Goal: Task Accomplishment & Management: Manage account settings

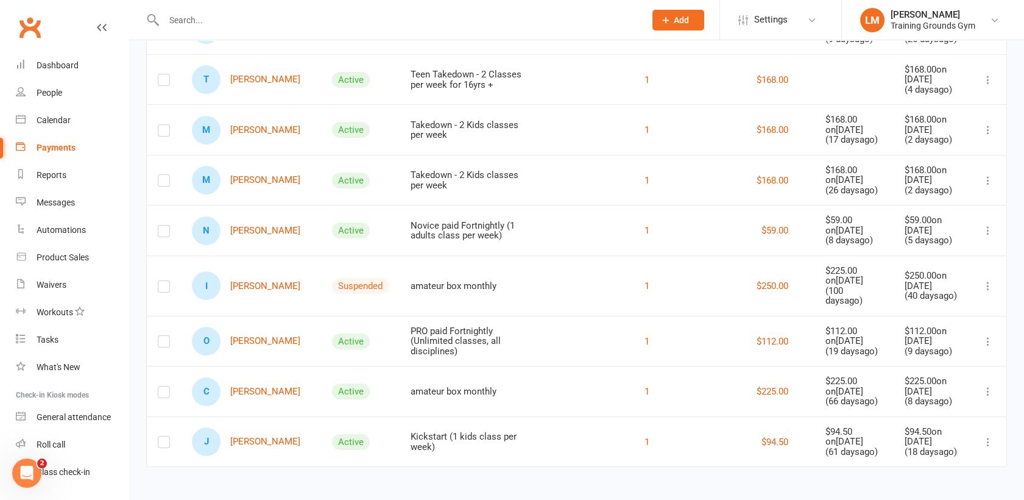
click at [187, 24] on input "text" at bounding box center [398, 20] width 476 height 17
type input "siwat"
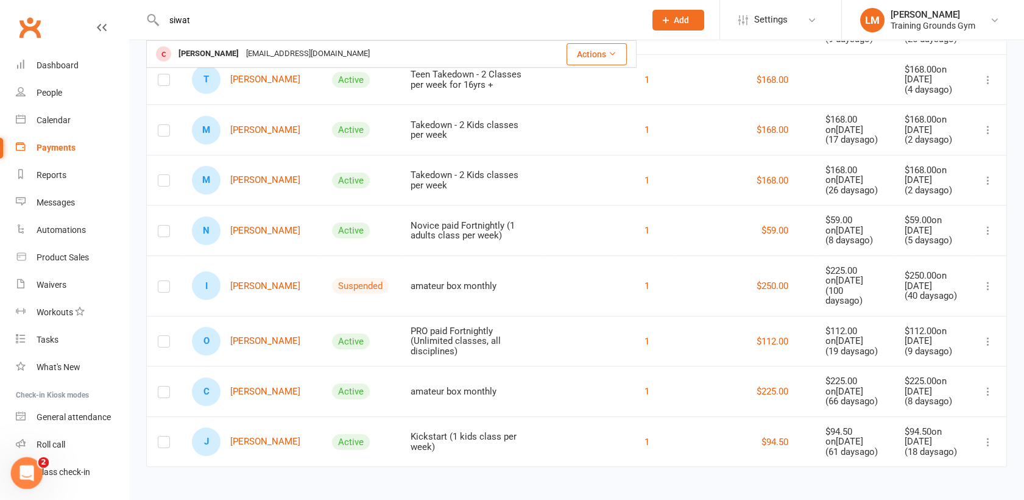
click at [26, 473] on icon "Open Intercom Messenger" at bounding box center [25, 471] width 20 height 20
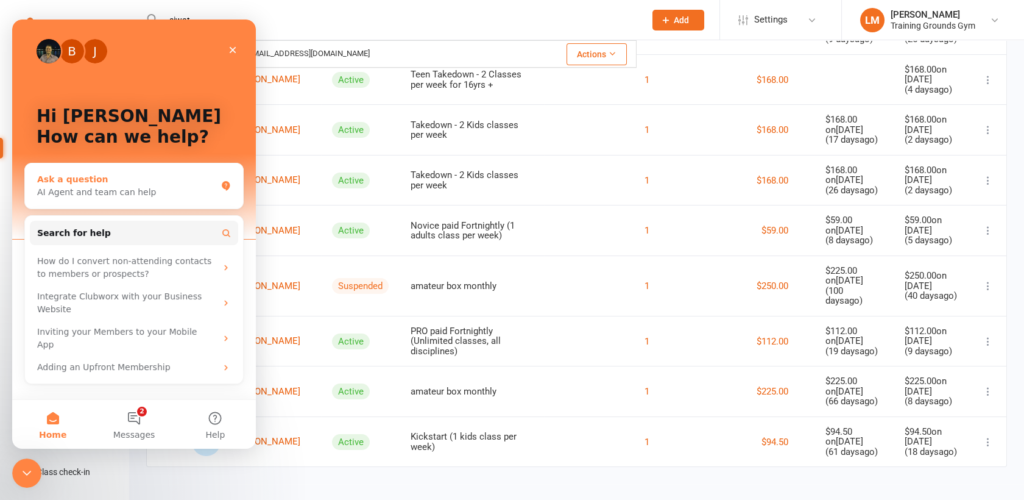
click at [73, 195] on div "AI Agent and team can help" at bounding box center [126, 192] width 179 height 13
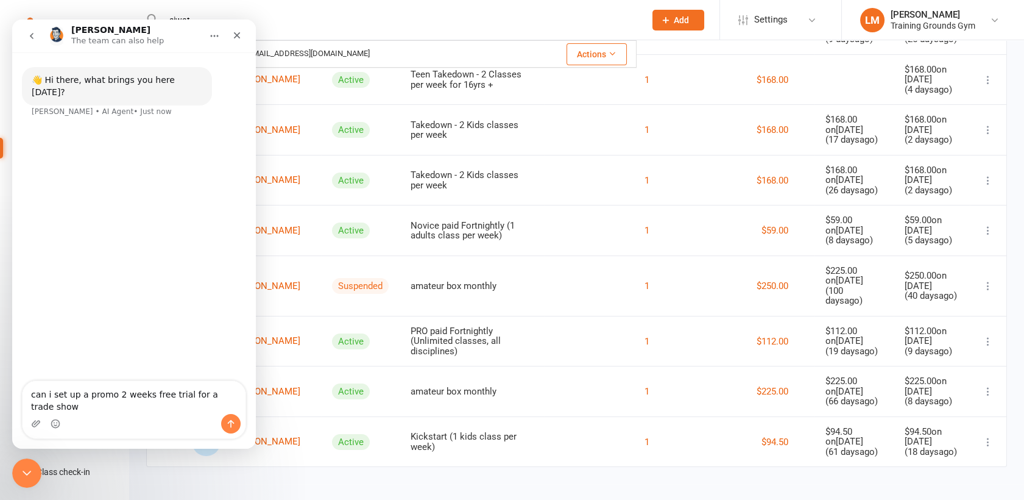
click at [47, 410] on textarea "can i set up a promo 2 weeks free trial for a trade show" at bounding box center [134, 397] width 223 height 33
click at [58, 391] on textarea "can and set up a promo 2 weeks free trial for a trade show" at bounding box center [134, 397] width 223 height 33
click at [234, 410] on textarea "can i set up a promo 2 week free trial for a trade show" at bounding box center [134, 397] width 223 height 33
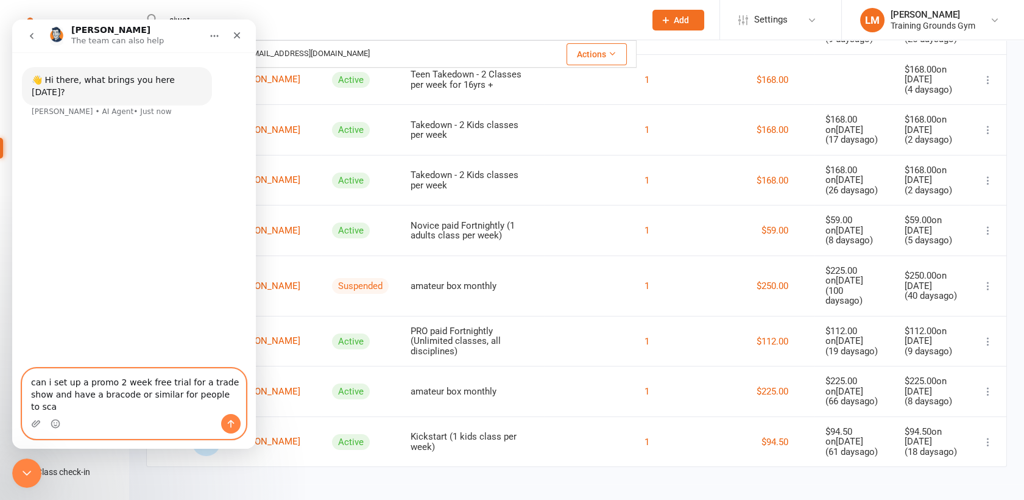
type textarea "can i set up a promo 2 week free trial for a trade show and have a bracode or s…"
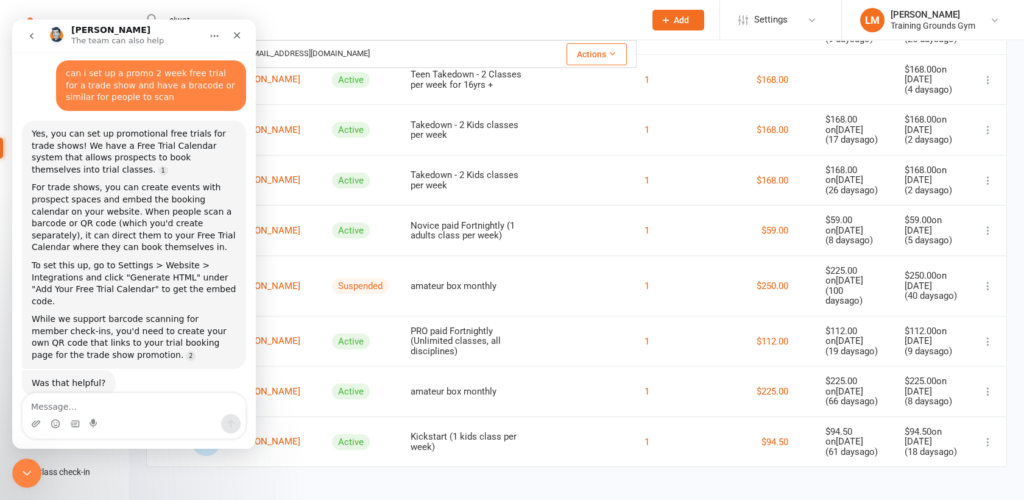
scroll to position [59, 0]
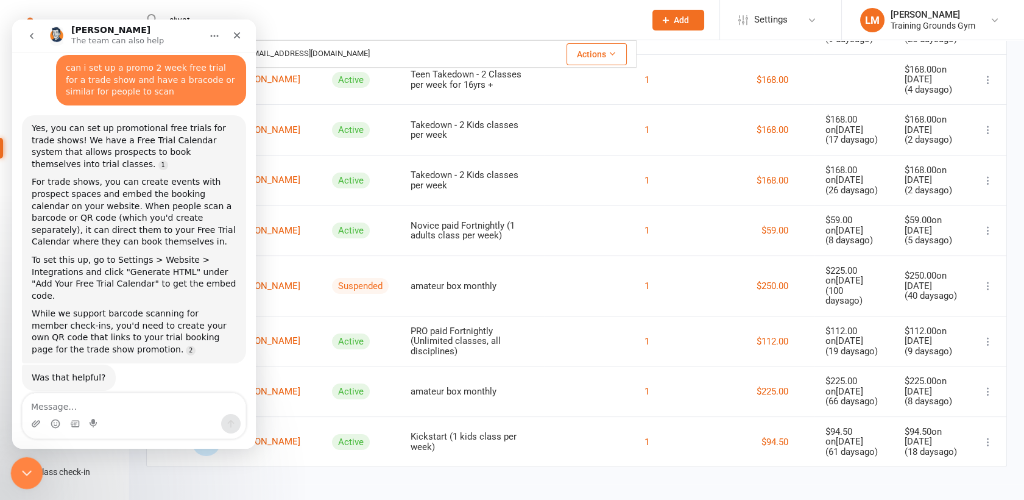
click at [34, 467] on div "Close Intercom Messenger" at bounding box center [24, 470] width 29 height 29
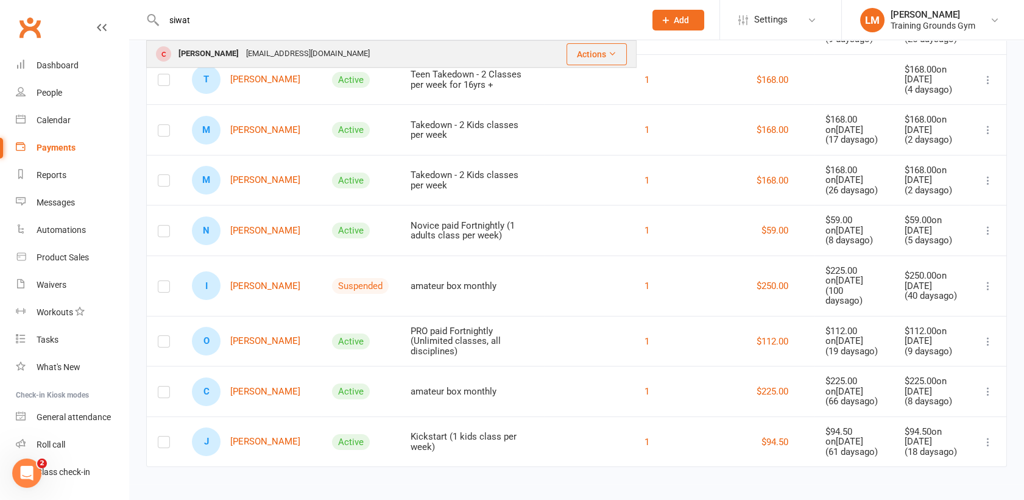
click at [198, 49] on div "[PERSON_NAME]" at bounding box center [209, 54] width 68 height 18
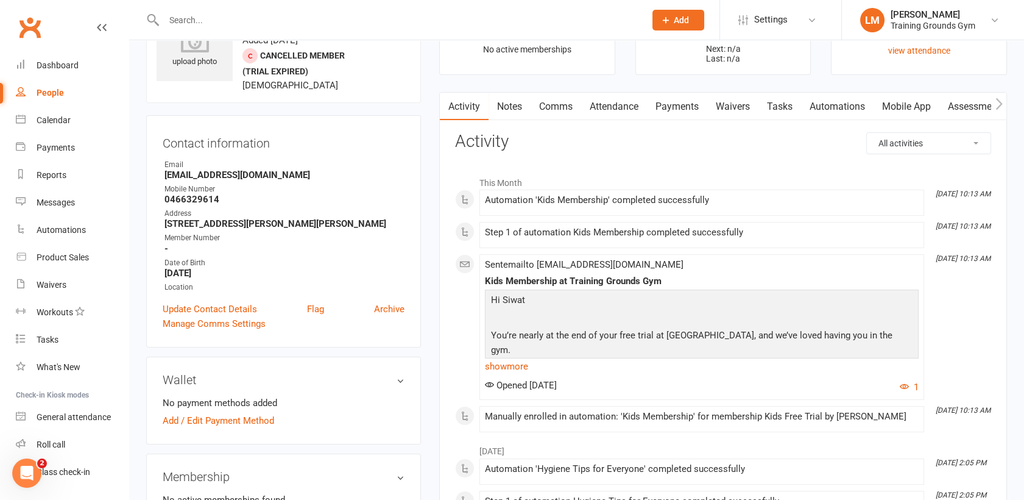
scroll to position [54, 0]
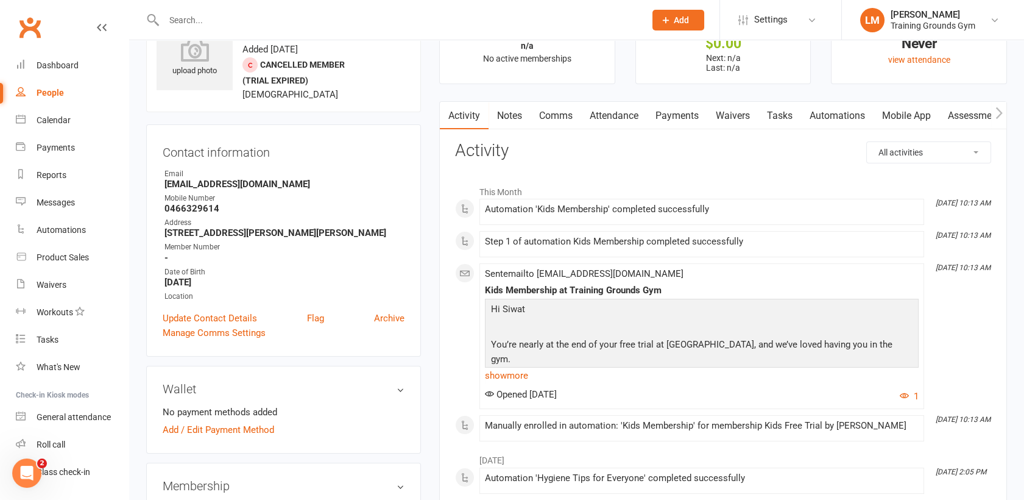
click at [203, 15] on input "text" at bounding box center [398, 20] width 476 height 17
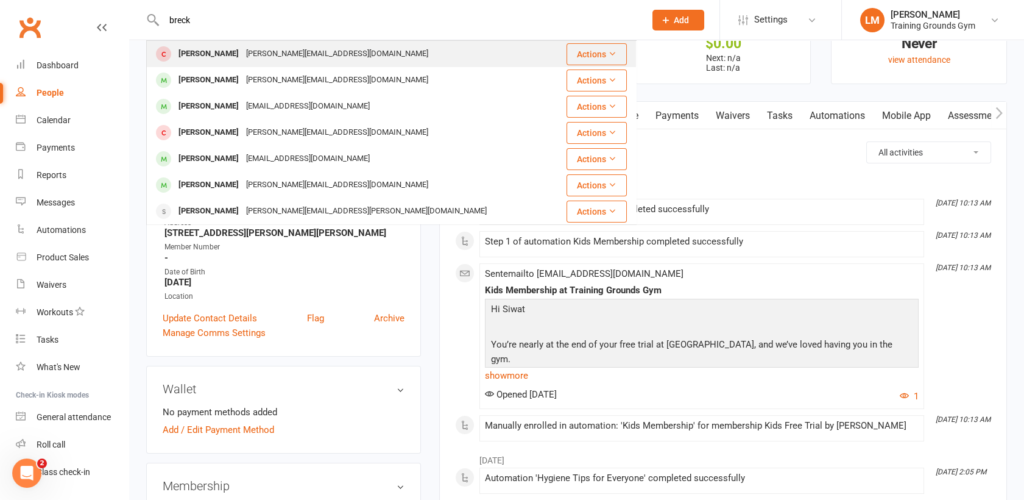
type input "breck"
click at [206, 56] on div "[PERSON_NAME]" at bounding box center [209, 54] width 68 height 18
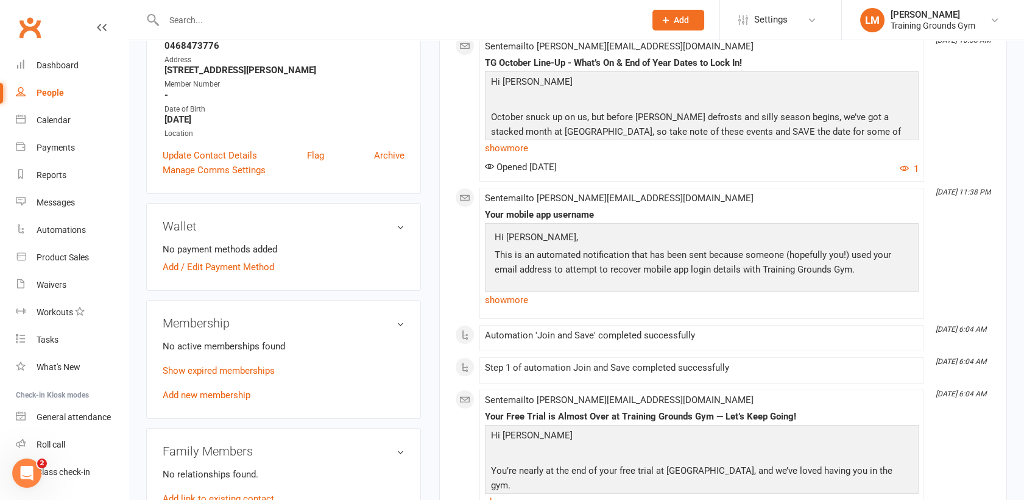
scroll to position [244, 0]
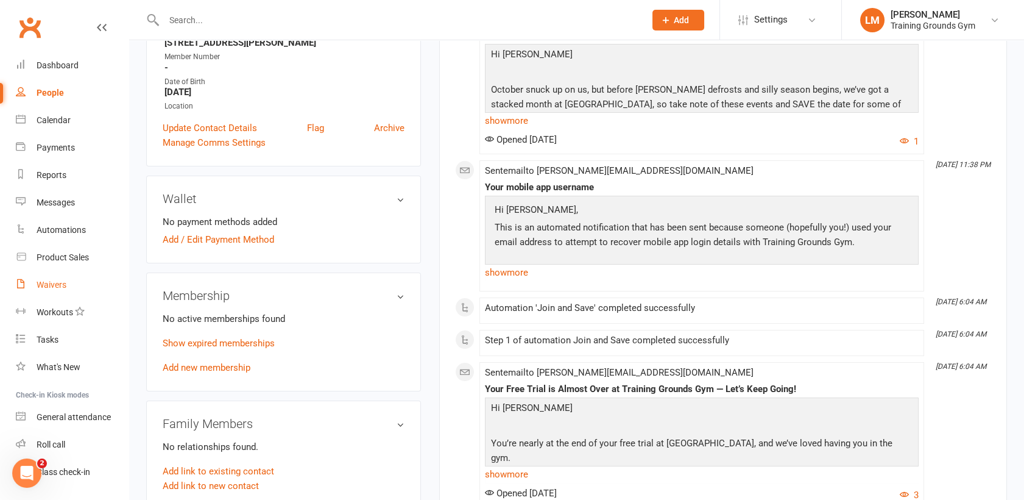
click at [58, 283] on div "Waivers" at bounding box center [52, 285] width 30 height 10
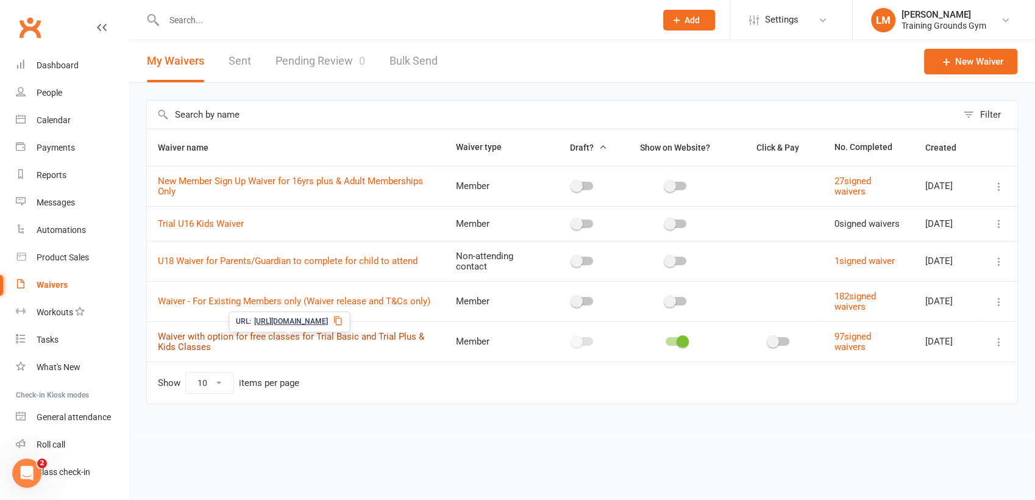
click at [219, 340] on link "Waiver with option for free classes for Trial Basic and Trial Plus & Kids Class…" at bounding box center [291, 341] width 266 height 21
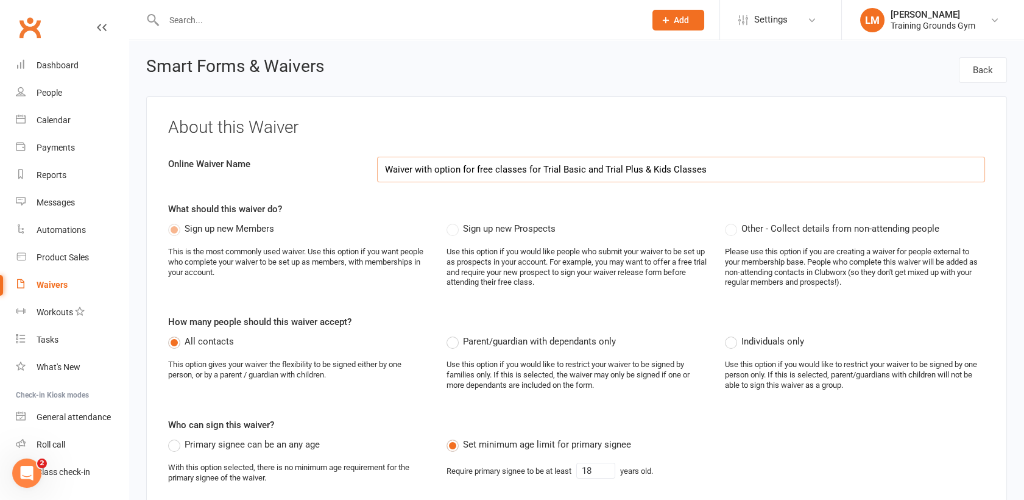
select select "applies_to_all_signees"
select select "copy_answers_for_all_signees"
select select "select"
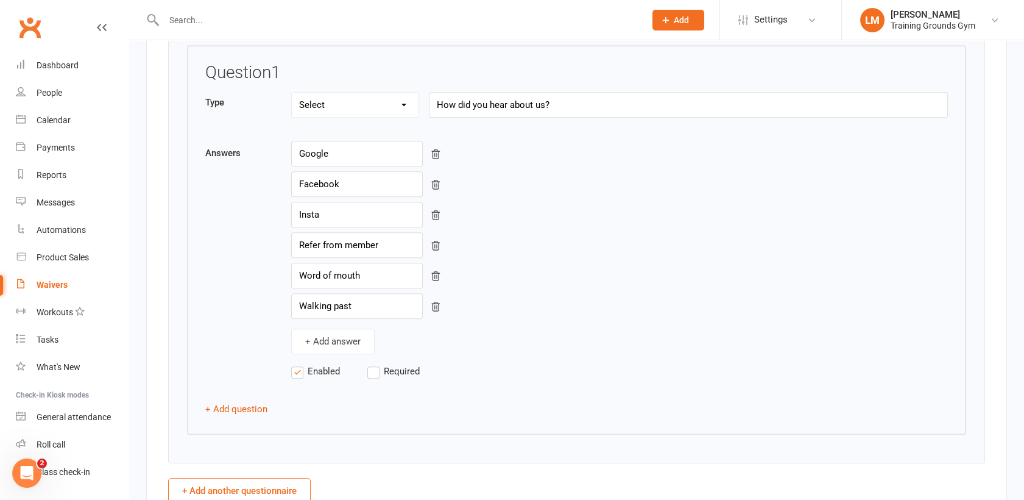
scroll to position [1804, 0]
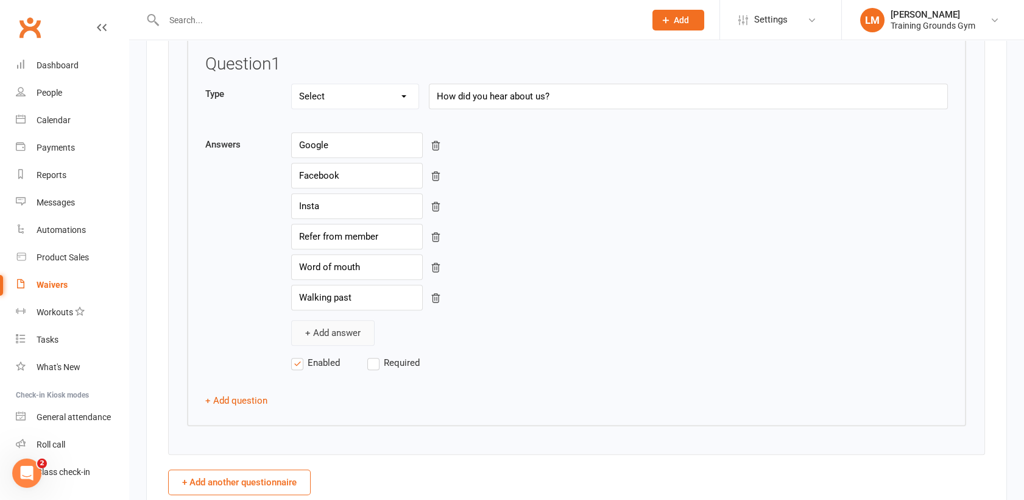
click at [325, 333] on button "+ Add answer" at bounding box center [332, 333] width 83 height 26
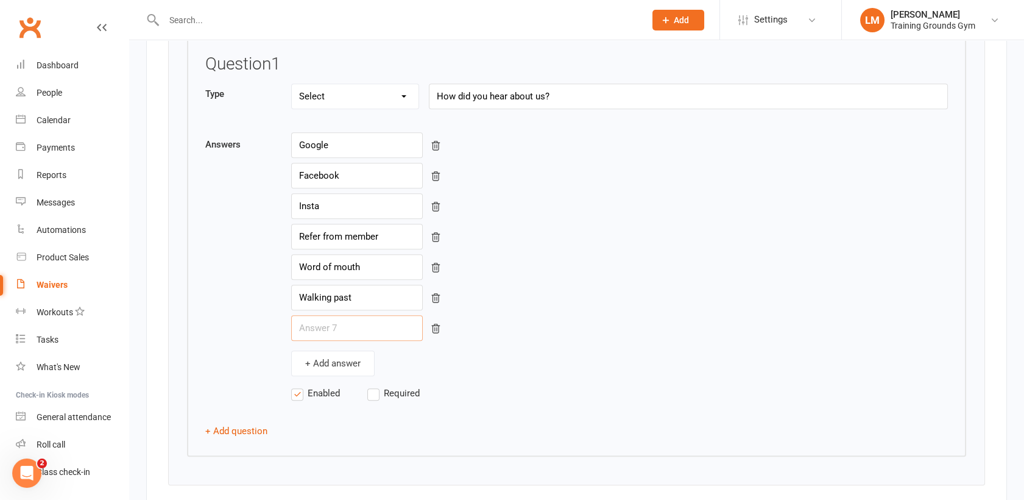
click at [322, 331] on input "text" at bounding box center [357, 328] width 132 height 26
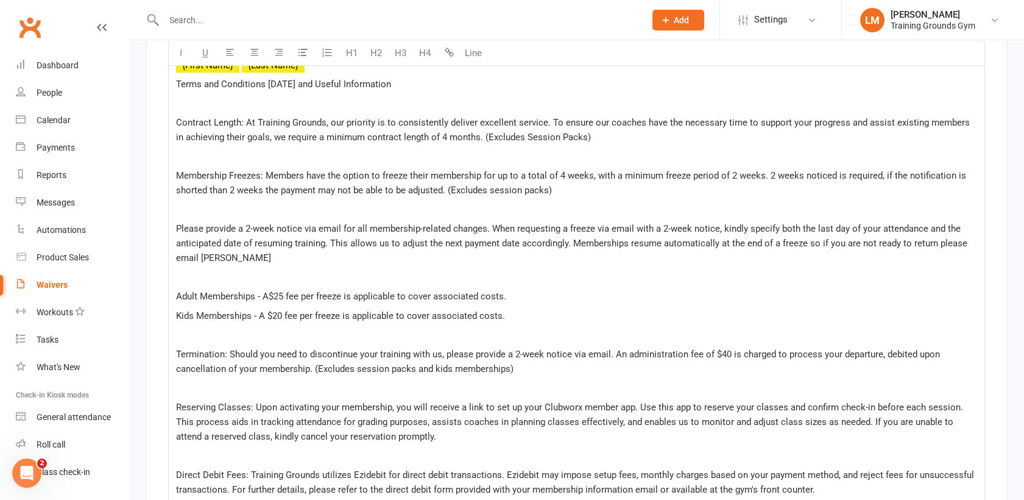
scroll to position [2423, 0]
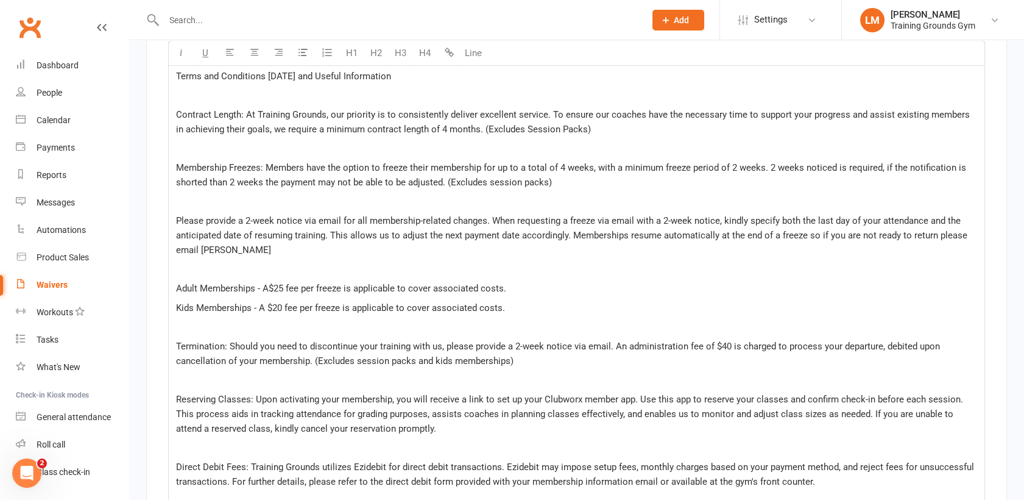
type input "Crows Nest Festival"
click at [597, 129] on p "Contract Length: At Training Grounds, our priority is to consistently deliver e…" at bounding box center [576, 121] width 801 height 29
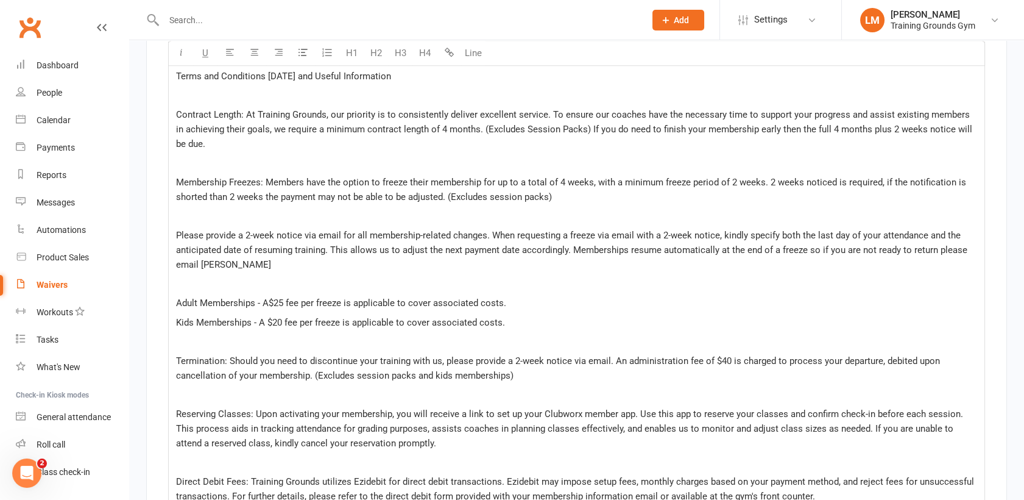
click at [908, 113] on span "Contract Length: At Training Grounds, our priority is to consistently deliver e…" at bounding box center [575, 129] width 799 height 40
click at [905, 141] on p "Contract Length: At Training Grounds, our priority is to consistently deliver e…" at bounding box center [576, 129] width 801 height 44
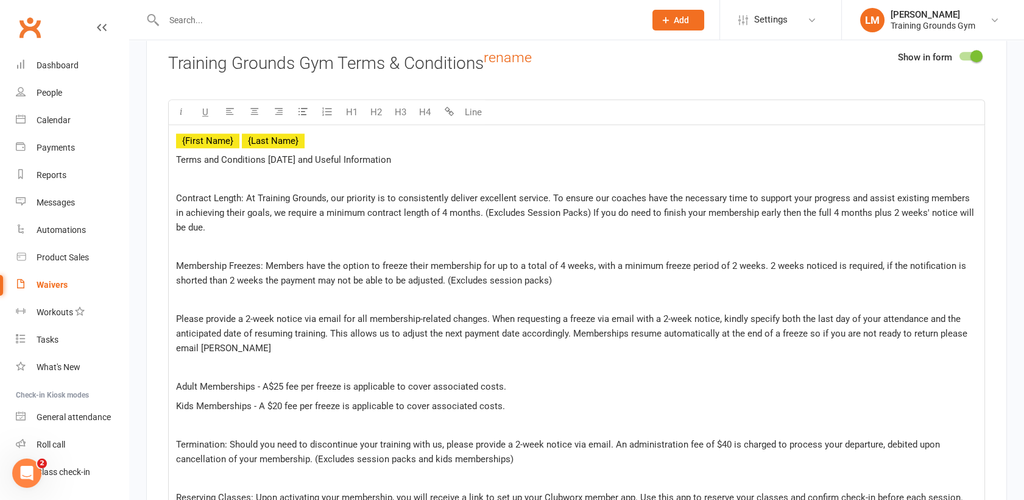
scroll to position [2331, 0]
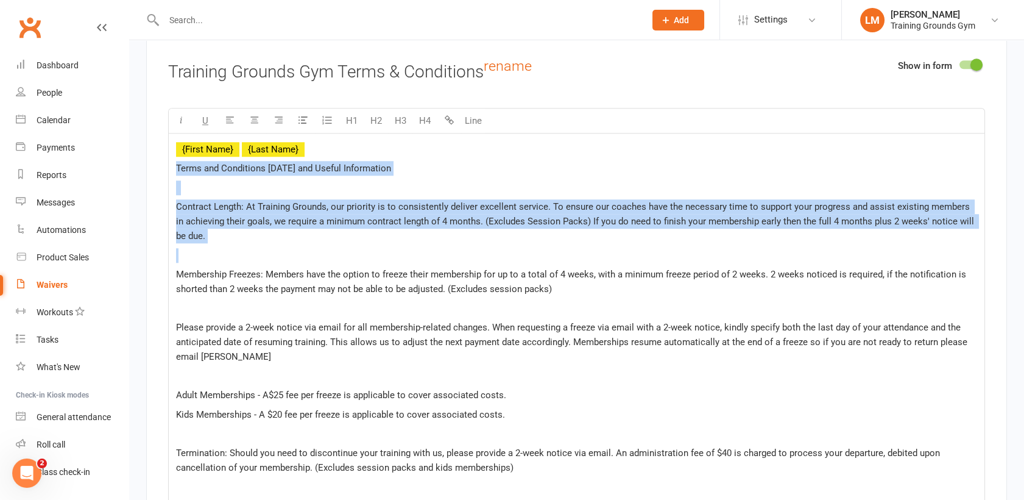
drag, startPoint x: 174, startPoint y: 165, endPoint x: 192, endPoint y: 250, distance: 87.1
copy div "Terms and Conditions [DATE] and Useful Information Contract Length: At Training…"
drag, startPoint x: 244, startPoint y: 207, endPoint x: 263, endPoint y: 235, distance: 33.6
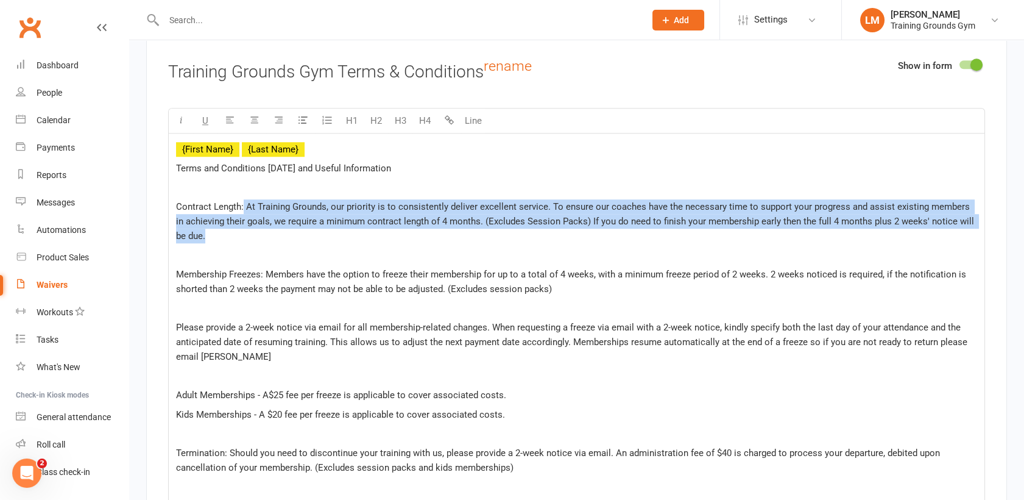
click at [263, 235] on p "Contract Length: At Training Grounds, our priority is to consistently deliver e…" at bounding box center [576, 221] width 801 height 44
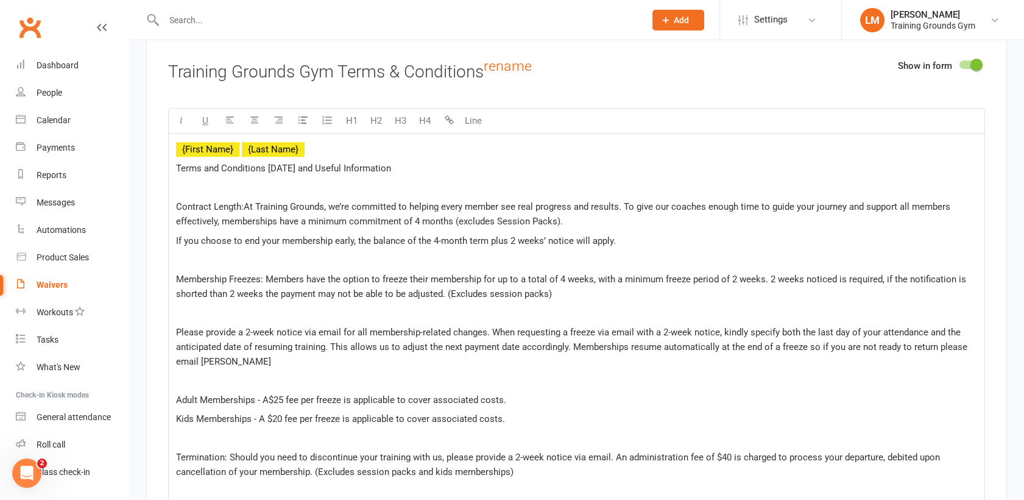
click at [241, 207] on span "Contract Length:At Training Grounds, we’re committed to helping every member se…" at bounding box center [564, 214] width 777 height 26
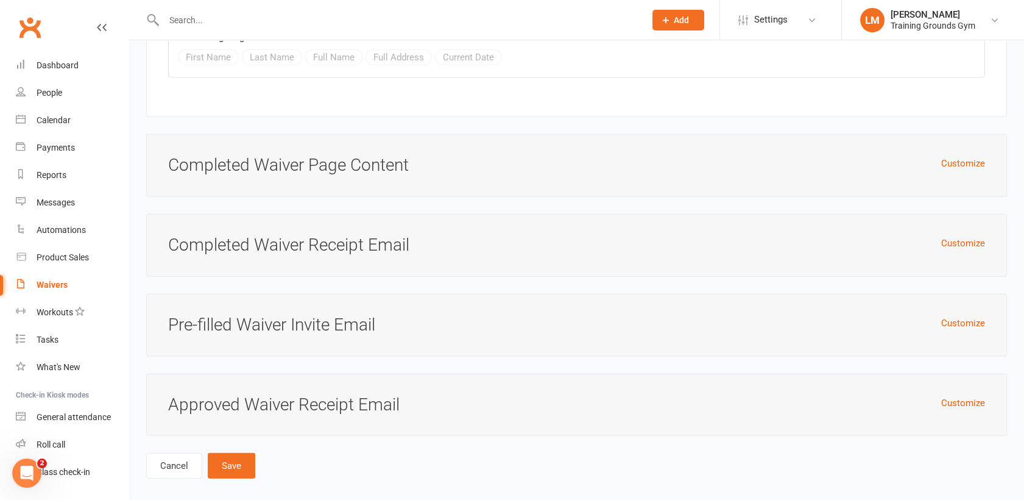
scroll to position [6435, 0]
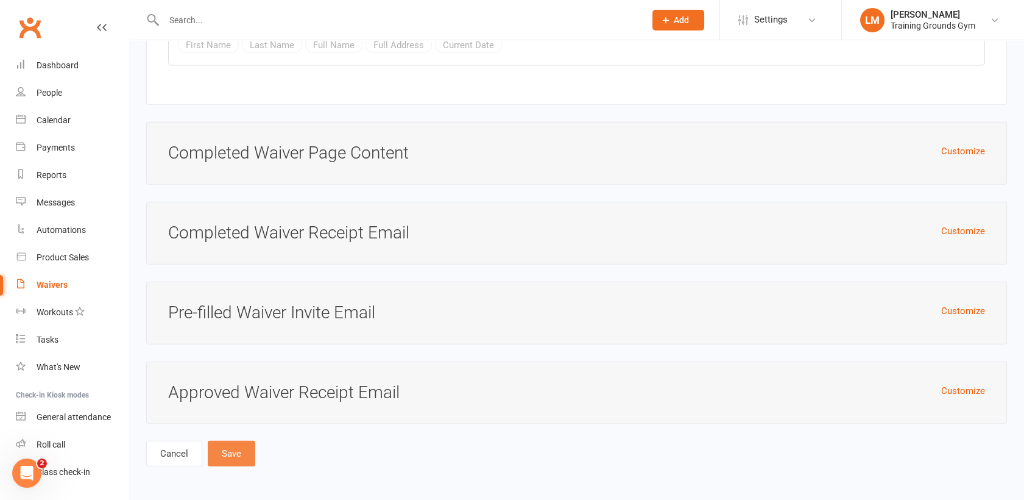
click at [241, 444] on button "Save" at bounding box center [232, 454] width 48 height 26
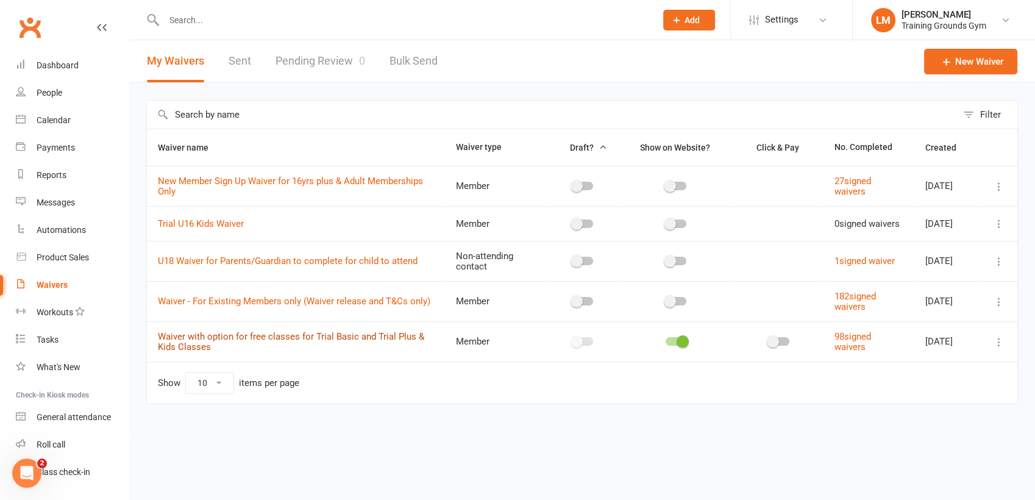
click at [275, 338] on link "Waiver with option for free classes for Trial Basic and Trial Plus & Kids Class…" at bounding box center [291, 341] width 266 height 21
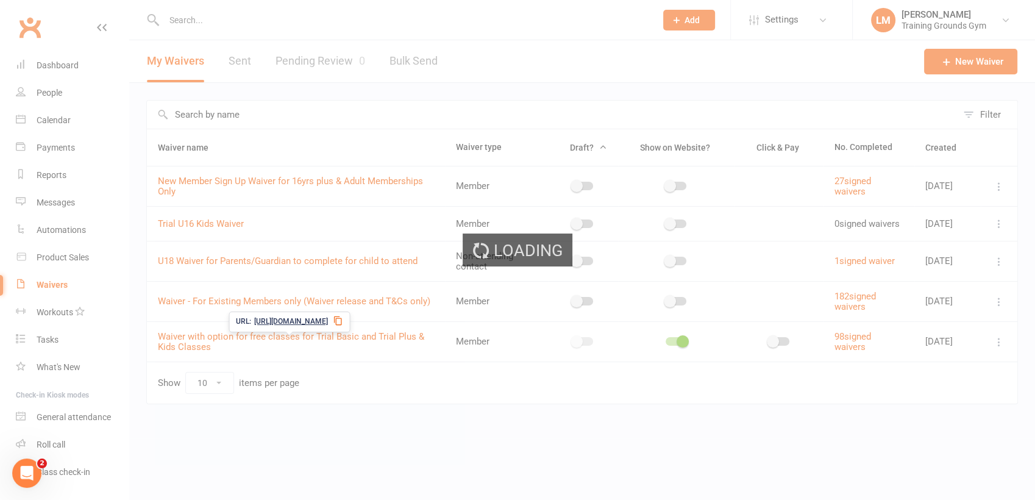
select select "applies_to_all_signees"
select select "copy_answers_for_all_signees"
select select "select"
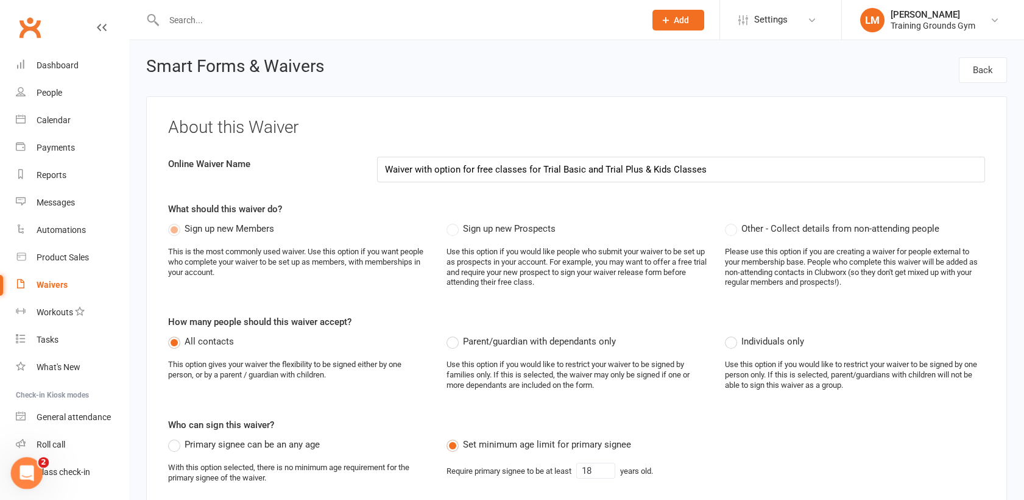
click at [27, 467] on icon "Open Intercom Messenger" at bounding box center [25, 471] width 20 height 20
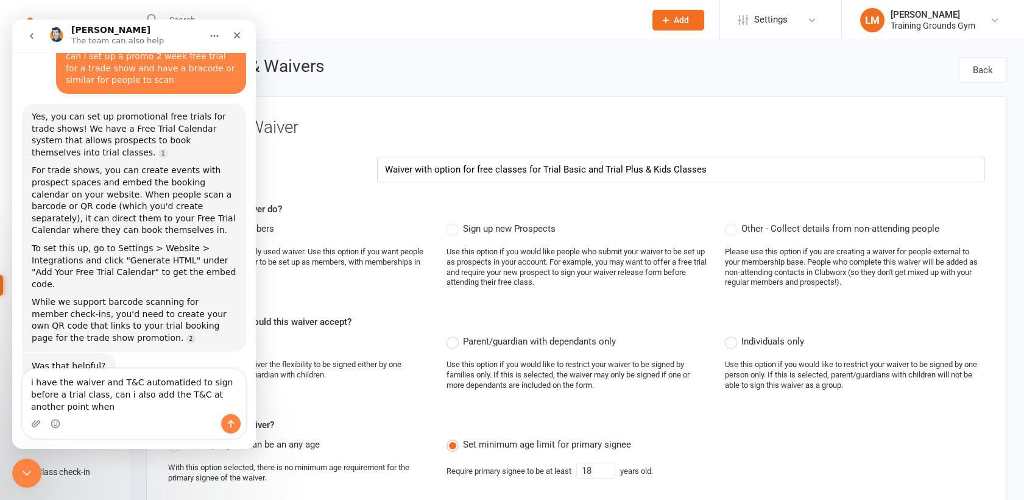
scroll to position [83, 0]
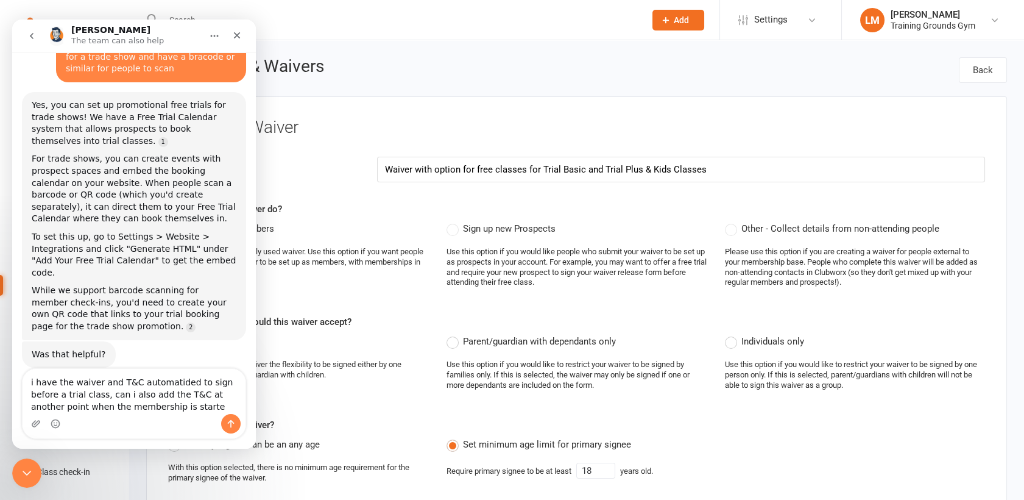
type textarea "i have the waiver and T&C automatided to sign before a trial class, can i also …"
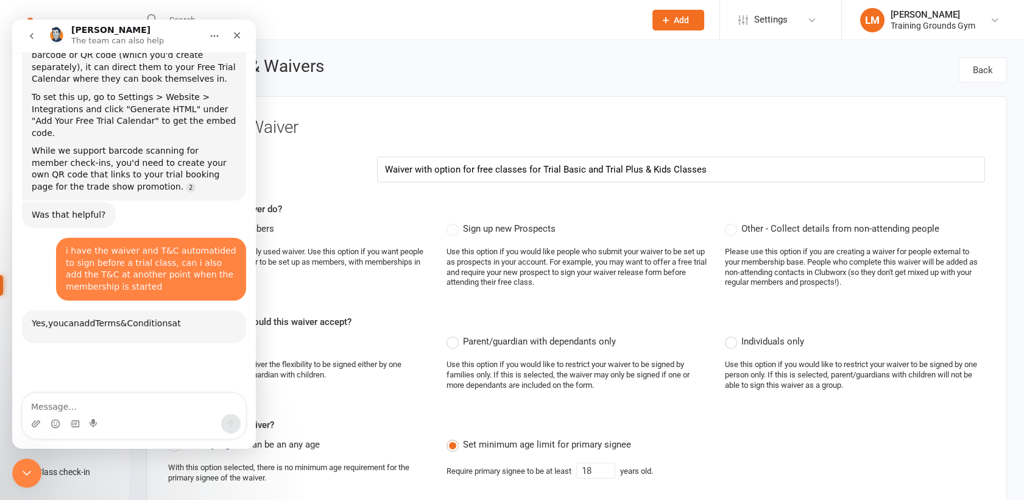
scroll to position [387, 0]
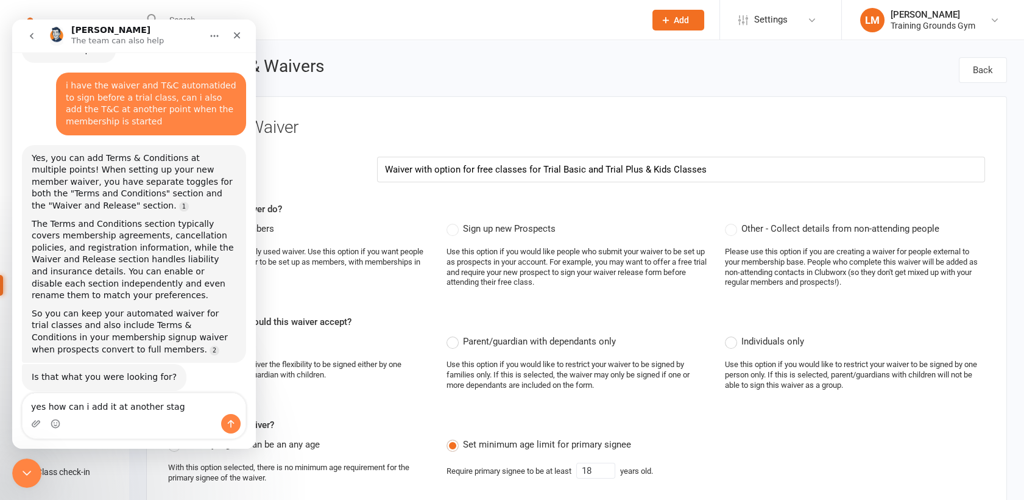
type textarea "yes how can i add it at another stage"
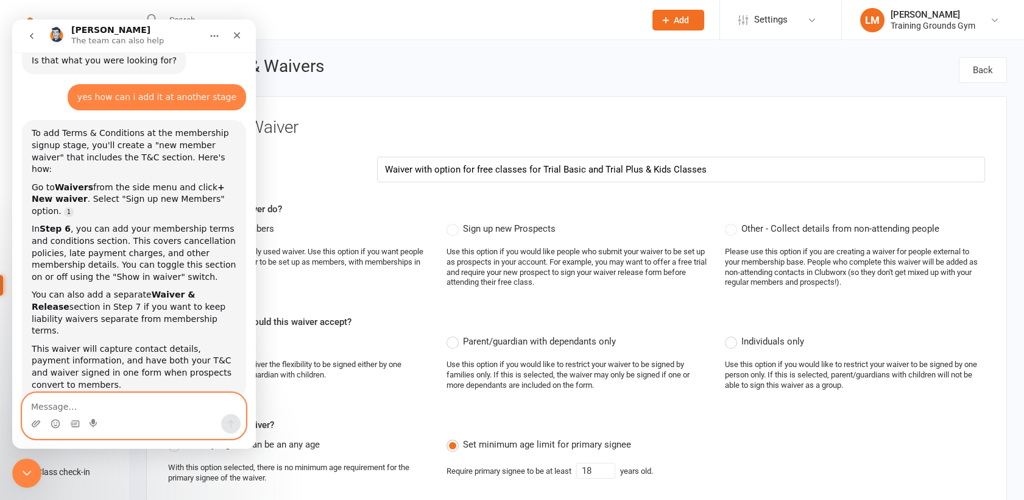
scroll to position [703, 0]
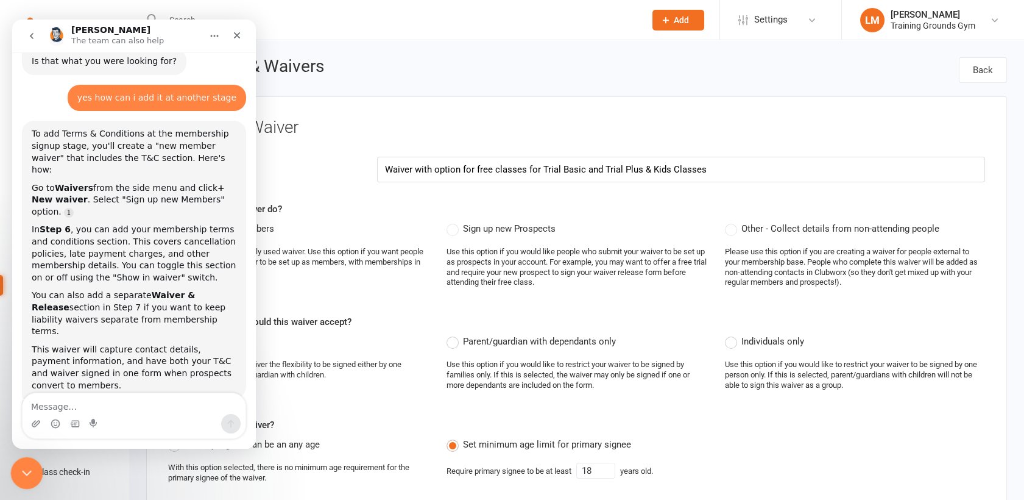
click at [21, 472] on icon "Close Intercom Messenger" at bounding box center [25, 471] width 15 height 15
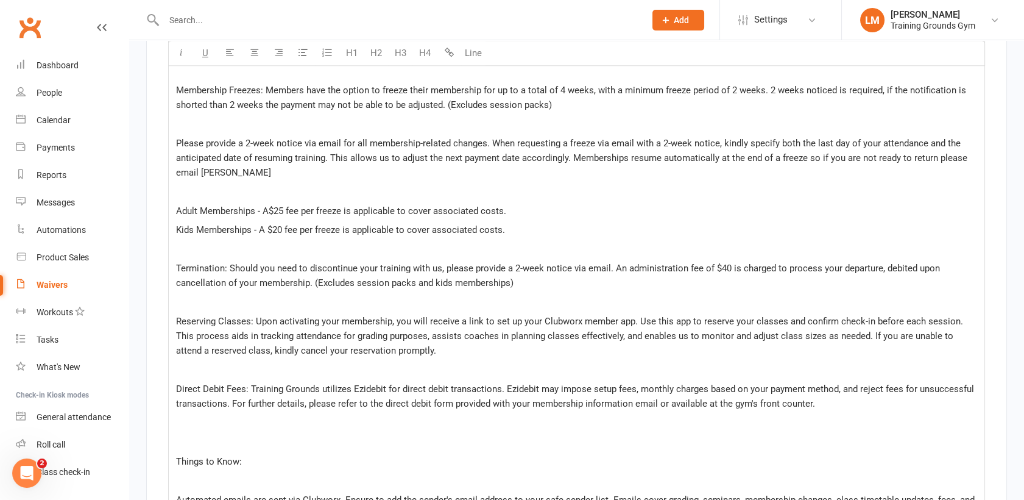
scroll to position [2536, 0]
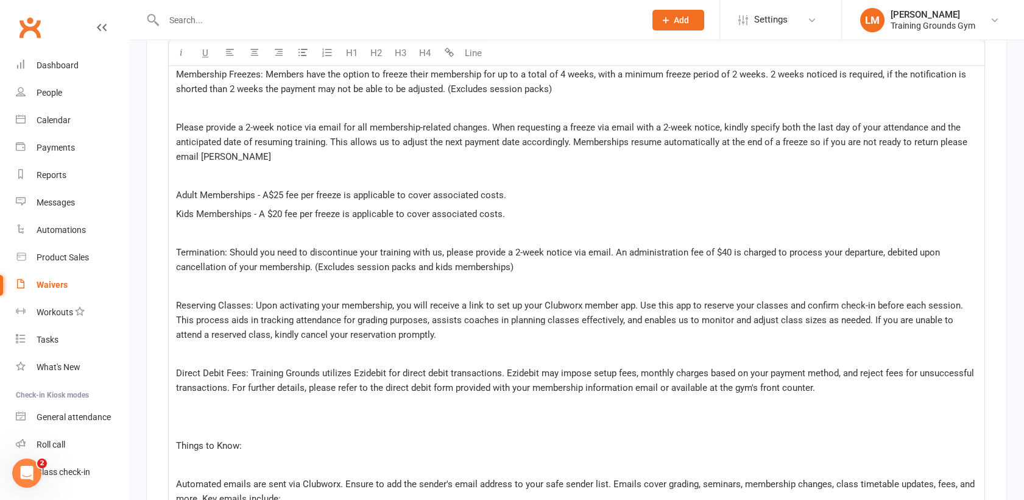
click at [818, 164] on p "Please provide a 2-week notice via email for all membership-related changes. Wh…" at bounding box center [576, 142] width 801 height 44
click at [112, 252] on link "Product Sales" at bounding box center [72, 257] width 113 height 27
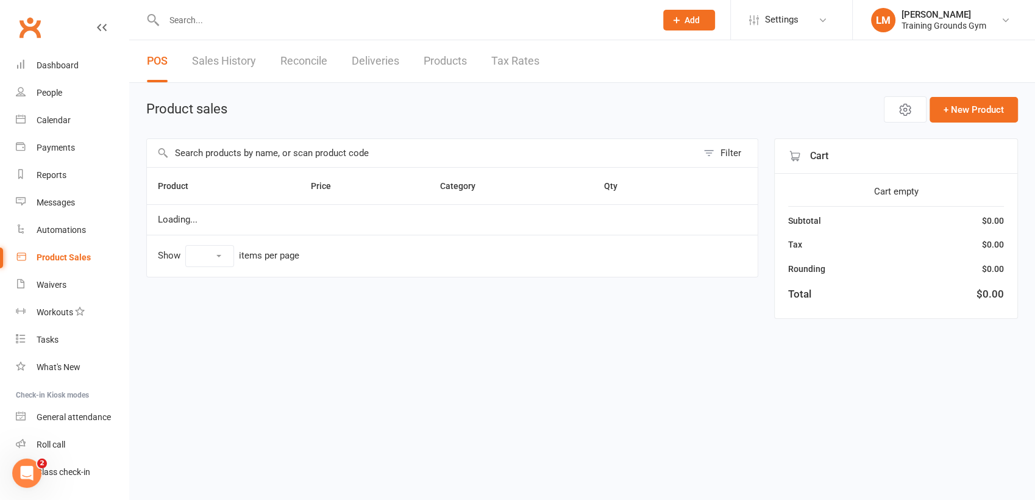
select select "100"
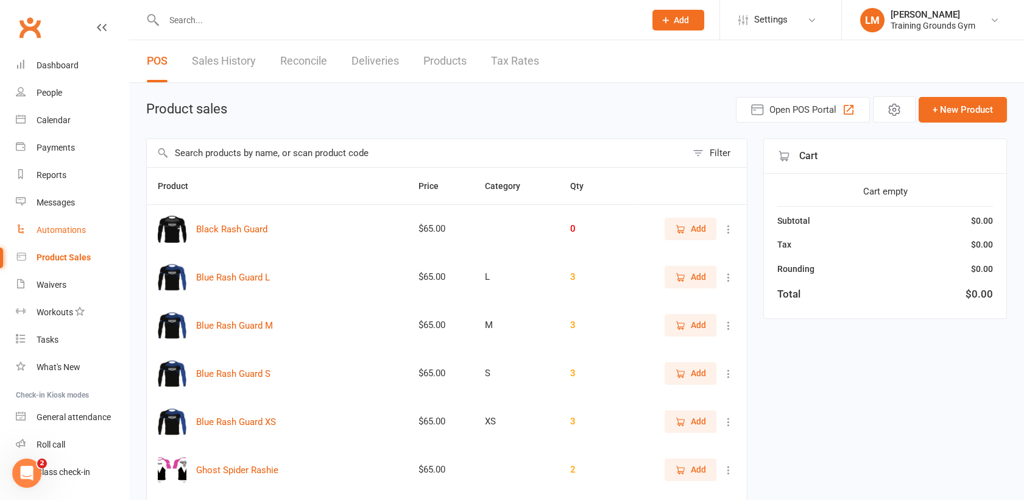
click at [49, 232] on div "Automations" at bounding box center [61, 230] width 49 height 10
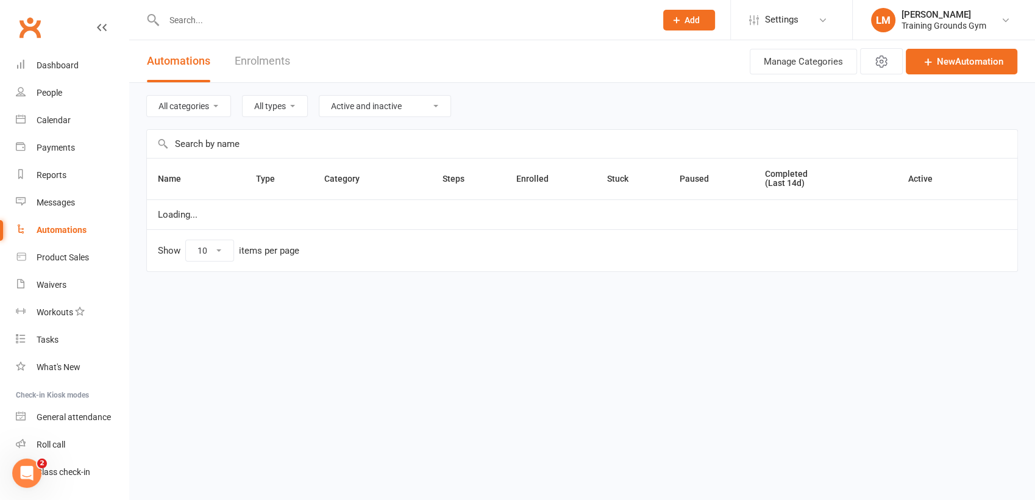
select select "100"
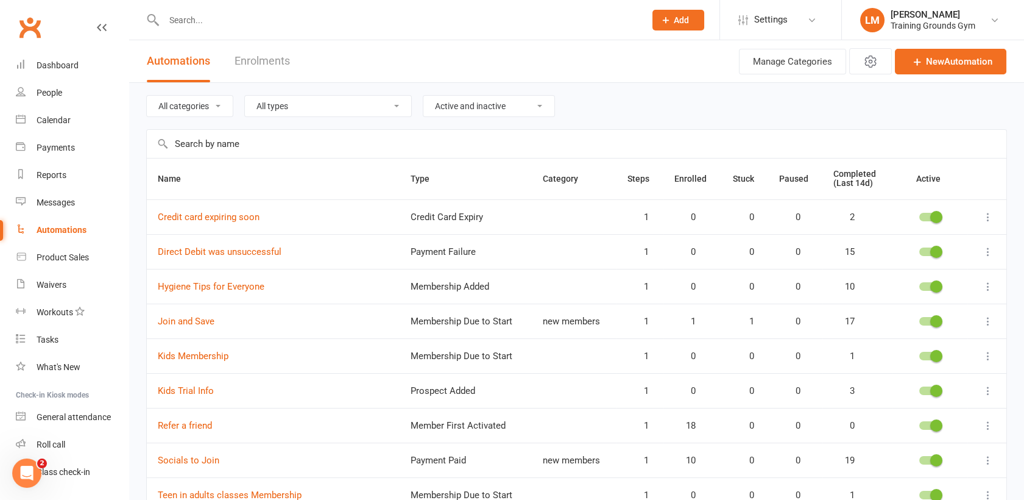
click at [171, 16] on input "text" at bounding box center [398, 20] width 476 height 17
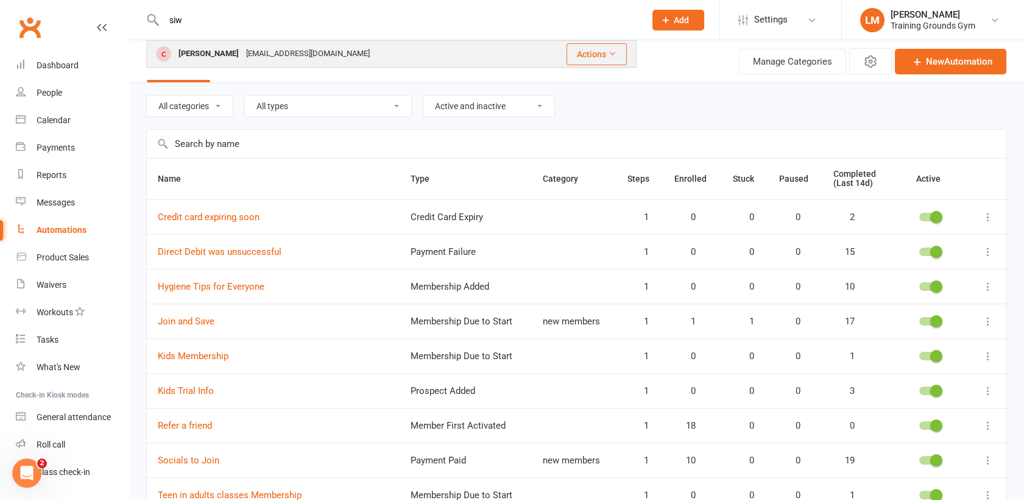
type input "siw"
click at [191, 49] on div "[PERSON_NAME]" at bounding box center [209, 54] width 68 height 18
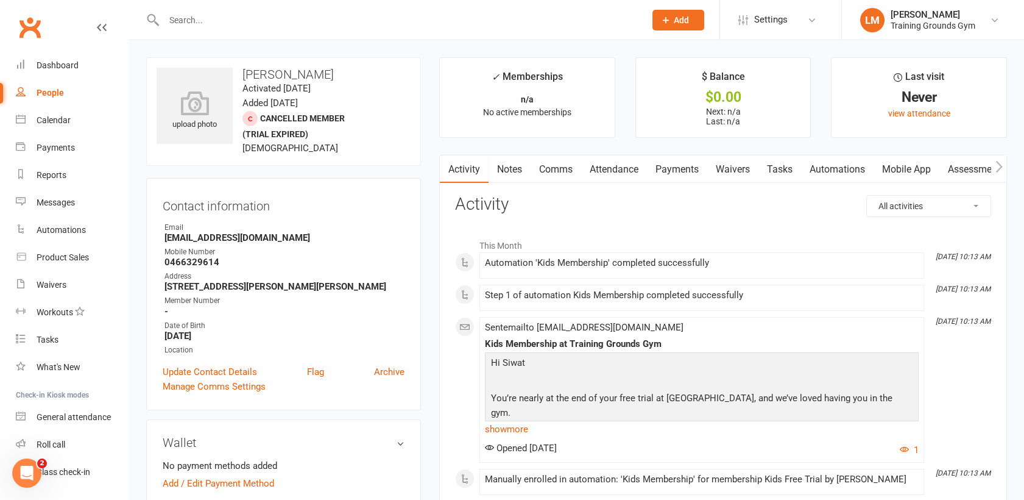
click at [200, 27] on input "text" at bounding box center [398, 20] width 476 height 17
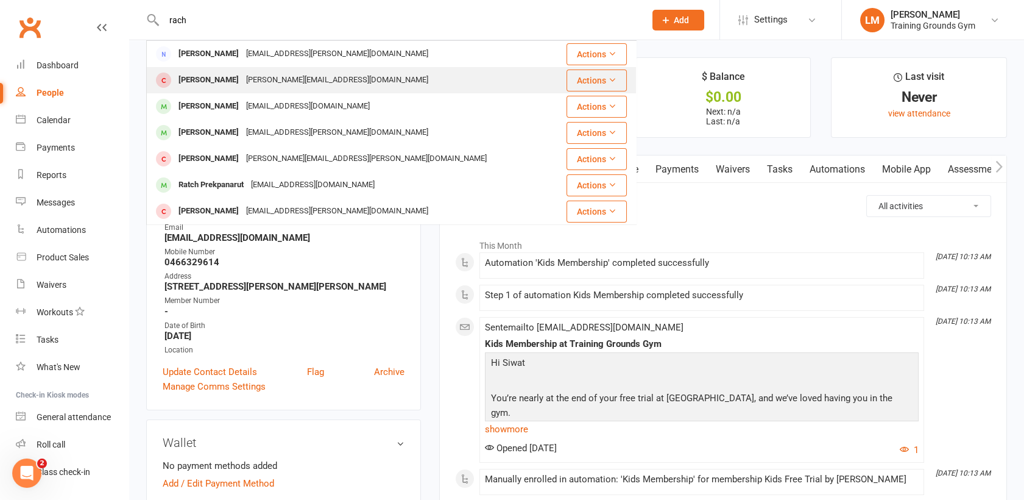
type input "rach"
click at [208, 82] on div "[PERSON_NAME]" at bounding box center [209, 80] width 68 height 18
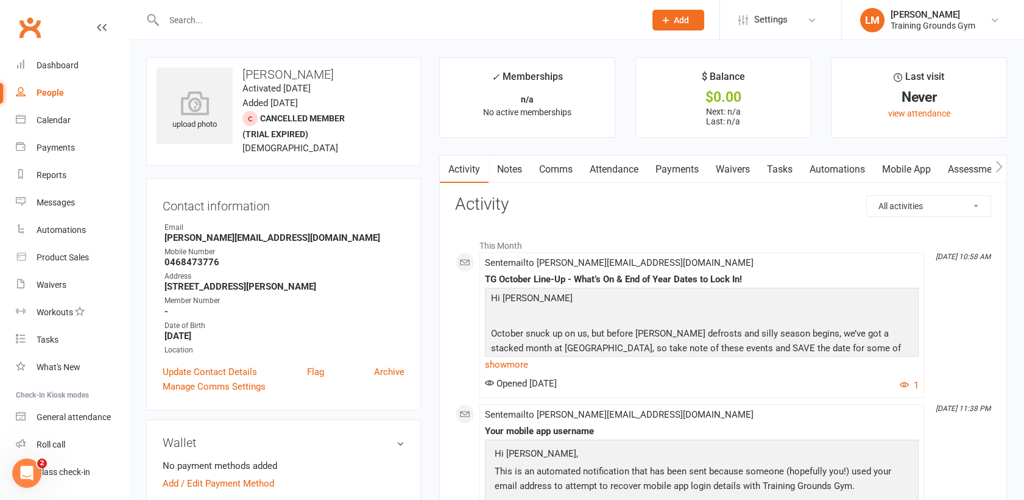
click at [172, 19] on input "text" at bounding box center [398, 20] width 476 height 17
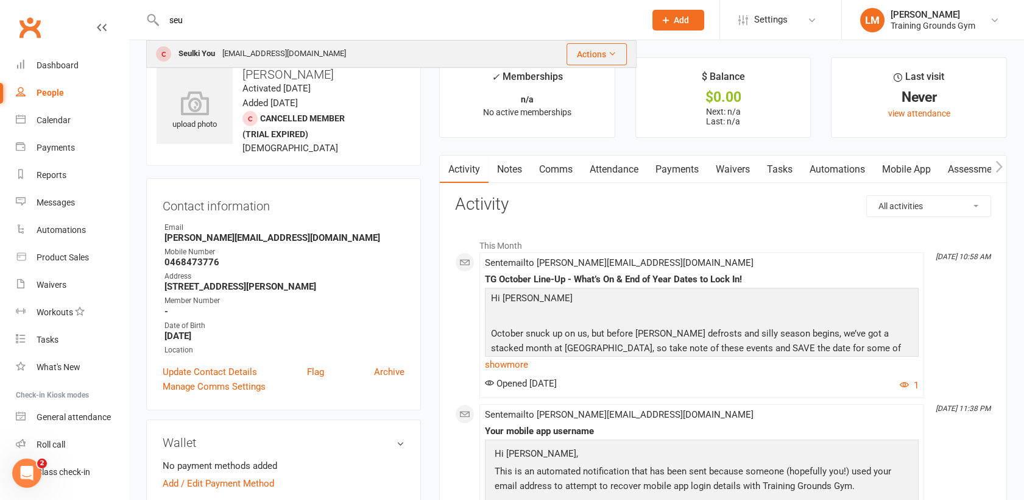
type input "seu"
click at [182, 48] on div "Seulki You" at bounding box center [197, 54] width 44 height 18
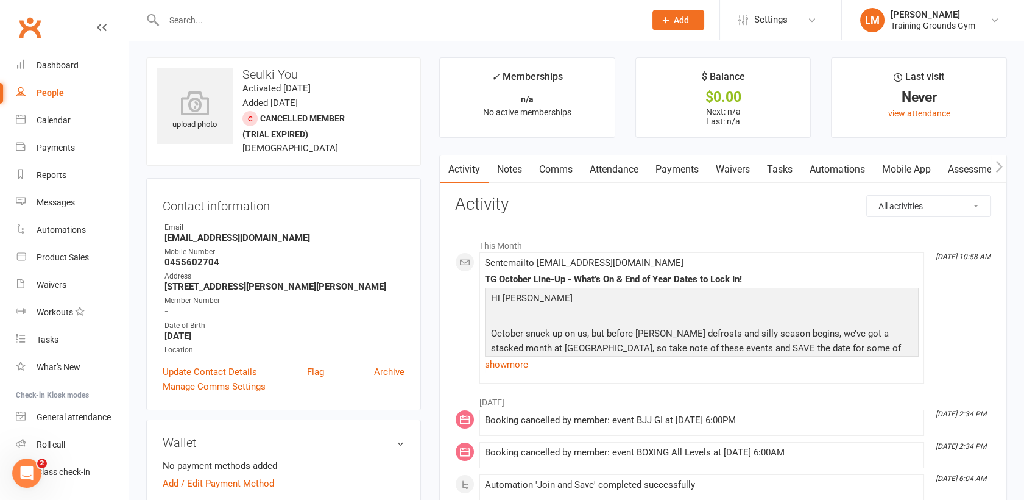
click at [178, 21] on input "text" at bounding box center [398, 20] width 476 height 17
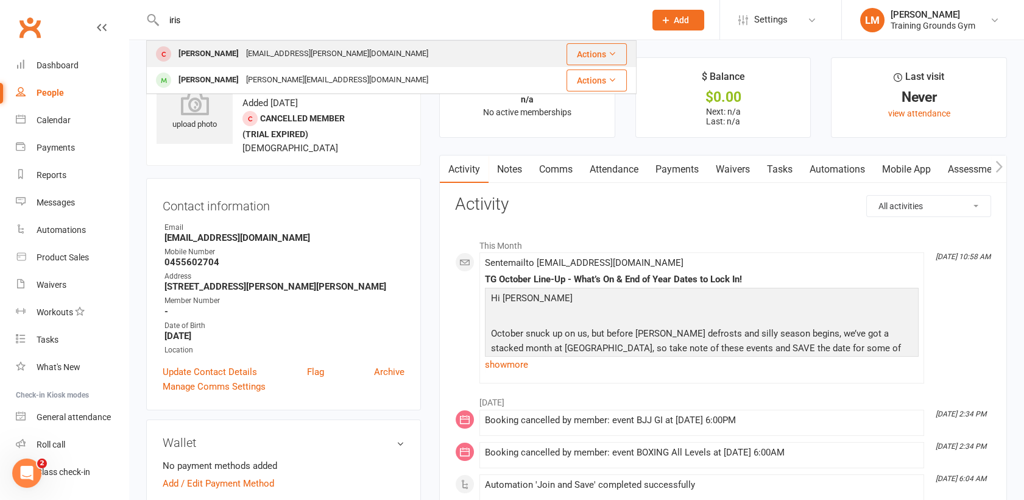
type input "iris"
click at [194, 53] on div "[PERSON_NAME]" at bounding box center [209, 54] width 68 height 18
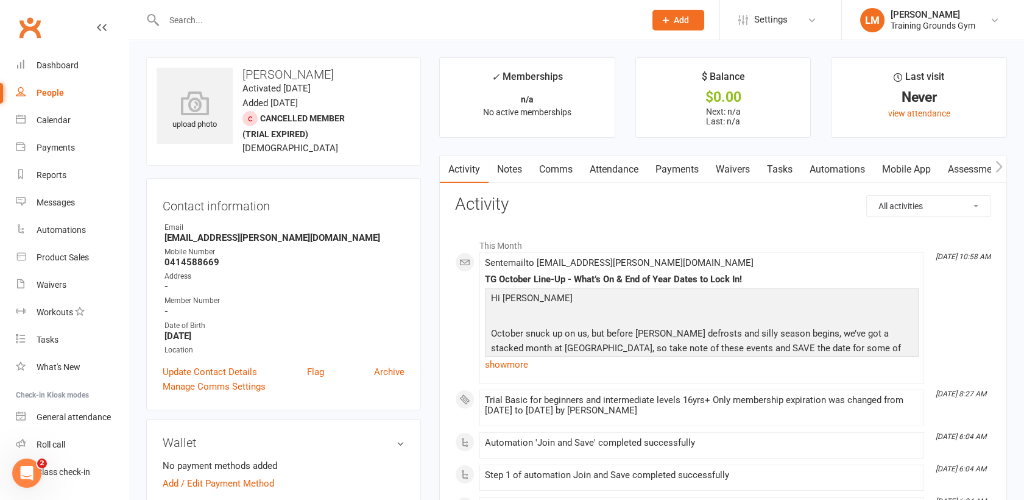
click at [190, 17] on input "text" at bounding box center [398, 20] width 476 height 17
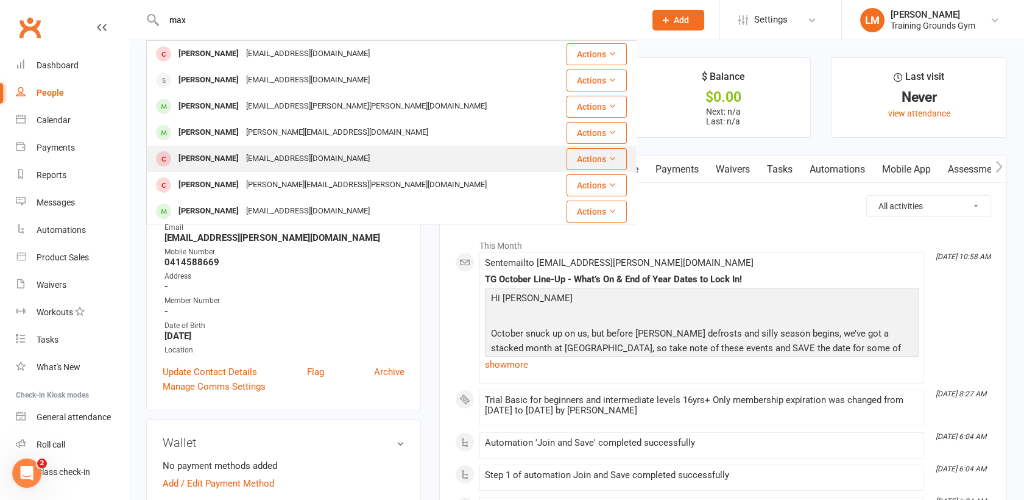
type input "max"
click at [206, 157] on div "[PERSON_NAME]" at bounding box center [209, 159] width 68 height 18
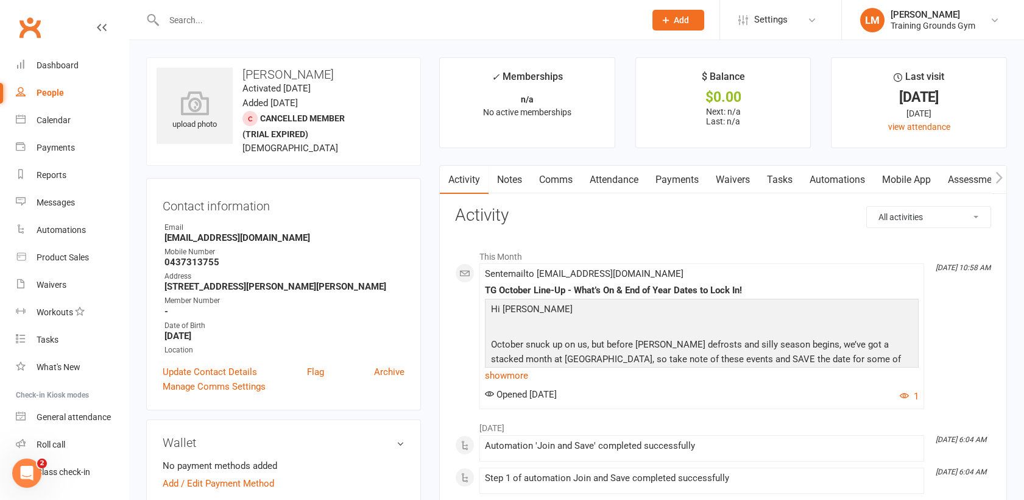
click at [175, 24] on input "text" at bounding box center [398, 20] width 476 height 17
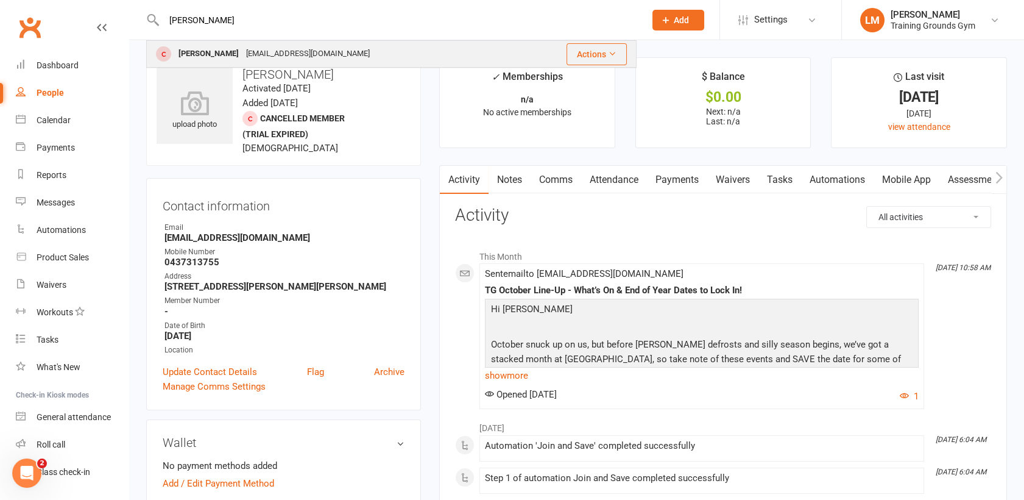
type input "[PERSON_NAME]"
click at [193, 56] on div "[PERSON_NAME]" at bounding box center [209, 54] width 68 height 18
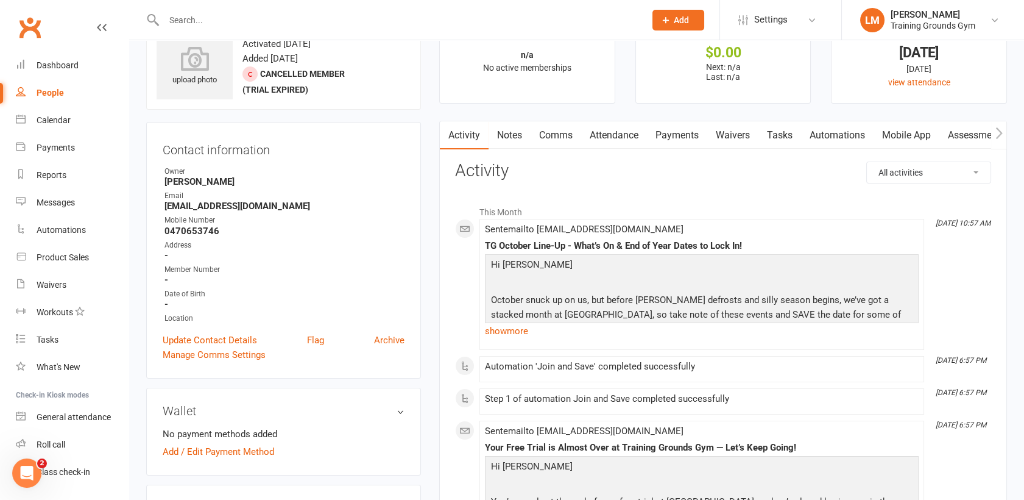
scroll to position [54, 0]
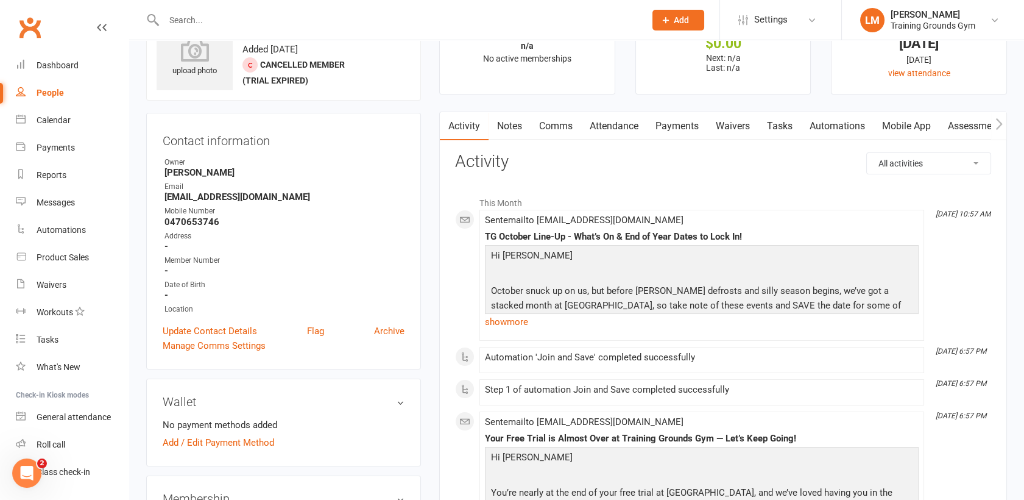
click at [183, 18] on input "text" at bounding box center [398, 20] width 476 height 17
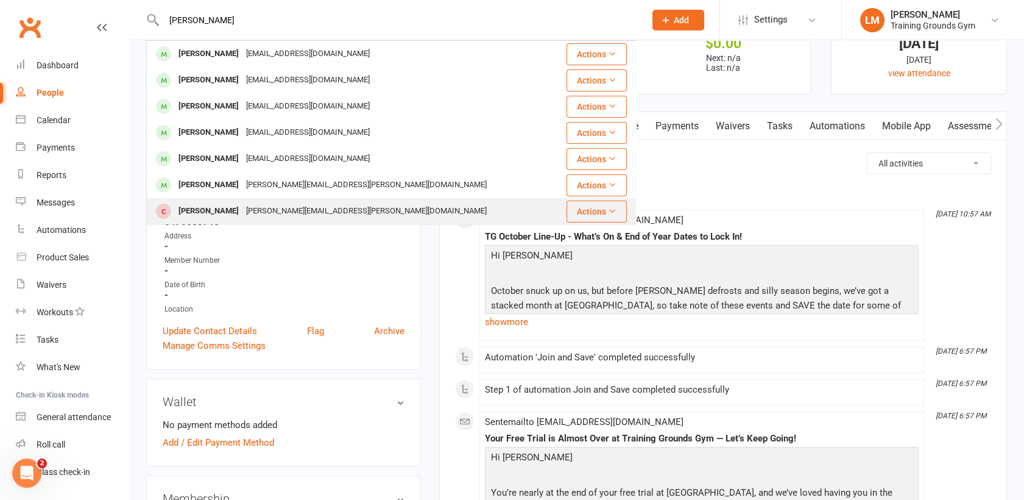
type input "[PERSON_NAME]"
click at [228, 207] on div "[PERSON_NAME]" at bounding box center [209, 211] width 68 height 18
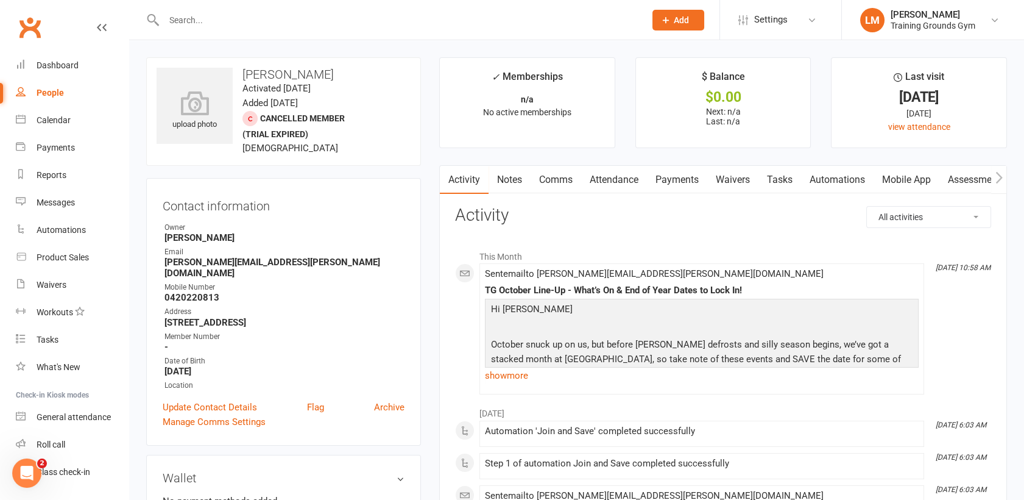
click at [202, 23] on input "text" at bounding box center [398, 20] width 476 height 17
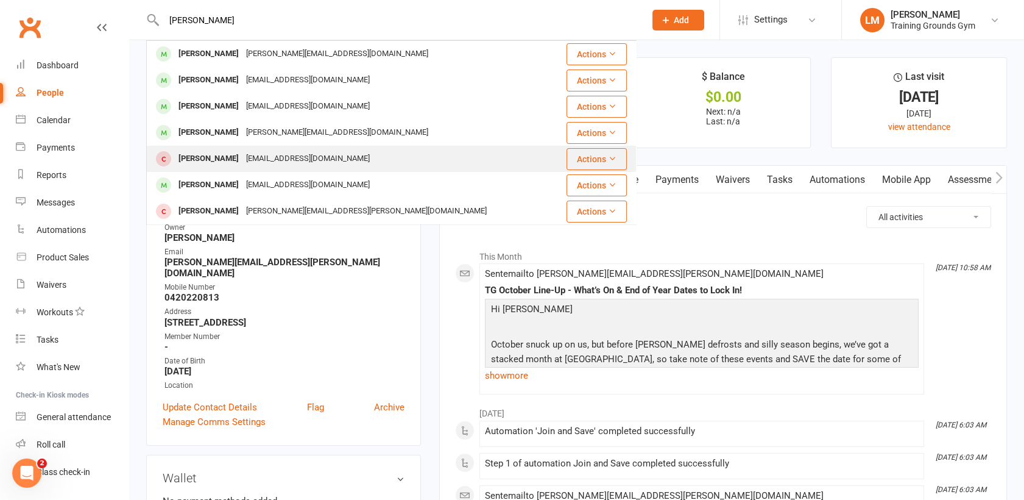
type input "[PERSON_NAME]"
click at [201, 157] on div "[PERSON_NAME]" at bounding box center [209, 159] width 68 height 18
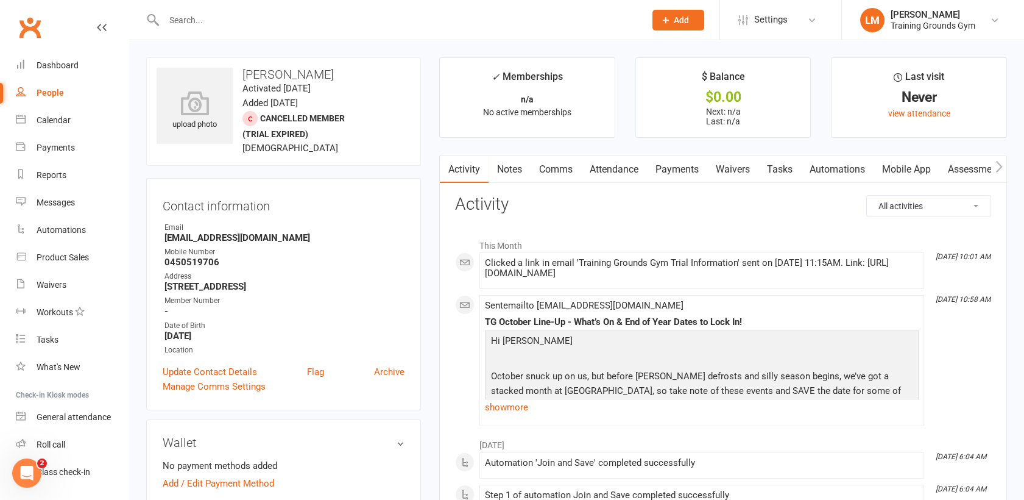
click at [186, 18] on input "text" at bounding box center [398, 20] width 476 height 17
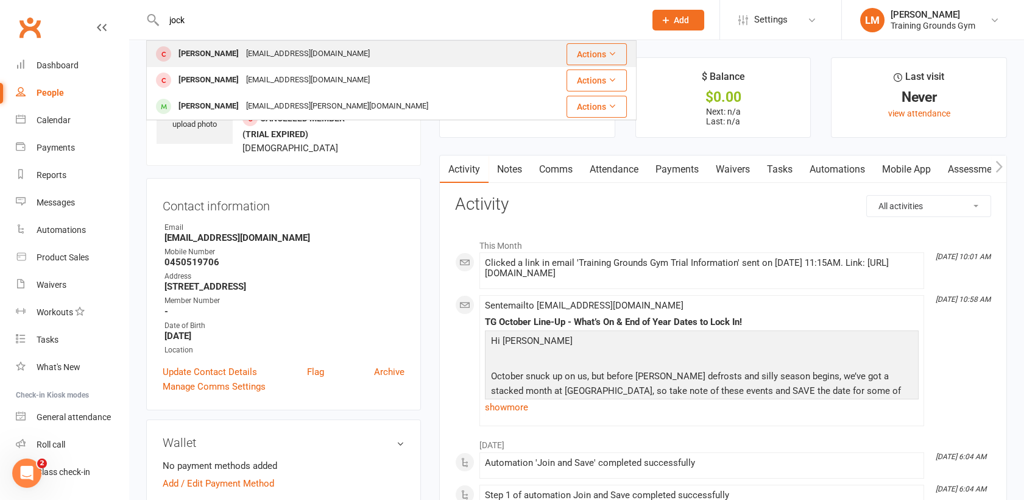
type input "jock"
click at [203, 55] on div "[PERSON_NAME]" at bounding box center [209, 54] width 68 height 18
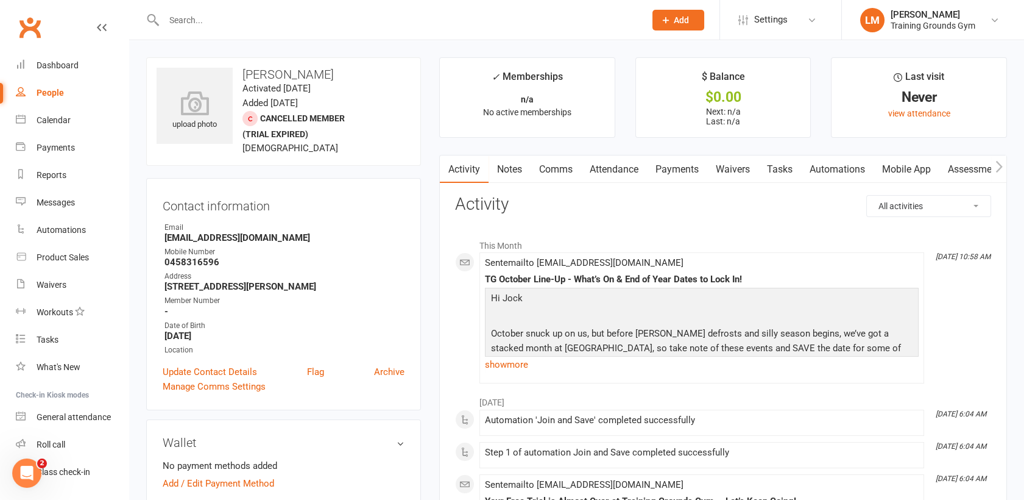
click at [199, 21] on input "text" at bounding box center [398, 20] width 476 height 17
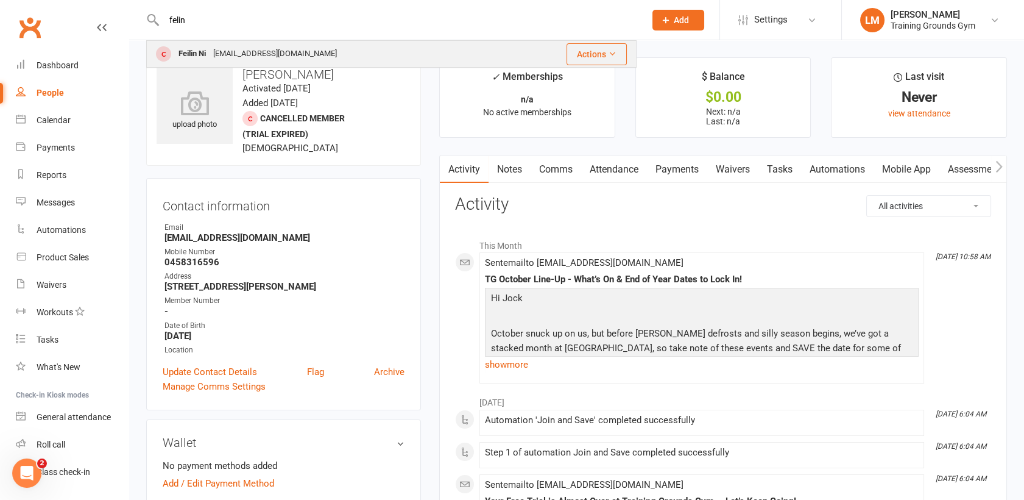
type input "felin"
click at [191, 60] on div "Feilin Ni" at bounding box center [192, 54] width 35 height 18
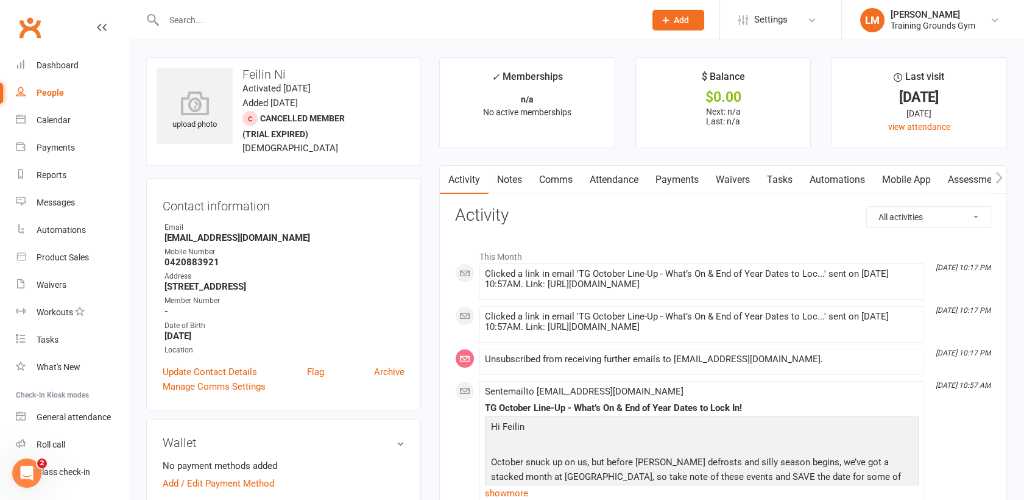
click at [201, 19] on input "text" at bounding box center [398, 20] width 476 height 17
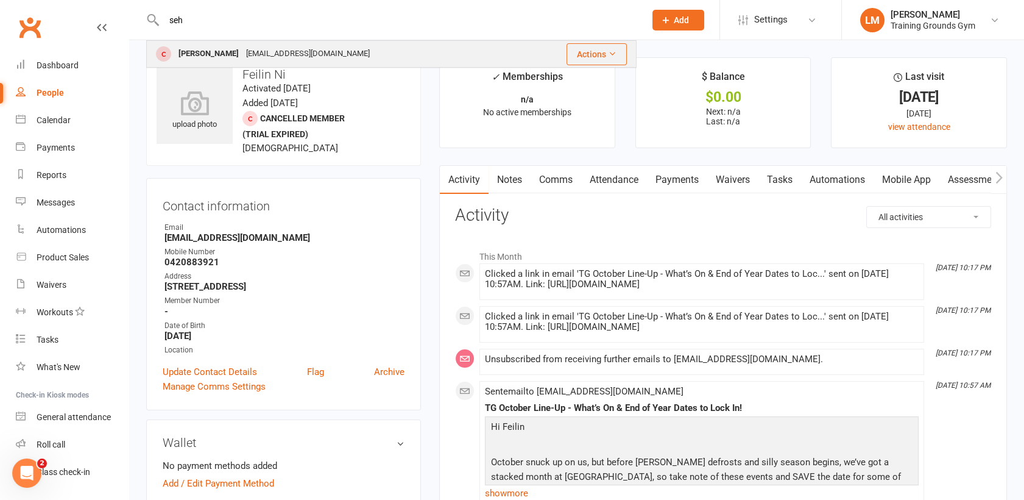
type input "seh"
click at [208, 49] on div "[PERSON_NAME]" at bounding box center [209, 54] width 68 height 18
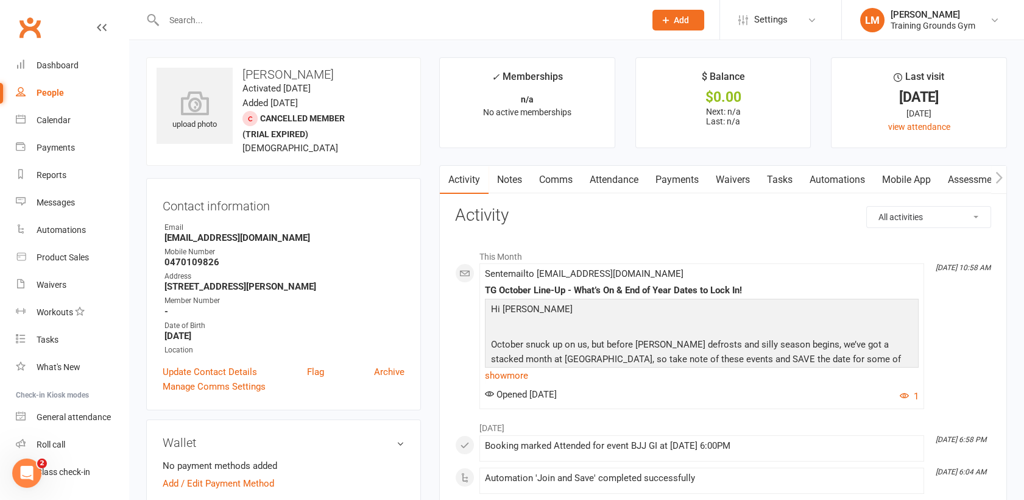
click at [197, 23] on input "text" at bounding box center [398, 20] width 476 height 17
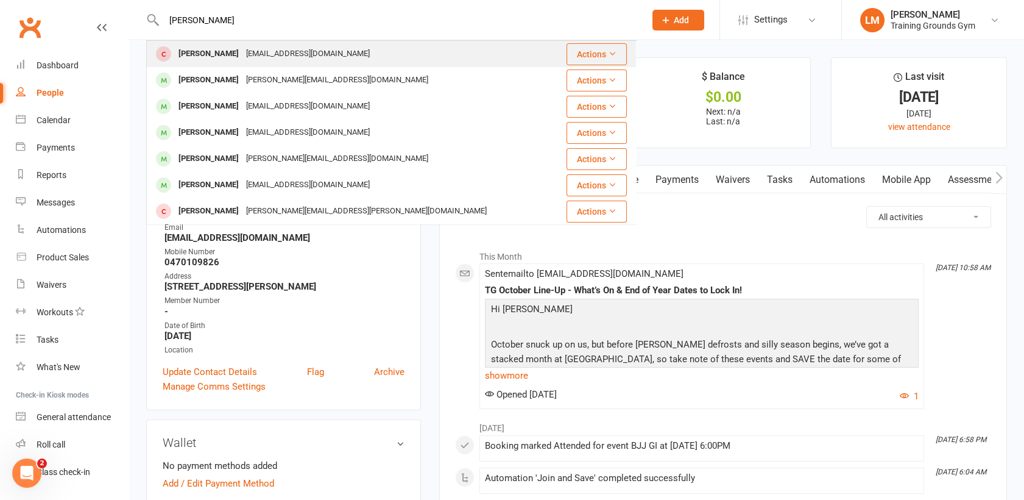
type input "[PERSON_NAME]"
click at [210, 42] on div "[PERSON_NAME] [EMAIL_ADDRESS][DOMAIN_NAME]" at bounding box center [355, 53] width 416 height 25
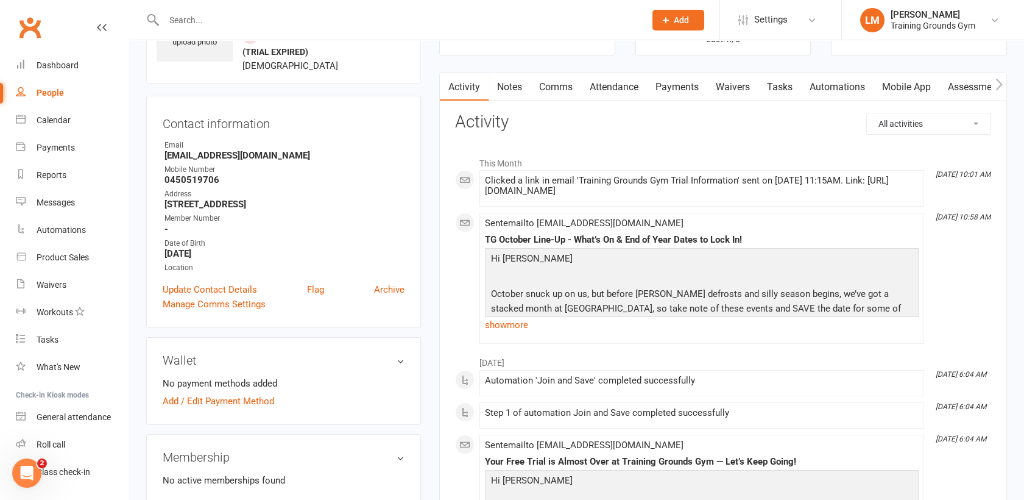
scroll to position [73, 0]
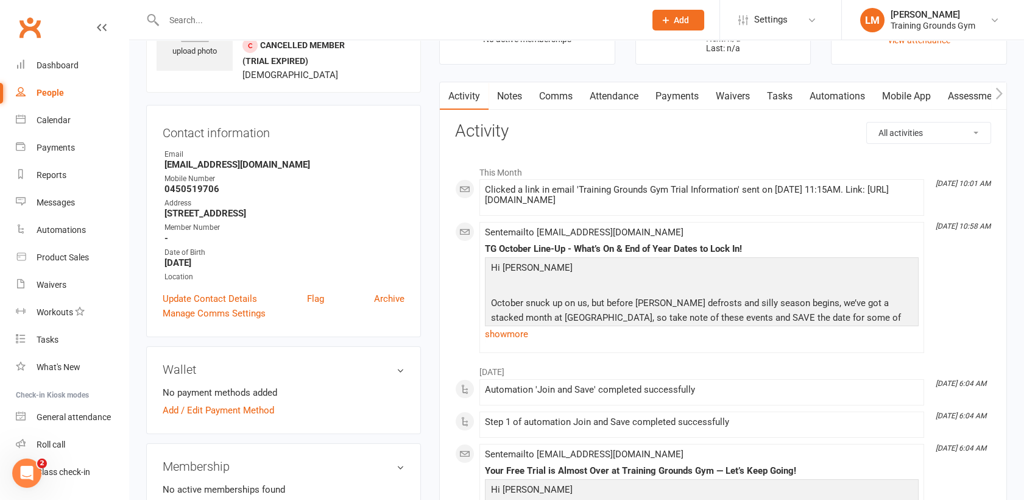
click at [906, 85] on link "Mobile App" at bounding box center [907, 96] width 66 height 28
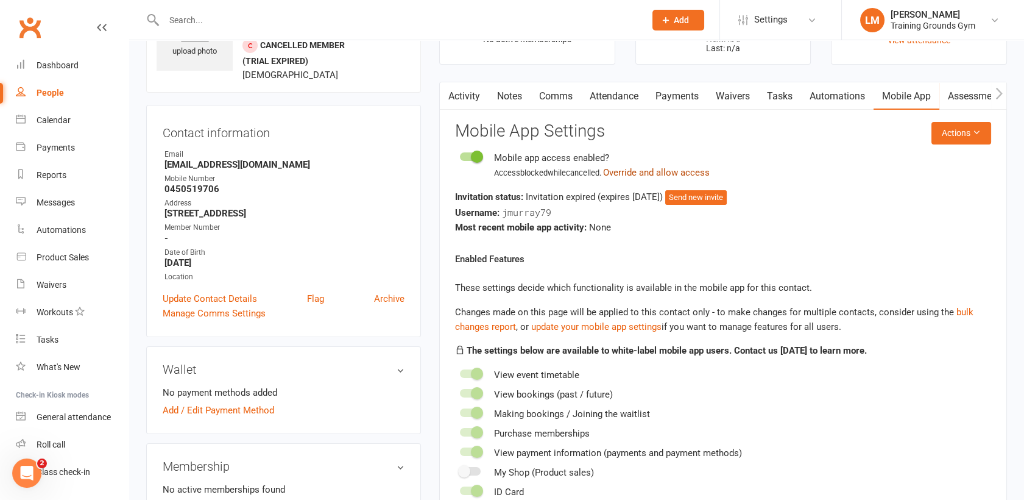
click at [678, 169] on button "Override and allow access" at bounding box center [656, 172] width 107 height 15
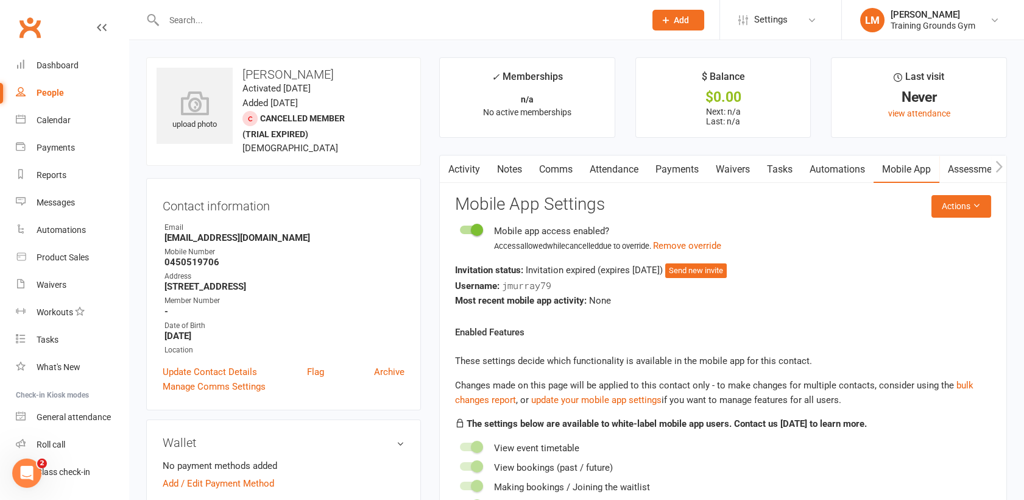
click at [456, 171] on link "Activity" at bounding box center [464, 169] width 49 height 28
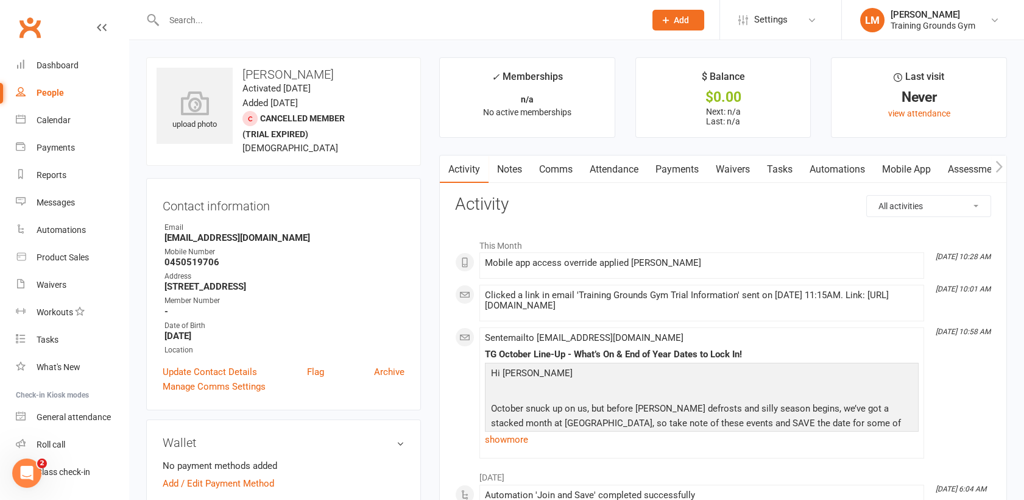
click at [543, 166] on link "Comms" at bounding box center [556, 169] width 51 height 28
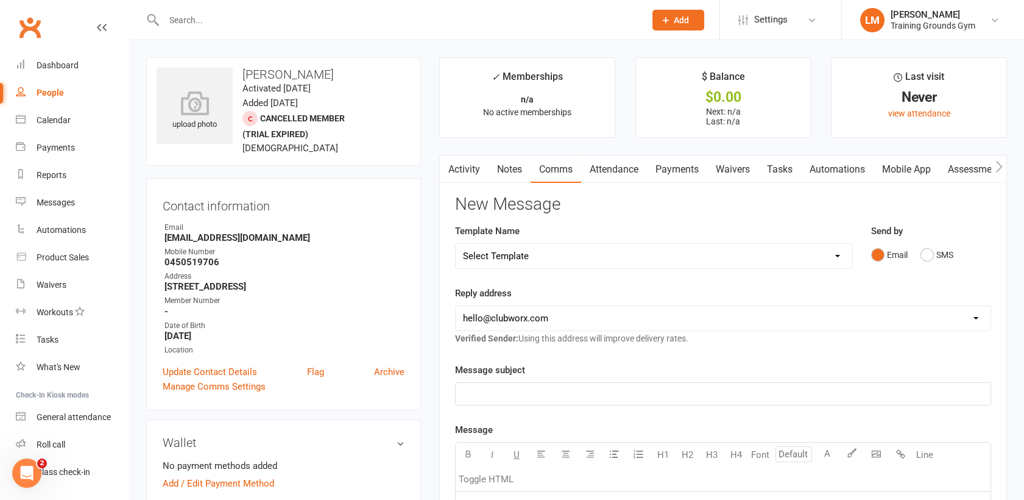
click at [853, 169] on link "Automations" at bounding box center [837, 169] width 73 height 28
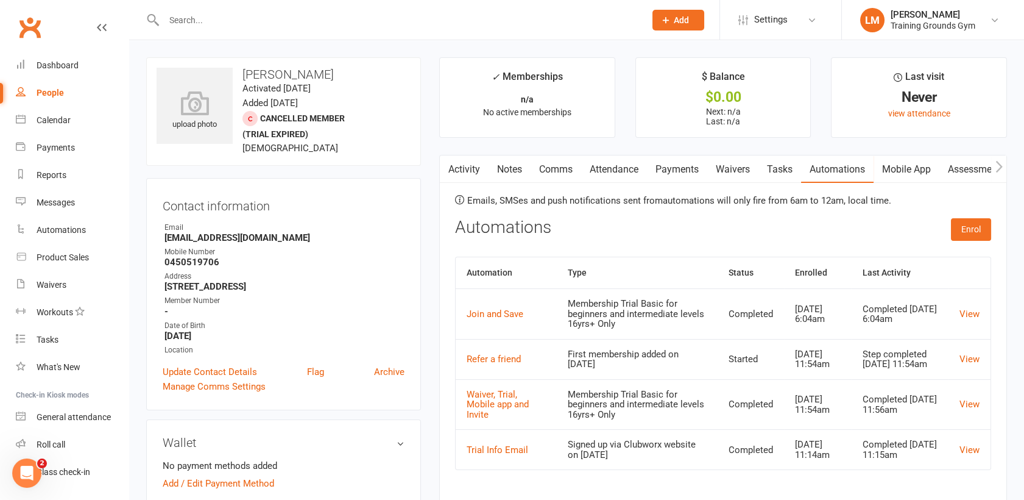
click at [550, 168] on link "Comms" at bounding box center [556, 169] width 51 height 28
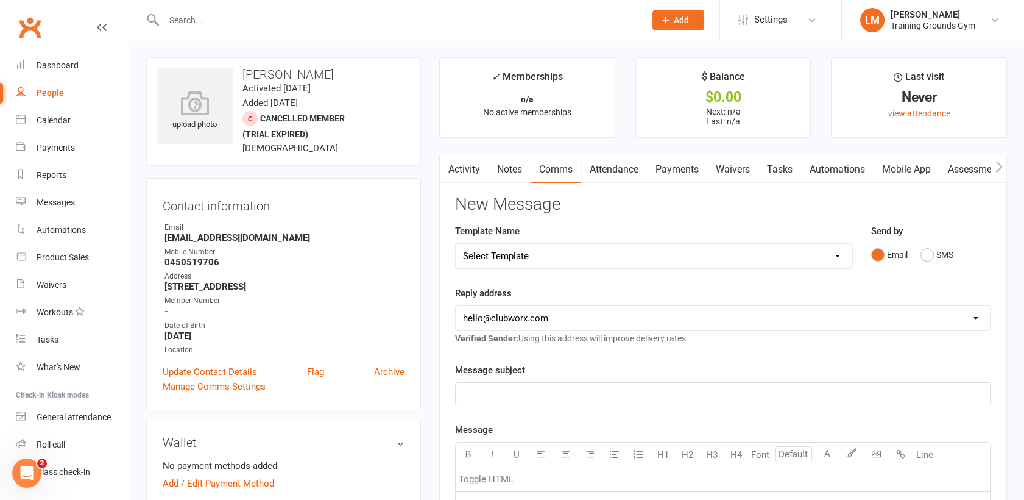
click at [517, 250] on select "Select Template [SMS] [Default template - review before using] Appointment remi…" at bounding box center [654, 256] width 397 height 24
select select "31"
click at [400, 36] on div at bounding box center [391, 20] width 490 height 40
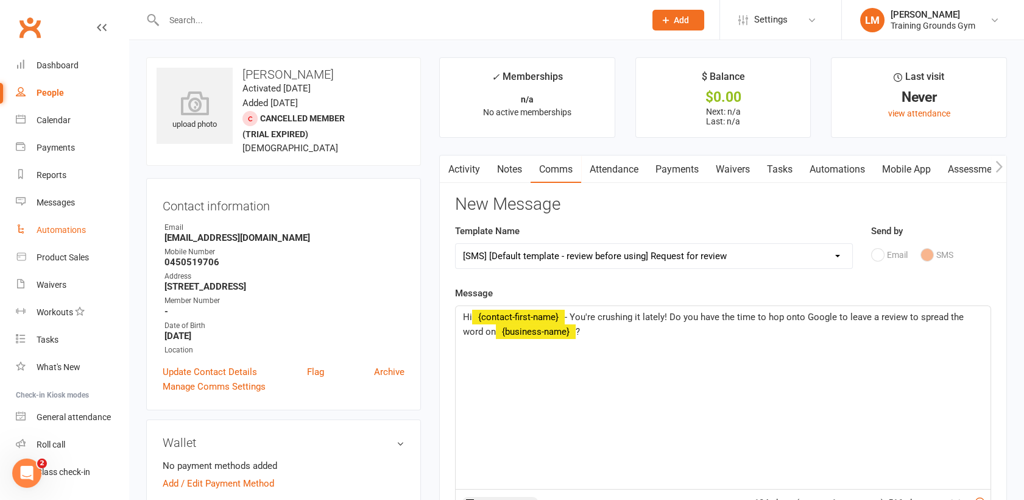
click at [50, 227] on div "Automations" at bounding box center [61, 230] width 49 height 10
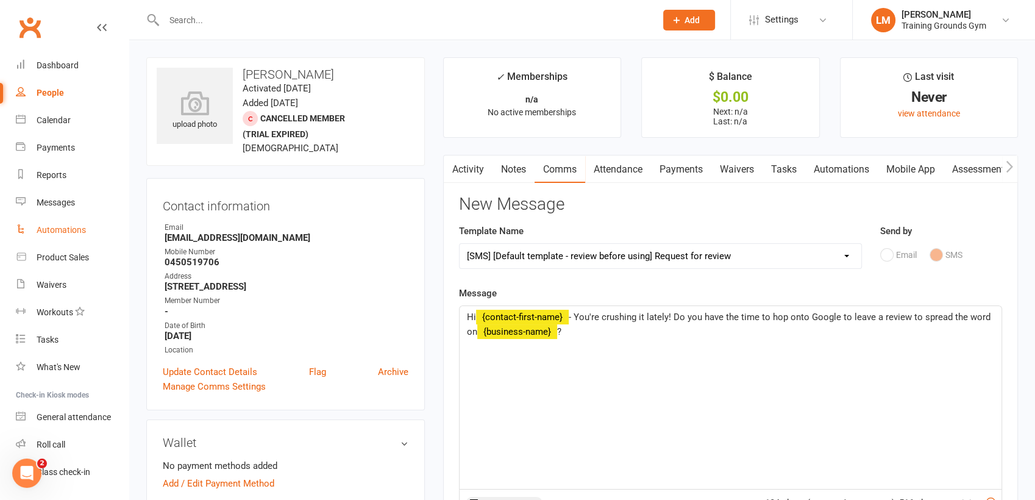
select select "100"
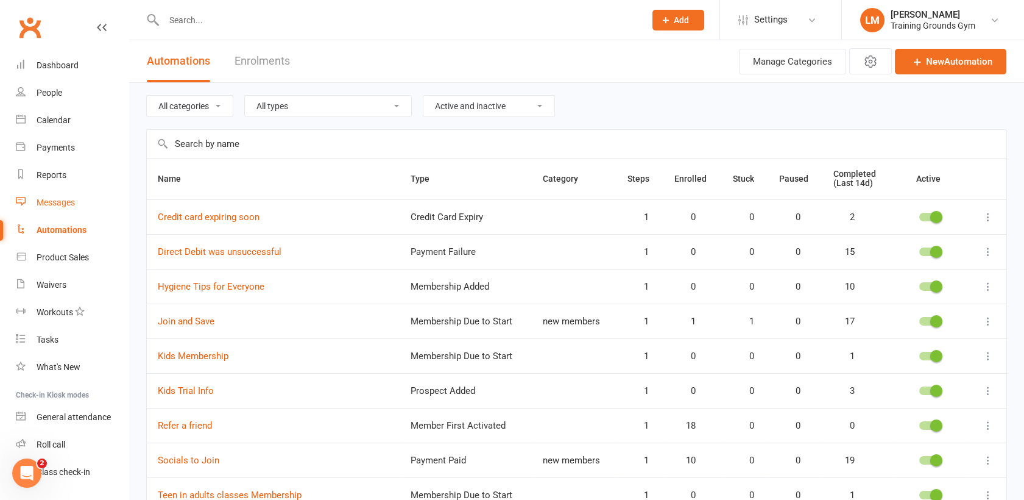
click at [44, 200] on div "Messages" at bounding box center [56, 202] width 38 height 10
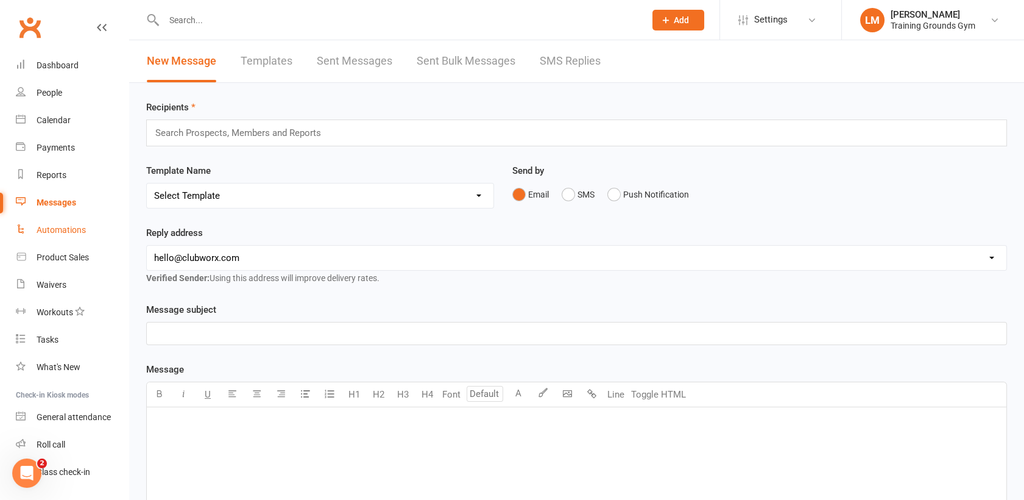
click at [42, 235] on link "Automations" at bounding box center [72, 229] width 113 height 27
select select "100"
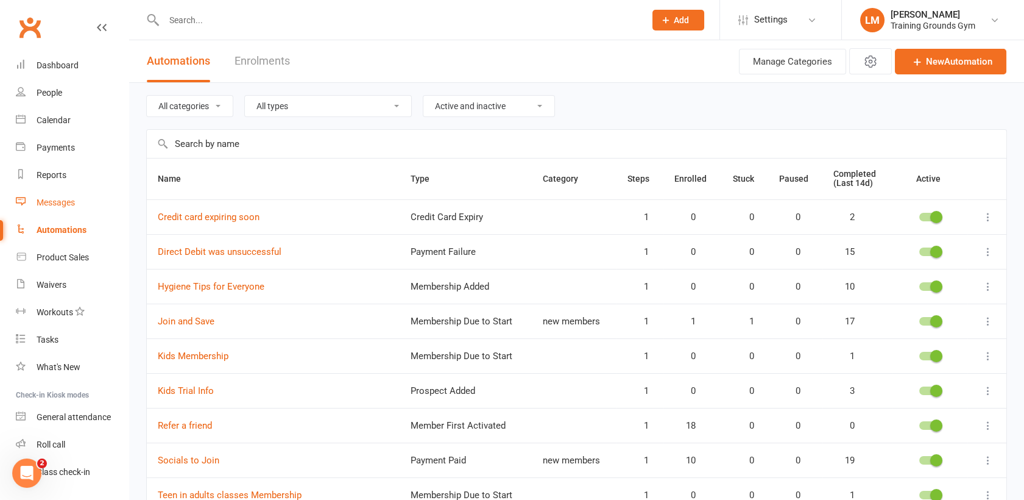
click at [44, 200] on div "Messages" at bounding box center [56, 202] width 38 height 10
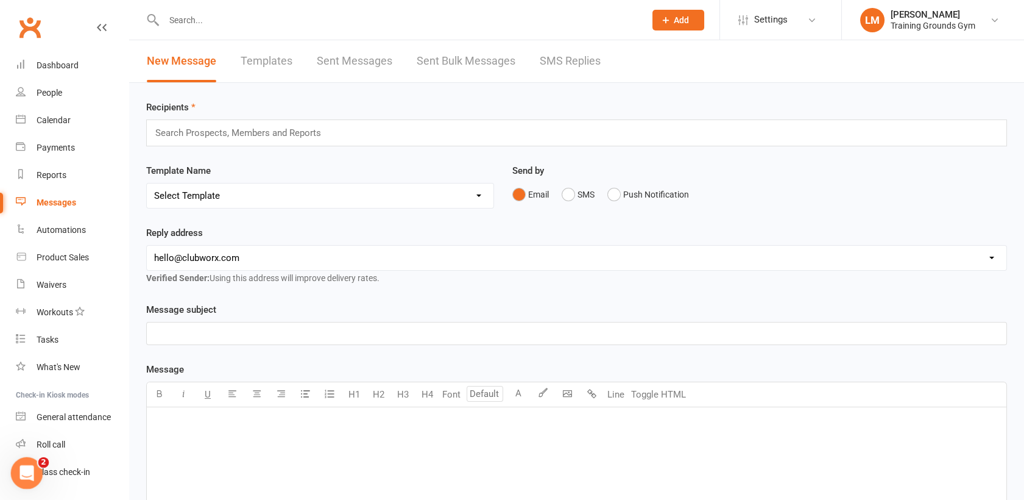
click at [18, 464] on icon "Open Intercom Messenger" at bounding box center [25, 471] width 20 height 20
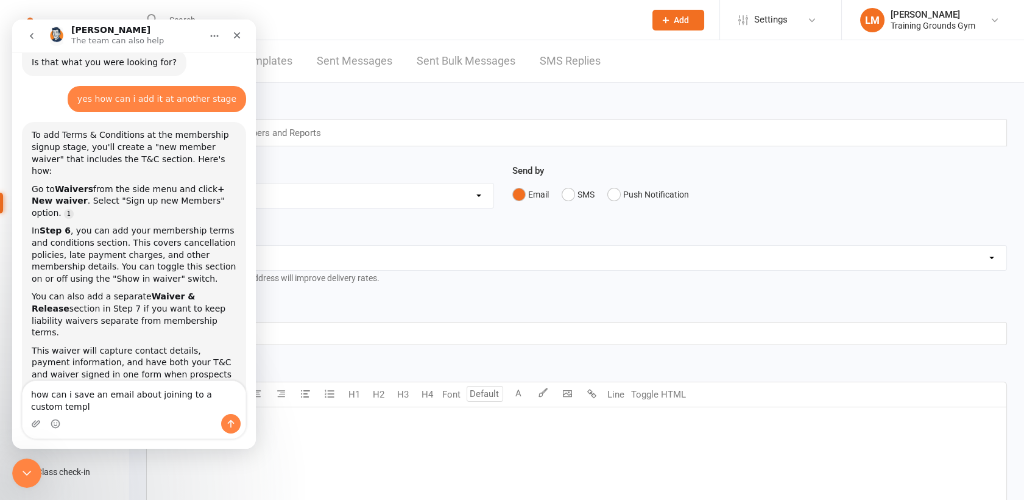
scroll to position [715, 0]
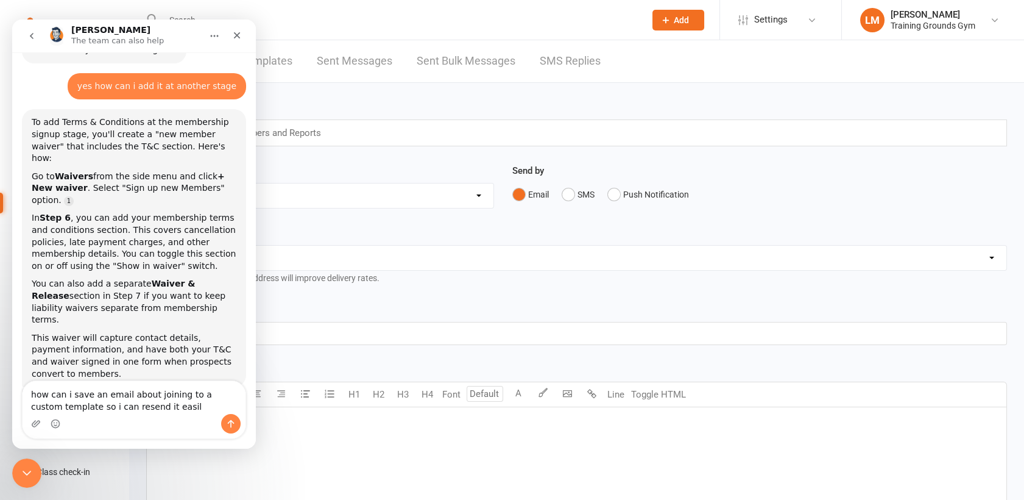
type textarea "how can i save an email about joining to a custom template so i can resend it e…"
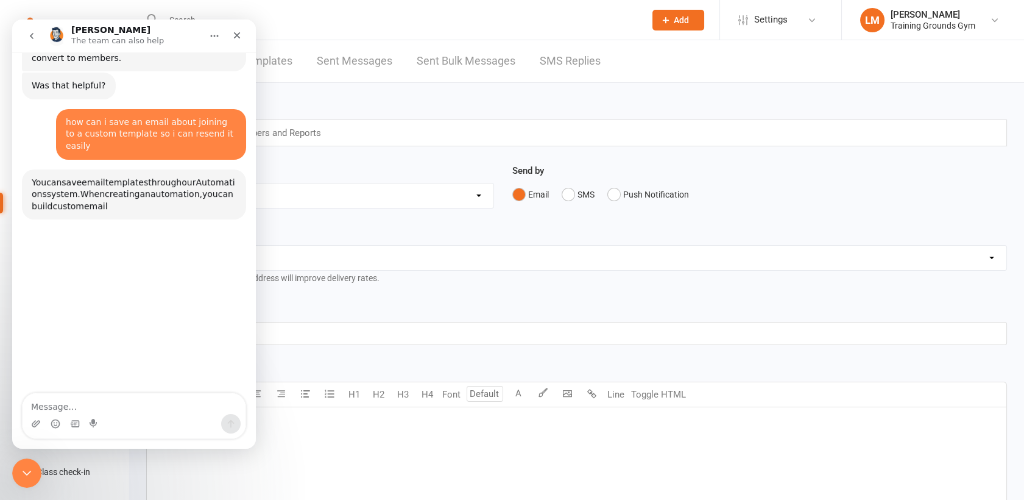
scroll to position [1030, 0]
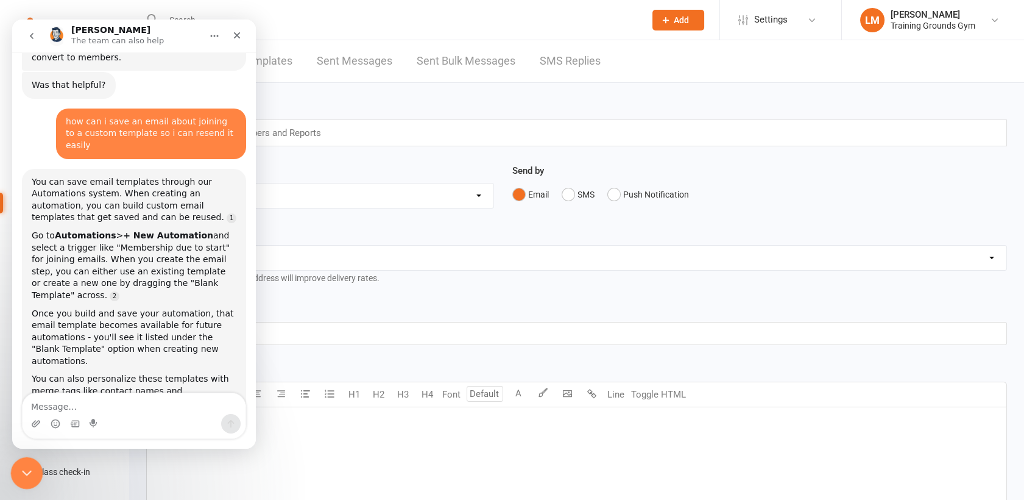
click at [29, 466] on icon "Close Intercom Messenger" at bounding box center [25, 471] width 15 height 15
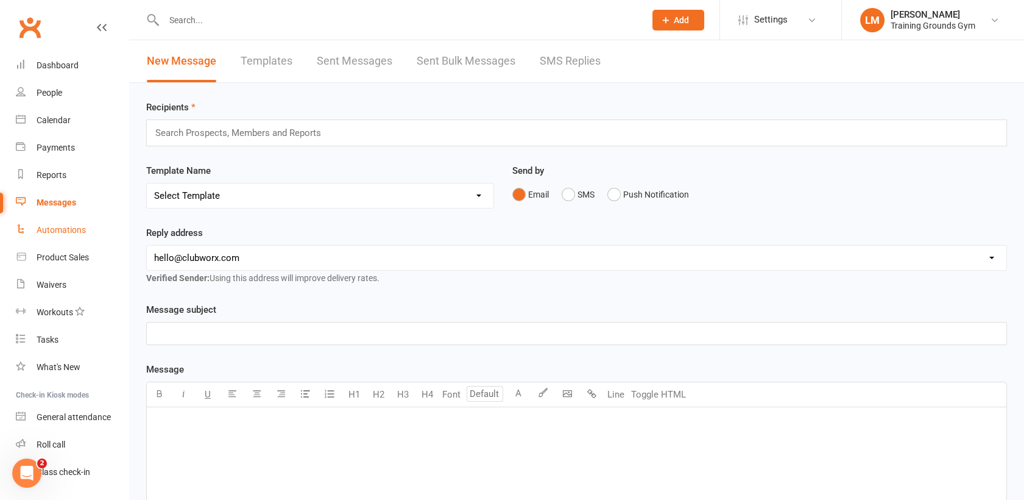
click at [44, 223] on link "Automations" at bounding box center [72, 229] width 113 height 27
select select "100"
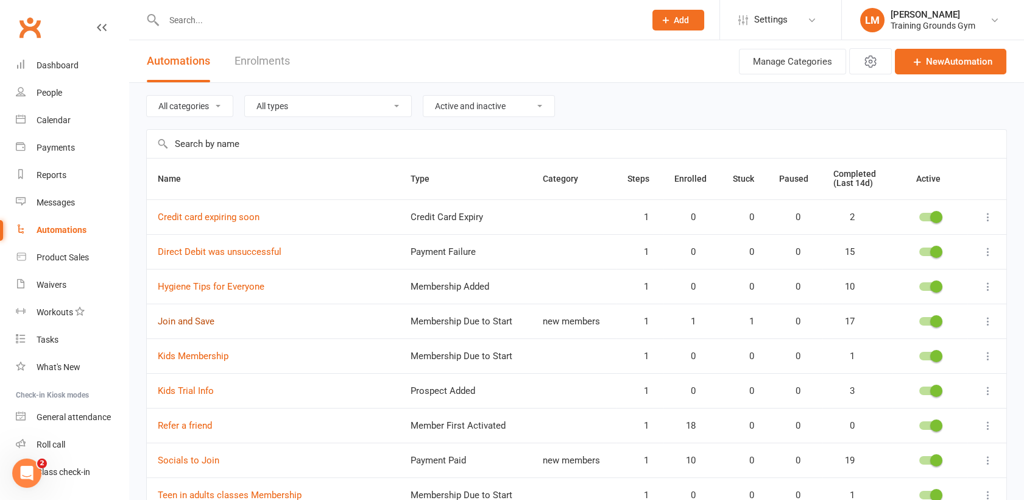
click at [193, 317] on link "Join and Save" at bounding box center [186, 321] width 57 height 11
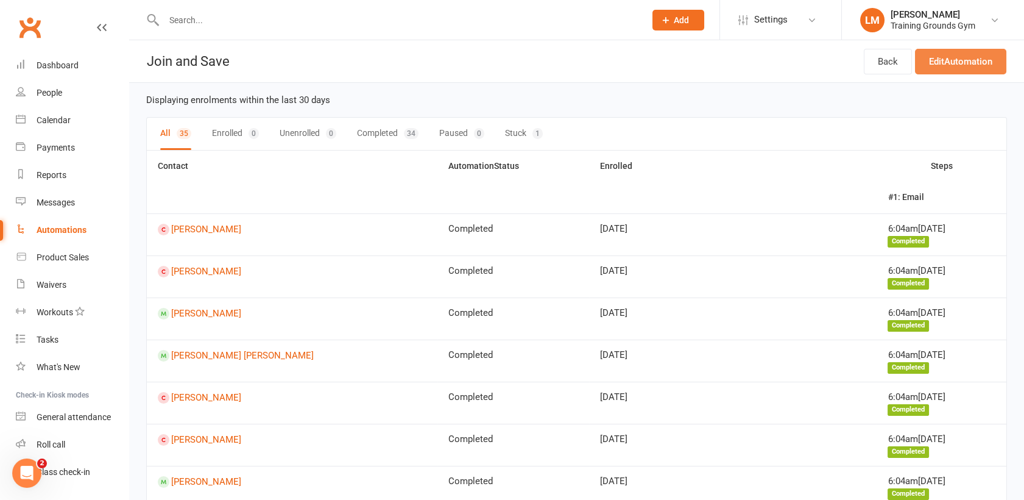
click at [949, 62] on link "Edit Automation" at bounding box center [960, 62] width 91 height 26
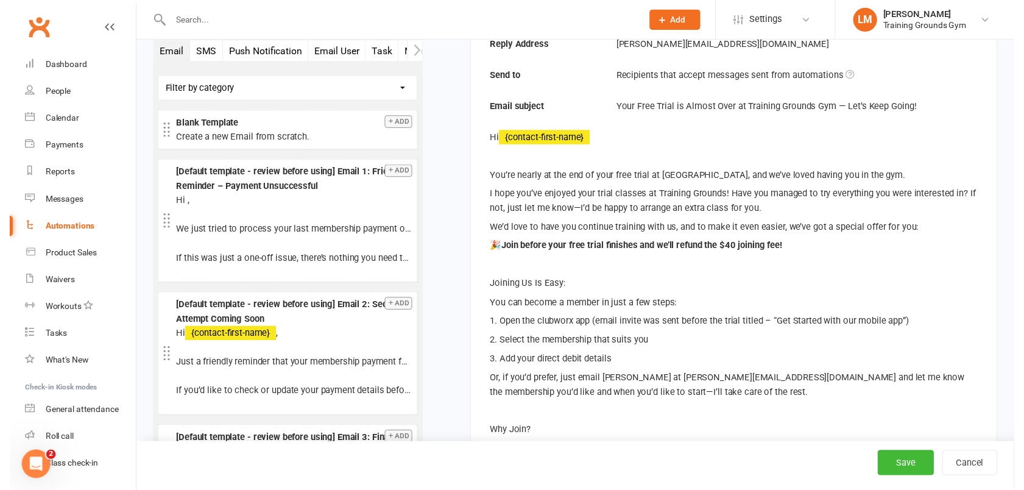
scroll to position [333, 0]
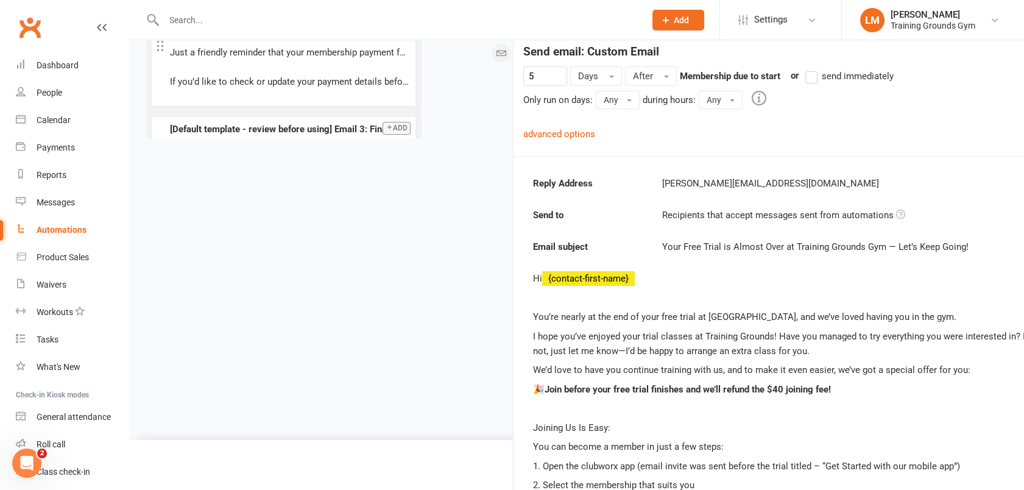
drag, startPoint x: 490, startPoint y: 173, endPoint x: 533, endPoint y: 315, distance: 148.4
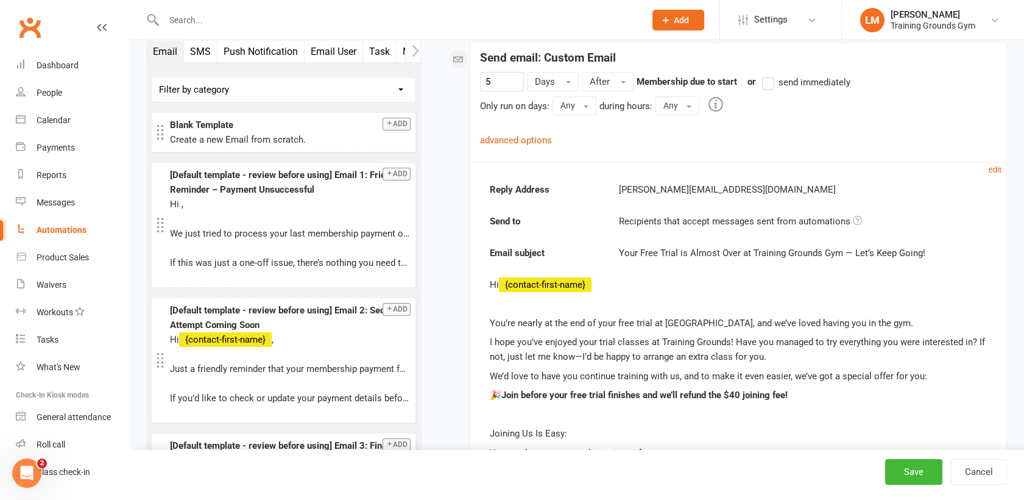
scroll to position [184, 0]
click at [991, 168] on small "edit" at bounding box center [995, 170] width 13 height 9
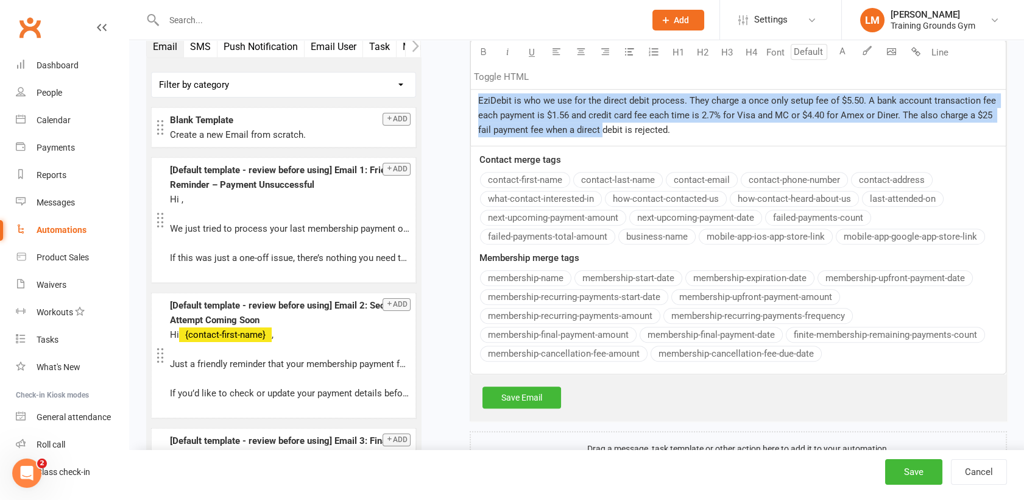
scroll to position [1448, 0]
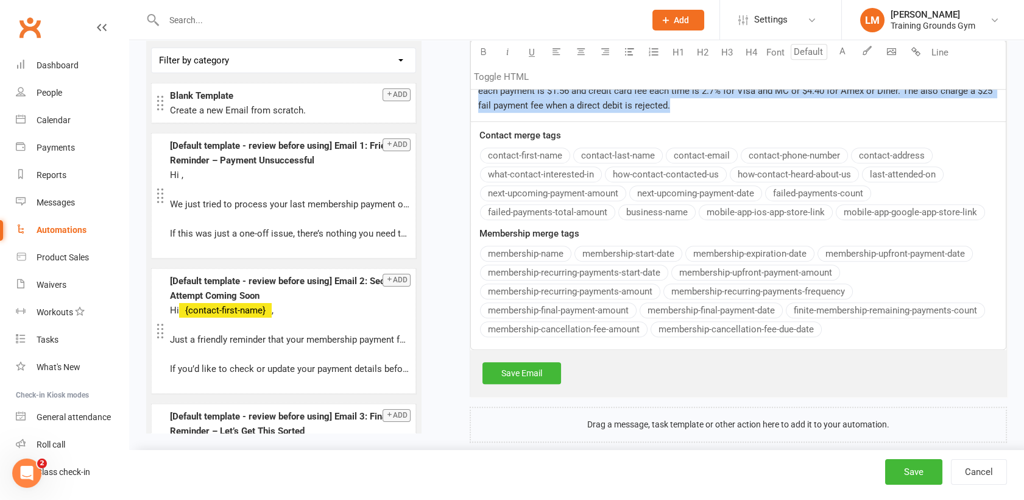
drag, startPoint x: 476, startPoint y: 130, endPoint x: 689, endPoint y: 88, distance: 216.2
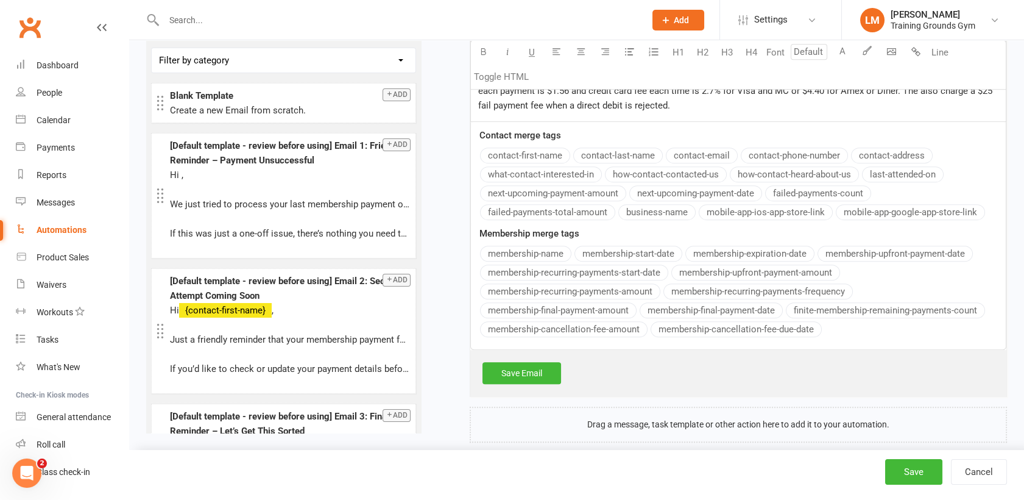
drag, startPoint x: 628, startPoint y: 90, endPoint x: 618, endPoint y: 102, distance: 16.1
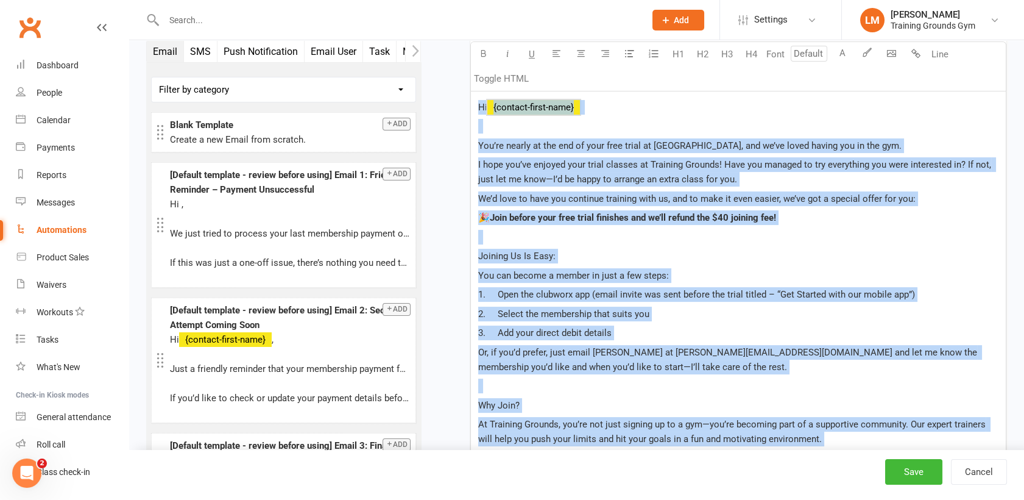
scroll to position [444, 0]
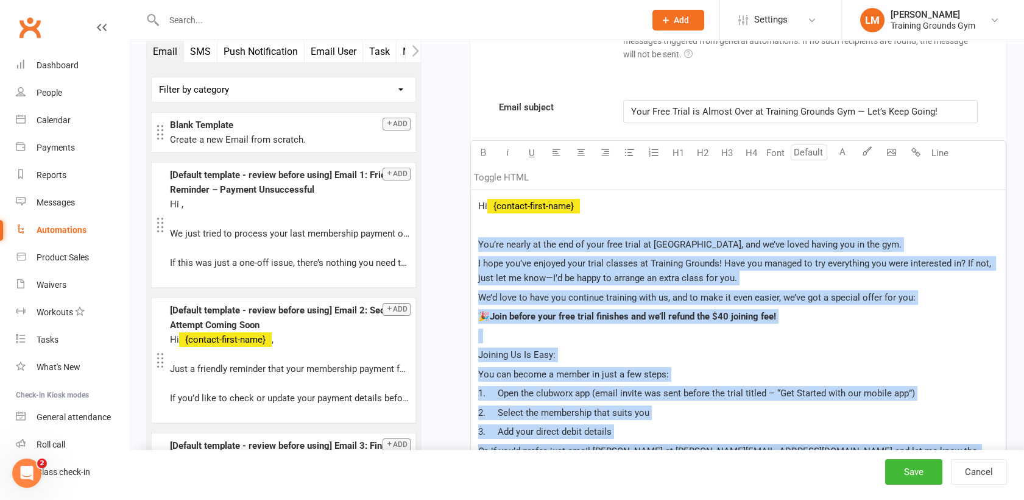
drag, startPoint x: 678, startPoint y: 90, endPoint x: 483, endPoint y: 222, distance: 235.2
copy div "Lor’ip dolors am con adi el sedd eius tempo in Utlabore Etdolor, mag al’en admi…"
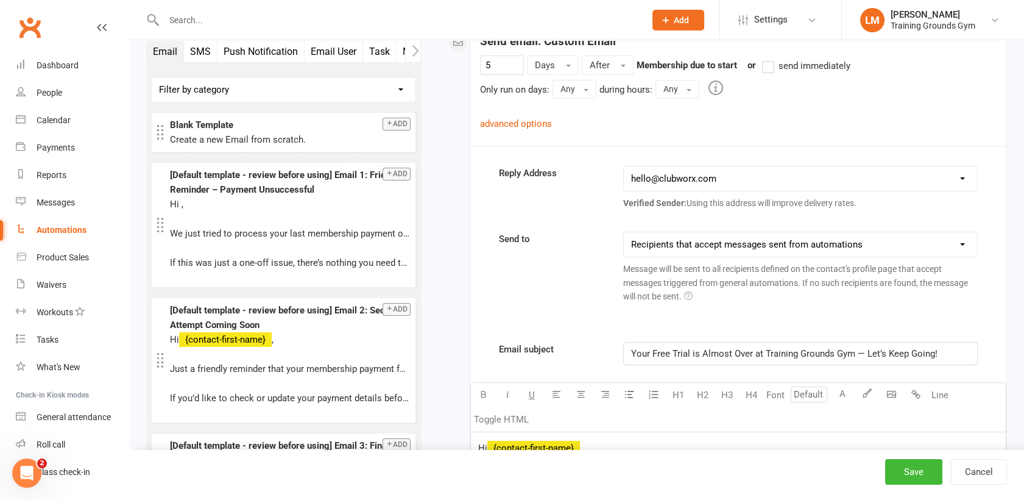
scroll to position [200, 0]
click at [926, 176] on select "[EMAIL_ADDRESS][DOMAIN_NAME] [PERSON_NAME][EMAIL_ADDRESS][DOMAIN_NAME] [EMAIL_A…" at bounding box center [800, 180] width 353 height 24
select select "1"
click at [624, 168] on select "[EMAIL_ADDRESS][DOMAIN_NAME] [PERSON_NAME][EMAIL_ADDRESS][DOMAIN_NAME] [EMAIL_A…" at bounding box center [800, 180] width 353 height 24
click at [898, 472] on button "Save" at bounding box center [913, 472] width 57 height 26
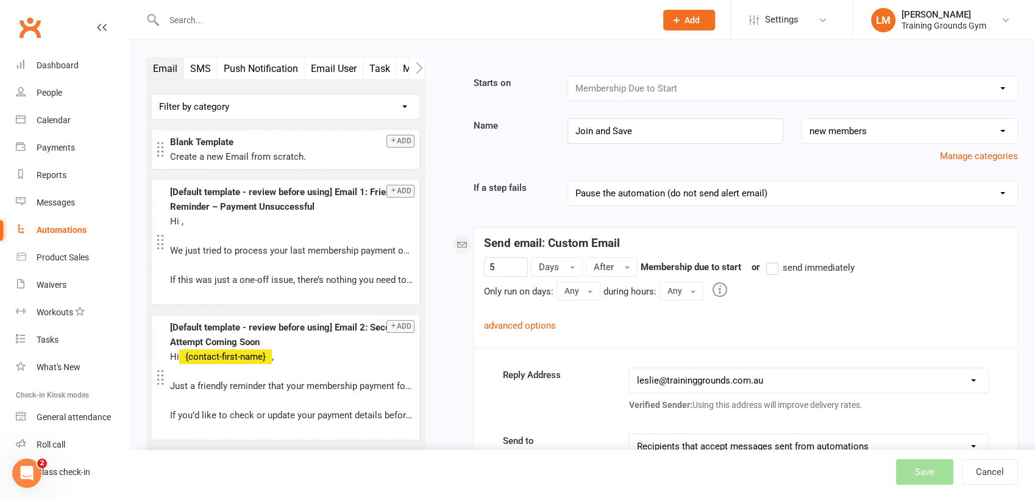
select select "100"
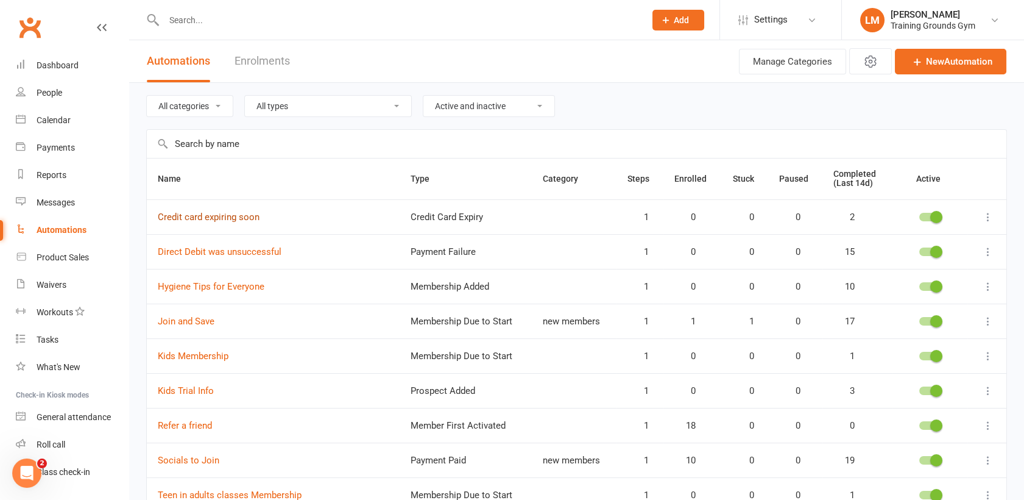
click at [175, 217] on link "Credit card expiring soon" at bounding box center [209, 216] width 102 height 11
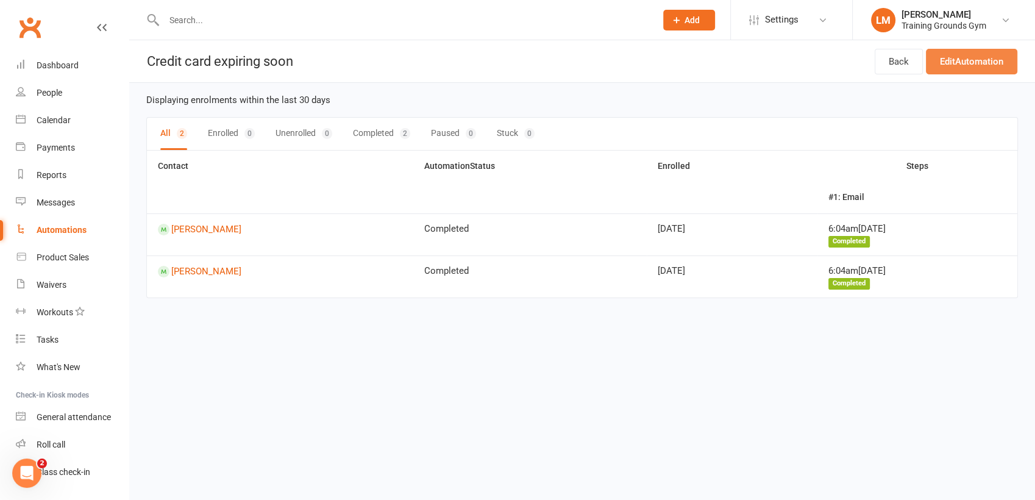
click at [970, 65] on link "Edit Automation" at bounding box center [971, 62] width 91 height 26
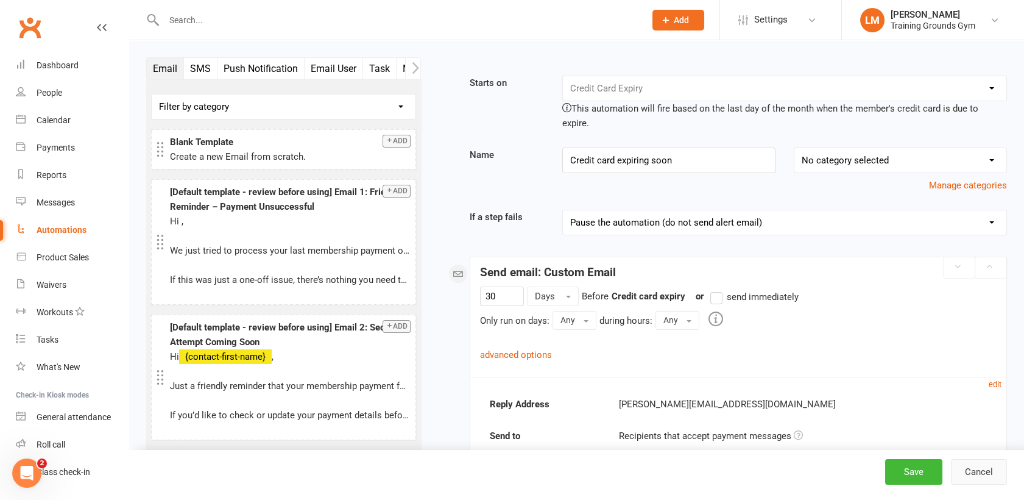
click at [989, 469] on button "Cancel" at bounding box center [979, 472] width 56 height 26
select select "100"
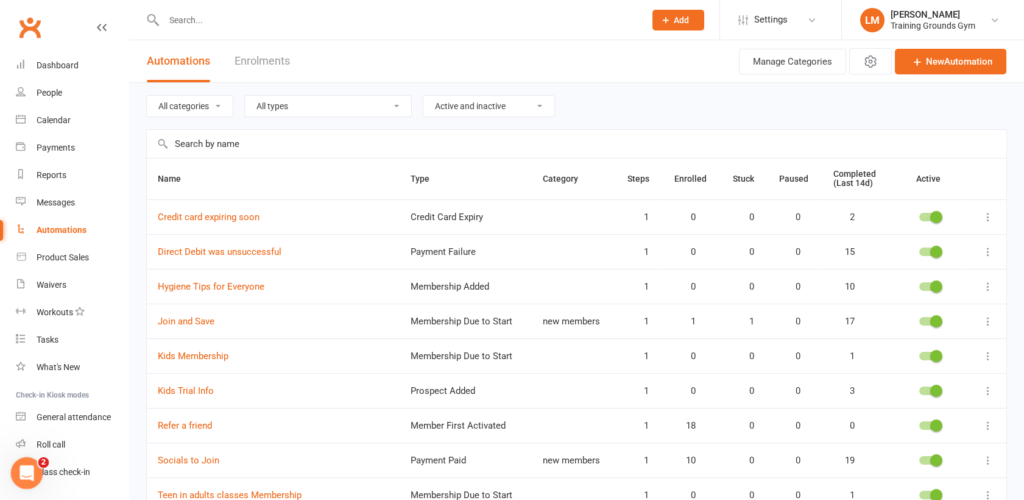
click at [34, 480] on div "Open Intercom Messenger" at bounding box center [25, 471] width 40 height 40
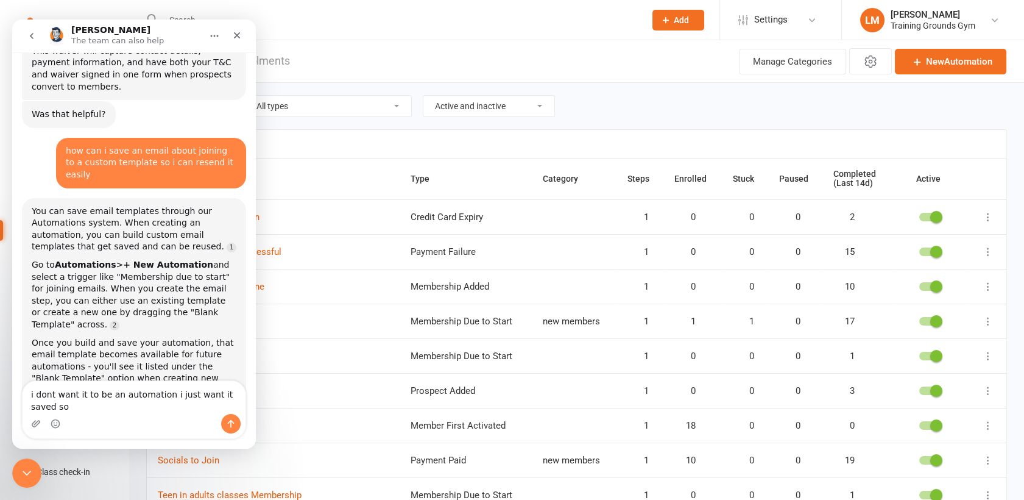
scroll to position [1014, 0]
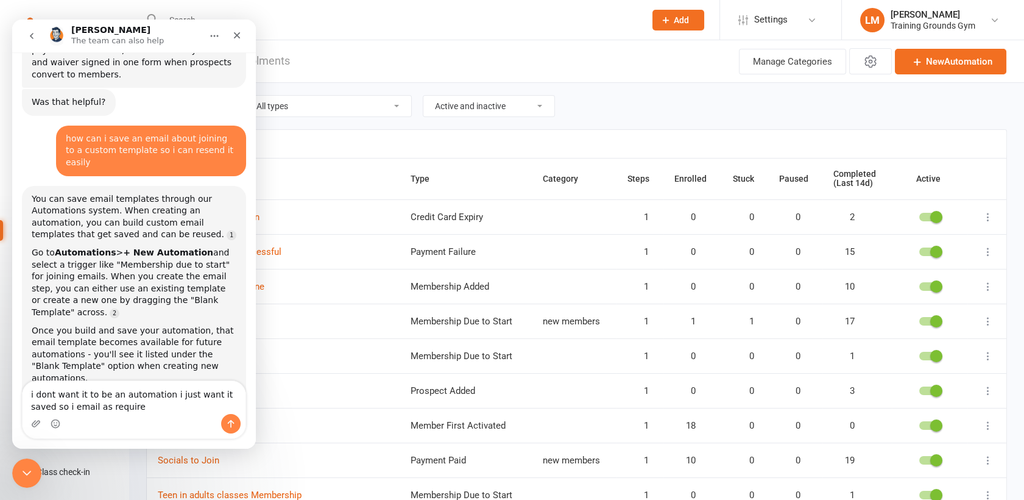
type textarea "i dont want it to be an automation i just want it saved so i email as required"
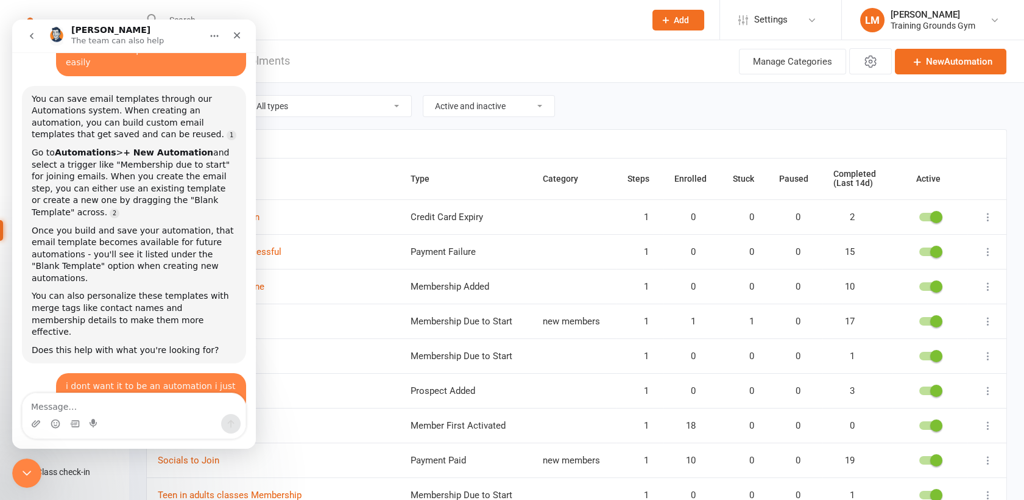
scroll to position [1331, 0]
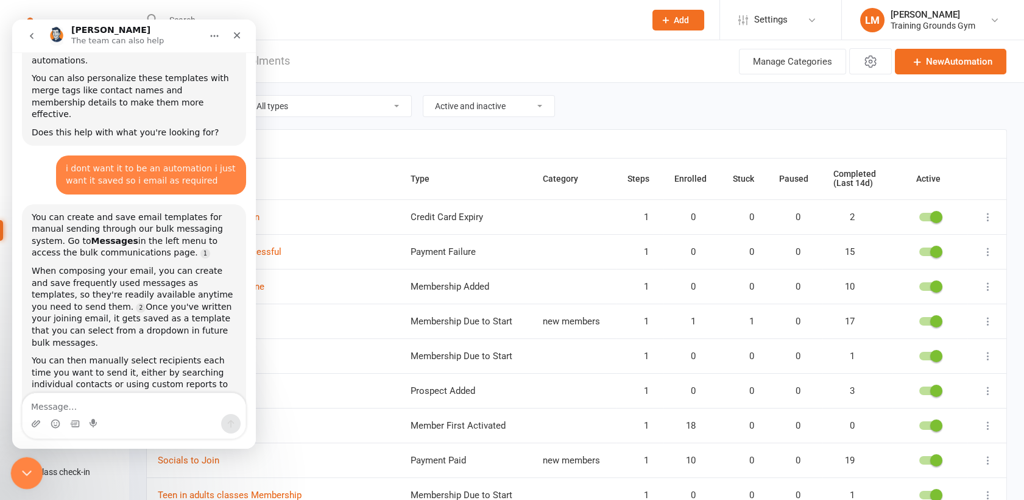
click at [21, 473] on icon "Close Intercom Messenger" at bounding box center [25, 471] width 15 height 15
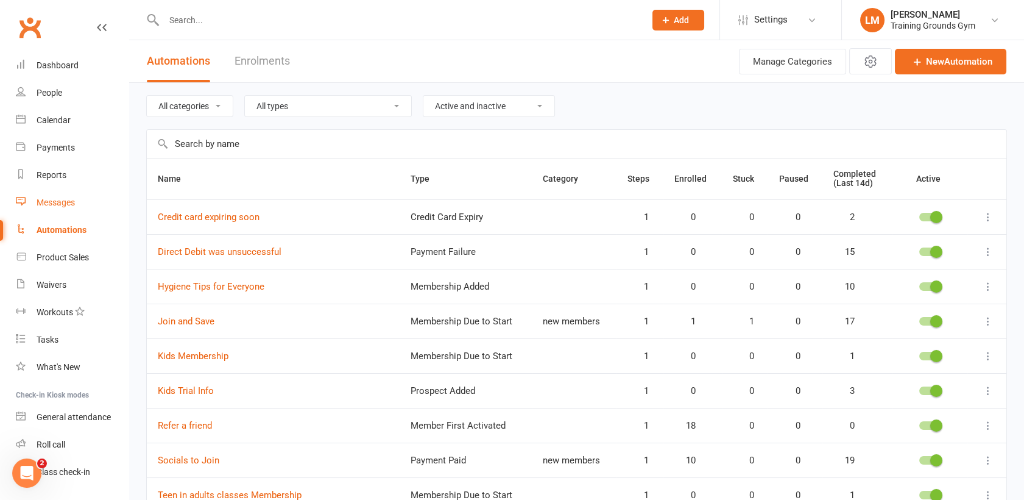
click at [48, 199] on div "Messages" at bounding box center [56, 202] width 38 height 10
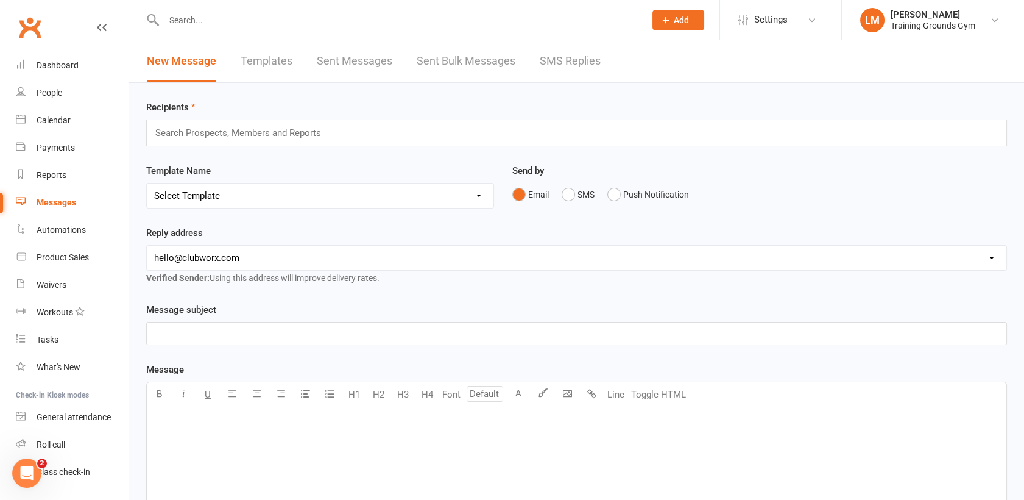
click at [250, 57] on link "Templates" at bounding box center [267, 61] width 52 height 42
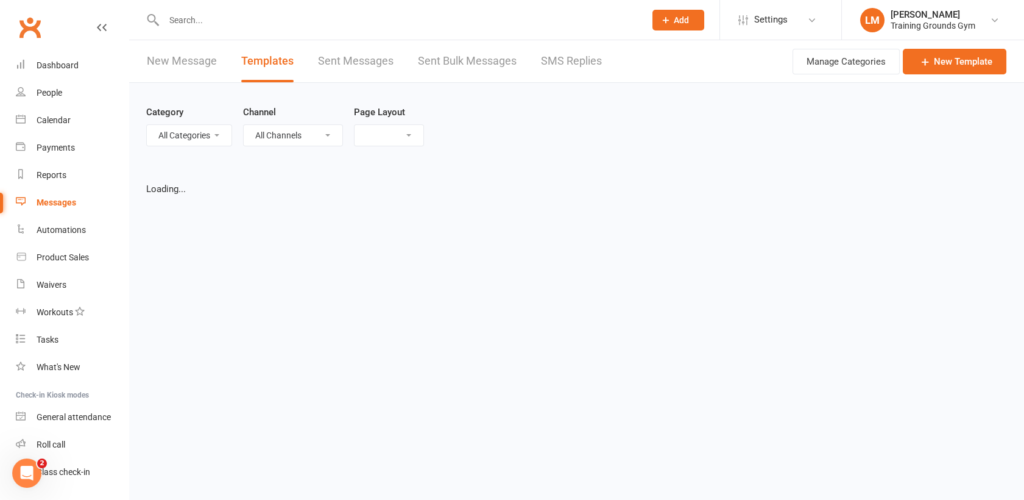
select select "grid"
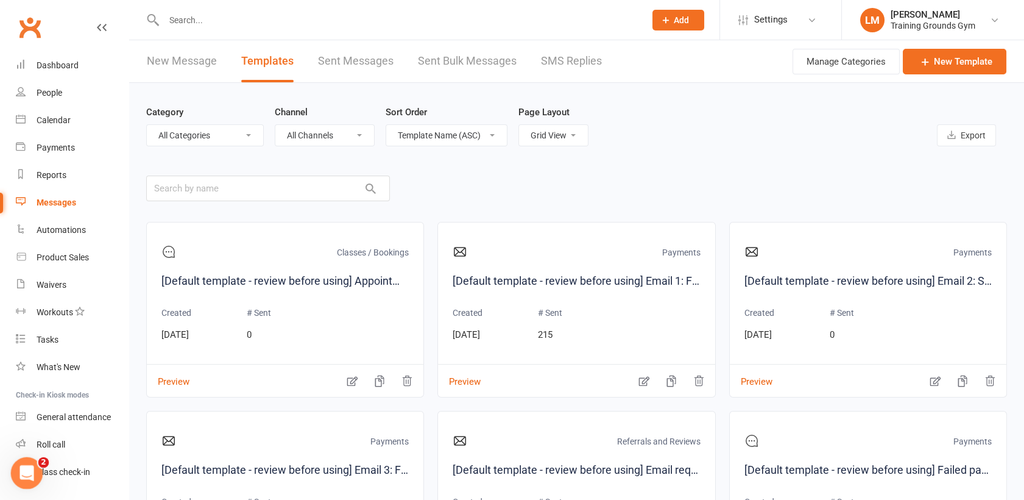
click at [23, 471] on icon "Open Intercom Messenger" at bounding box center [25, 471] width 20 height 20
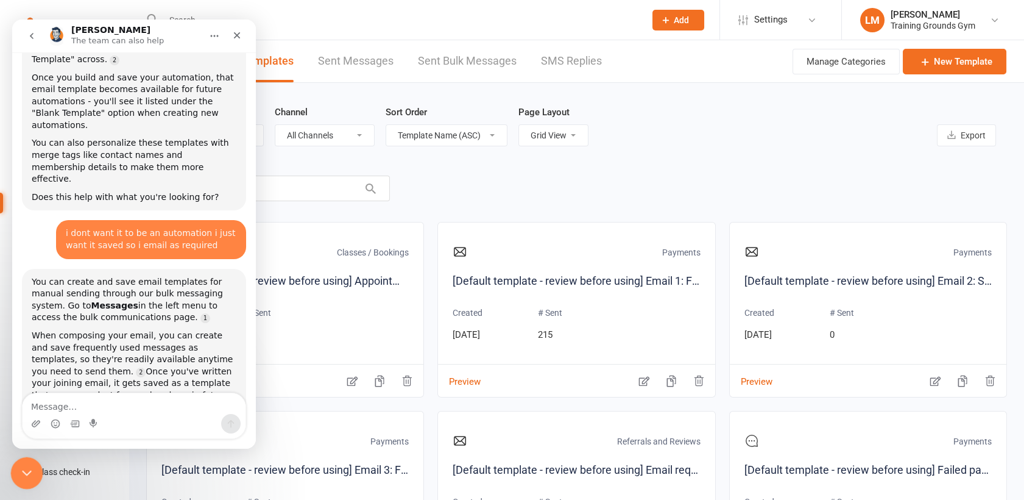
scroll to position [1324, 0]
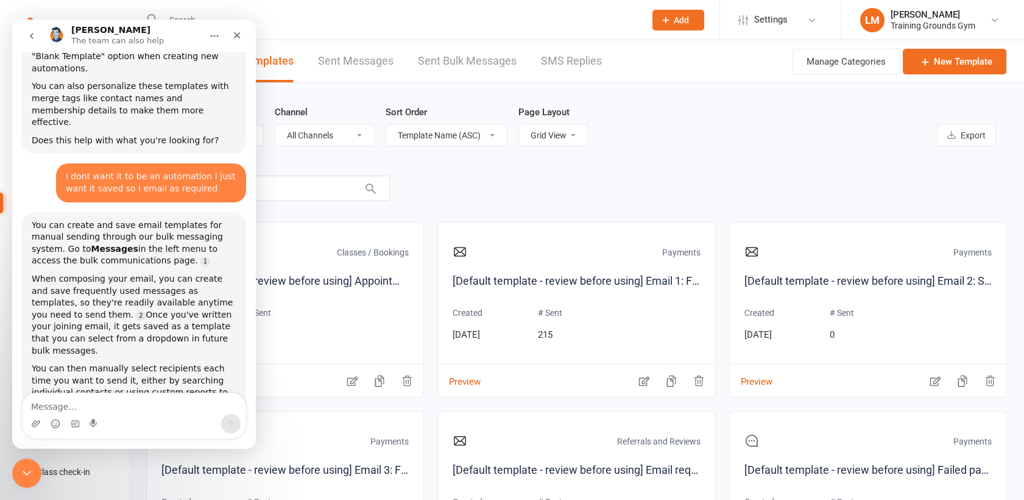
click at [679, 182] on main "Category All Categories (No category) Classes / Bookings Enquiries General Mark…" at bounding box center [576, 345] width 861 height 525
click at [30, 464] on icon "Close Intercom Messenger" at bounding box center [25, 471] width 15 height 15
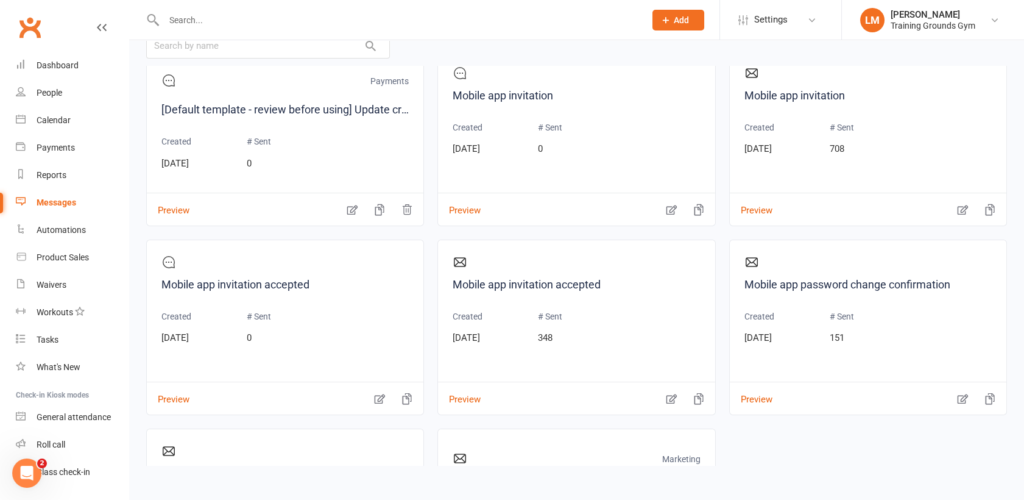
scroll to position [1940, 0]
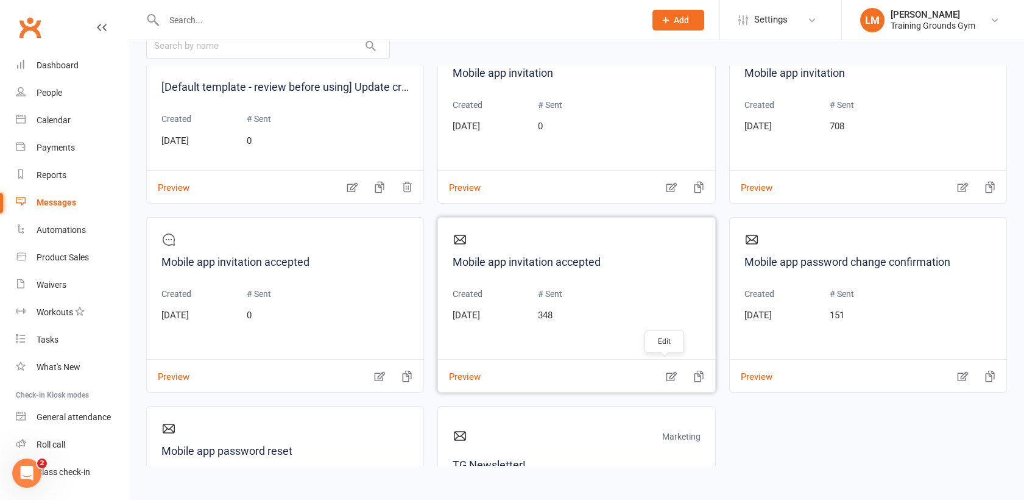
click at [672, 371] on button "button" at bounding box center [671, 368] width 24 height 13
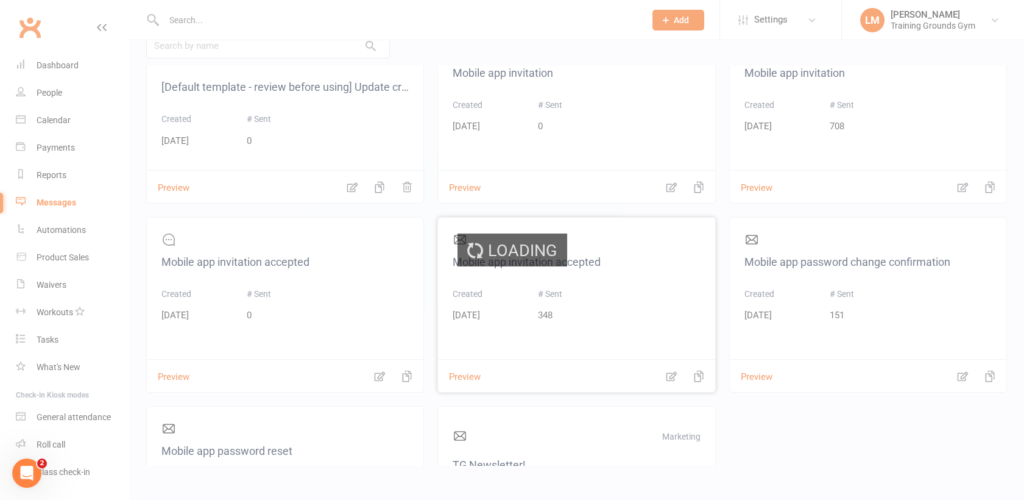
select select "mobile_app_template"
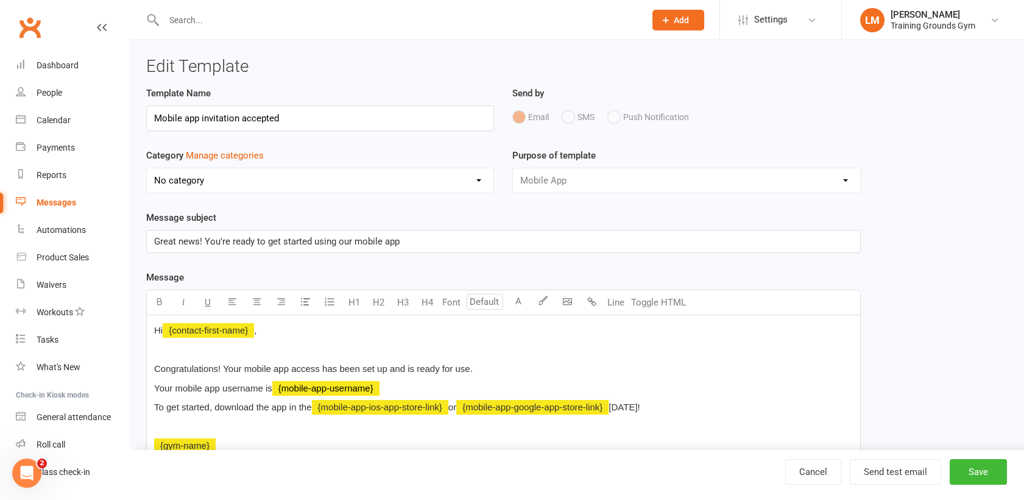
click at [419, 244] on p "Great news! You're ready to get started using our mobile app" at bounding box center [503, 241] width 699 height 15
click at [999, 468] on button "Save" at bounding box center [978, 472] width 57 height 26
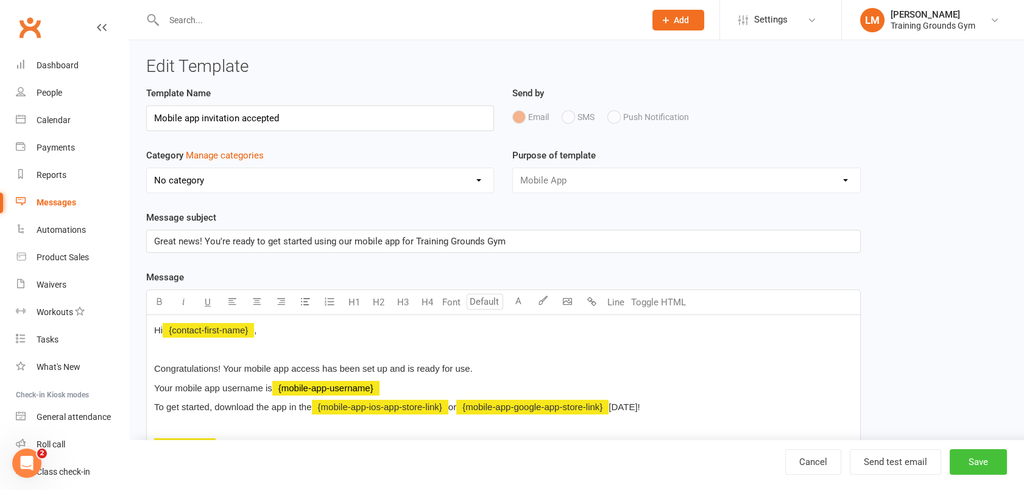
select select "grid"
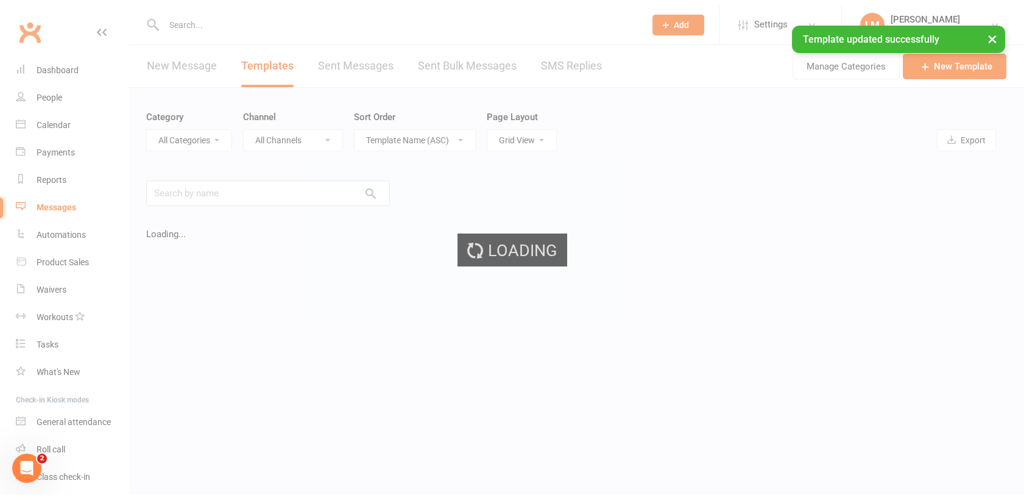
scroll to position [1324, 0]
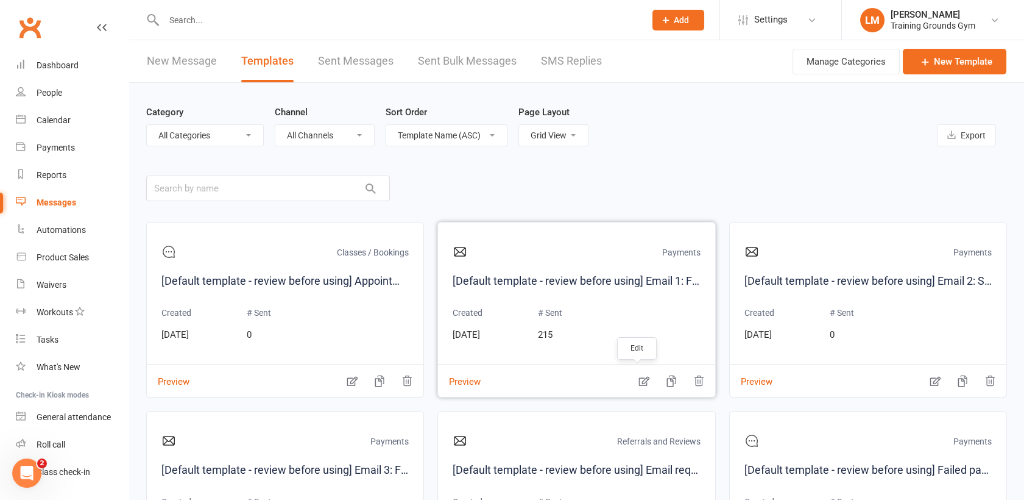
click at [641, 378] on icon "button" at bounding box center [644, 382] width 10 height 10
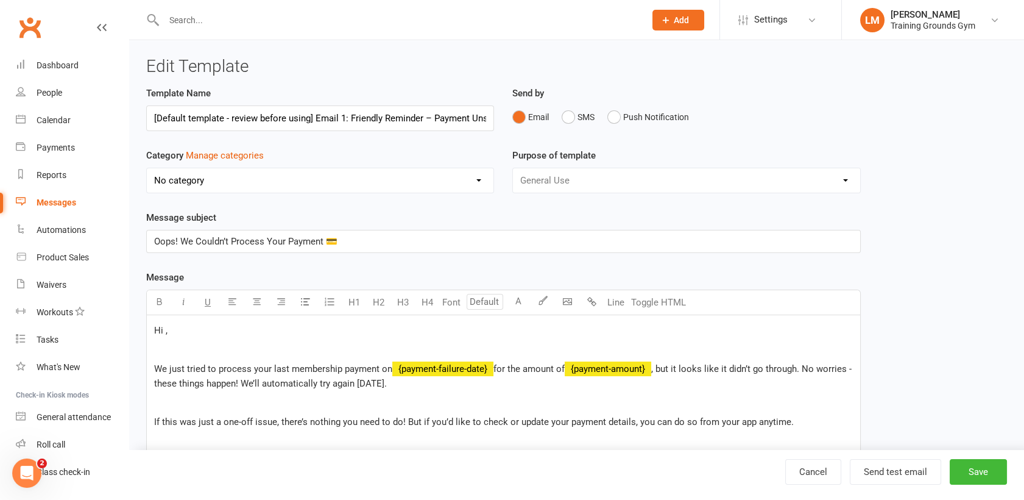
scroll to position [0, 39]
select select "14043"
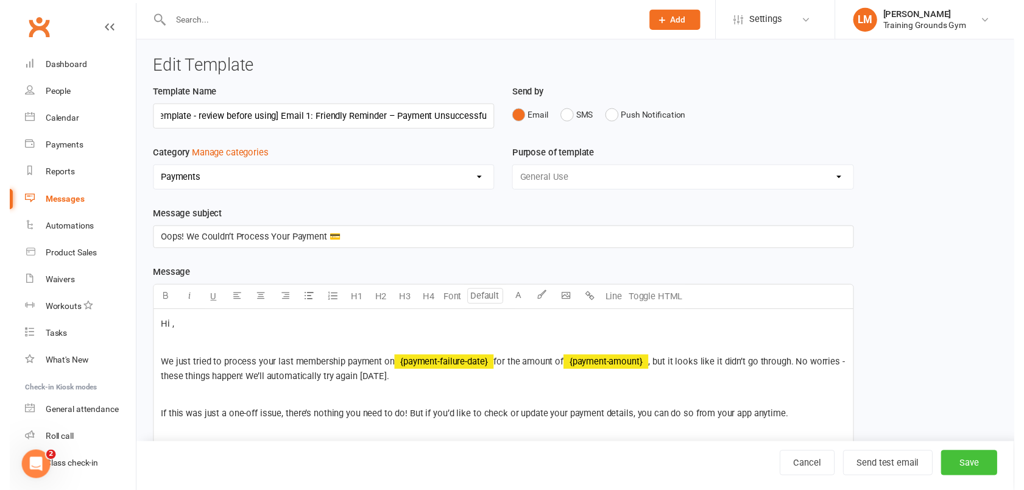
scroll to position [0, 0]
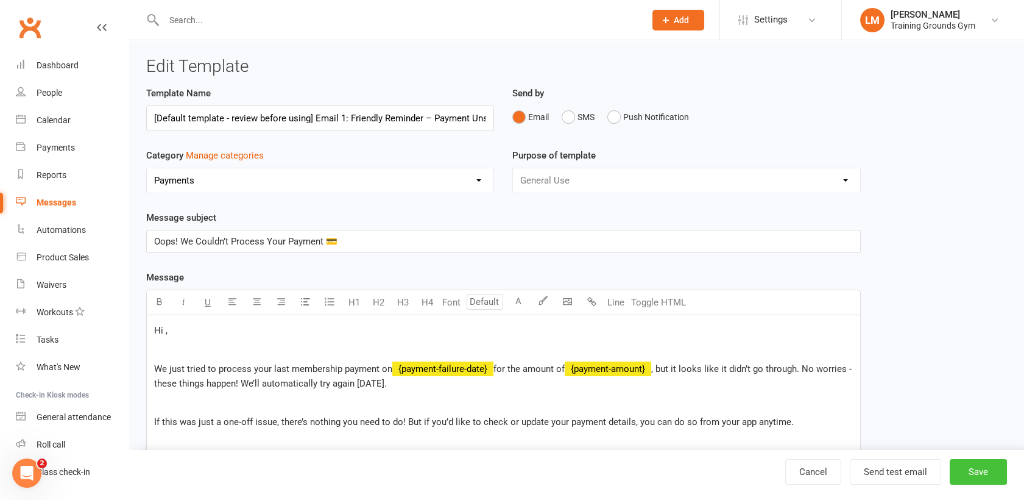
click at [983, 467] on button "Save" at bounding box center [978, 472] width 57 height 26
select select "grid"
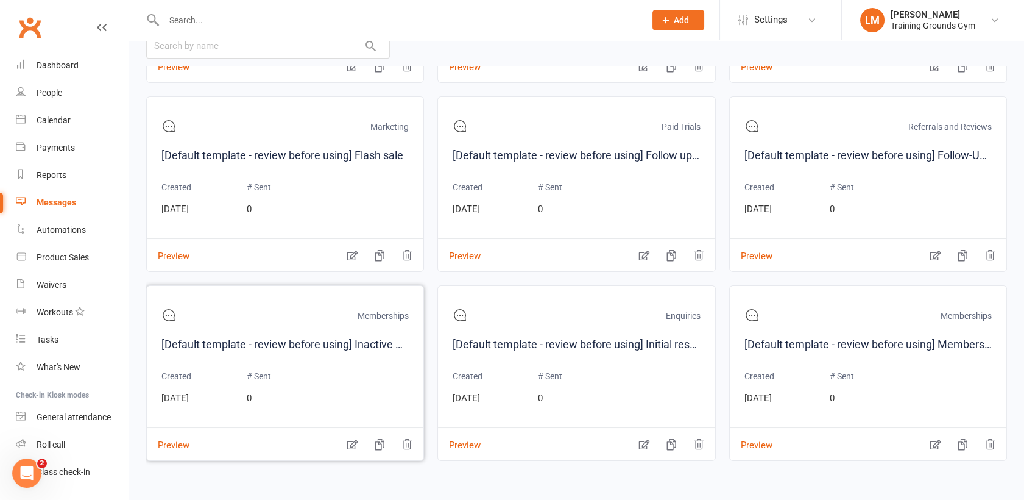
scroll to position [388, 0]
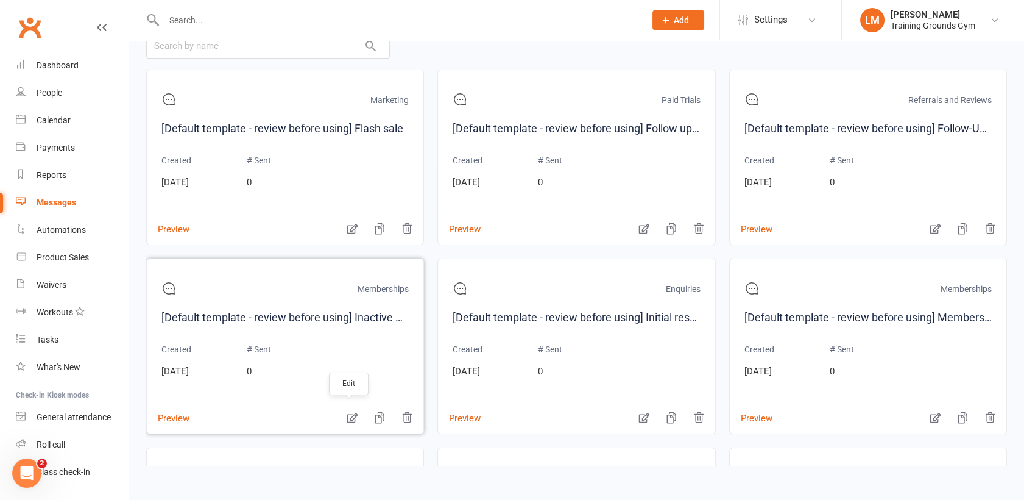
click at [349, 414] on icon "button" at bounding box center [352, 418] width 10 height 10
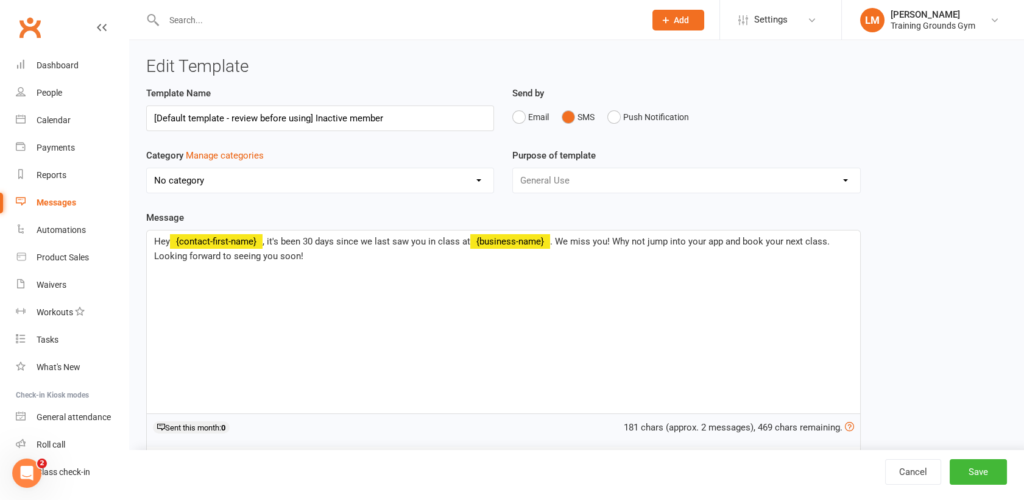
select select "14046"
drag, startPoint x: 398, startPoint y: 119, endPoint x: 113, endPoint y: 124, distance: 285.2
click at [113, 124] on ui-view "Prospect Member Non-attending contact Class / event Appointment Task Membership…" at bounding box center [512, 297] width 1024 height 589
type input "Membership Information for Training Grounds Gym"
click at [520, 115] on button "Email" at bounding box center [530, 116] width 37 height 23
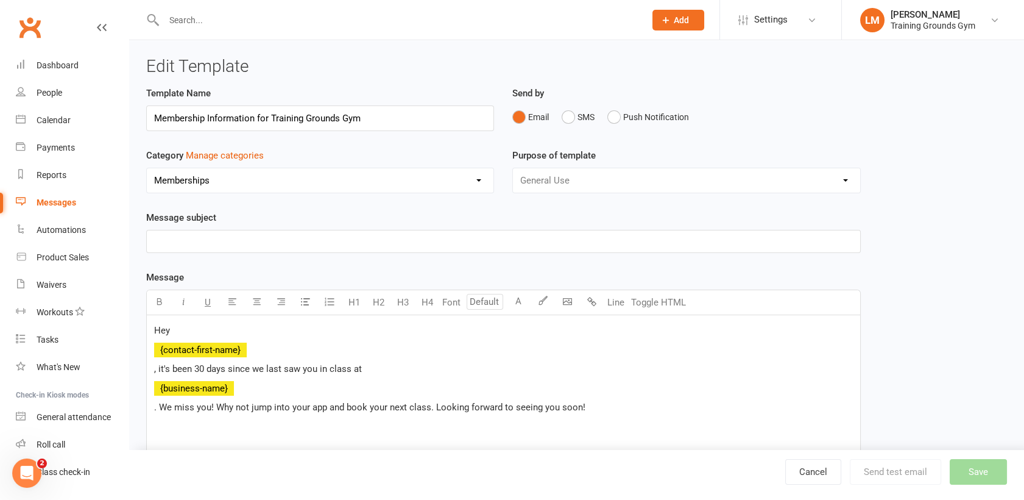
click at [244, 171] on select "No category Classes / Bookings Enquiries General Marketing Memberships Paid Tri…" at bounding box center [320, 180] width 347 height 24
click at [147, 168] on select "No category Classes / Bookings Enquiries General Marketing Memberships Paid Tri…" at bounding box center [320, 180] width 347 height 24
click at [551, 180] on div "General Use Mobile App" at bounding box center [686, 181] width 348 height 26
click at [331, 241] on p "﻿" at bounding box center [503, 241] width 699 height 15
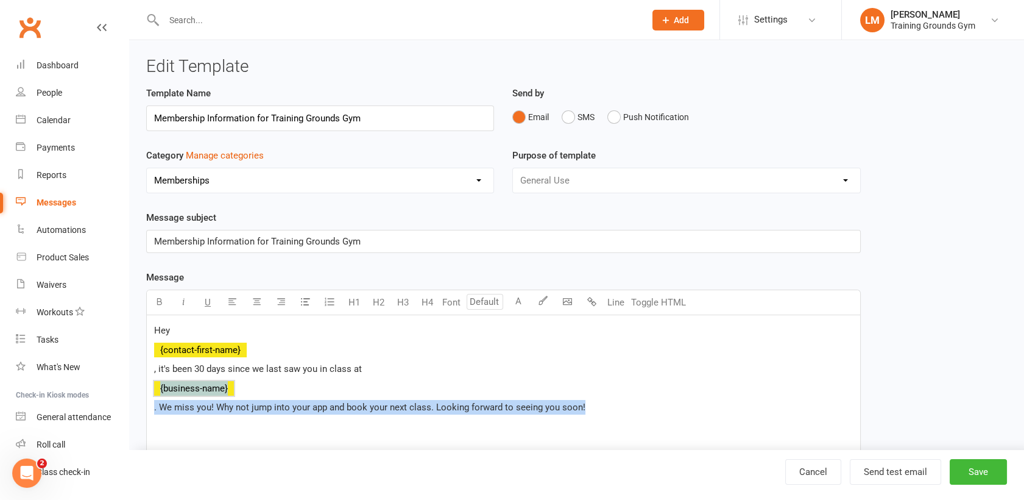
drag, startPoint x: 646, startPoint y: 415, endPoint x: 141, endPoint y: 378, distance: 506.5
click at [141, 378] on div "Template Name Membership Information for Training Grounds Gym Send by Email SMS…" at bounding box center [503, 360] width 733 height 548
drag, startPoint x: 141, startPoint y: 378, endPoint x: 299, endPoint y: 385, distance: 158.6
click at [299, 385] on div "Hey ﻿ {contact-first-name} , it's been 30 days since we last saw you in class a…" at bounding box center [503, 406] width 713 height 183
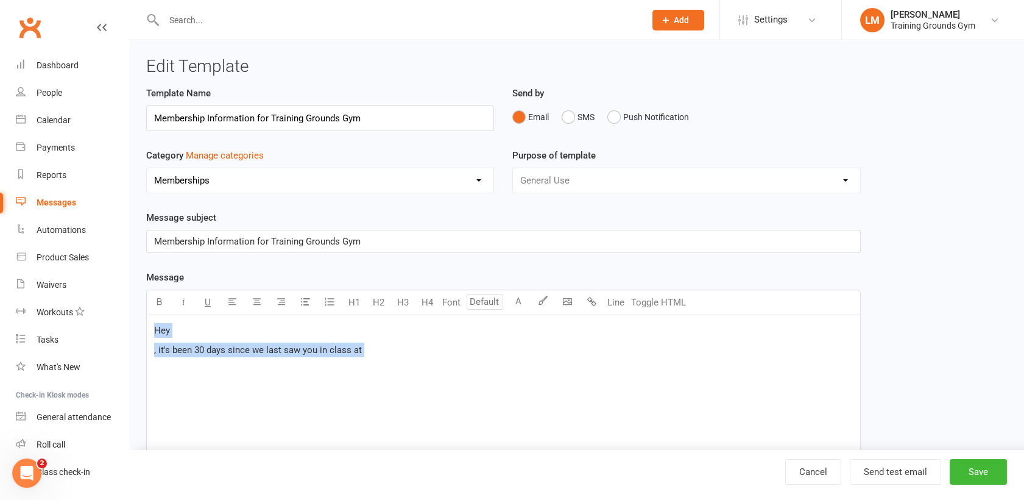
drag, startPoint x: 382, startPoint y: 357, endPoint x: 138, endPoint y: 325, distance: 246.5
click at [138, 325] on div "Template Name Membership Information for Training Grounds Gym Send by Email SMS…" at bounding box center [503, 360] width 733 height 548
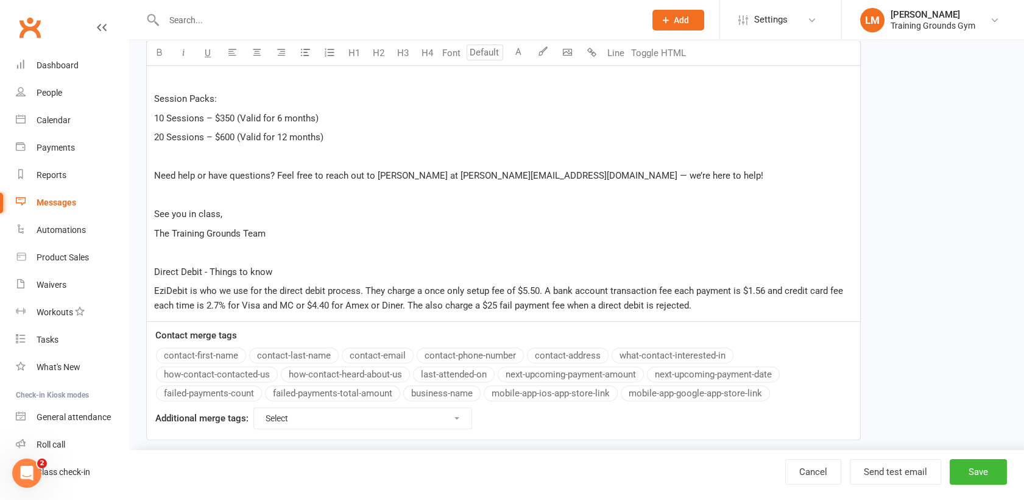
click at [761, 207] on p "See you in class," at bounding box center [503, 214] width 699 height 15
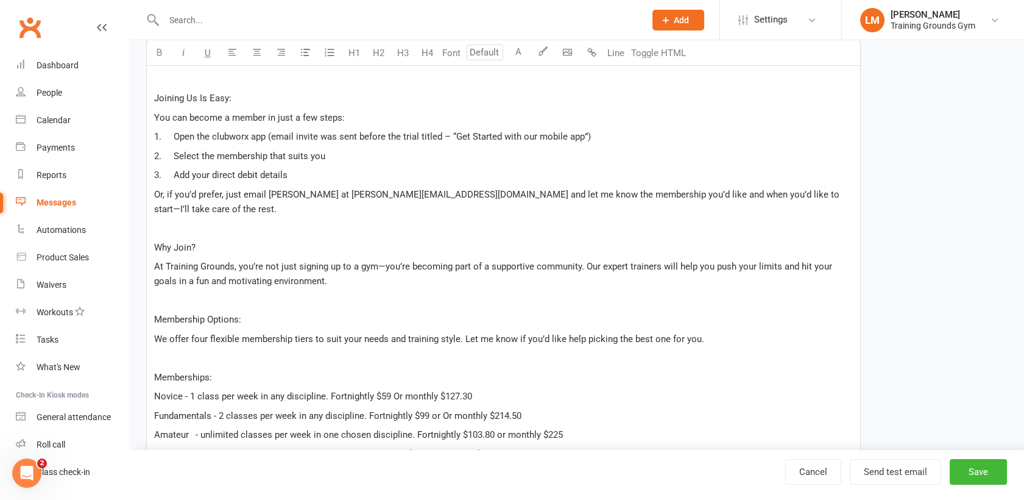
scroll to position [324, 0]
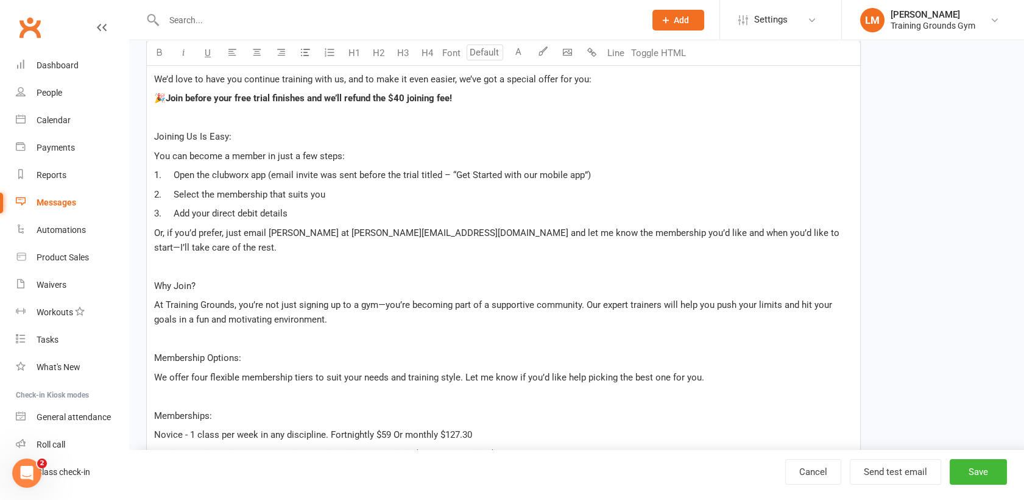
click at [155, 77] on span "We’d love to have you continue training with us, and to make it even easier, we…" at bounding box center [372, 79] width 437 height 11
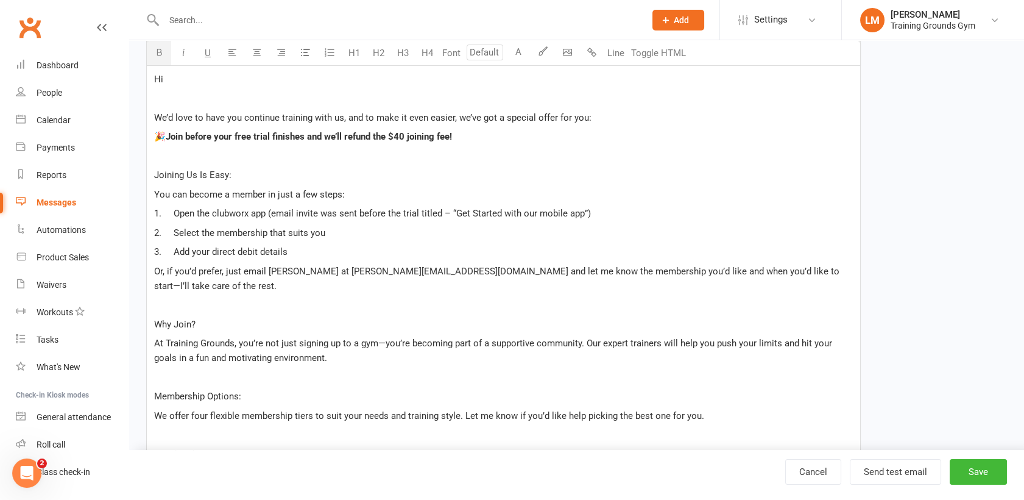
click at [503, 137] on p "🎉 Join before your free trial finishes and we’ll refund the $40 joining fee!" at bounding box center [503, 136] width 699 height 15
click at [285, 76] on p "Hi" at bounding box center [503, 79] width 699 height 15
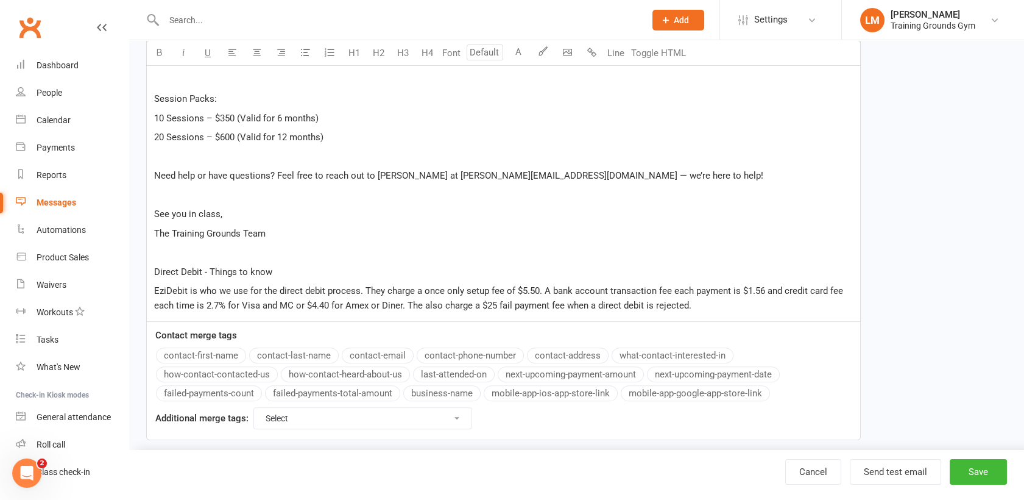
scroll to position [151, 0]
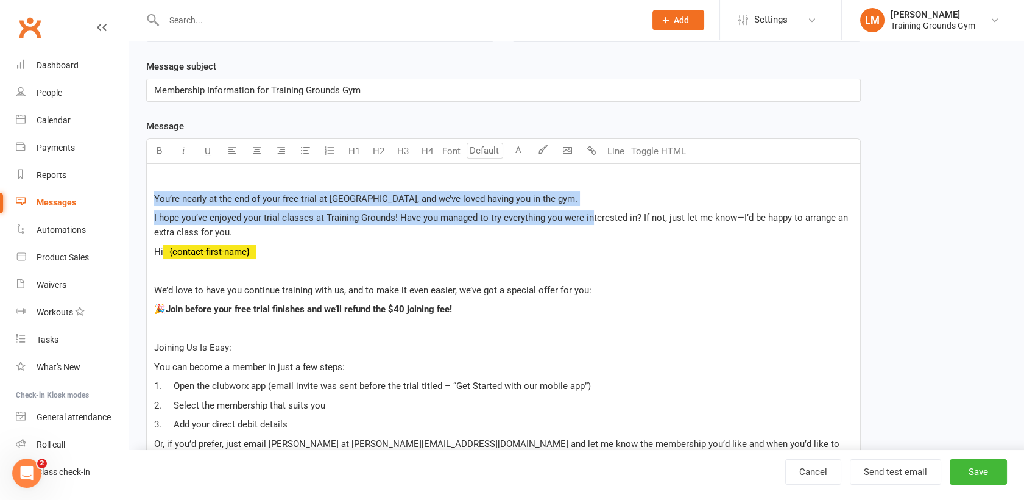
drag, startPoint x: 155, startPoint y: 196, endPoint x: 589, endPoint y: 207, distance: 434.0
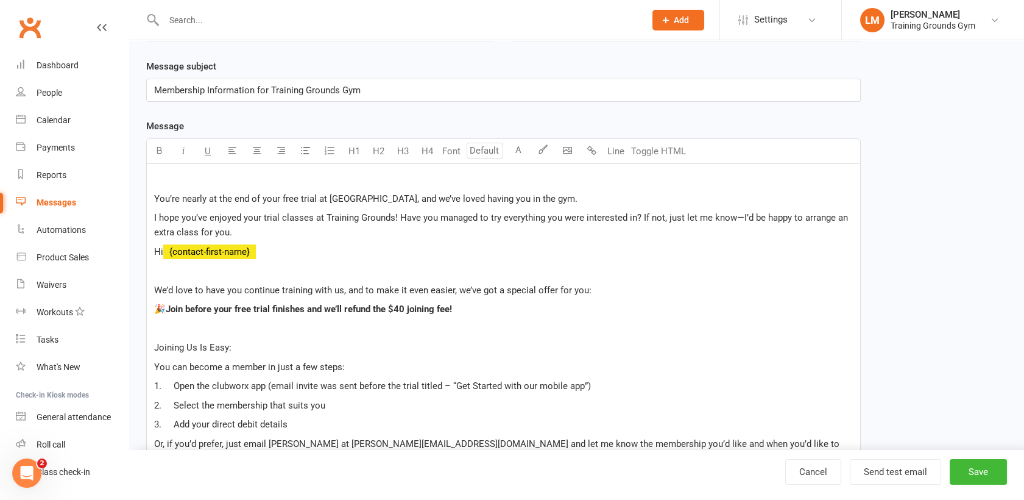
click at [570, 181] on p "﻿" at bounding box center [503, 179] width 699 height 15
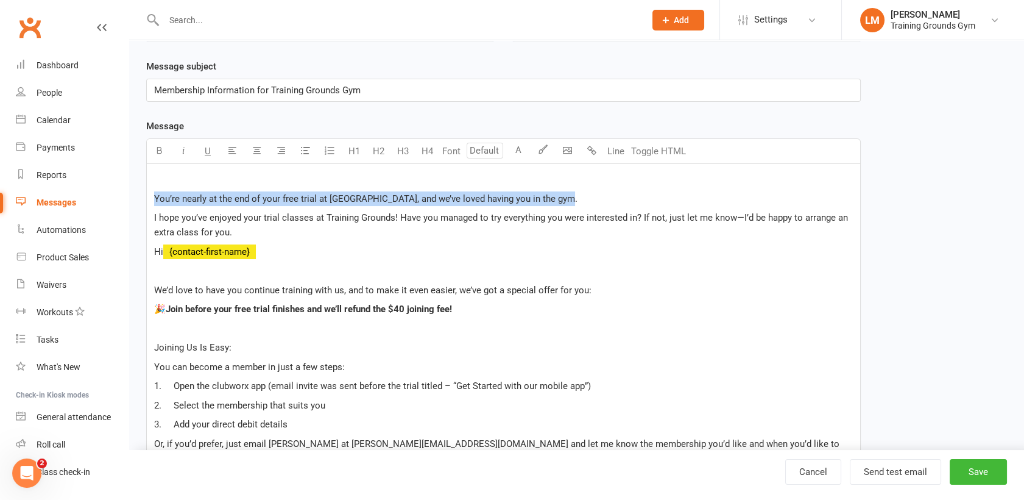
drag, startPoint x: 563, startPoint y: 198, endPoint x: 150, endPoint y: 200, distance: 412.5
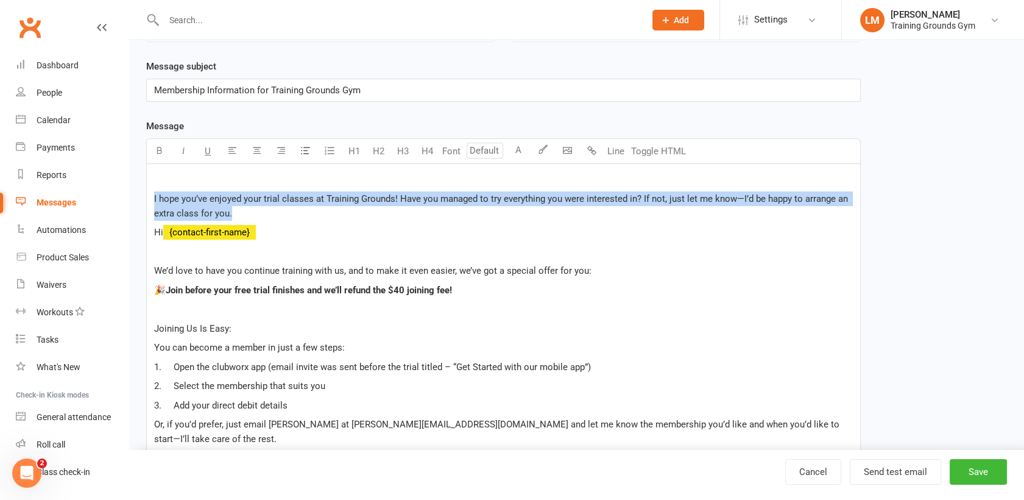
drag, startPoint x: 238, startPoint y: 216, endPoint x: 153, endPoint y: 199, distance: 87.1
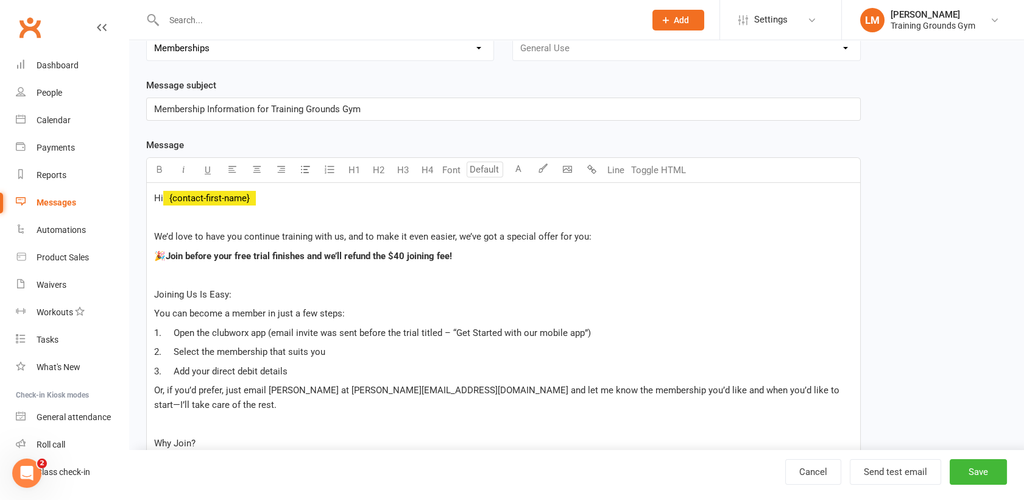
scroll to position [113, 0]
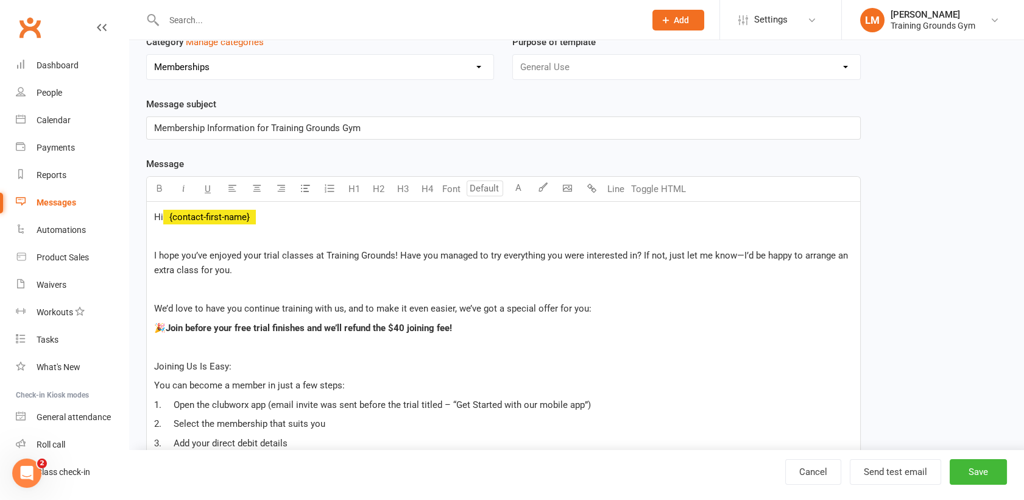
click at [534, 310] on span "We’d love to have you continue training with us, and to make it even easier, we…" at bounding box center [372, 308] width 437 height 11
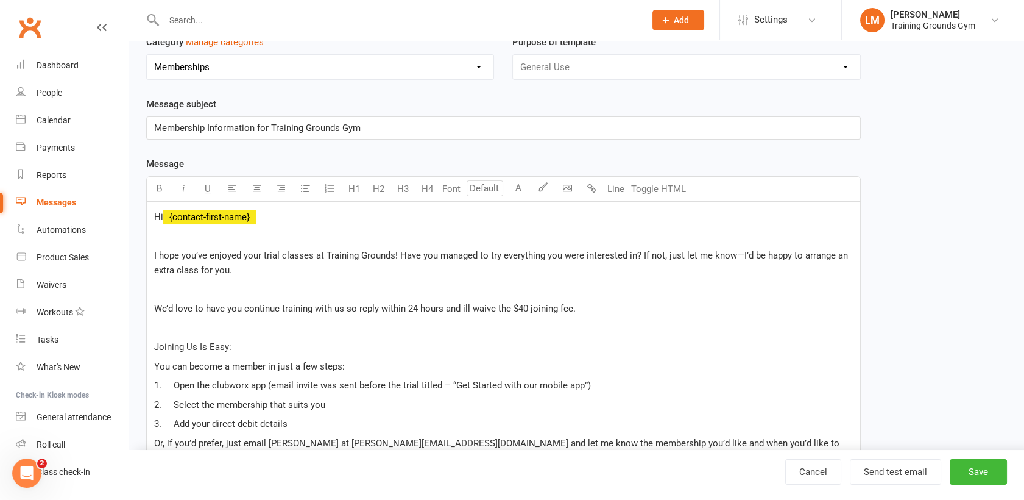
click at [410, 325] on p at bounding box center [503, 327] width 699 height 15
click at [339, 342] on p "Joining Us Is Easy:" at bounding box center [503, 346] width 699 height 15
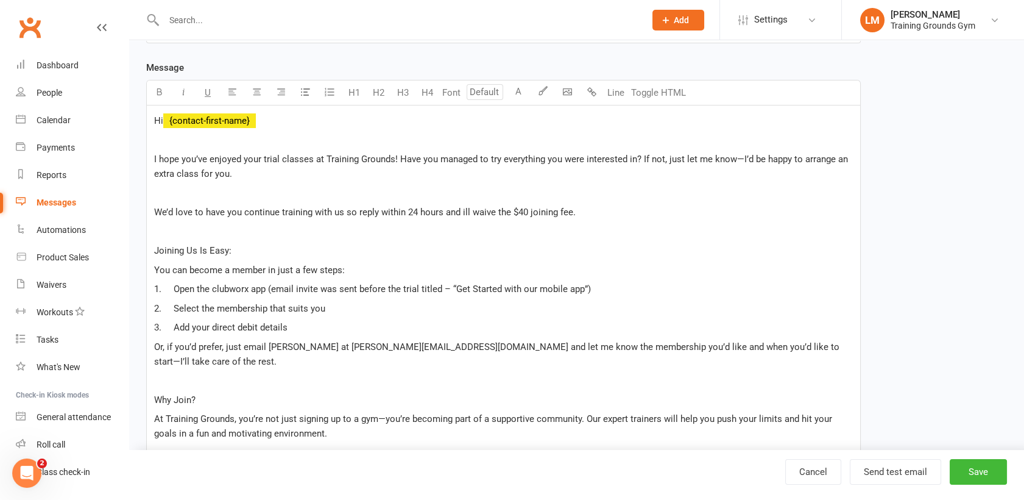
scroll to position [229, 0]
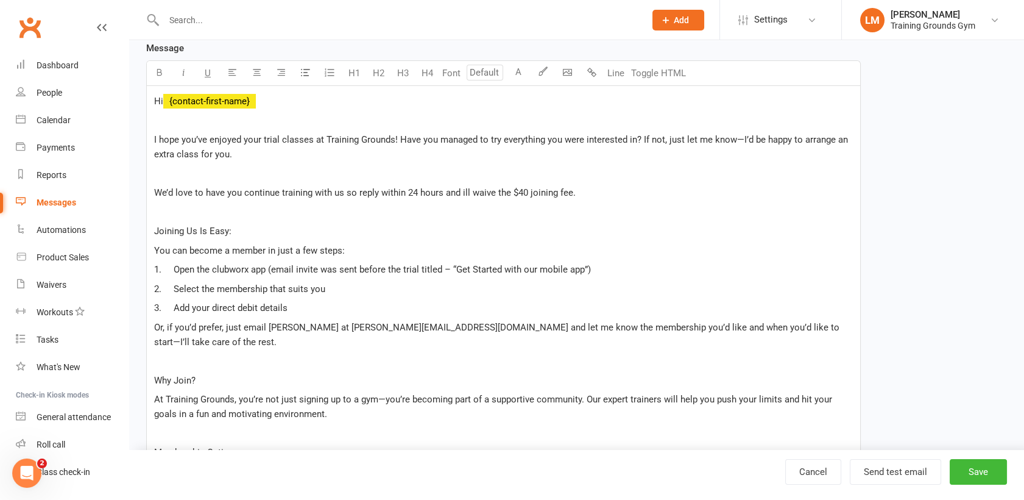
click at [310, 320] on p "Or, if you’d prefer, just email [PERSON_NAME] at [PERSON_NAME][EMAIL_ADDRESS][D…" at bounding box center [503, 334] width 699 height 29
click at [458, 274] on p "1. Open the clubworx app (email invite was sent before the trial titled – “Get …" at bounding box center [503, 269] width 699 height 15
click at [402, 392] on p "At Training Grounds, you’re not just signing up to a gym—you’re becoming part o…" at bounding box center [503, 406] width 699 height 29
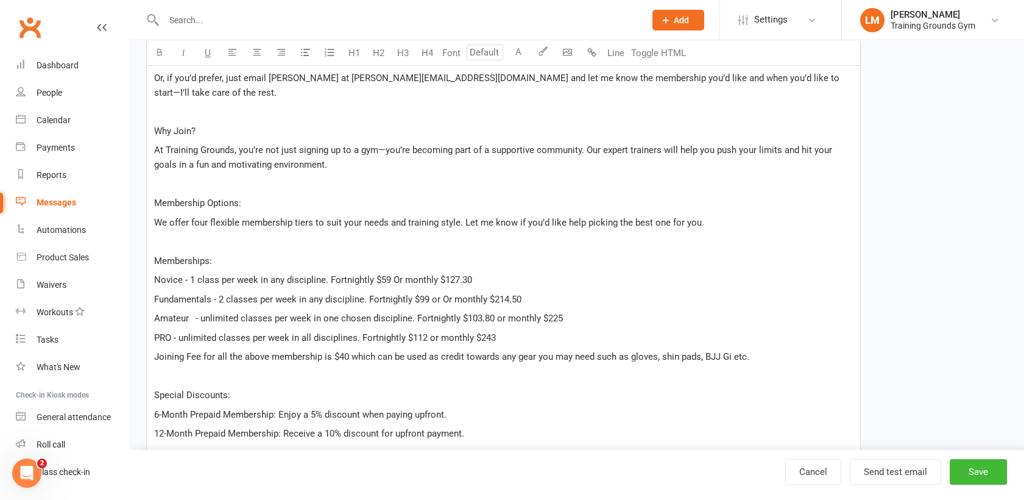
scroll to position [498, 0]
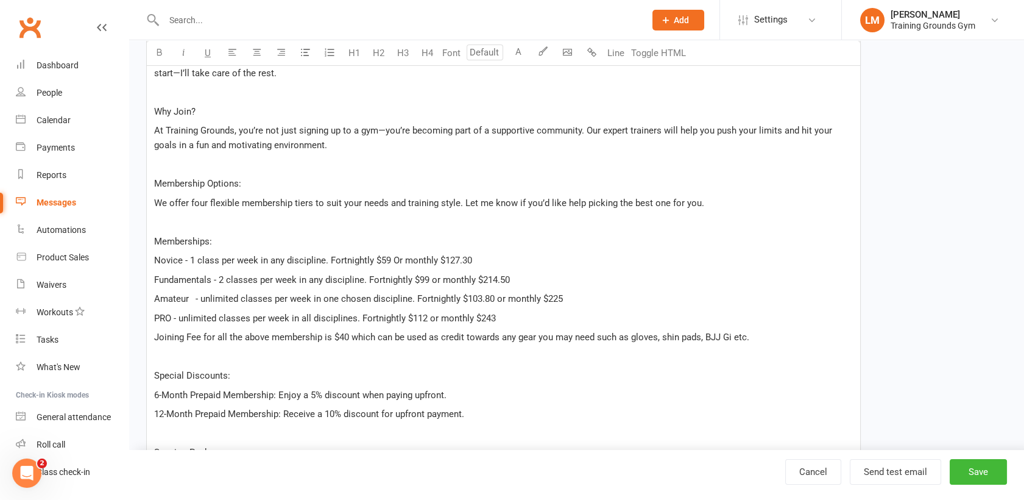
click at [400, 255] on span "Novice - 1 class per week in any discipline. Fortnightly $59 Or monthly $127.30" at bounding box center [313, 260] width 318 height 11
click at [697, 274] on div "Hi ﻿ {contact-first-name} ﻿ I hope you’ve enjoyed your trial classes at Trainin…" at bounding box center [503, 245] width 713 height 857
click at [636, 349] on div "Hi ﻿ {contact-first-name} ﻿ I hope you’ve enjoyed your trial classes at Trainin…" at bounding box center [503, 245] width 713 height 857
click at [533, 311] on p "PRO - unlimited classes per week in all disciplines. Fortnightly $112 or monthl…" at bounding box center [503, 318] width 699 height 15
click at [595, 291] on p "Amateur - unlimited classes per week in one chosen discipline. Fortnightly $103…" at bounding box center [503, 298] width 699 height 15
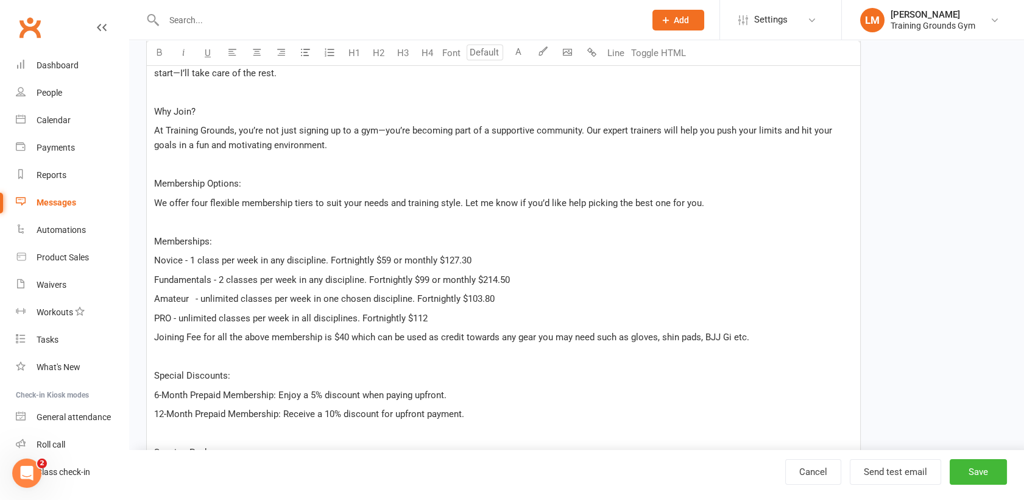
click at [575, 272] on p "Fundamentals - 2 classes per week in any discipline. Fortnightly $99 or monthly…" at bounding box center [503, 279] width 699 height 15
click at [539, 253] on p "Novice - 1 class per week in any discipline. Fortnightly $59 or monthly $127.30" at bounding box center [503, 260] width 699 height 15
click at [450, 311] on p "PRO - unlimited classes per week in all disciplines. Fortnightly $112" at bounding box center [503, 318] width 699 height 15
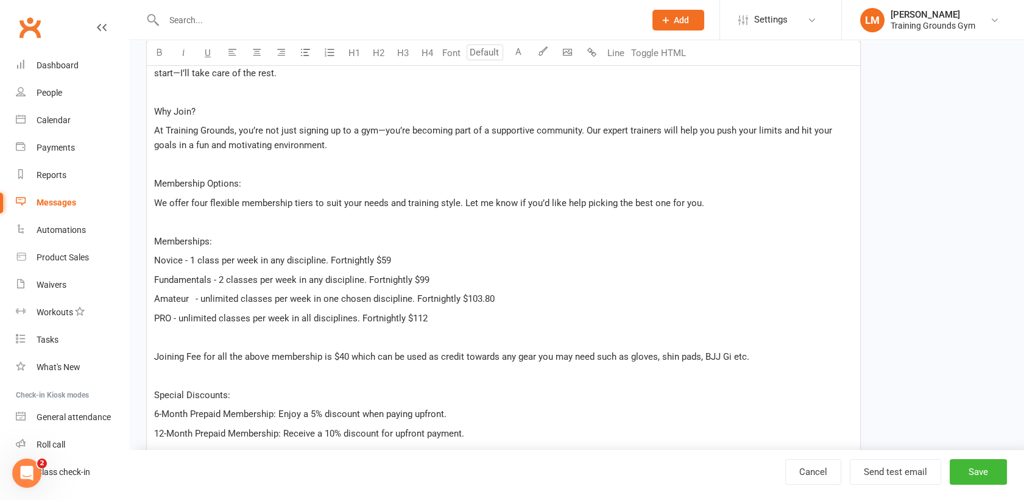
click at [615, 370] on div "Hi ﻿ {contact-first-name} ﻿ I hope you’ve enjoyed your trial classes at Trainin…" at bounding box center [503, 255] width 713 height 877
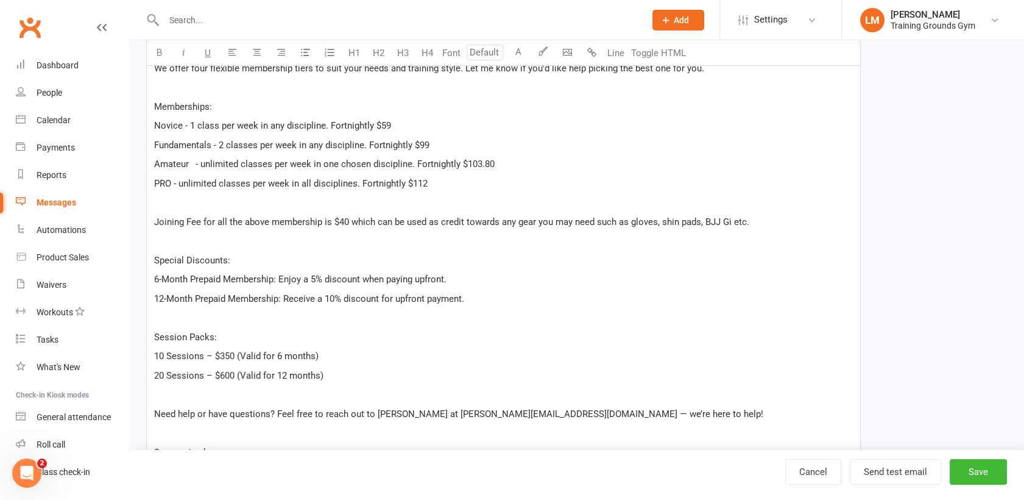
scroll to position [666, 0]
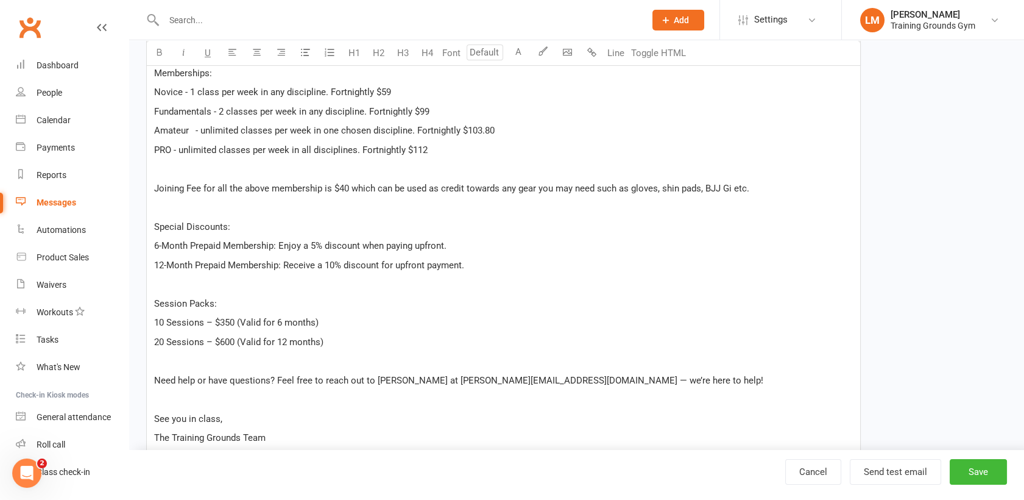
click at [732, 315] on p "10 Sessions – $350 (Valid for 6 months)" at bounding box center [503, 322] width 699 height 15
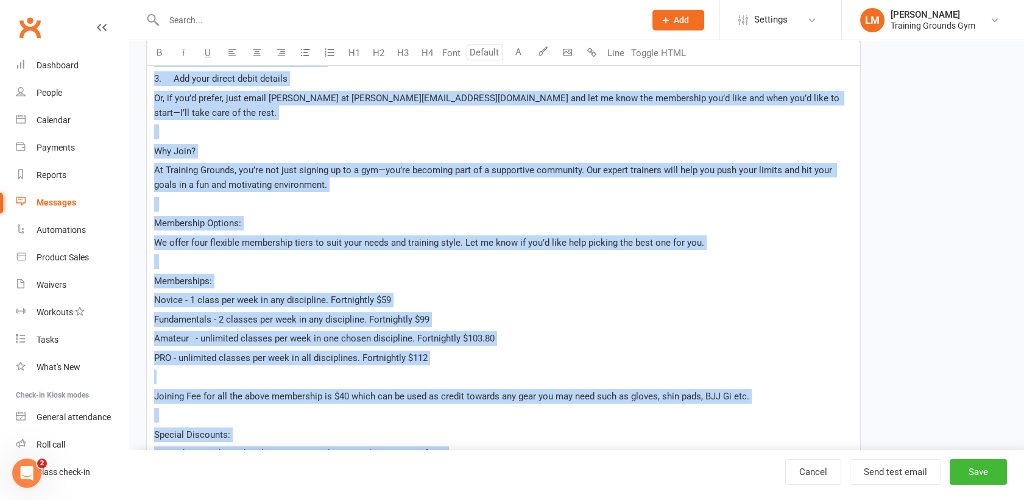
scroll to position [871, 0]
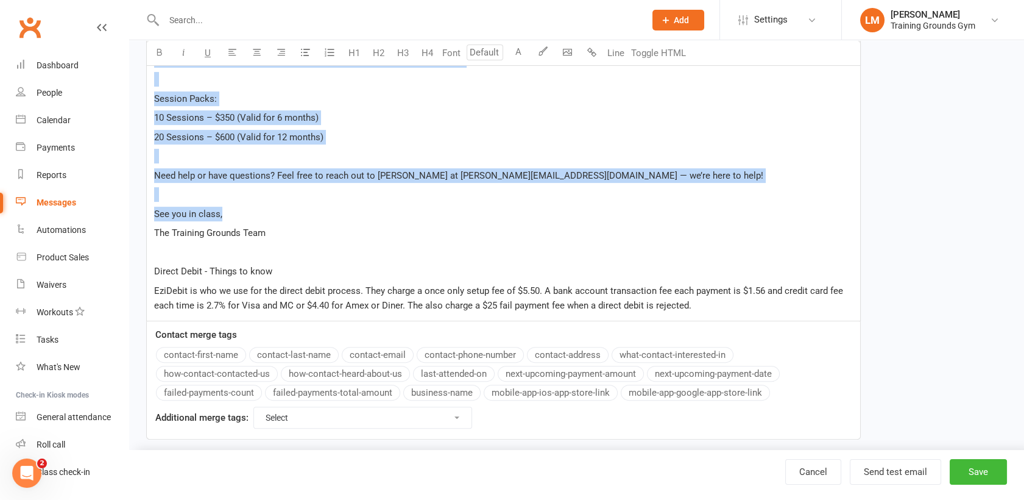
drag, startPoint x: 155, startPoint y: 160, endPoint x: 751, endPoint y: 197, distance: 597.7
click at [751, 207] on p "See you in class," at bounding box center [503, 214] width 699 height 15
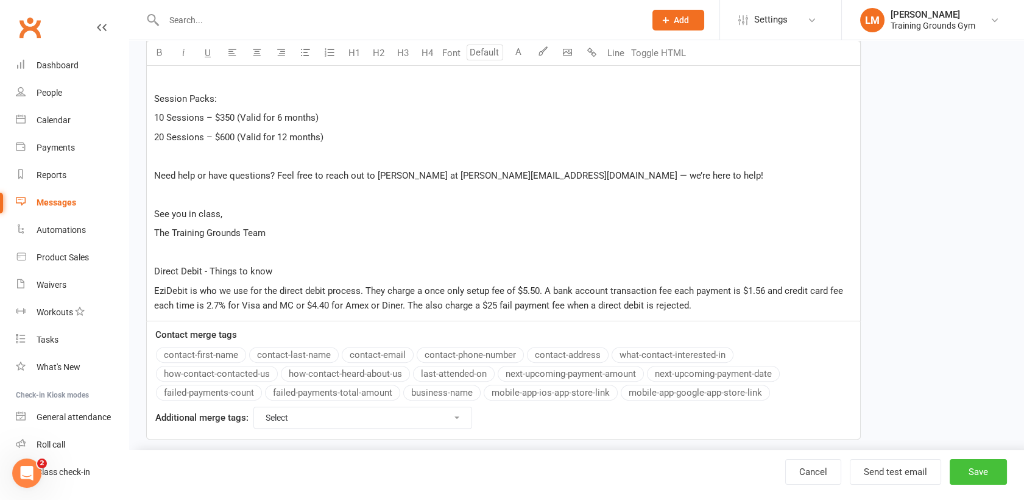
click at [974, 470] on button "Save" at bounding box center [978, 472] width 57 height 26
select select "grid"
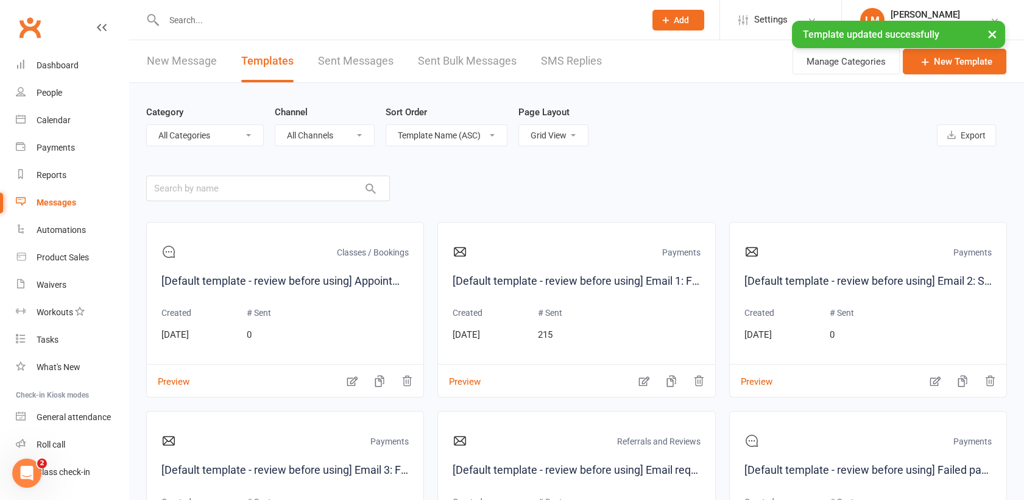
scroll to position [1324, 0]
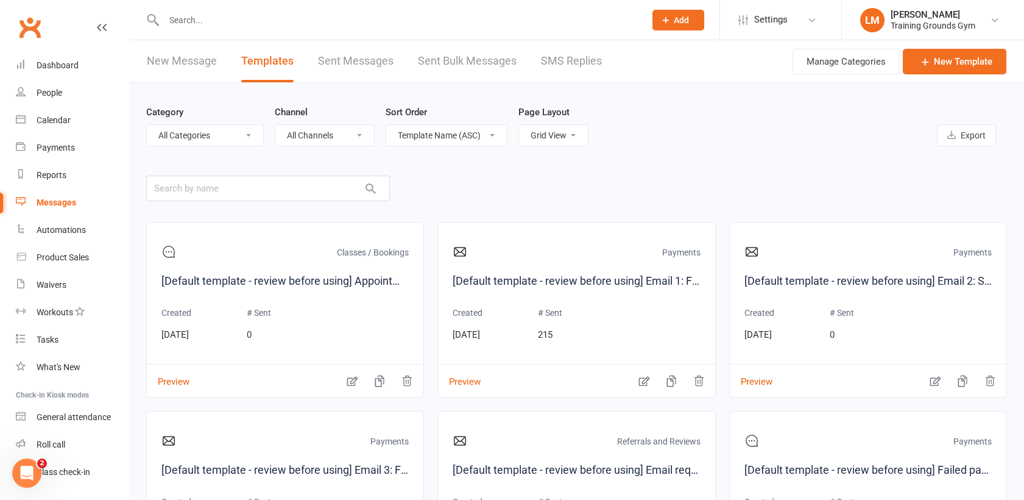
click at [196, 23] on input "text" at bounding box center [398, 20] width 476 height 17
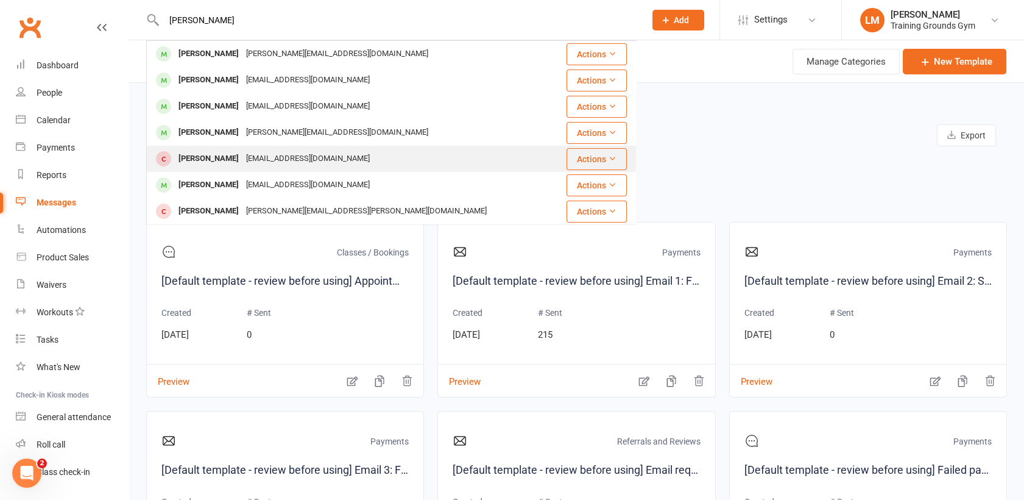
type input "[PERSON_NAME]"
click at [196, 155] on div "[PERSON_NAME]" at bounding box center [209, 159] width 68 height 18
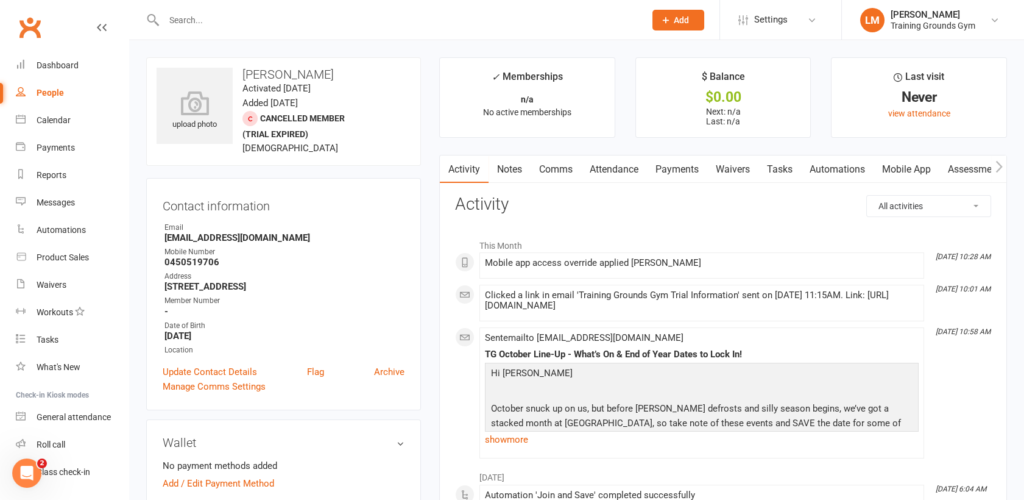
click at [546, 169] on link "Comms" at bounding box center [556, 169] width 51 height 28
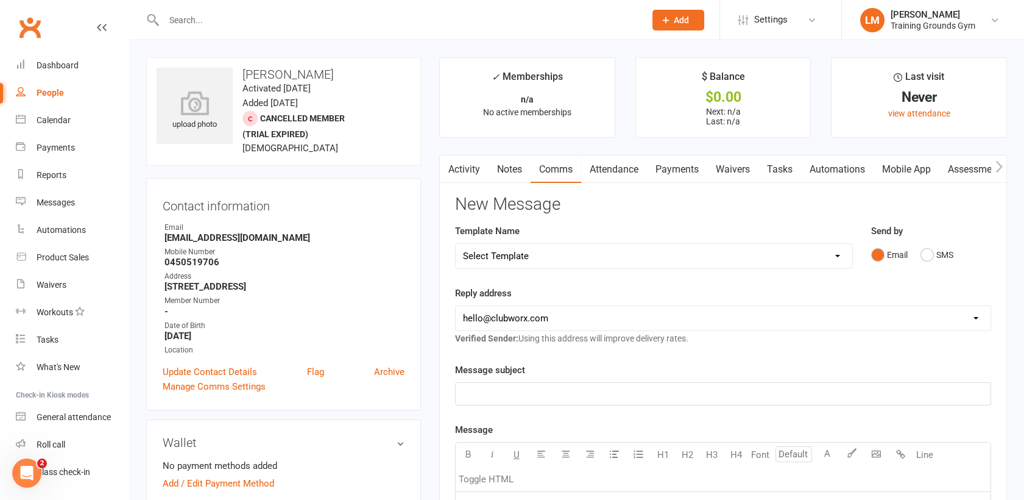
click at [553, 246] on select "Select Template [SMS] [Default template - review before using] Appointment remi…" at bounding box center [654, 256] width 397 height 24
select select "9"
click at [456, 244] on select "Select Template [SMS] [Default template - review before using] Appointment remi…" at bounding box center [654, 256] width 397 height 24
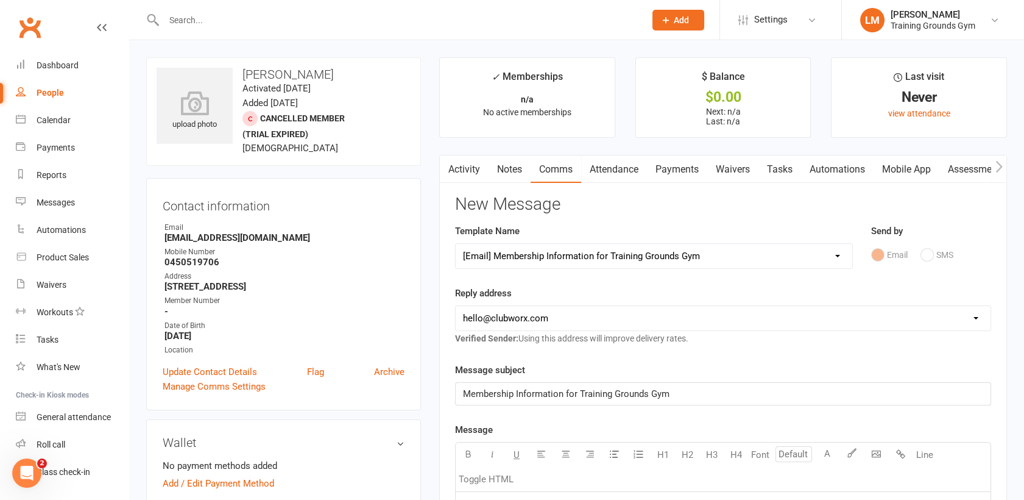
click at [561, 316] on select "[EMAIL_ADDRESS][DOMAIN_NAME] [PERSON_NAME][EMAIL_ADDRESS][DOMAIN_NAME] [EMAIL_A…" at bounding box center [723, 318] width 535 height 24
select select "1"
click at [456, 306] on select "[EMAIL_ADDRESS][DOMAIN_NAME] [PERSON_NAME][EMAIL_ADDRESS][DOMAIN_NAME] [EMAIL_A…" at bounding box center [723, 318] width 535 height 24
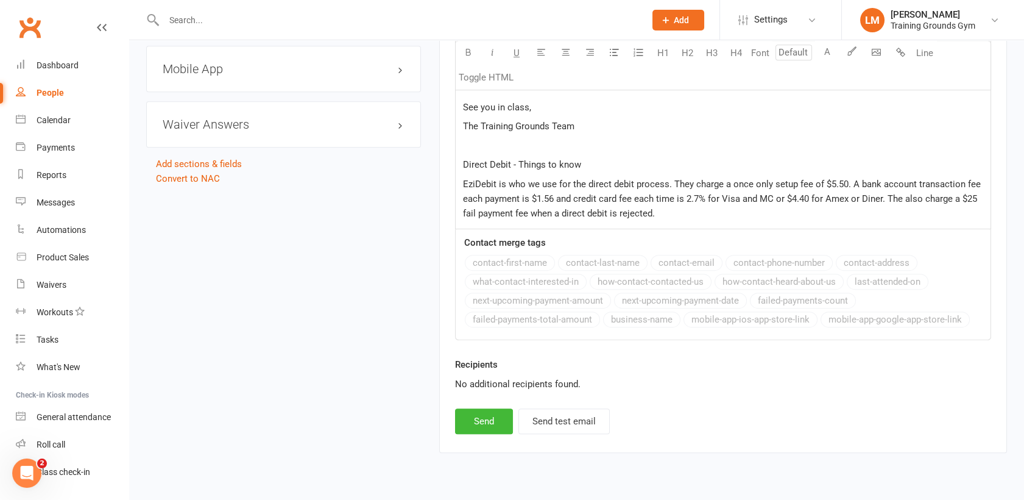
scroll to position [1212, 0]
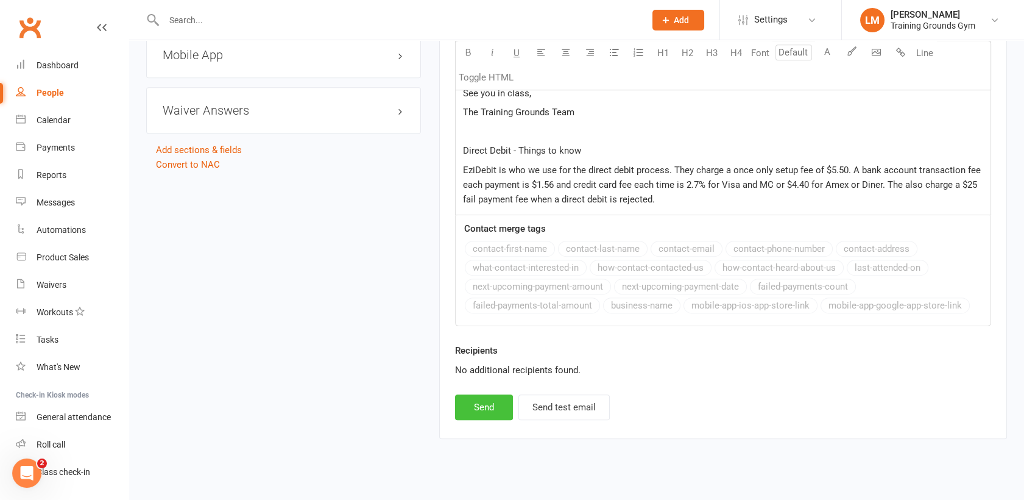
click at [473, 394] on button "Send" at bounding box center [484, 407] width 58 height 26
select select
select select "0"
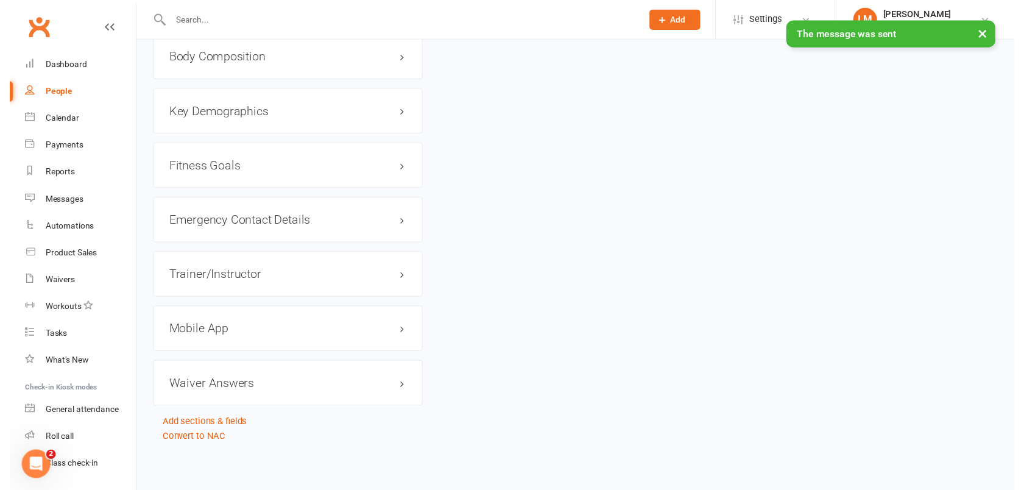
scroll to position [1324, 0]
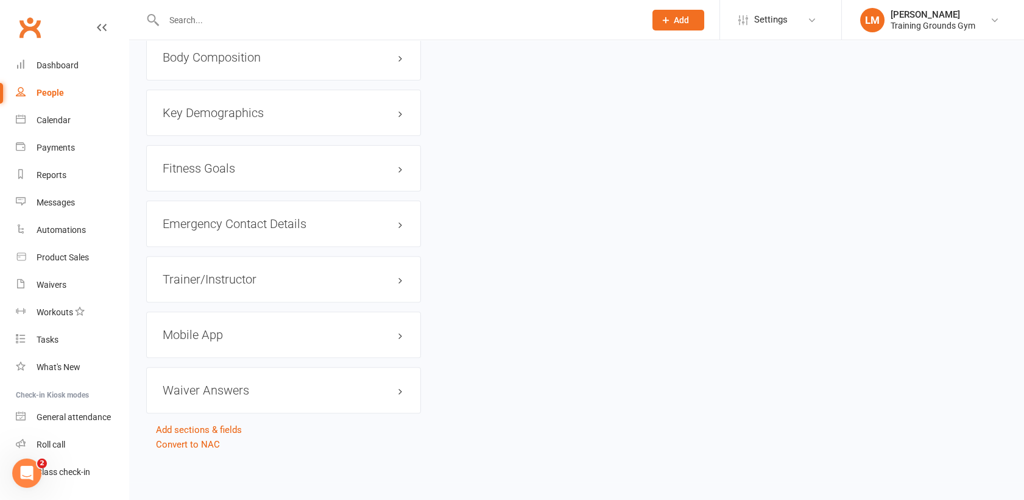
click at [183, 24] on input "text" at bounding box center [398, 20] width 476 height 17
drag, startPoint x: 230, startPoint y: 25, endPoint x: 161, endPoint y: 21, distance: 68.9
click at [161, 21] on input "614" at bounding box center [398, 20] width 476 height 17
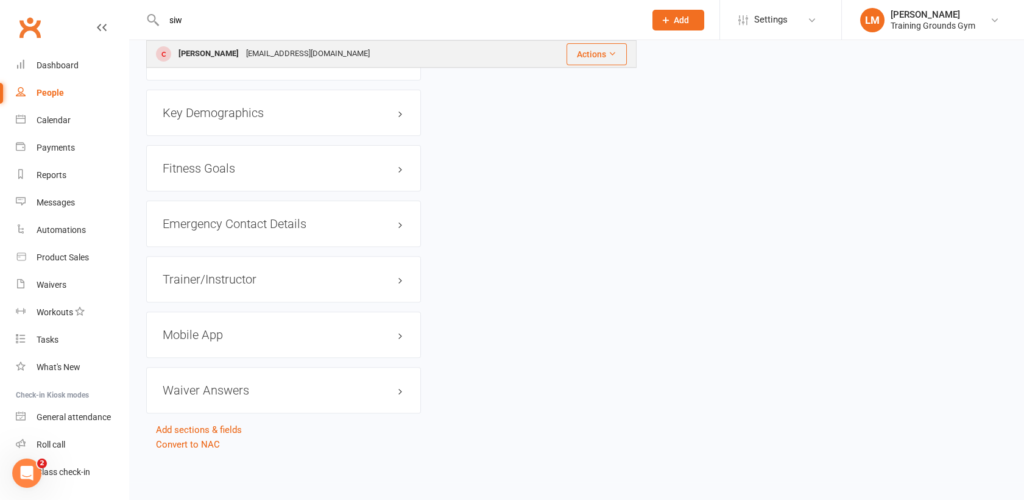
type input "siw"
click at [202, 52] on div "[PERSON_NAME]" at bounding box center [209, 54] width 68 height 18
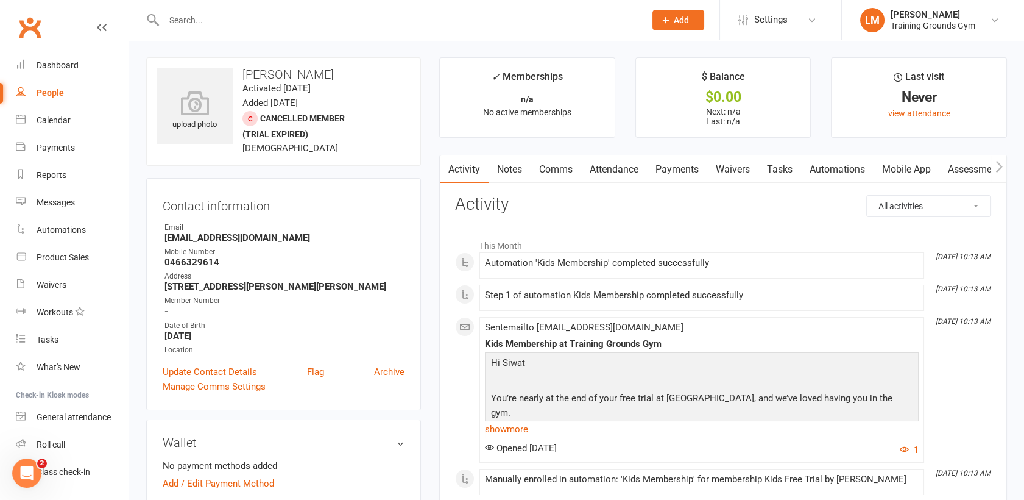
scroll to position [27, 0]
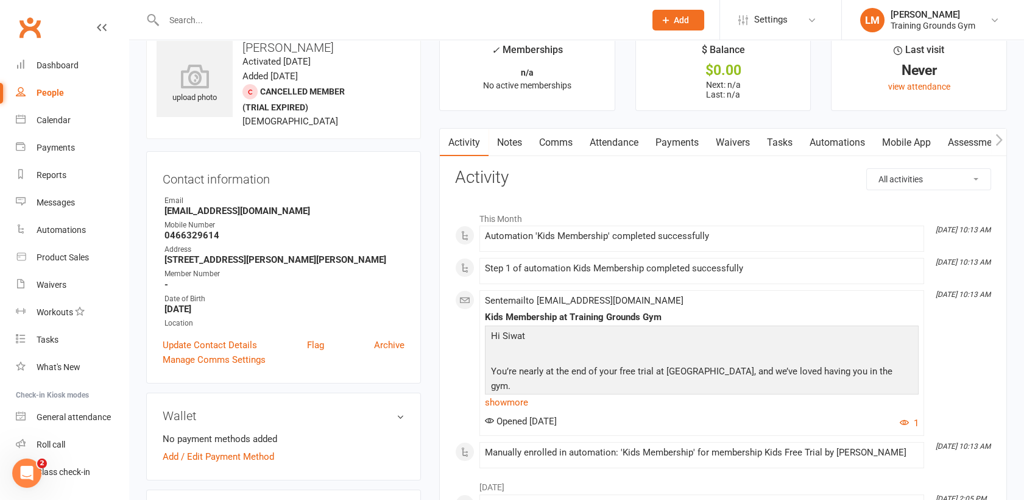
click at [598, 136] on link "Attendance" at bounding box center [614, 143] width 66 height 28
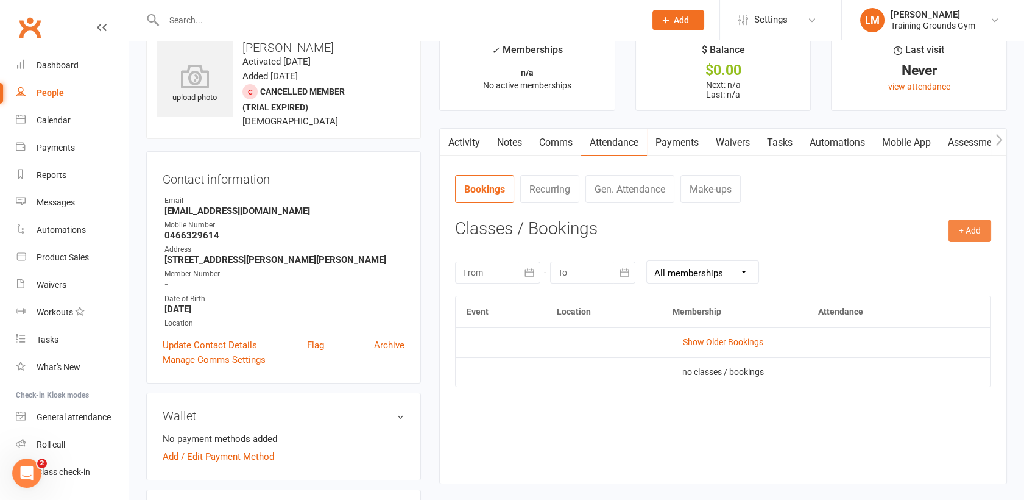
click at [960, 232] on button "+ Add" at bounding box center [970, 230] width 43 height 22
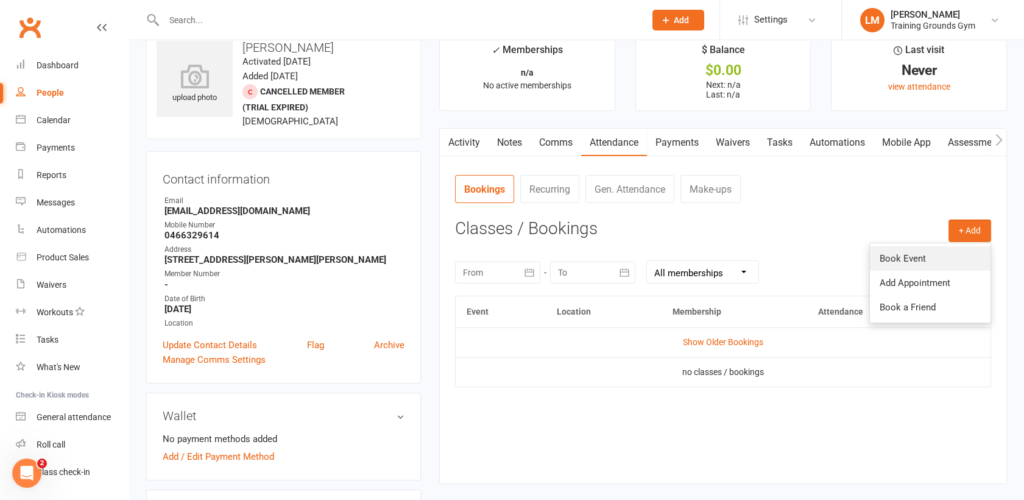
click at [922, 253] on link "Book Event" at bounding box center [930, 258] width 121 height 24
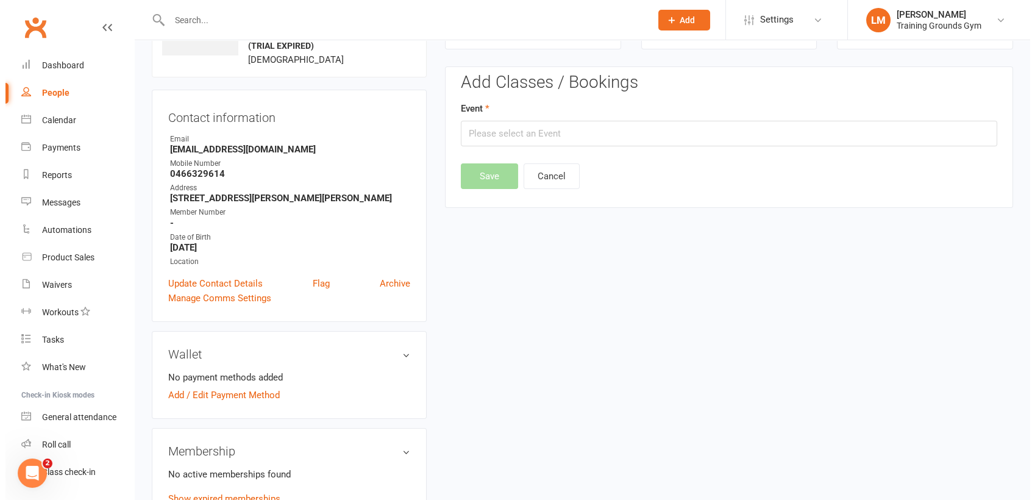
scroll to position [93, 0]
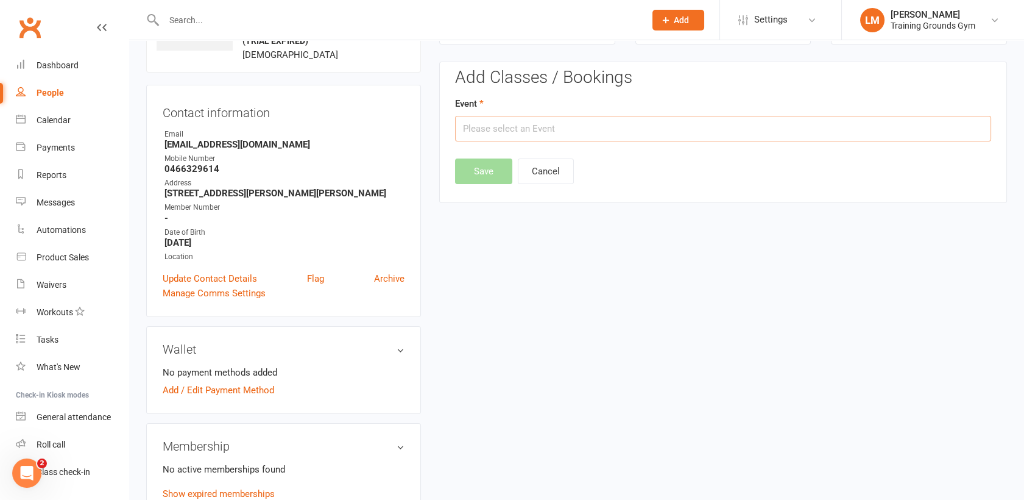
click at [645, 123] on input "text" at bounding box center [723, 129] width 536 height 26
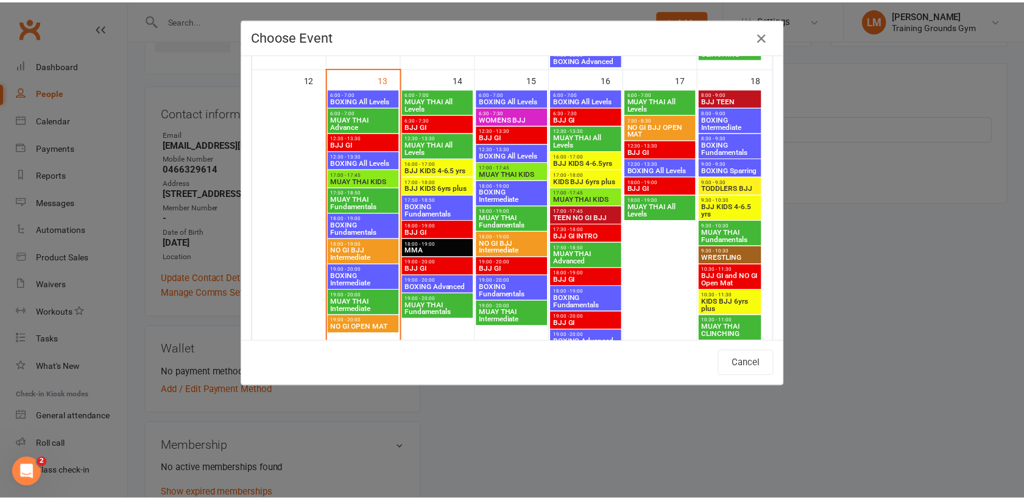
scroll to position [639, 0]
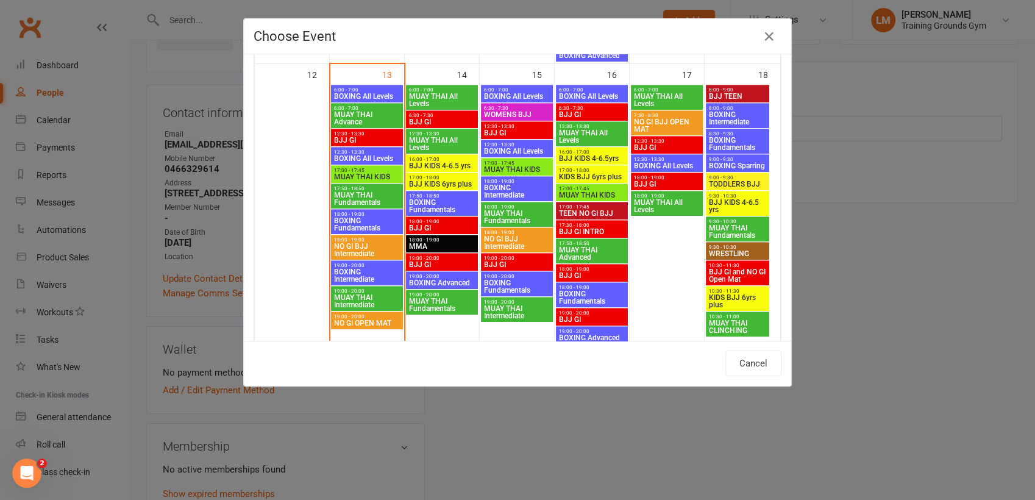
click at [524, 168] on span "MUAY THAI KIDS" at bounding box center [516, 169] width 67 height 7
type input "MUAY THAI KIDS - [DATE] 5:00:00 PM"
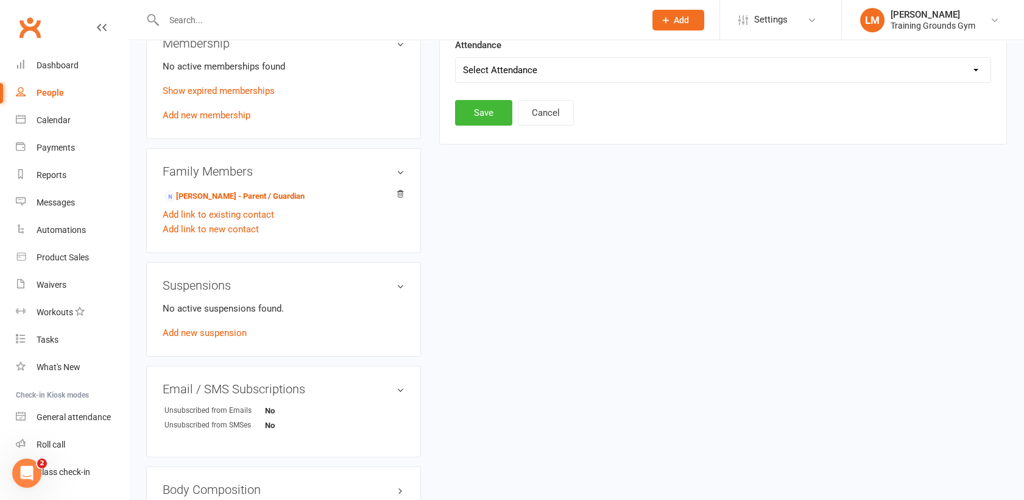
scroll to position [557, 0]
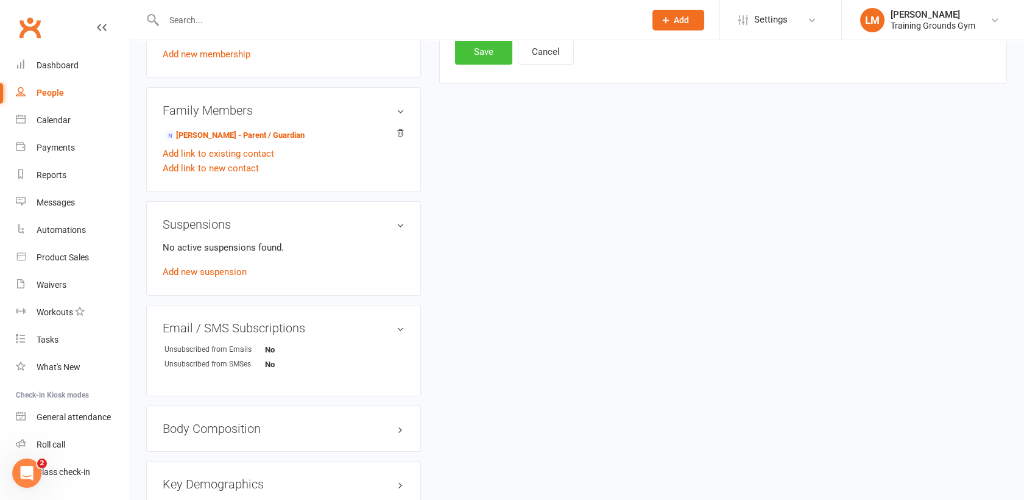
click at [460, 51] on button "Save" at bounding box center [483, 52] width 57 height 26
click at [490, 99] on button "Save" at bounding box center [483, 96] width 57 height 26
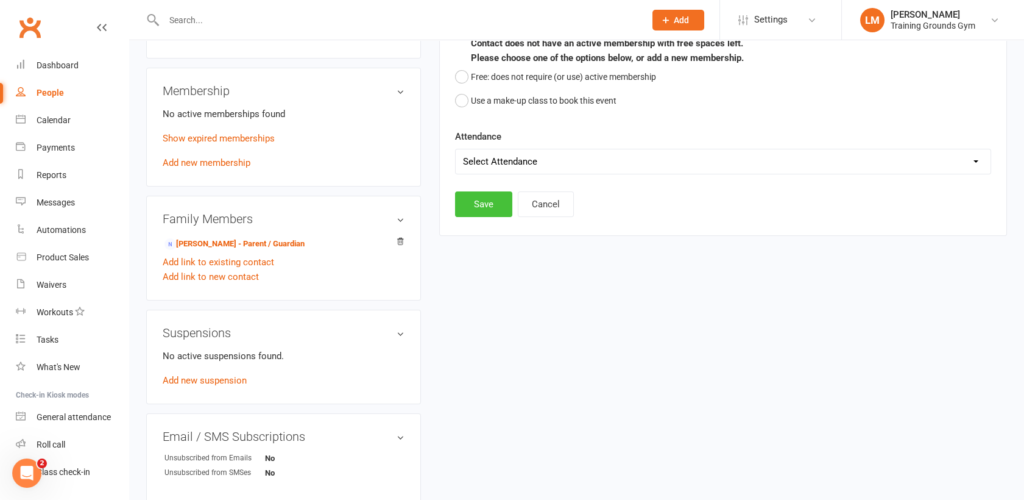
scroll to position [422, 0]
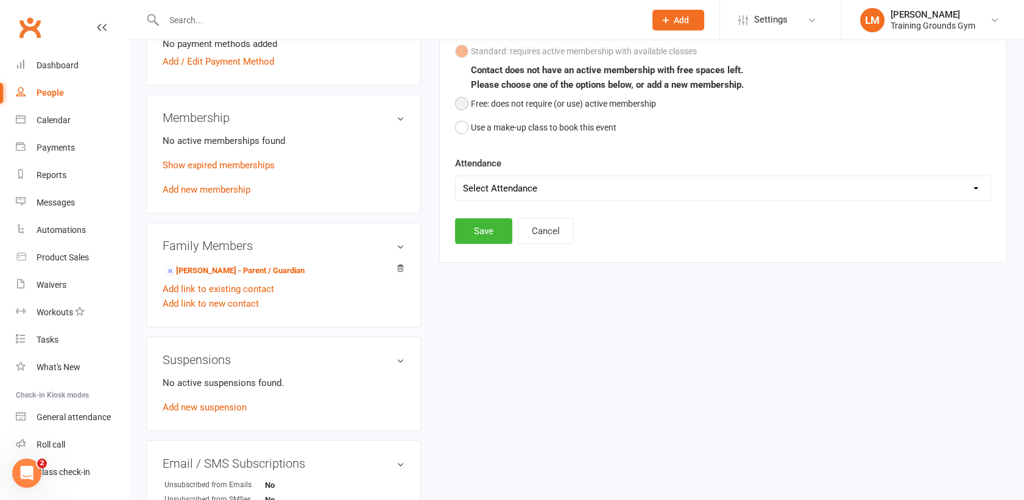
click at [465, 100] on button "Free: does not require (or use) active membership" at bounding box center [555, 103] width 201 height 23
click at [483, 232] on button "Save" at bounding box center [483, 231] width 57 height 26
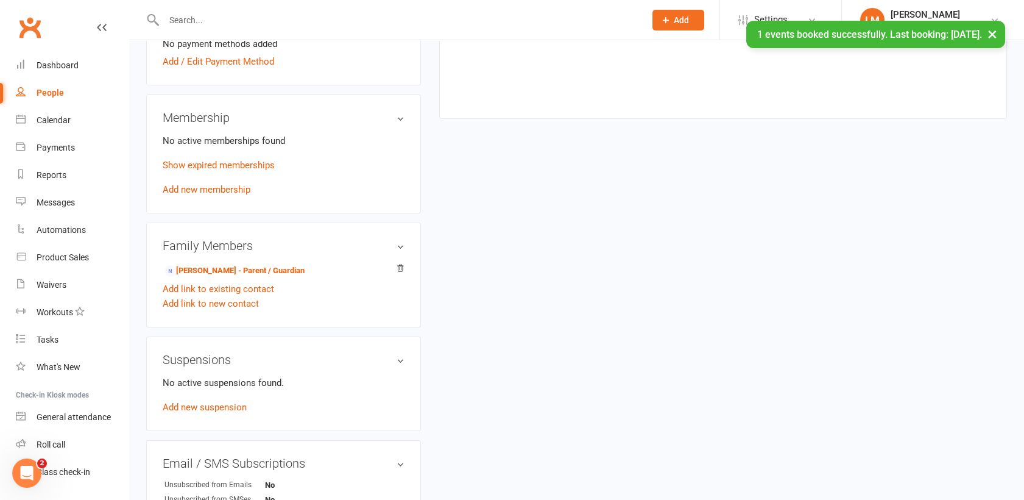
scroll to position [1324, 0]
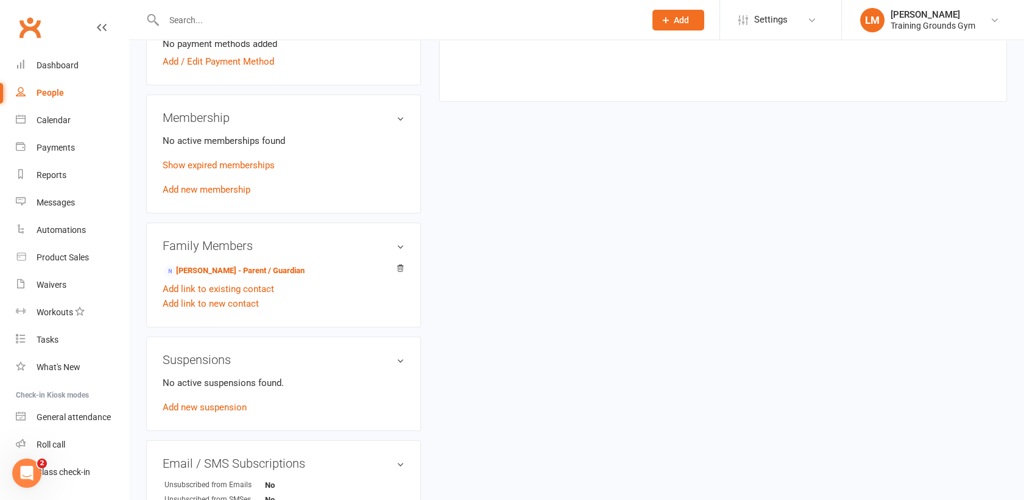
click at [177, 19] on input "text" at bounding box center [398, 20] width 476 height 17
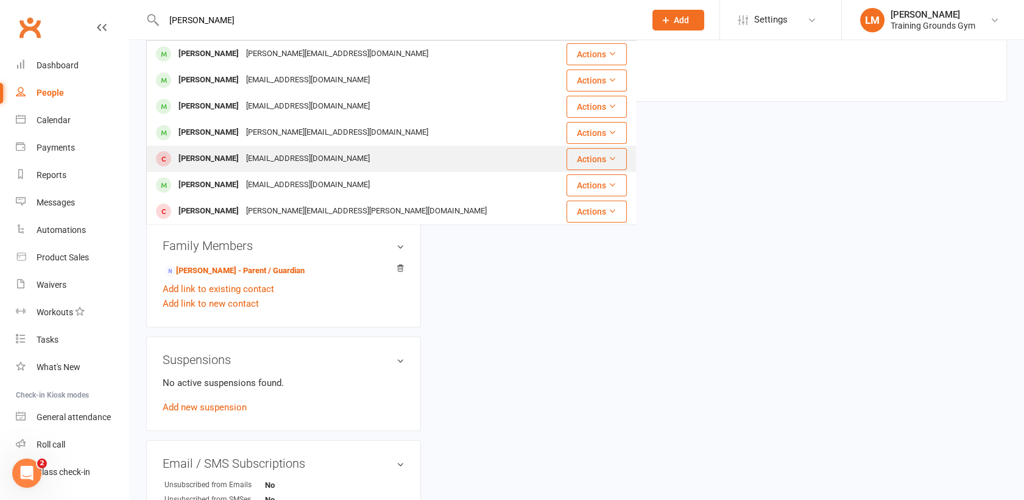
type input "[PERSON_NAME]"
click at [200, 160] on div "[PERSON_NAME]" at bounding box center [209, 159] width 68 height 18
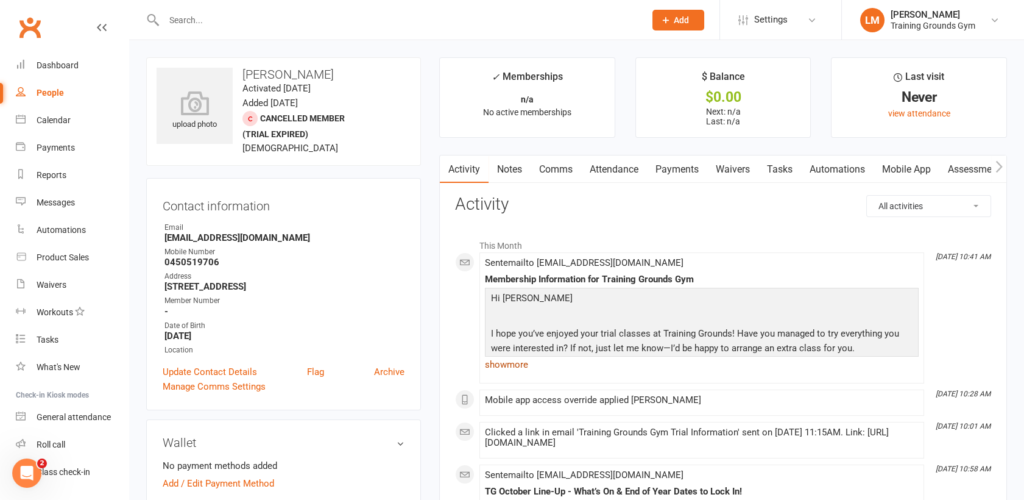
click at [505, 367] on link "show more" at bounding box center [702, 364] width 434 height 17
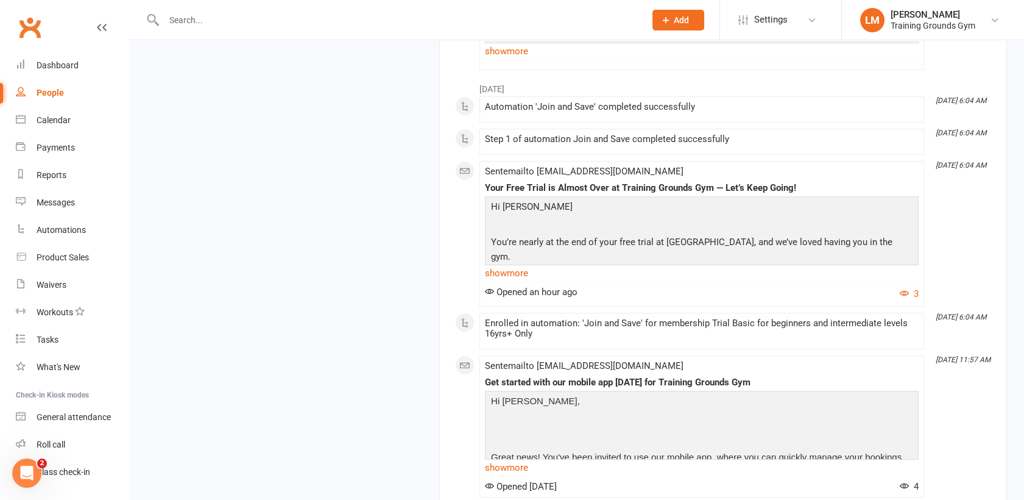
scroll to position [1354, 0]
click at [187, 18] on input "text" at bounding box center [398, 20] width 476 height 17
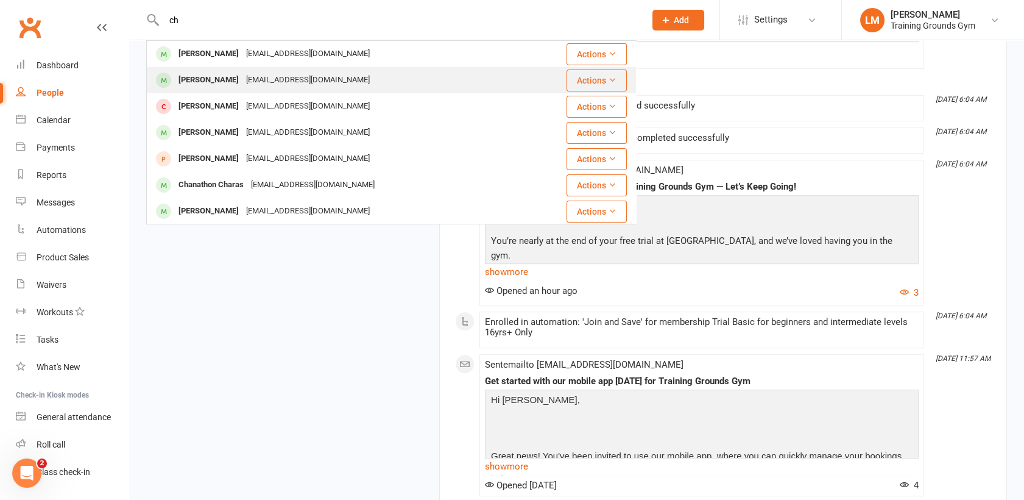
type input "c"
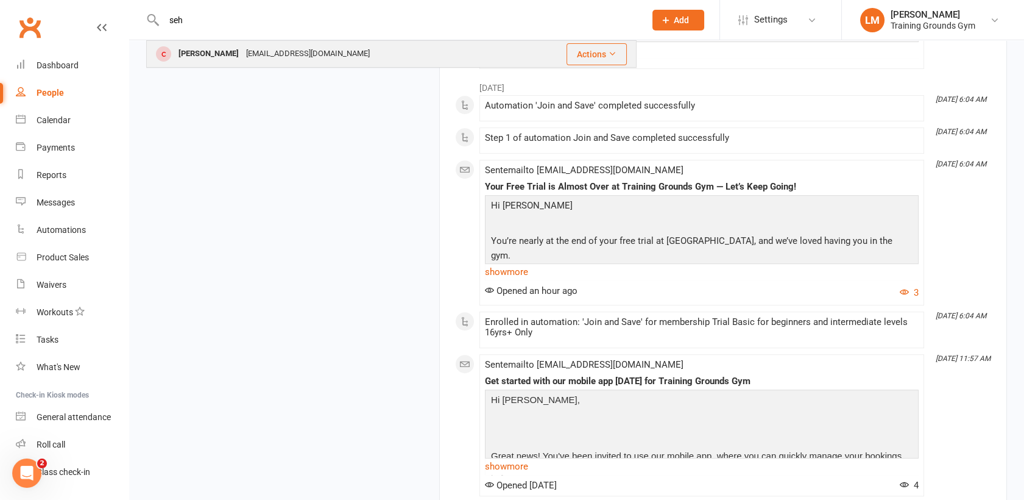
type input "seh"
click at [199, 51] on div "[PERSON_NAME]" at bounding box center [209, 54] width 68 height 18
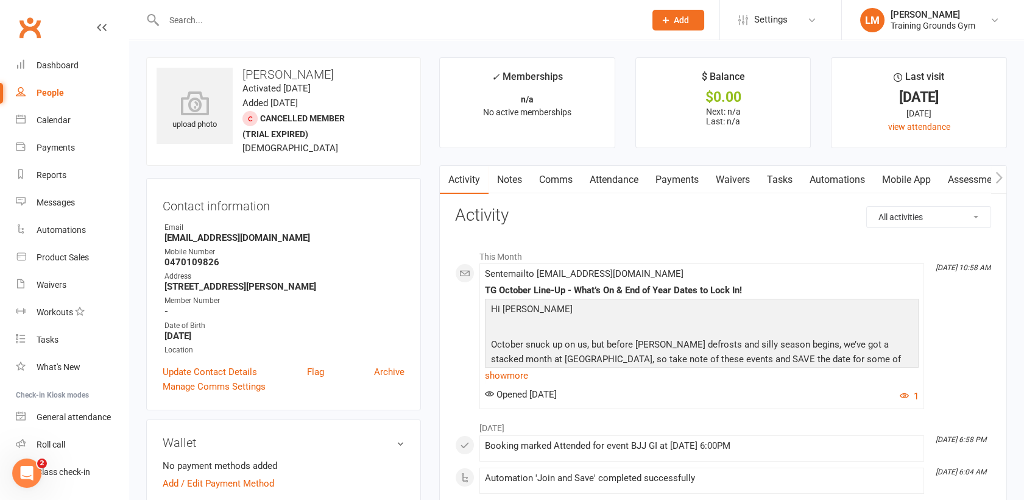
click at [674, 184] on link "Payments" at bounding box center [677, 180] width 60 height 28
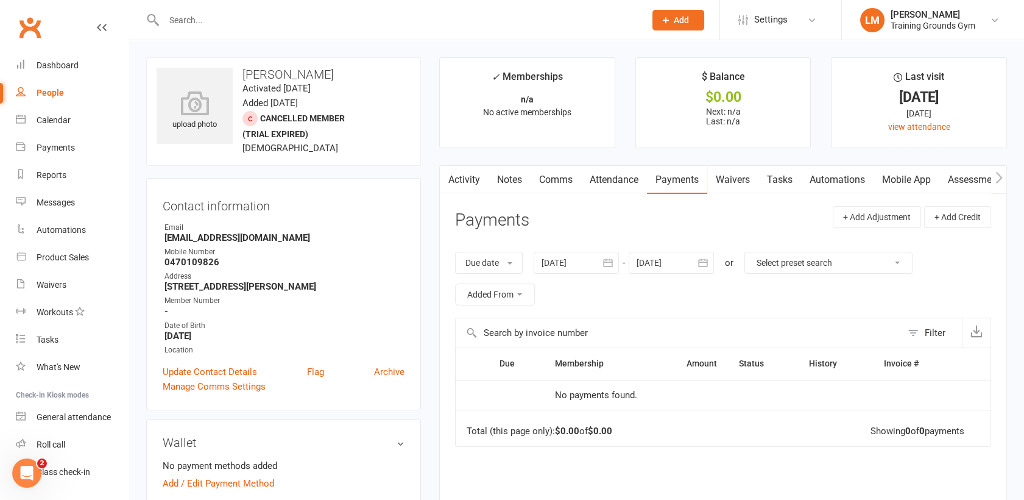
click at [466, 186] on link "Activity" at bounding box center [464, 180] width 49 height 28
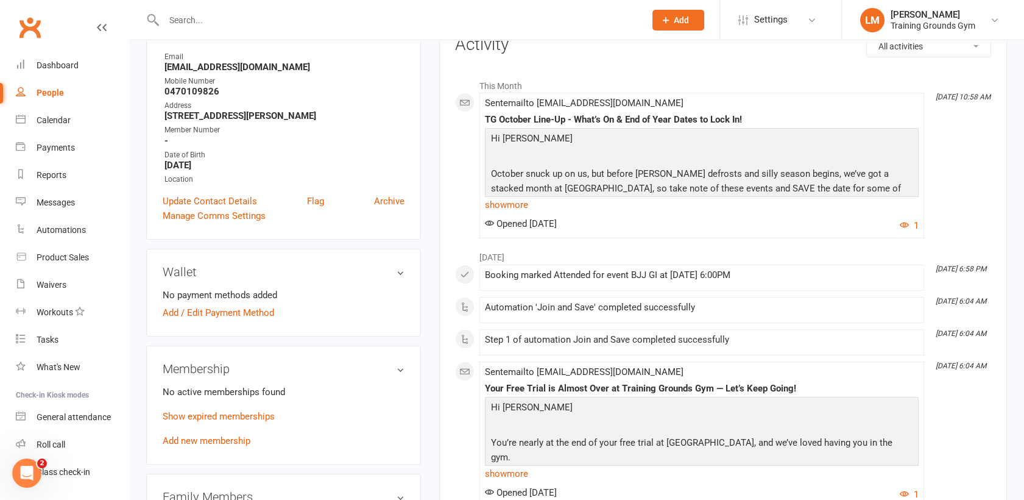
scroll to position [162, 0]
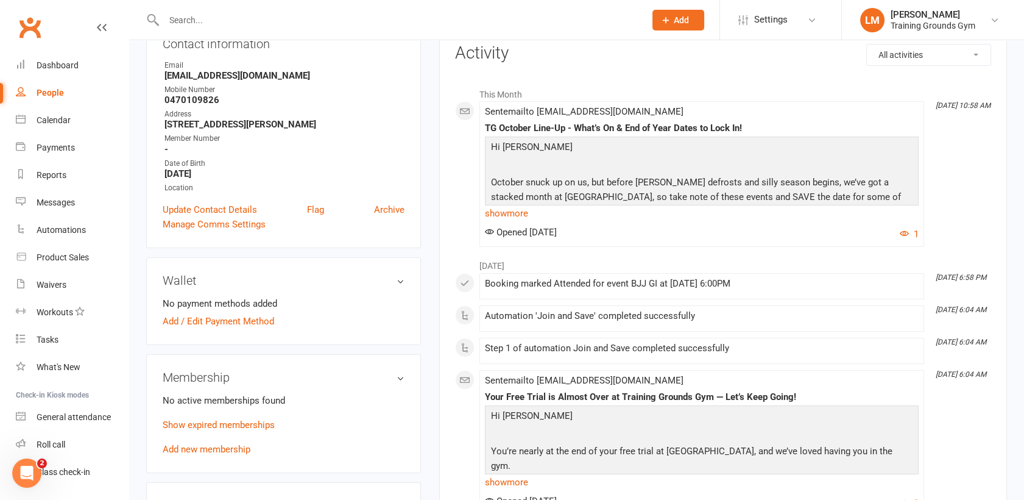
click at [200, 23] on input "text" at bounding box center [398, 20] width 476 height 17
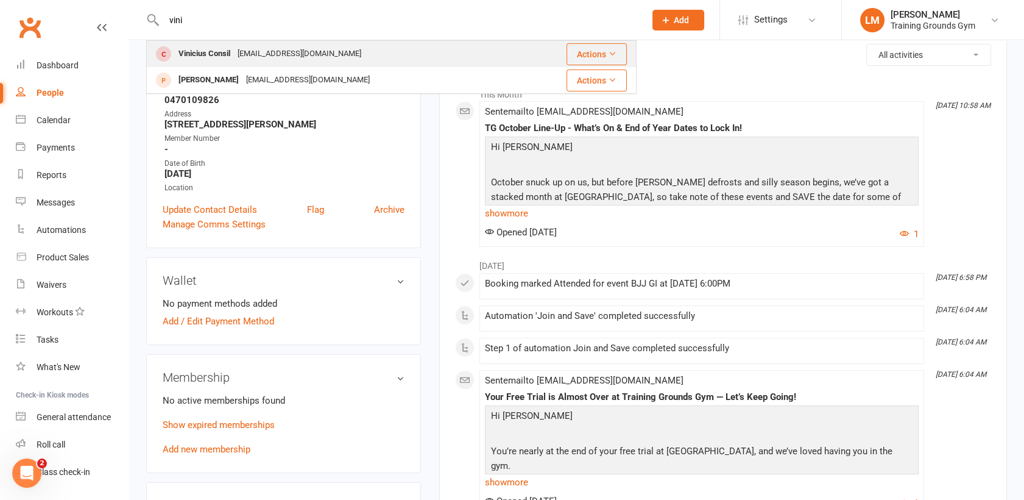
type input "vini"
click at [212, 54] on div "Vinicius Consil" at bounding box center [204, 54] width 59 height 18
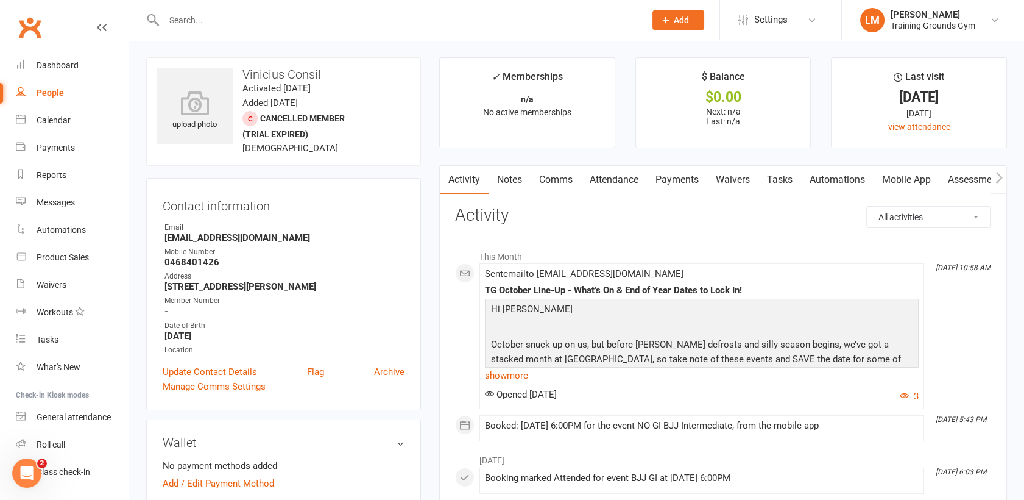
click at [200, 18] on input "text" at bounding box center [398, 20] width 476 height 17
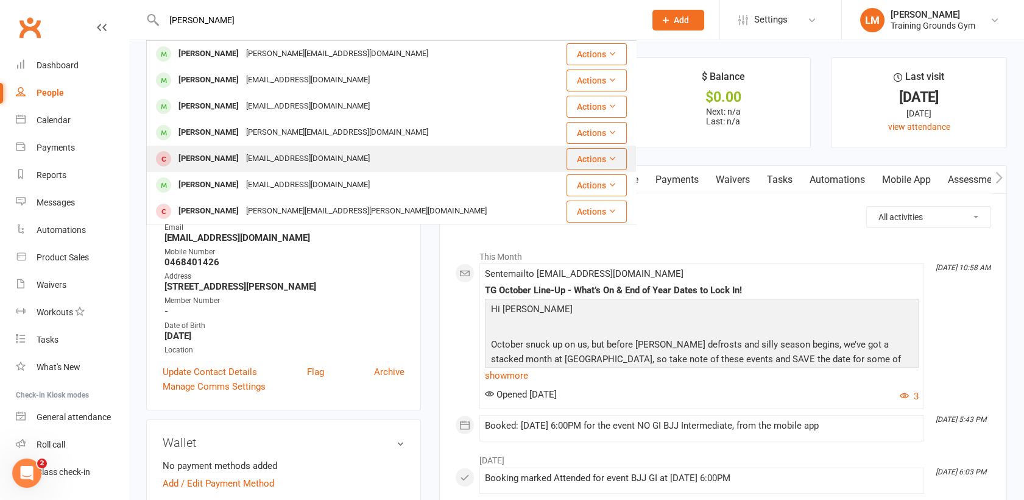
type input "[PERSON_NAME]"
click at [210, 158] on div "[PERSON_NAME]" at bounding box center [209, 159] width 68 height 18
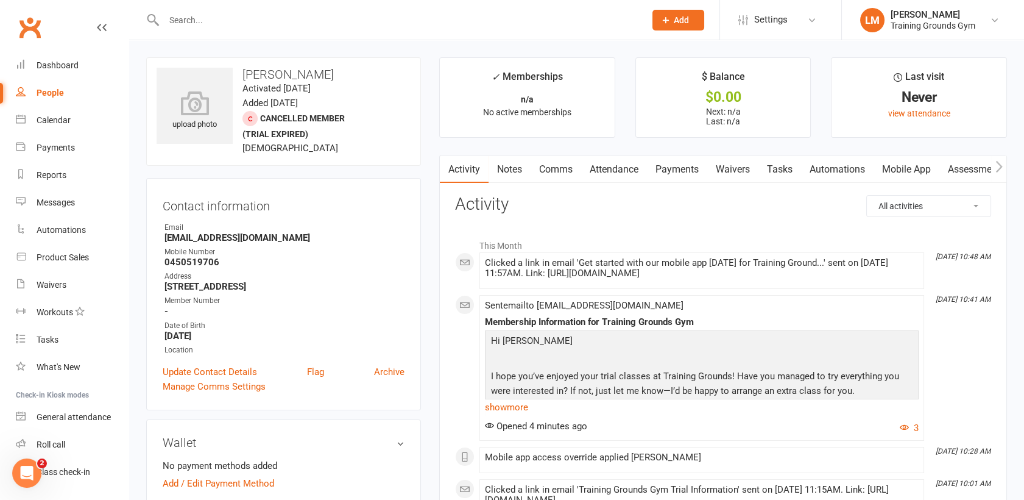
click at [911, 163] on link "Mobile App" at bounding box center [907, 169] width 66 height 28
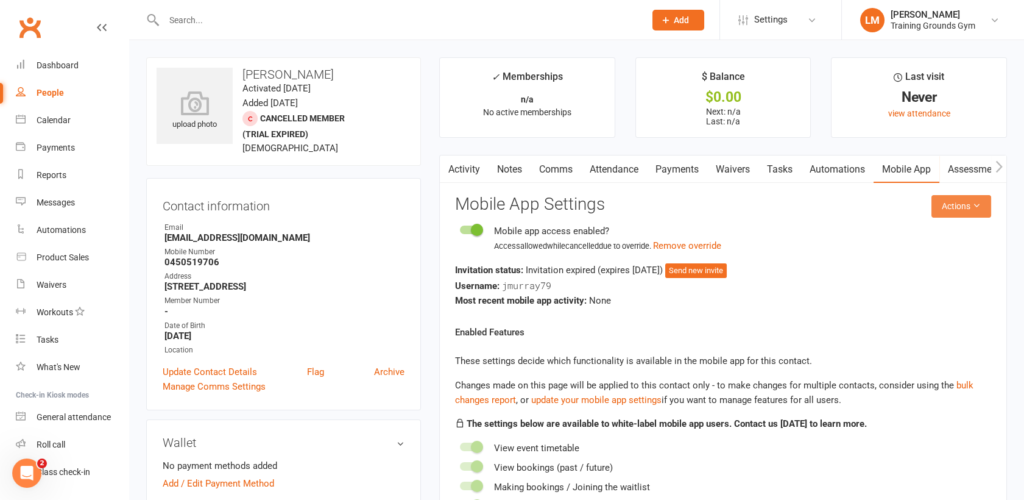
click at [946, 206] on button "Actions" at bounding box center [962, 206] width 60 height 22
click at [762, 216] on react-component "Actions Mobile App Settings Mobile app access enabled? Access allowed while can…" at bounding box center [723, 383] width 536 height 377
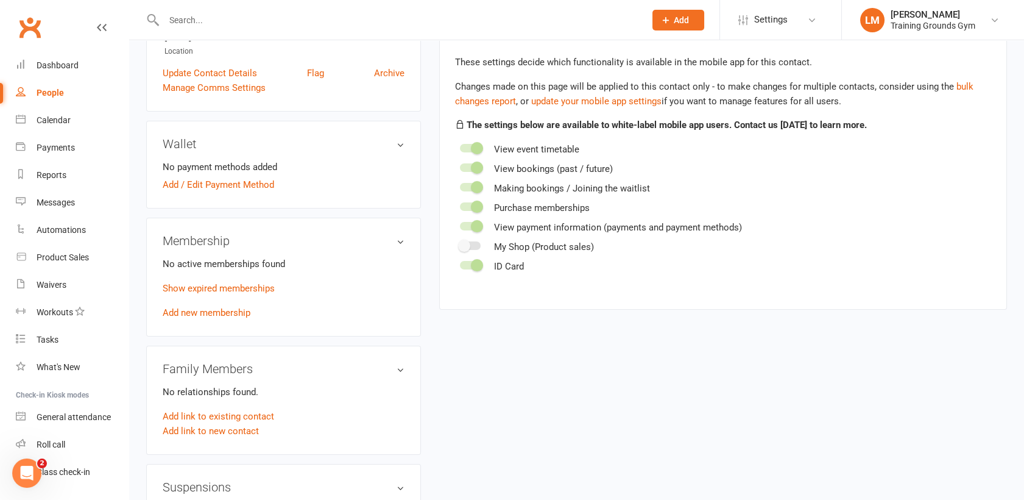
scroll to position [349, 0]
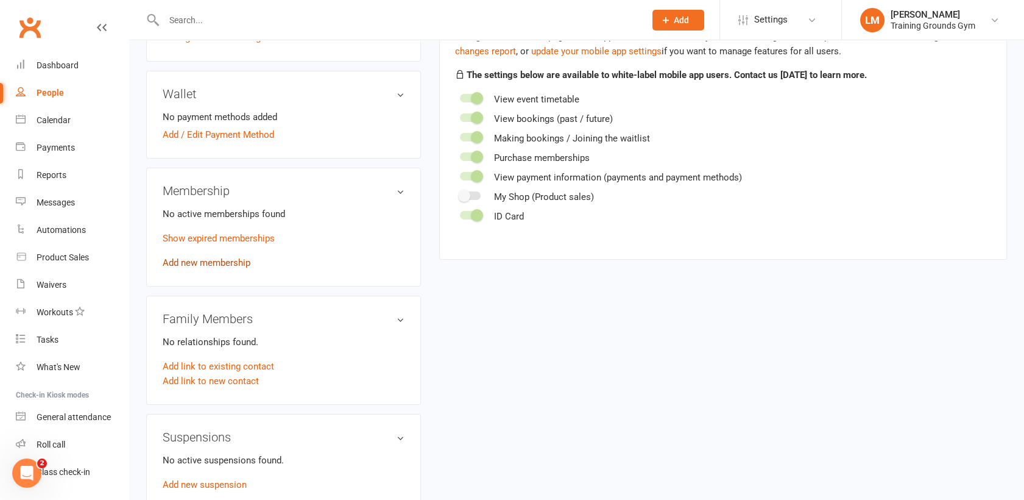
click at [190, 268] on link "Add new membership" at bounding box center [207, 262] width 88 height 11
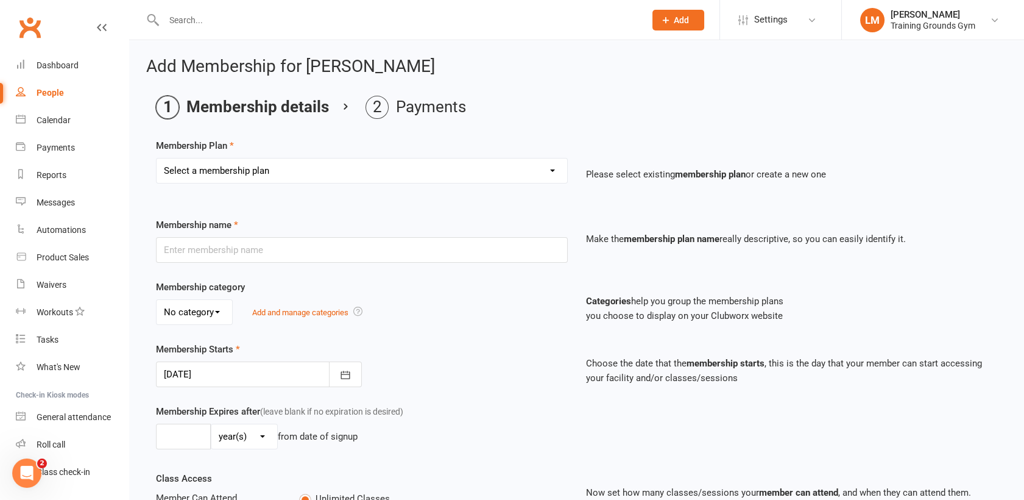
click at [473, 160] on select "Select a membership plan Create new Membership Plan Trial Basic for beginners a…" at bounding box center [362, 170] width 411 height 24
select select "17"
click at [157, 158] on select "Select a membership plan Create new Membership Plan Trial Basic for beginners a…" at bounding box center [362, 170] width 411 height 24
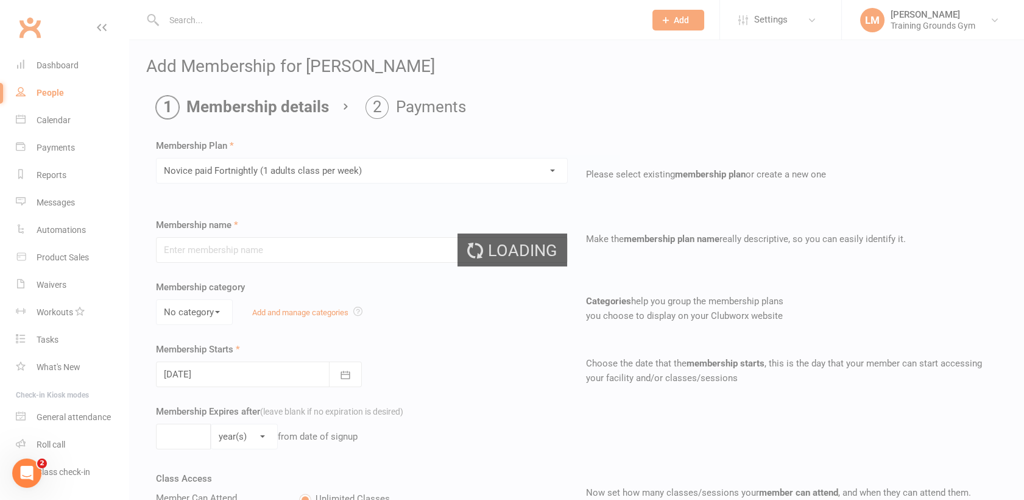
type input "Novice paid Fortnightly (1 adults class per week)"
select select "0"
type input "0"
type input "1"
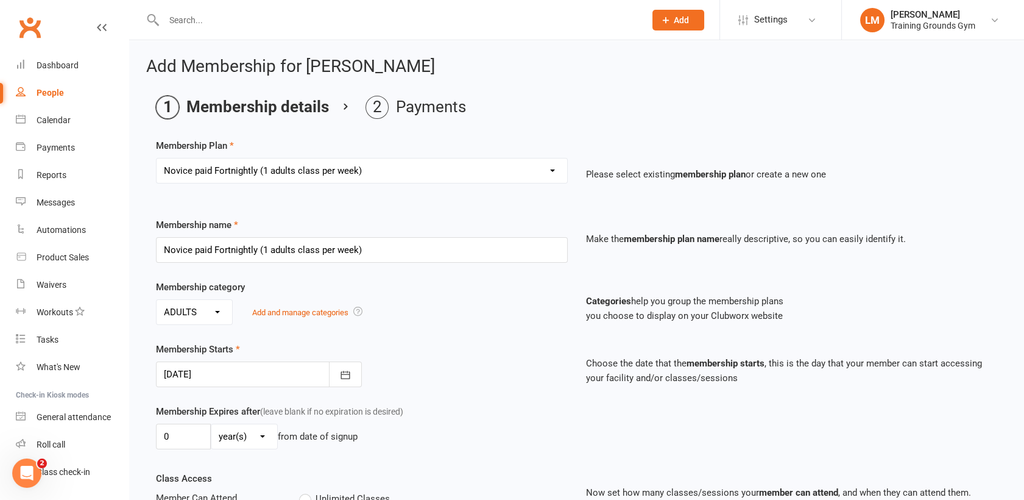
type input "[DATE]"
select select "18"
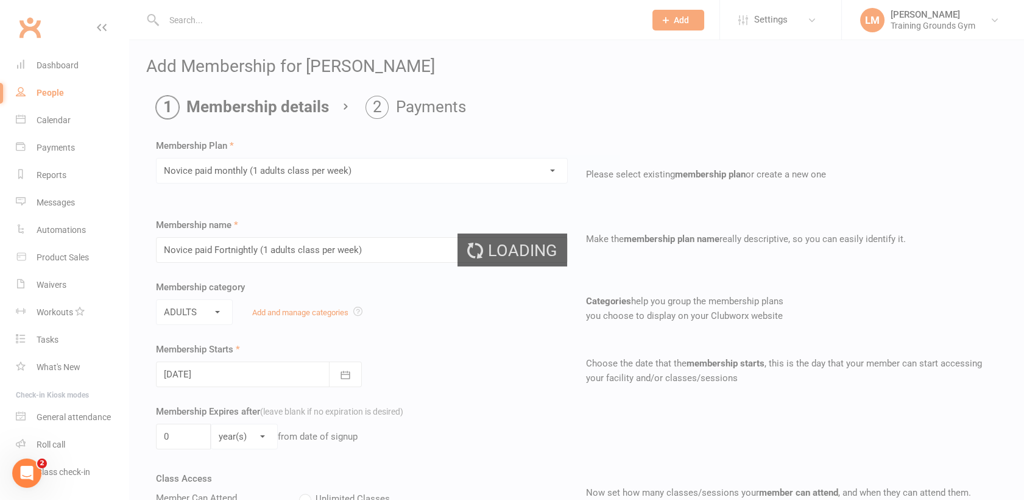
type input "Novice paid monthly (1 adults class per week)"
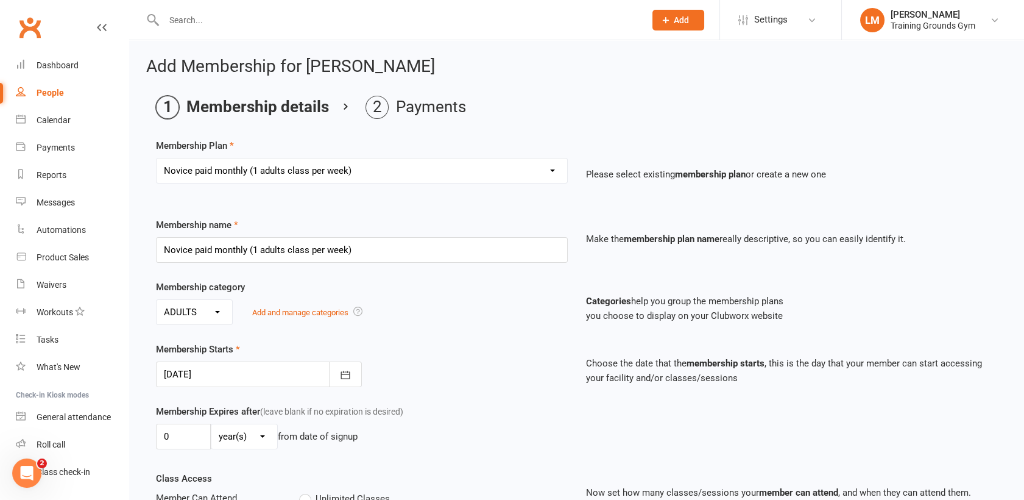
select select "17"
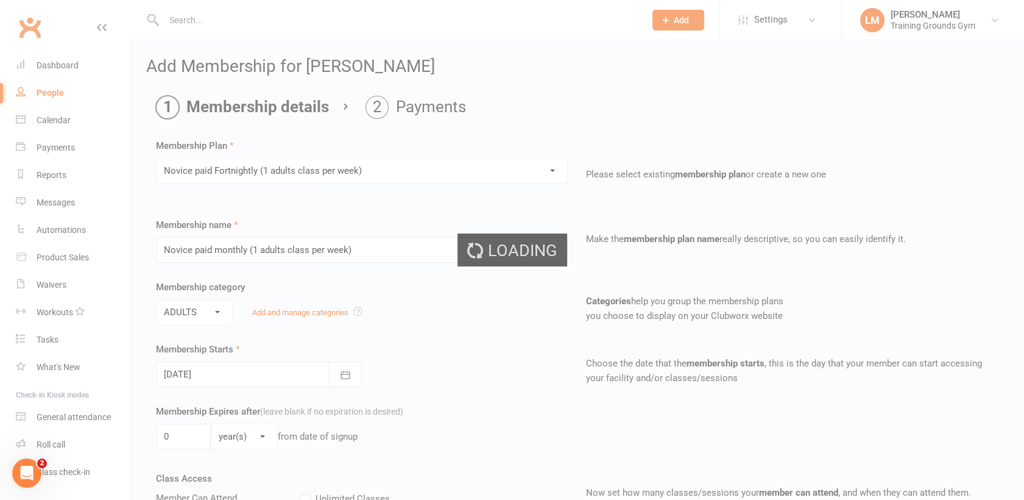
type input "Novice paid Fortnightly (1 adults class per week)"
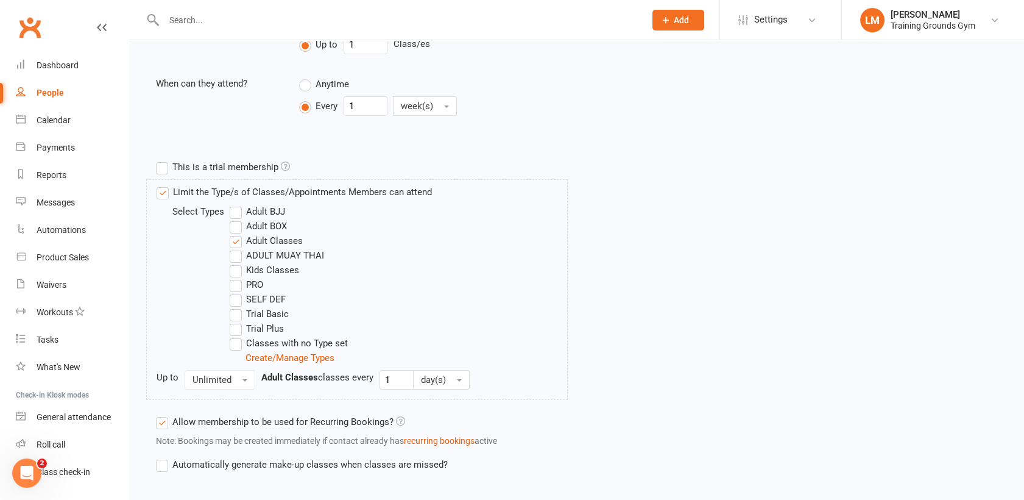
scroll to position [543, 0]
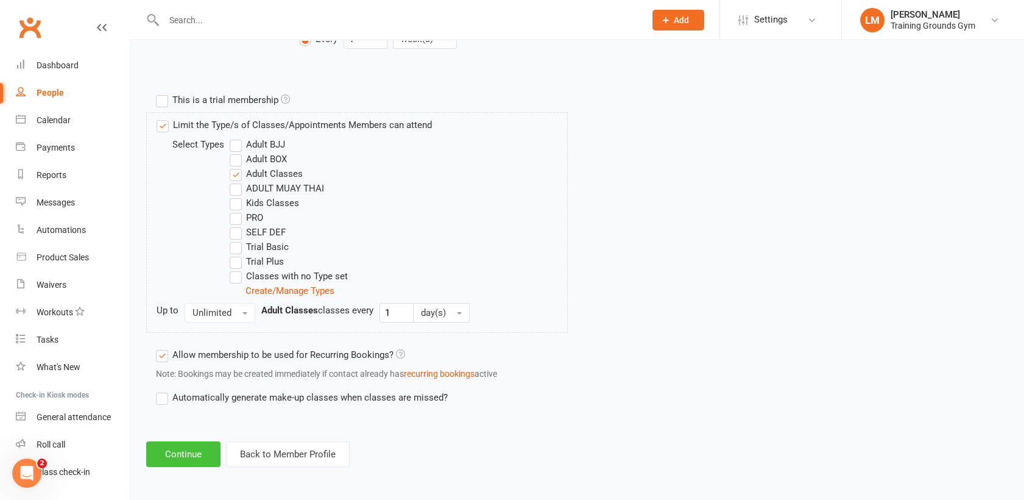
click at [173, 451] on button "Continue" at bounding box center [183, 454] width 74 height 26
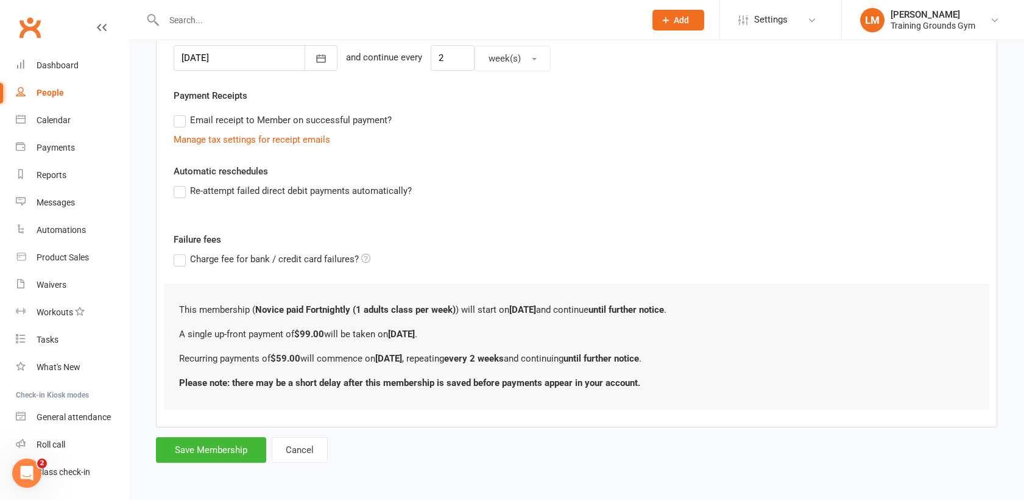
scroll to position [0, 0]
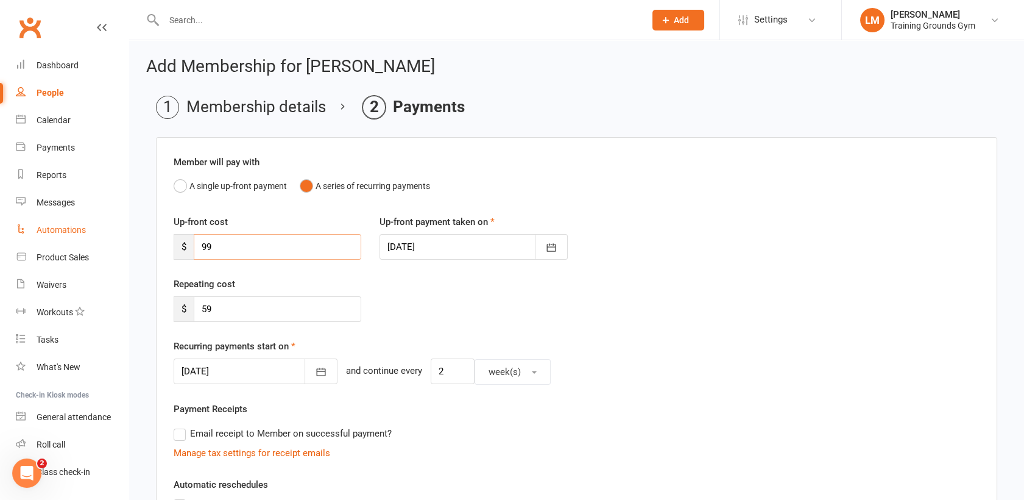
drag, startPoint x: 235, startPoint y: 246, endPoint x: 47, endPoint y: 239, distance: 187.8
click at [47, 239] on ui-view "Prospect Member Non-attending contact Class / event Appointment Task Membership…" at bounding box center [512, 399] width 1024 height 792
type input "59"
click at [609, 323] on div "Repeating cost $ 59" at bounding box center [577, 308] width 824 height 62
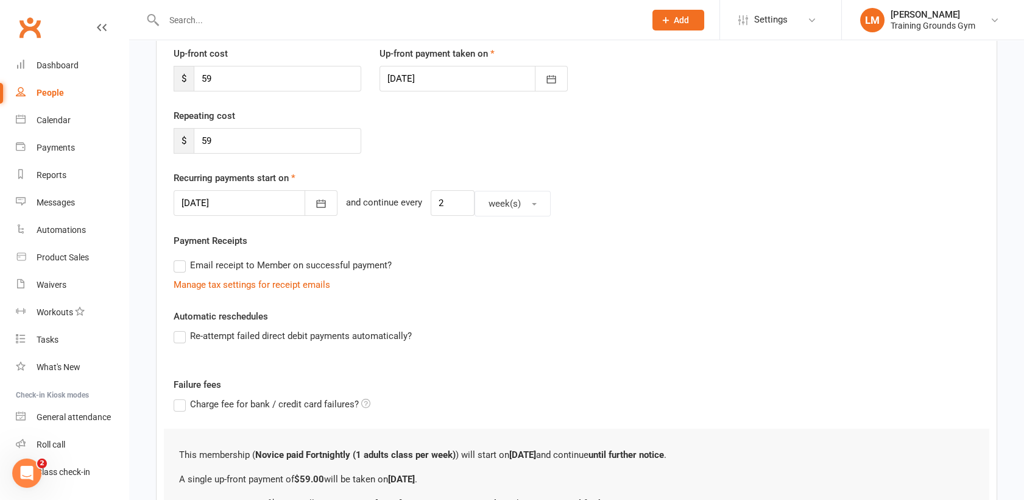
scroll to position [312, 0]
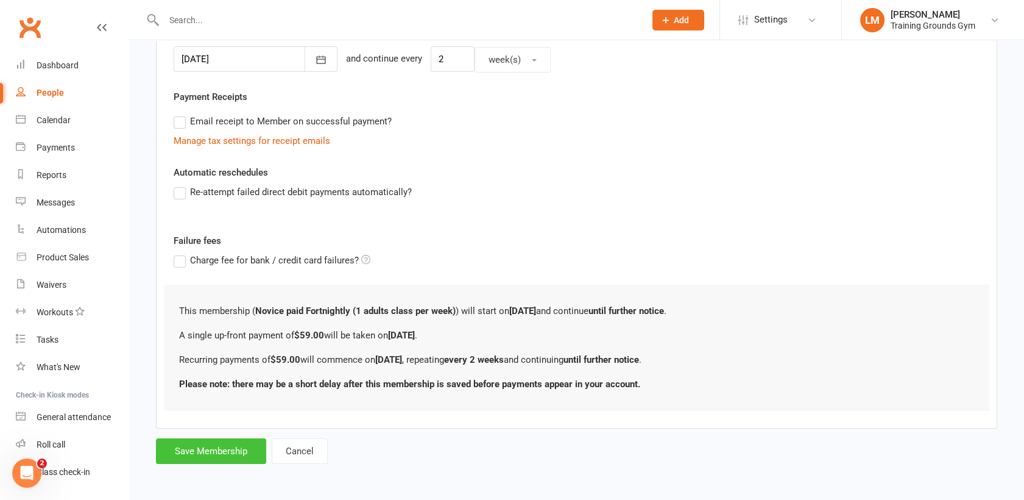
click at [221, 455] on button "Save Membership" at bounding box center [211, 451] width 110 height 26
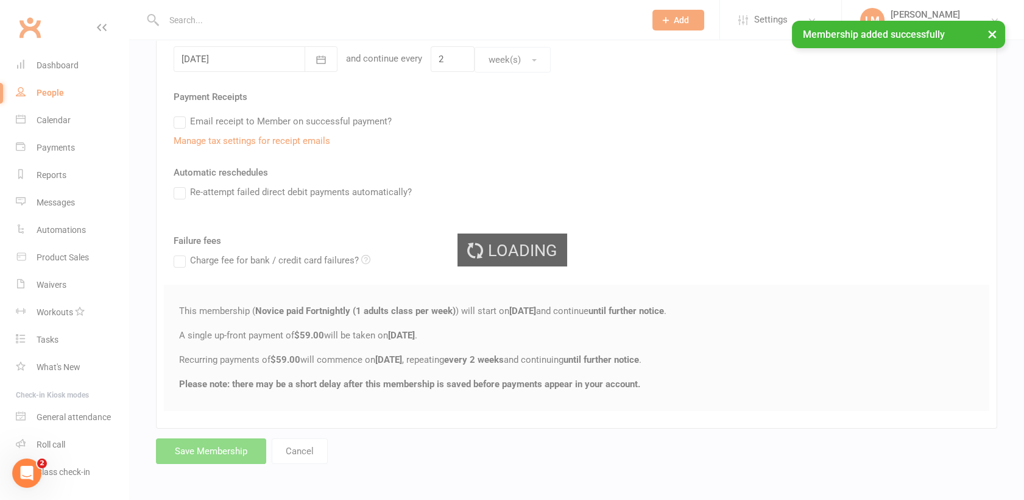
scroll to position [1324, 0]
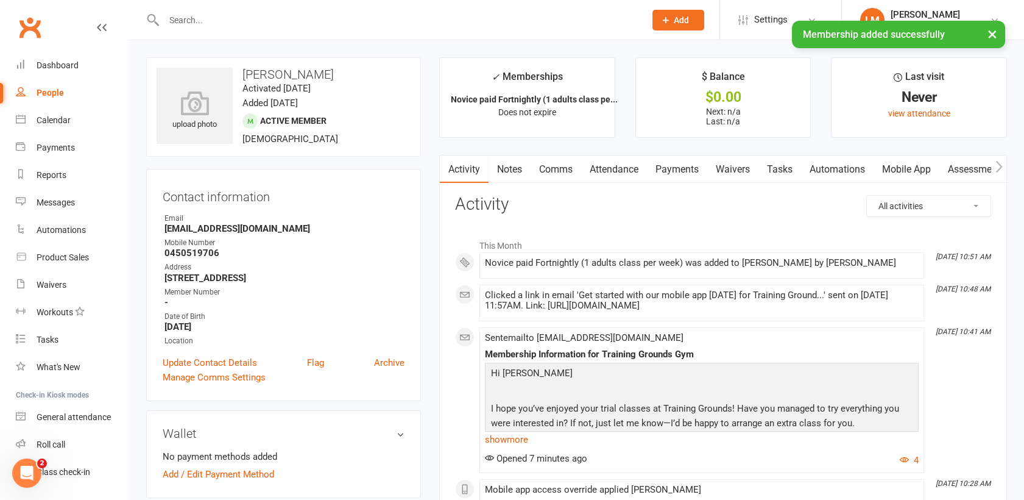
click at [456, 169] on link "Activity" at bounding box center [464, 169] width 49 height 28
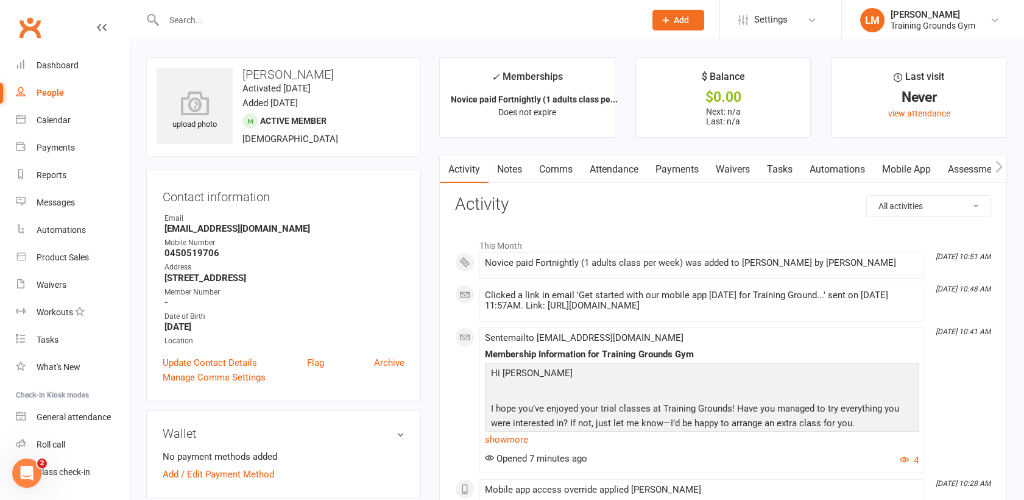
click at [214, 15] on input "text" at bounding box center [398, 20] width 476 height 17
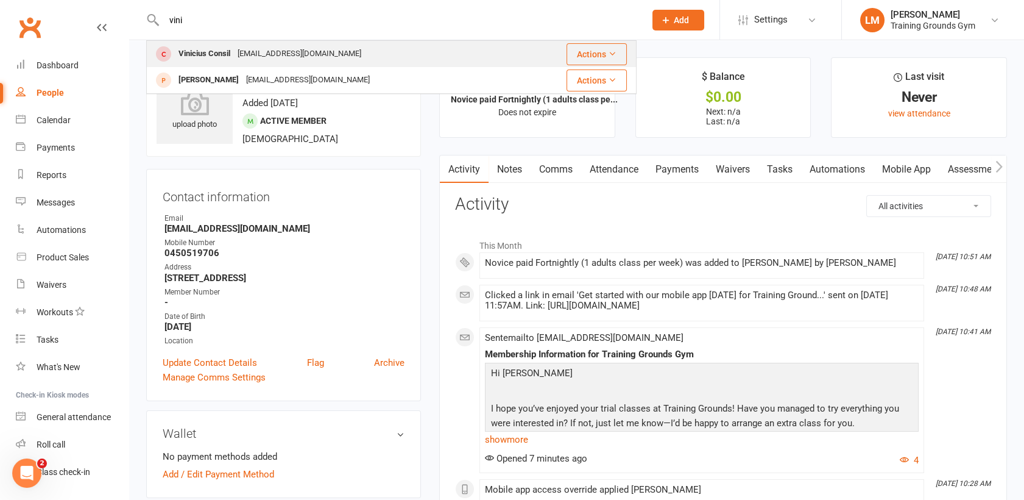
type input "vini"
click at [218, 49] on div "Vinicius Consil" at bounding box center [204, 54] width 59 height 18
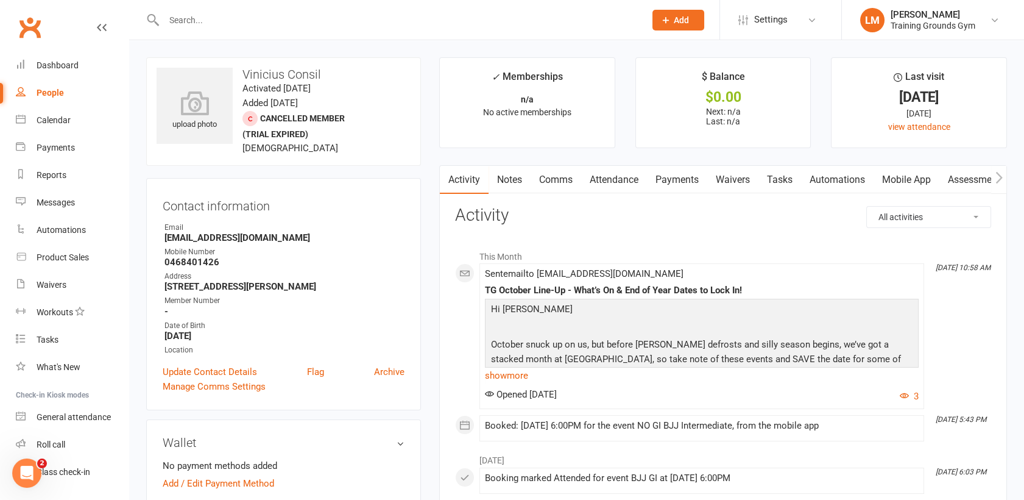
scroll to position [1324, 0]
click at [195, 16] on input "text" at bounding box center [398, 20] width 476 height 17
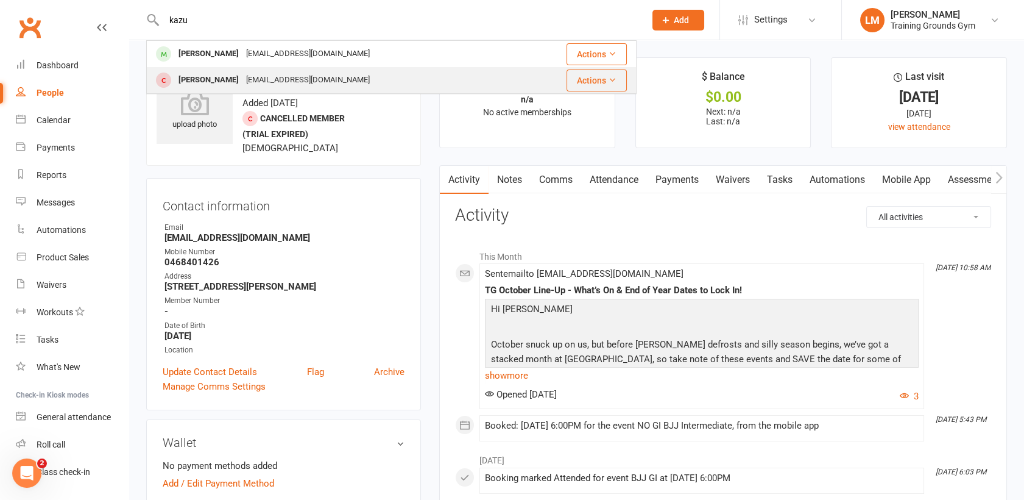
type input "kazu"
click at [207, 80] on div "[PERSON_NAME]" at bounding box center [209, 80] width 68 height 18
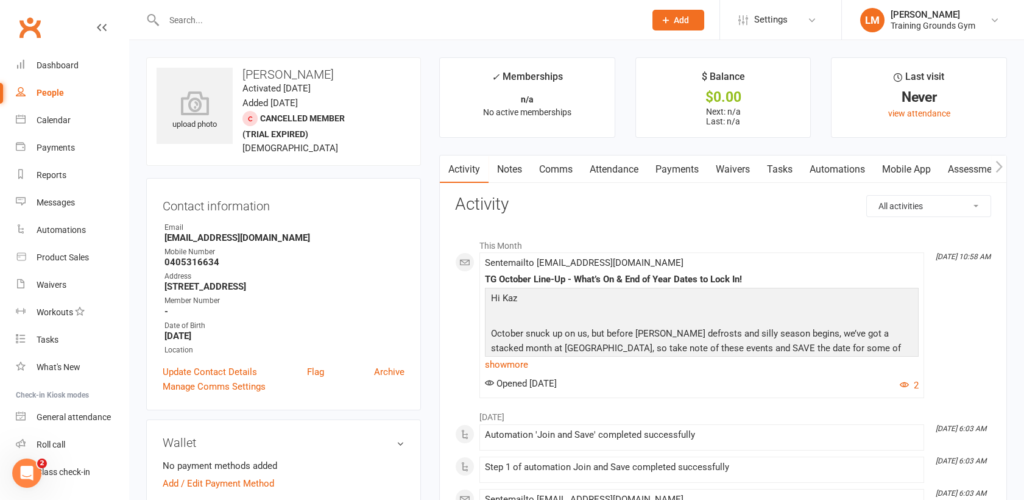
click at [189, 22] on input "text" at bounding box center [398, 20] width 476 height 17
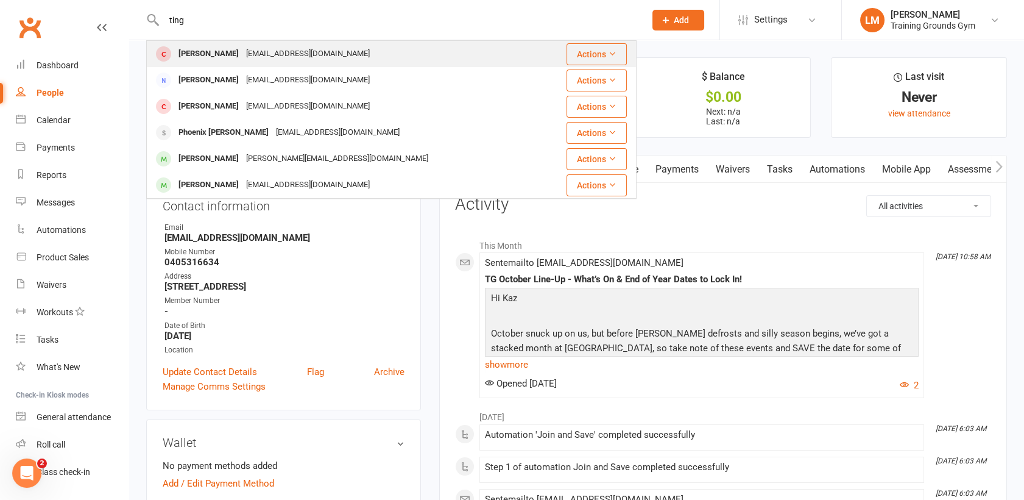
type input "ting"
click at [200, 60] on div "[PERSON_NAME]" at bounding box center [209, 54] width 68 height 18
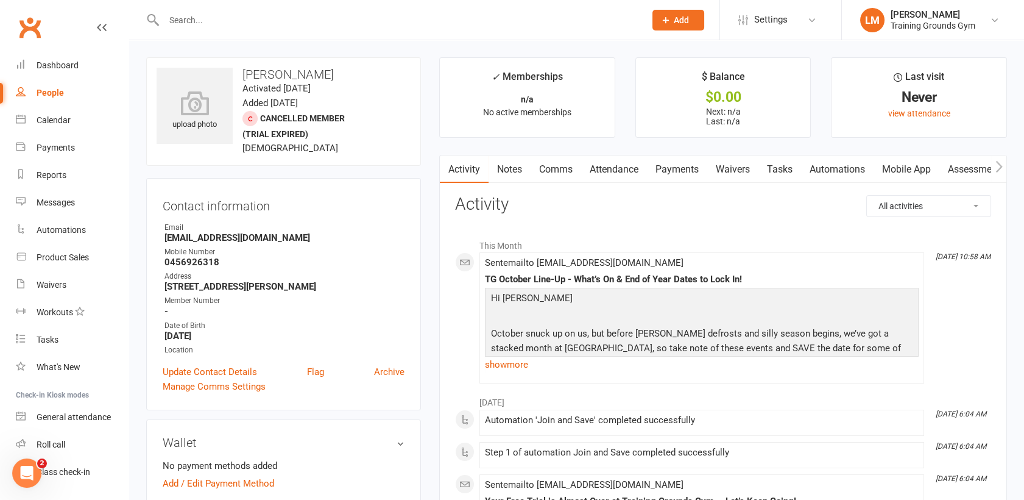
click at [210, 16] on input "text" at bounding box center [398, 20] width 476 height 17
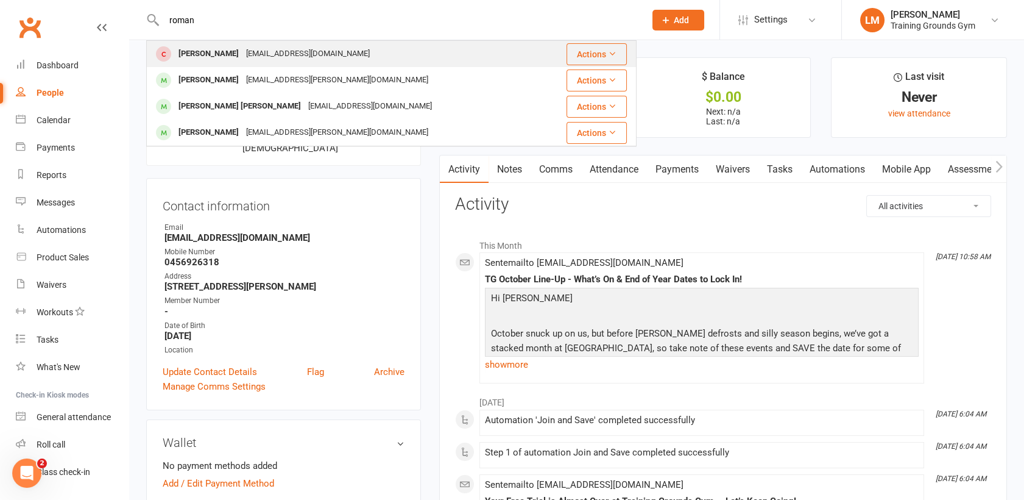
type input "roman"
click at [212, 53] on div "[PERSON_NAME]" at bounding box center [209, 54] width 68 height 18
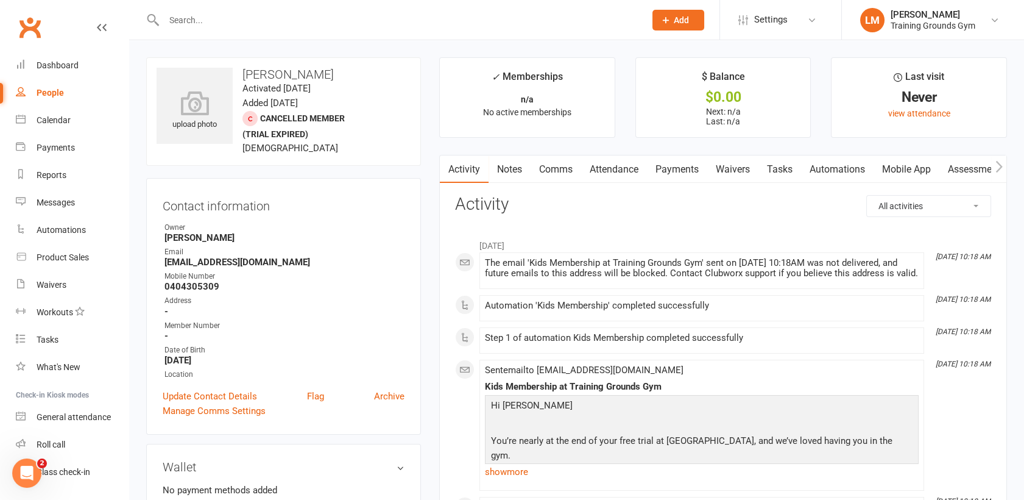
click at [185, 18] on input "text" at bounding box center [398, 20] width 476 height 17
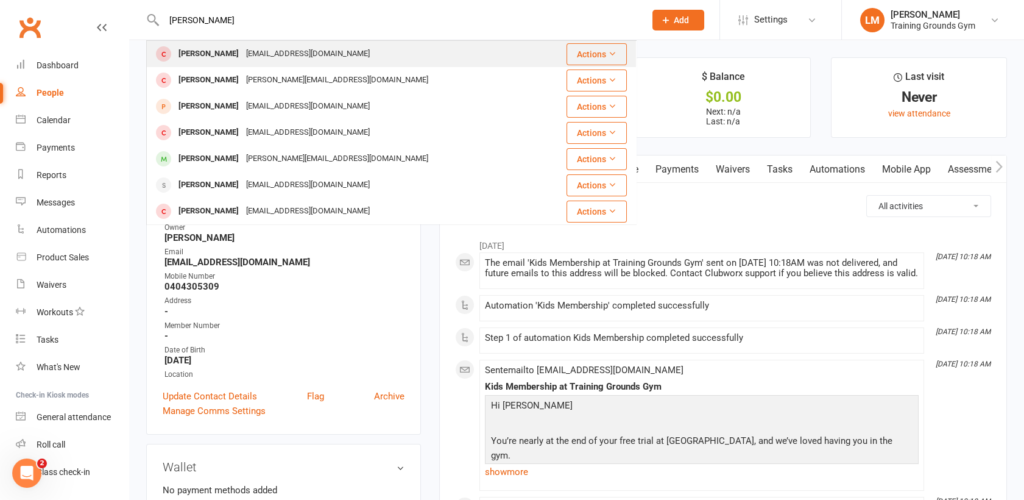
type input "[PERSON_NAME]"
click at [193, 57] on div "[PERSON_NAME]" at bounding box center [209, 54] width 68 height 18
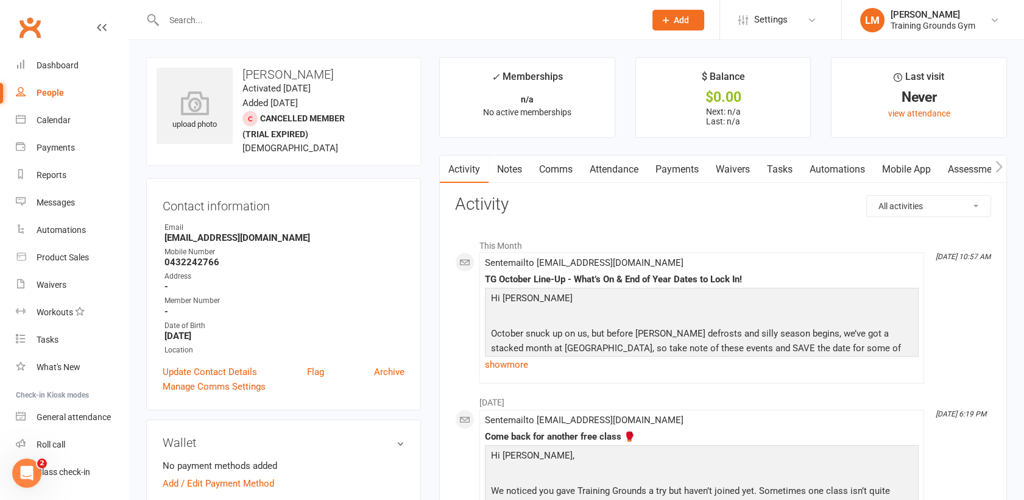
click at [196, 18] on input "text" at bounding box center [398, 20] width 476 height 17
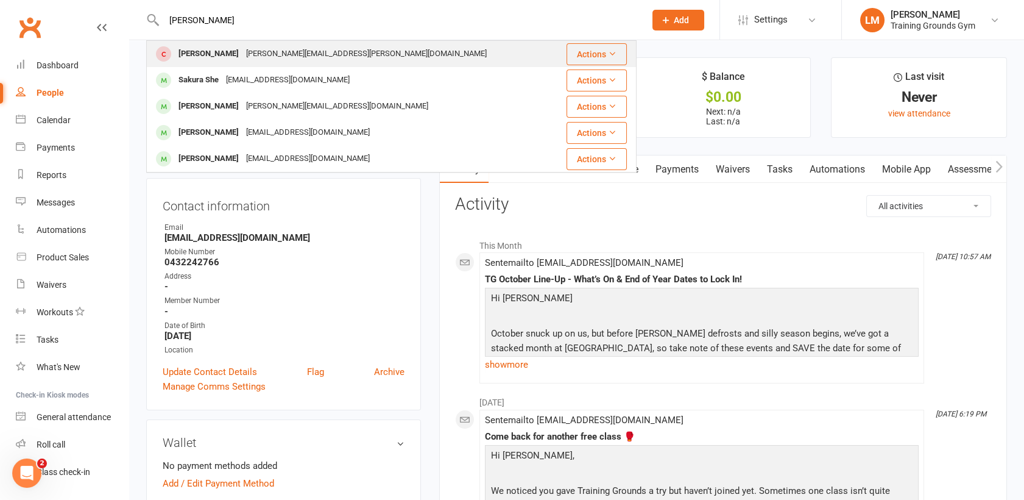
type input "[PERSON_NAME]"
click at [207, 53] on div "[PERSON_NAME]" at bounding box center [209, 54] width 68 height 18
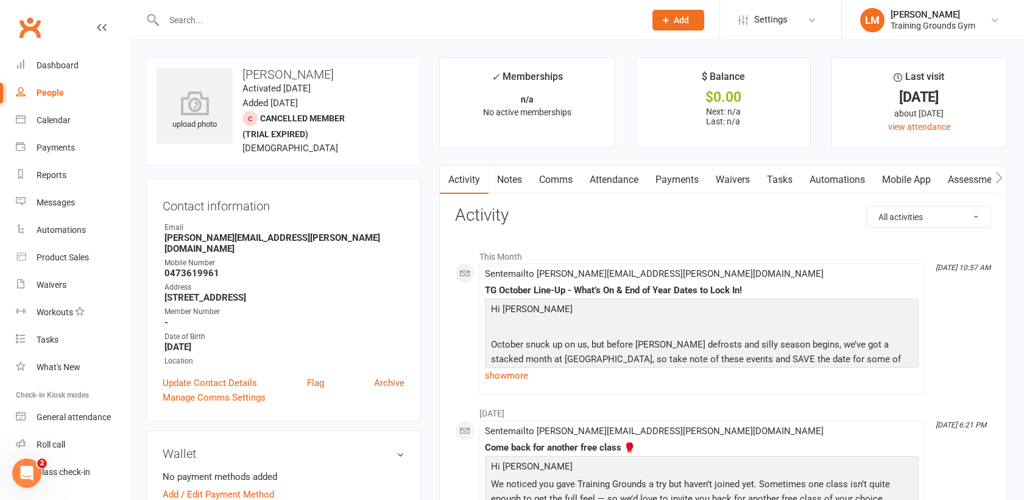
click at [177, 24] on input "text" at bounding box center [398, 20] width 476 height 17
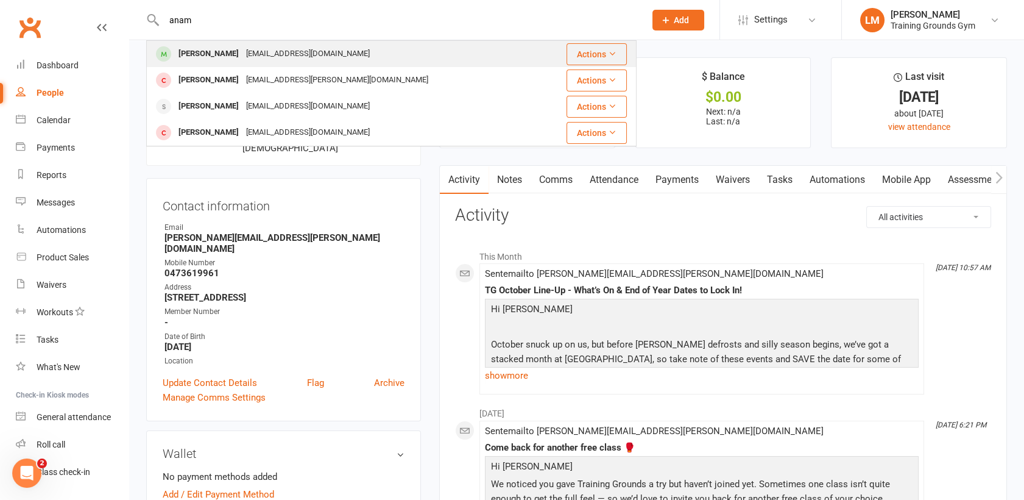
type input "anam"
click at [199, 58] on div "[PERSON_NAME]" at bounding box center [209, 54] width 68 height 18
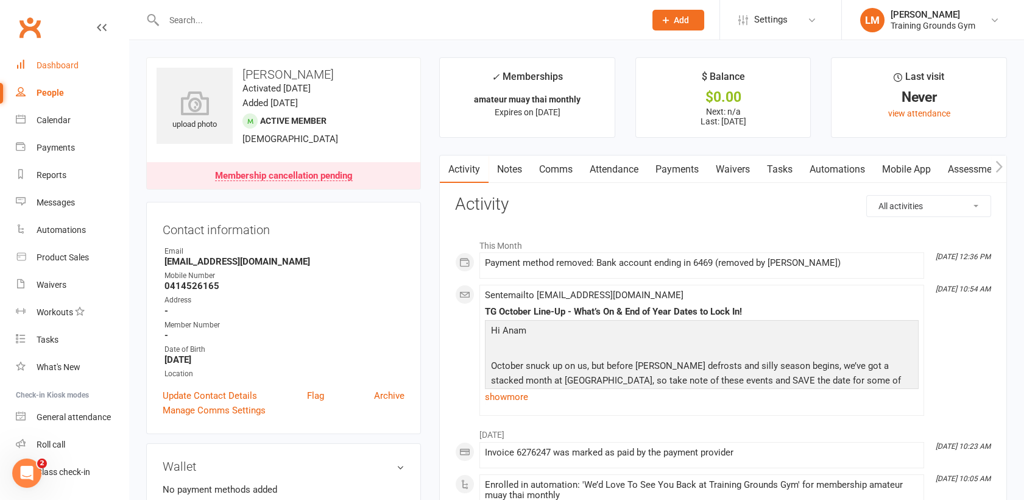
click at [51, 67] on div "Dashboard" at bounding box center [58, 65] width 42 height 10
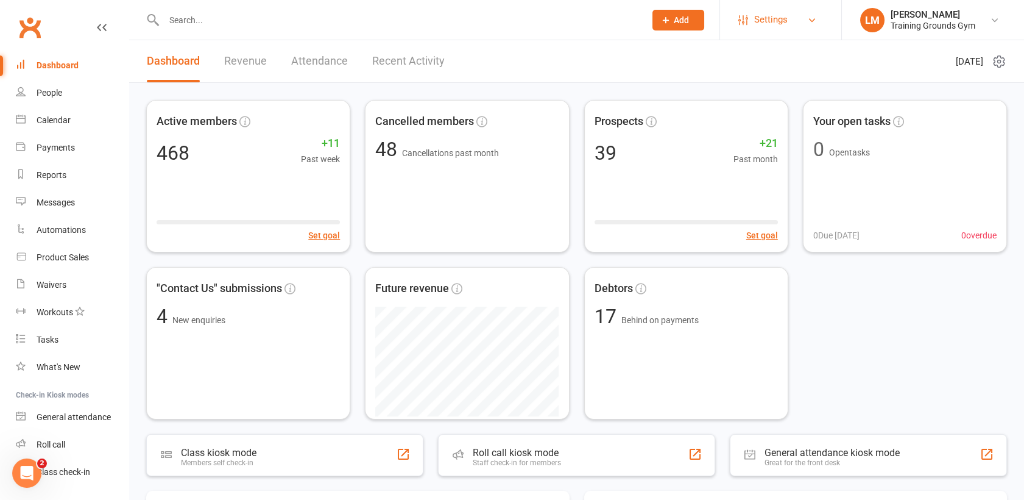
click at [814, 14] on link "Settings" at bounding box center [780, 19] width 85 height 27
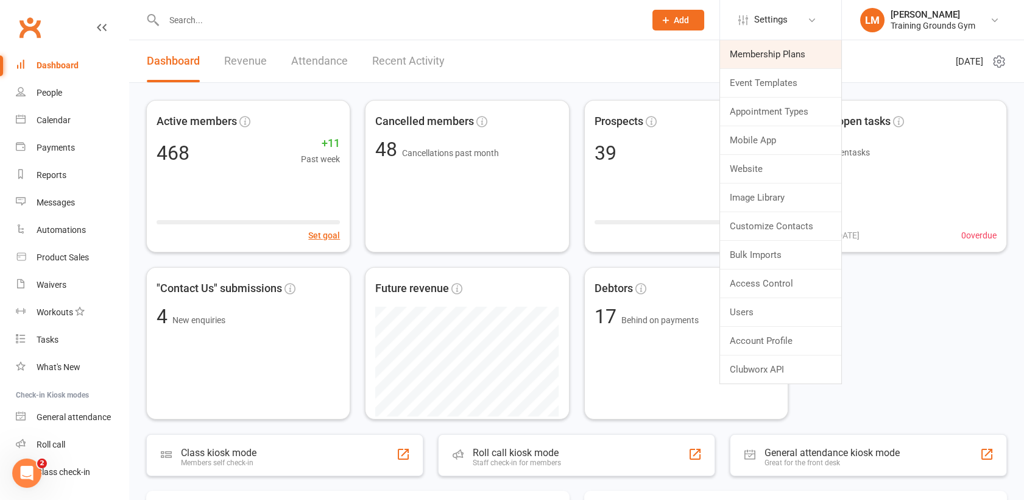
click at [790, 54] on link "Membership Plans" at bounding box center [780, 54] width 121 height 28
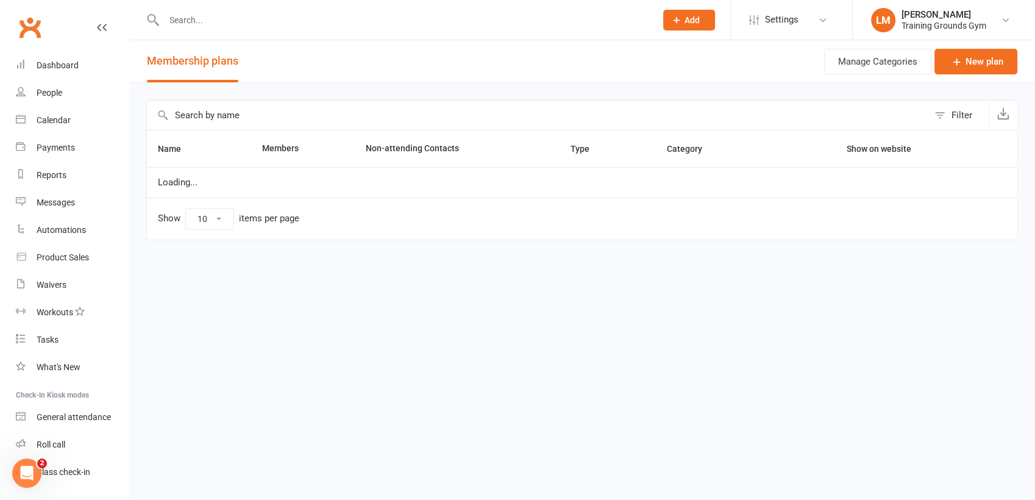
select select "100"
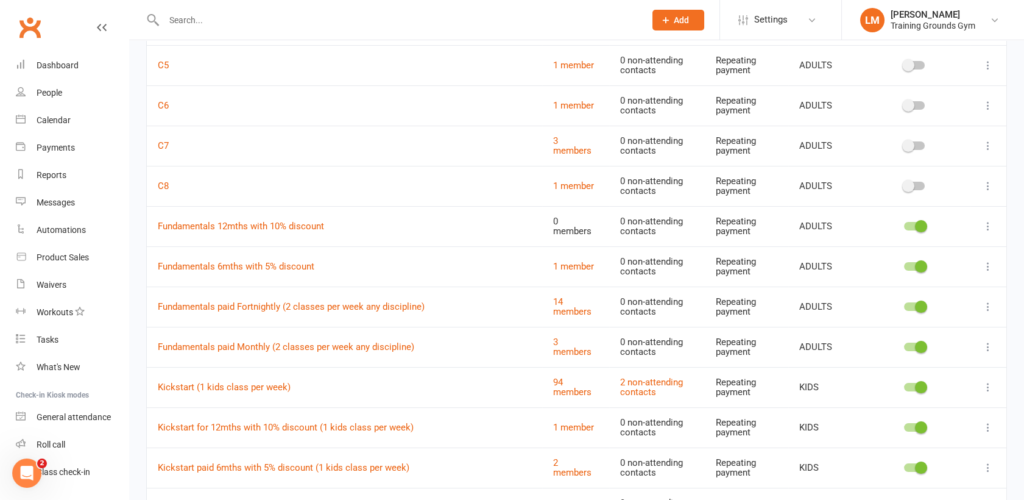
scroll to position [426, 0]
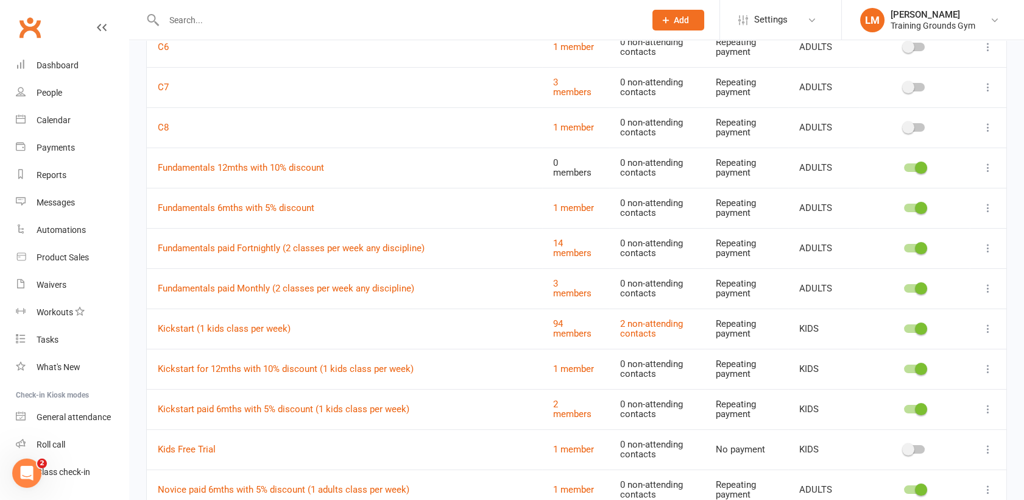
click at [905, 288] on div at bounding box center [914, 288] width 21 height 9
click at [904, 286] on input "checkbox" at bounding box center [904, 286] width 0 height 0
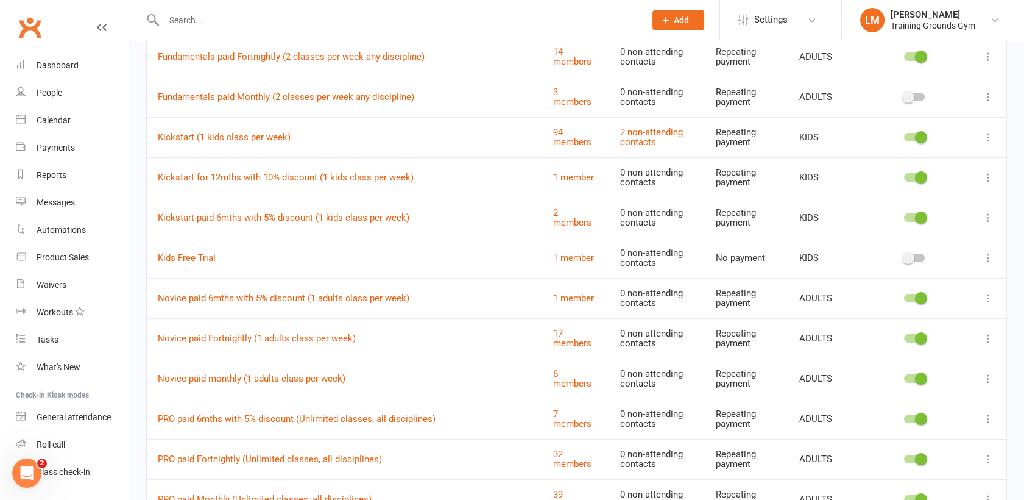
scroll to position [620, 0]
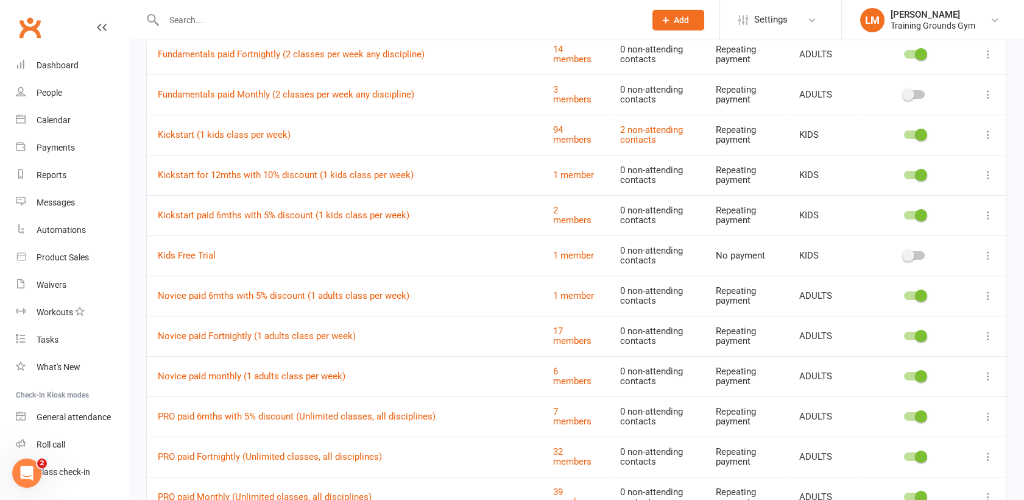
click at [909, 373] on div at bounding box center [914, 376] width 21 height 9
click at [904, 374] on input "checkbox" at bounding box center [904, 374] width 0 height 0
click at [908, 494] on div at bounding box center [914, 496] width 21 height 9
click at [904, 495] on input "checkbox" at bounding box center [904, 495] width 0 height 0
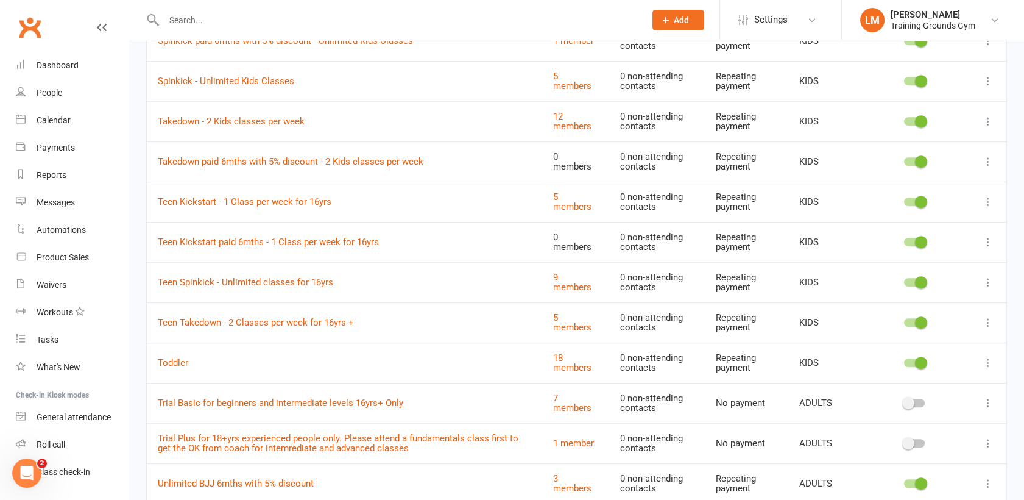
scroll to position [1338, 0]
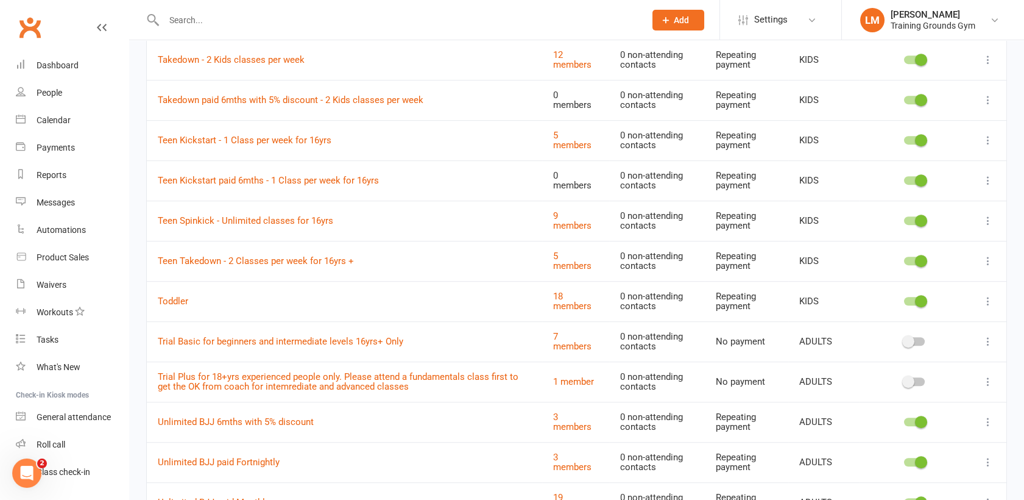
click at [908, 176] on div at bounding box center [914, 180] width 21 height 9
click at [904, 179] on input "checkbox" at bounding box center [904, 179] width 0 height 0
click at [904, 96] on div at bounding box center [914, 100] width 21 height 9
click at [904, 98] on input "checkbox" at bounding box center [904, 98] width 0 height 0
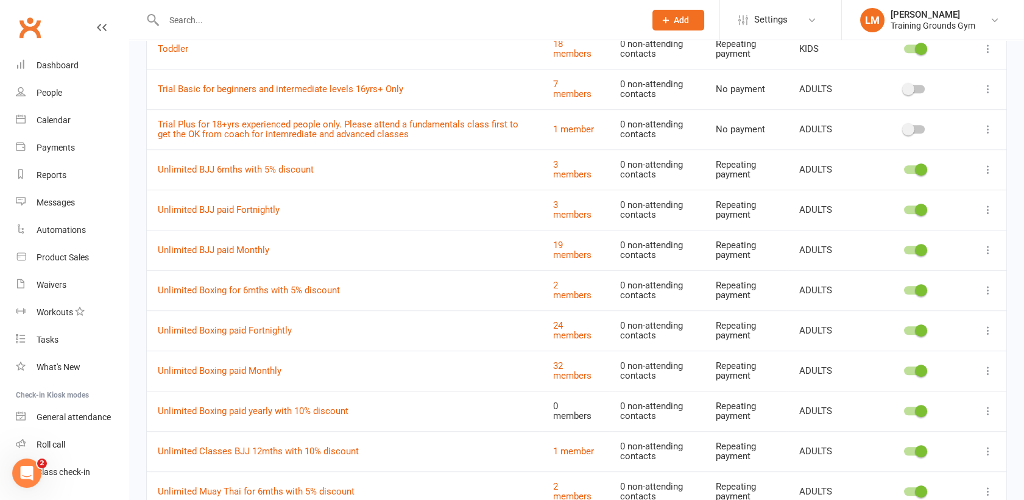
scroll to position [1628, 0]
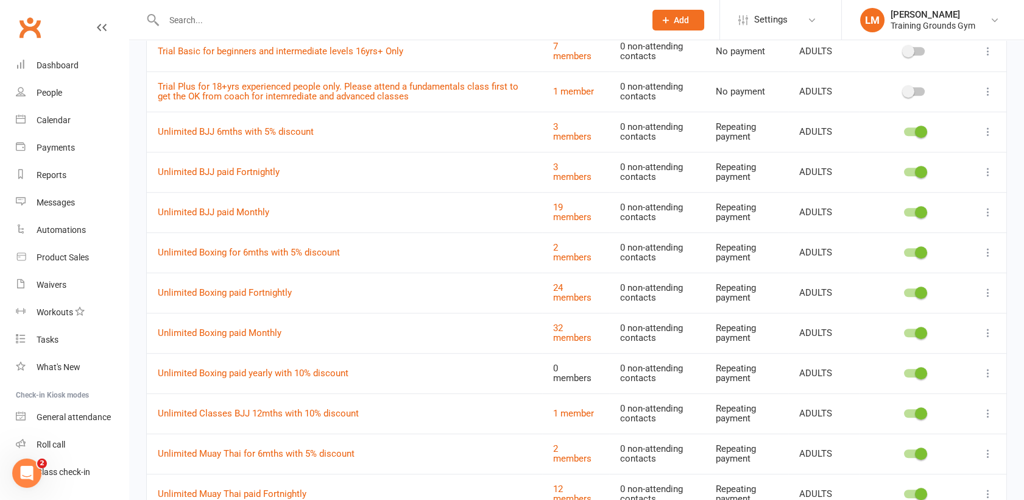
click at [905, 212] on div at bounding box center [914, 212] width 21 height 9
click at [904, 210] on input "checkbox" at bounding box center [904, 210] width 0 height 0
click at [907, 331] on div at bounding box center [914, 332] width 21 height 9
click at [904, 331] on input "checkbox" at bounding box center [904, 331] width 0 height 0
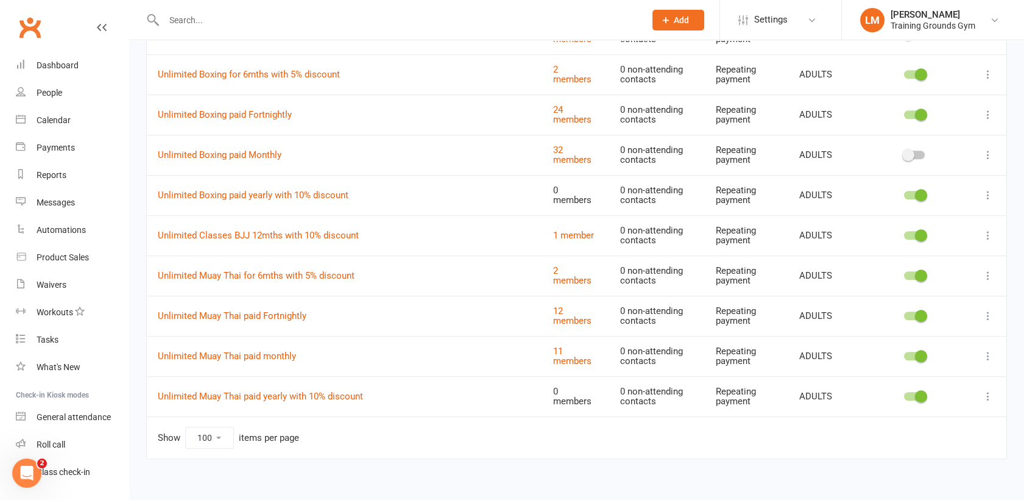
scroll to position [1813, 0]
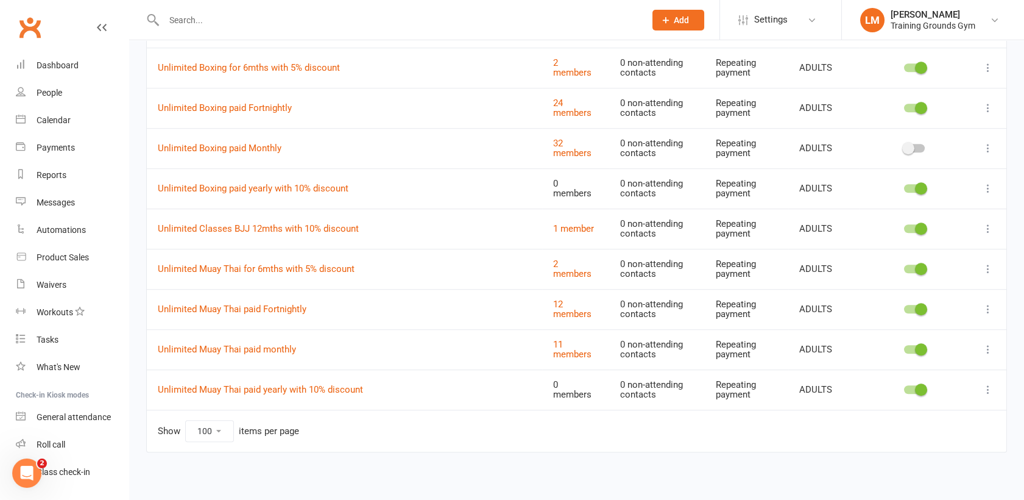
click at [905, 345] on div at bounding box center [914, 349] width 21 height 9
click at [904, 347] on input "checkbox" at bounding box center [904, 347] width 0 height 0
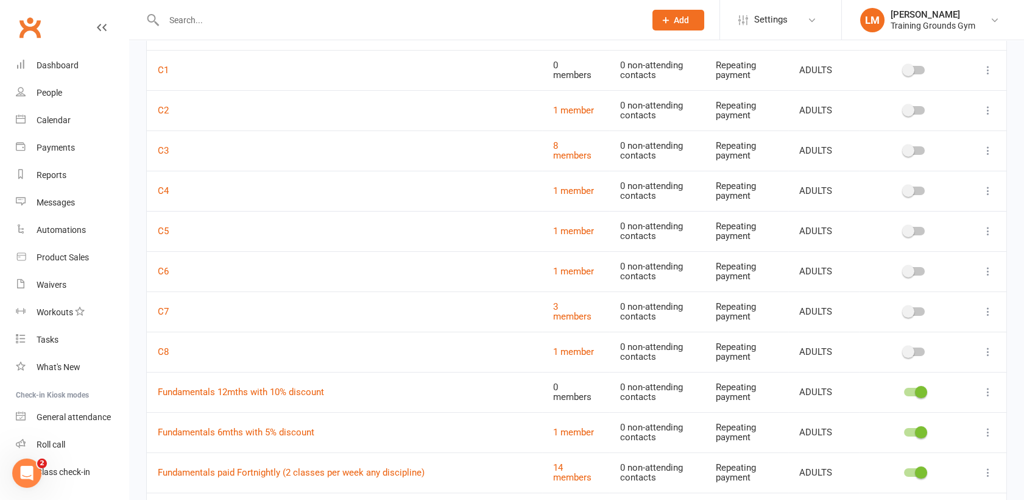
scroll to position [0, 0]
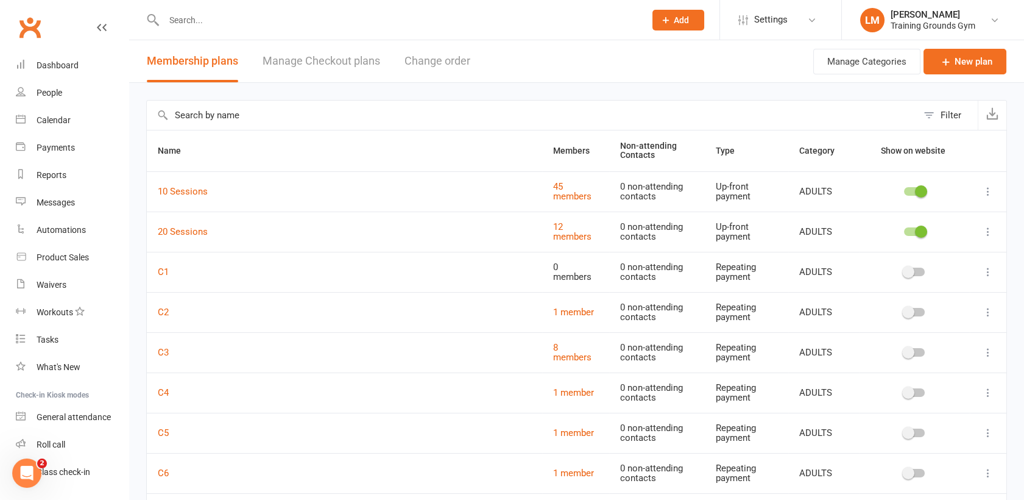
click at [315, 63] on link "Manage Checkout plans" at bounding box center [322, 61] width 118 height 42
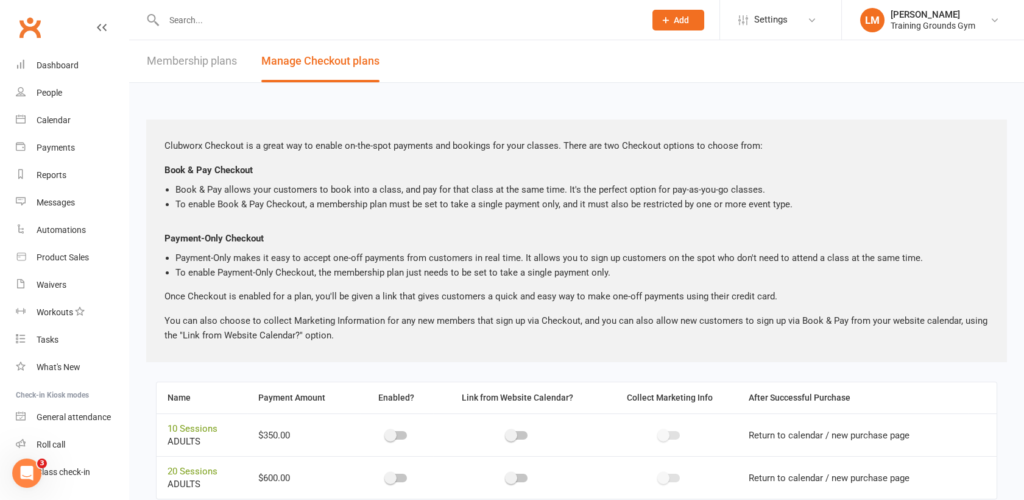
click at [200, 56] on link "Membership plans" at bounding box center [192, 61] width 90 height 42
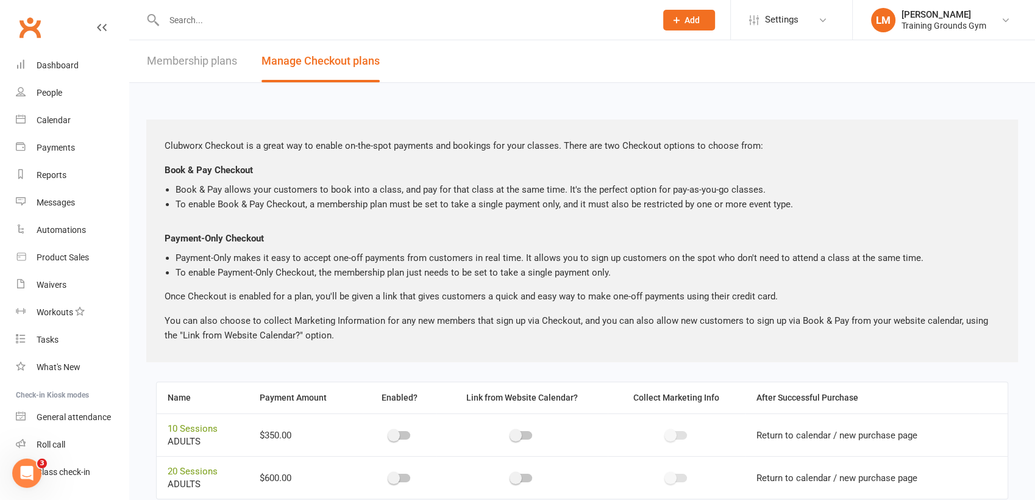
select select "100"
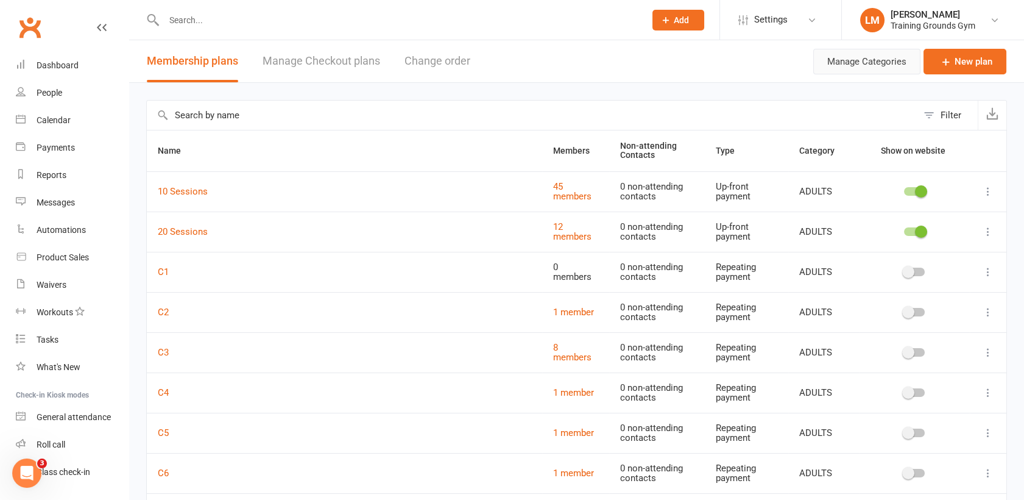
click at [862, 56] on button "Manage Categories" at bounding box center [866, 62] width 107 height 26
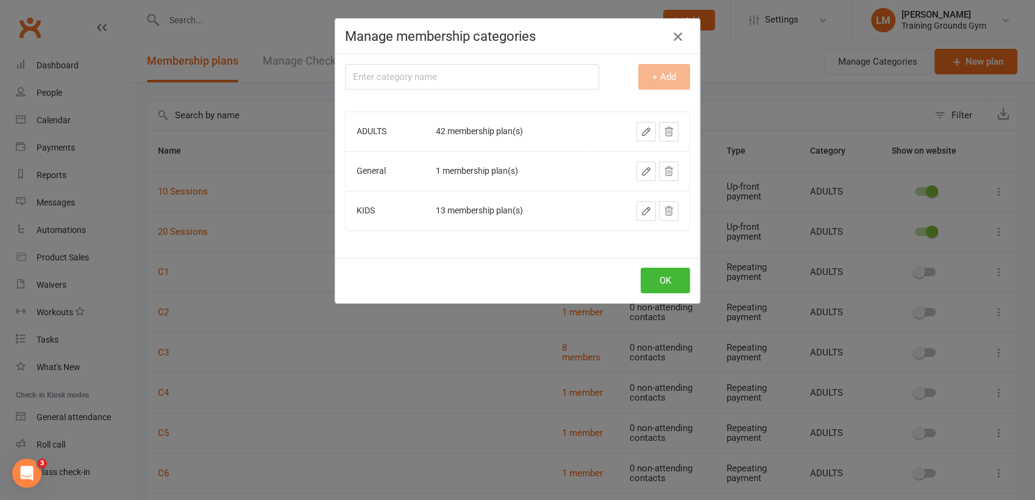
click at [670, 35] on icon "button" at bounding box center [677, 36] width 15 height 15
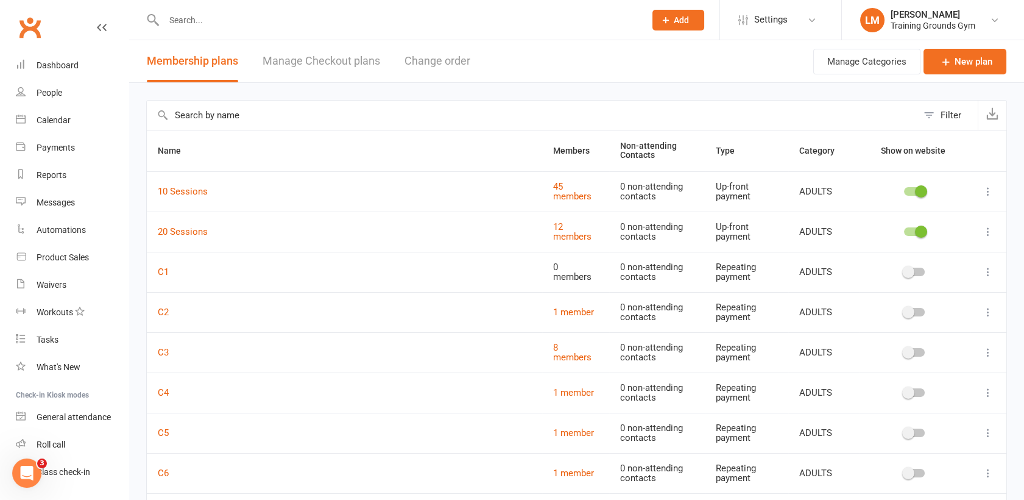
drag, startPoint x: 989, startPoint y: 231, endPoint x: 988, endPoint y: 291, distance: 59.7
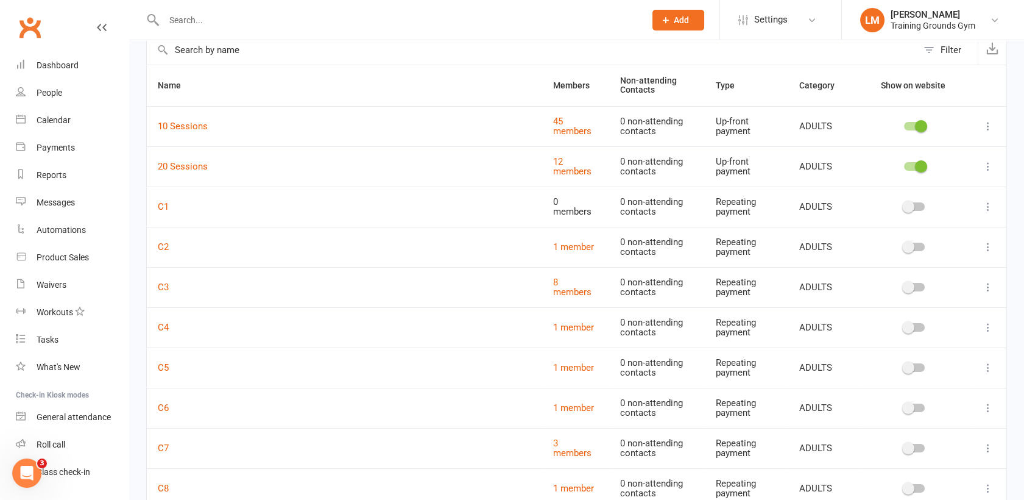
scroll to position [60, 0]
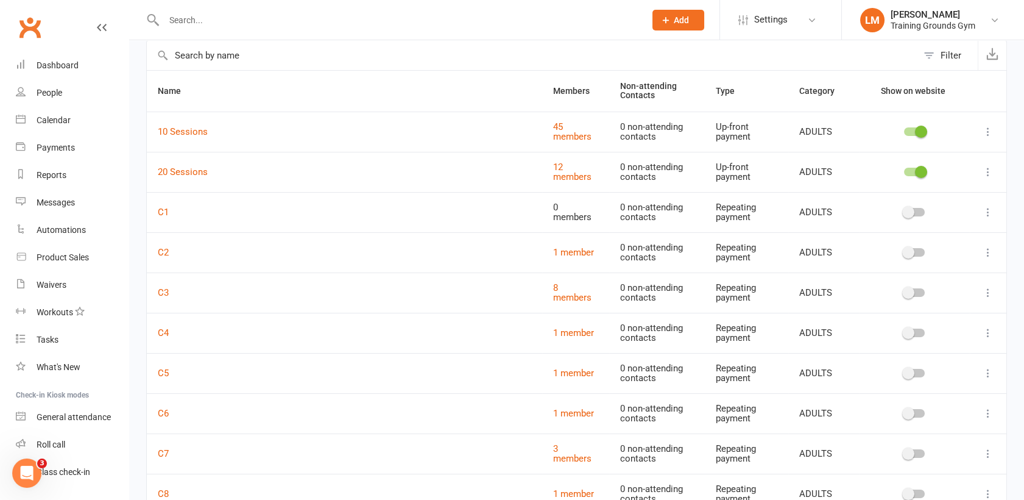
click at [989, 211] on icon at bounding box center [988, 212] width 12 height 12
click at [944, 280] on link "Delete" at bounding box center [924, 284] width 121 height 24
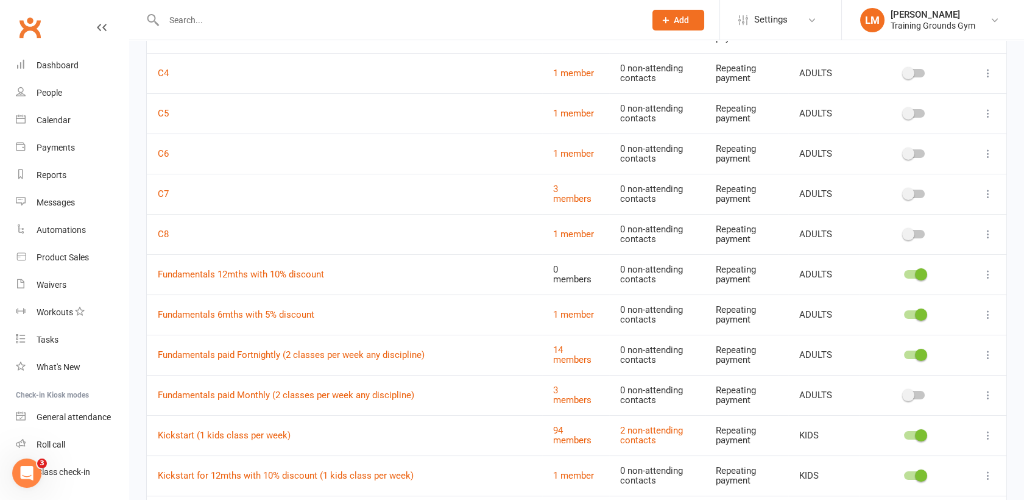
scroll to position [316, 0]
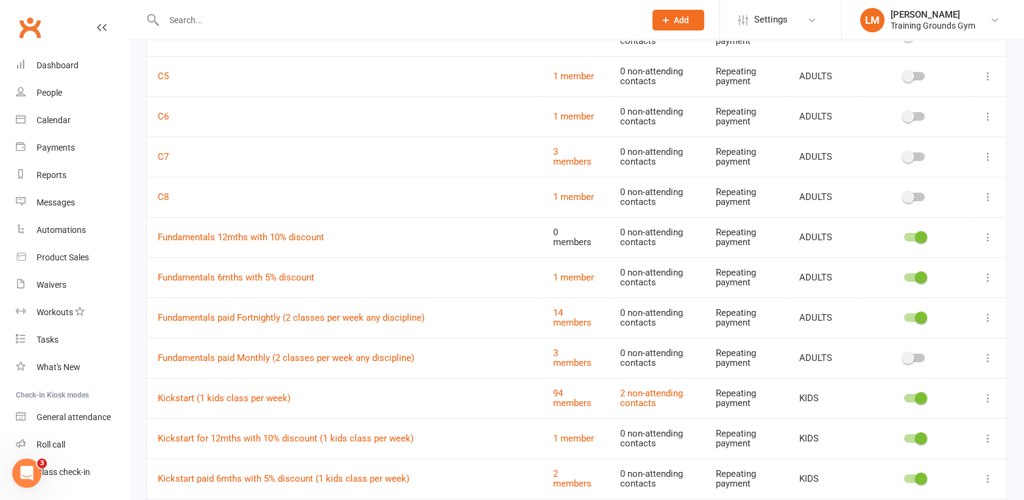
click at [907, 233] on div at bounding box center [914, 237] width 21 height 9
click at [904, 235] on input "checkbox" at bounding box center [904, 235] width 0 height 0
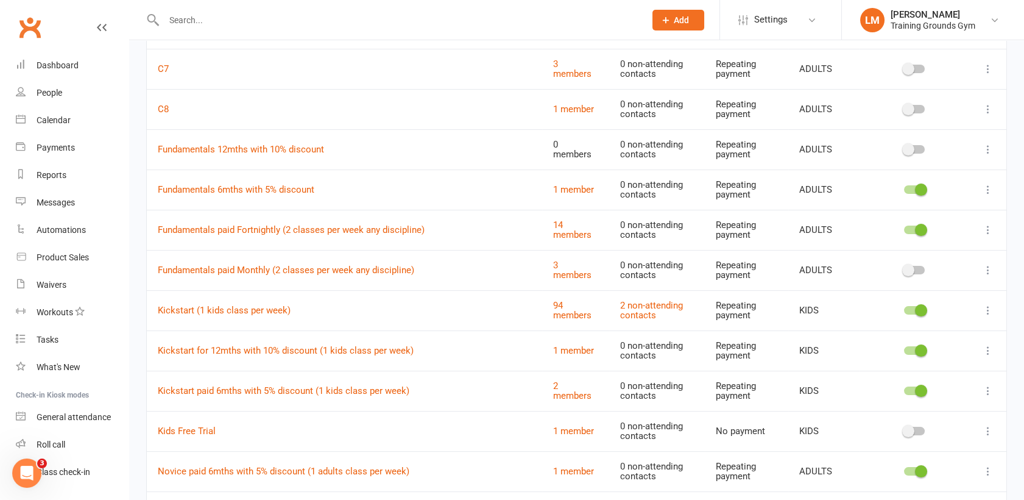
scroll to position [406, 0]
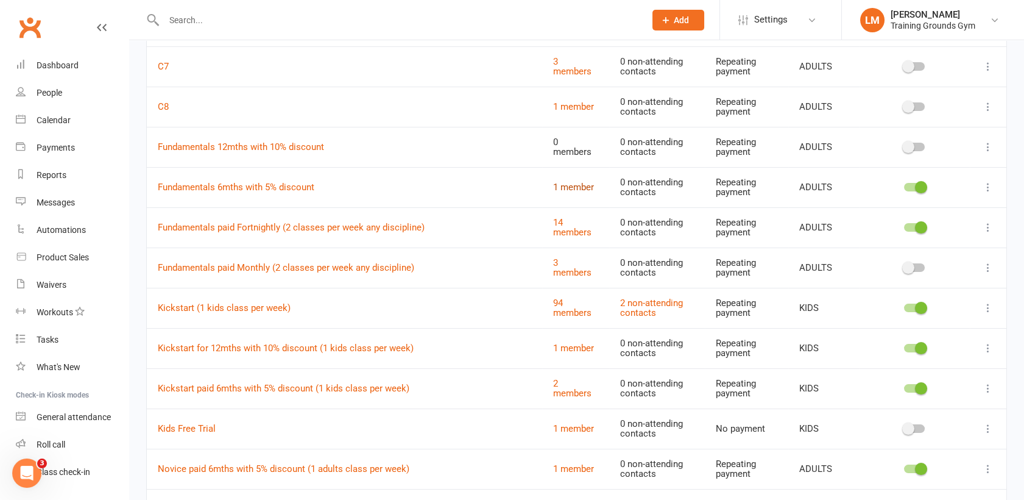
click at [565, 189] on link "1 member" at bounding box center [573, 187] width 41 height 11
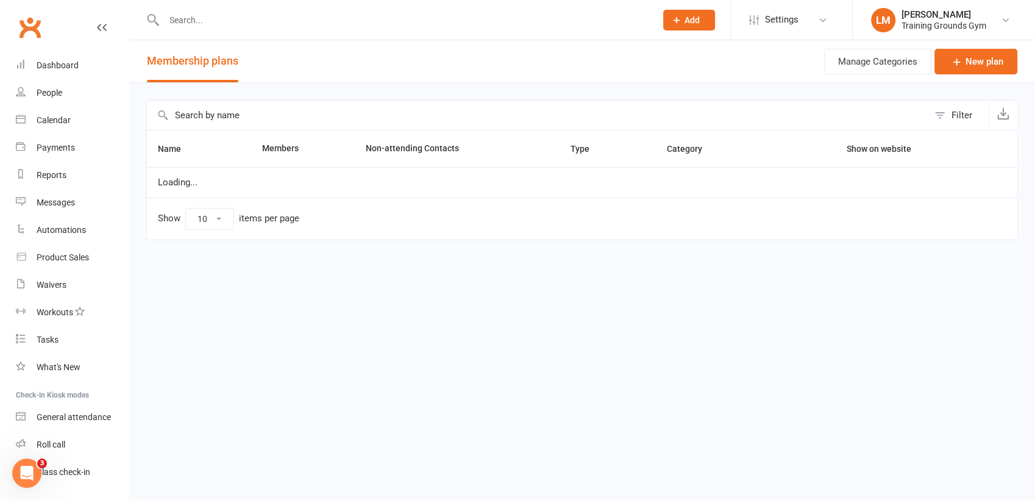
select select "100"
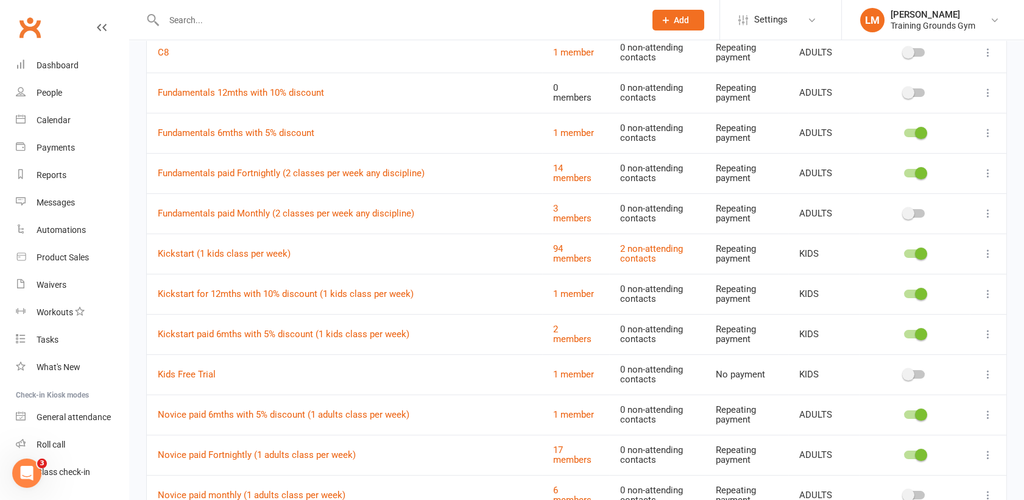
scroll to position [508, 0]
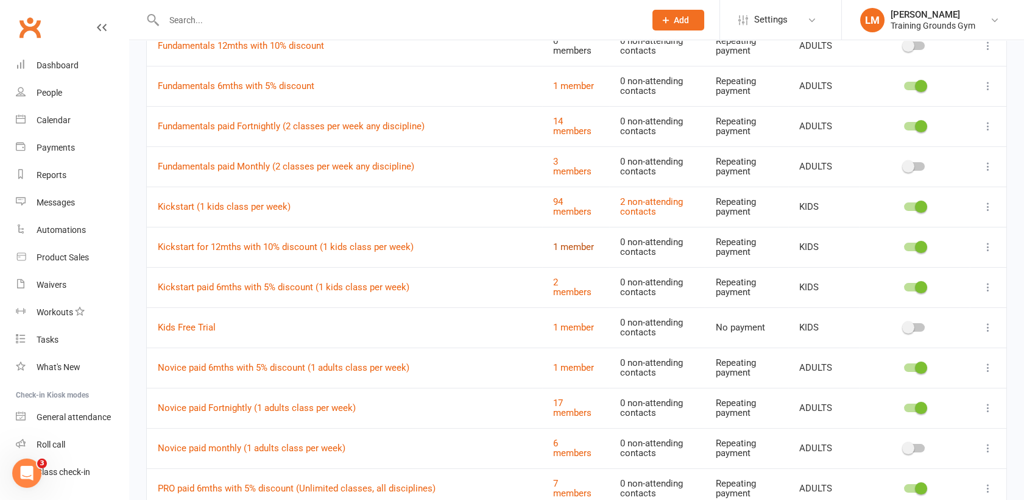
click at [579, 246] on link "1 member" at bounding box center [573, 246] width 41 height 11
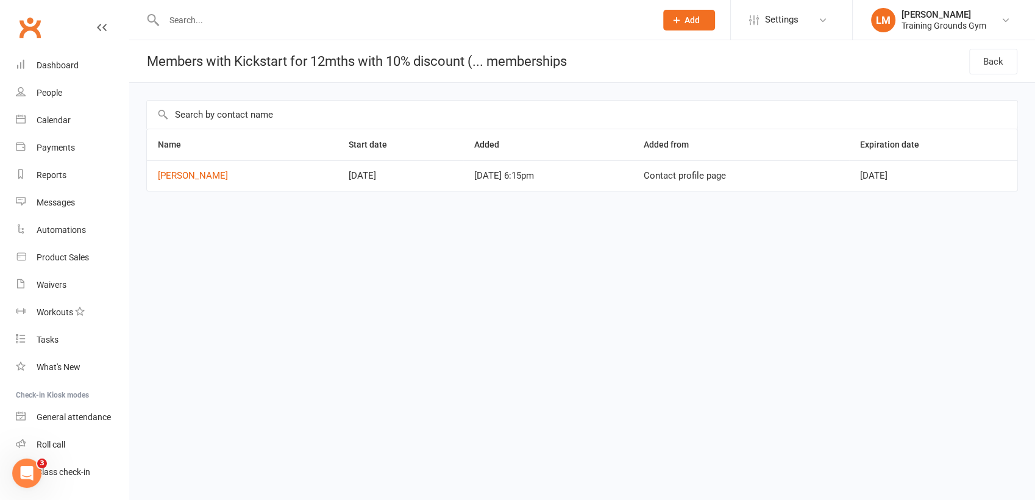
select select "100"
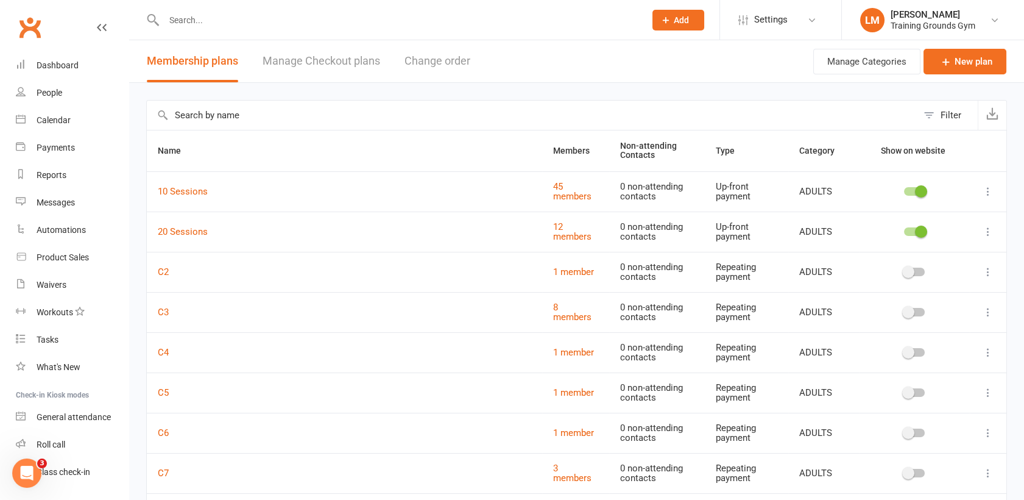
click at [198, 16] on input "text" at bounding box center [398, 20] width 476 height 17
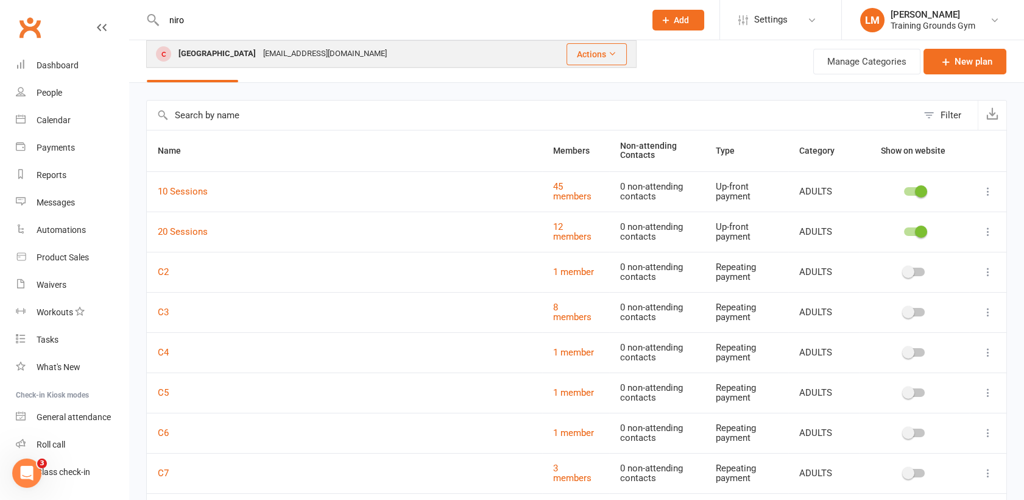
type input "niro"
click at [200, 47] on div "[GEOGRAPHIC_DATA]" at bounding box center [217, 54] width 85 height 18
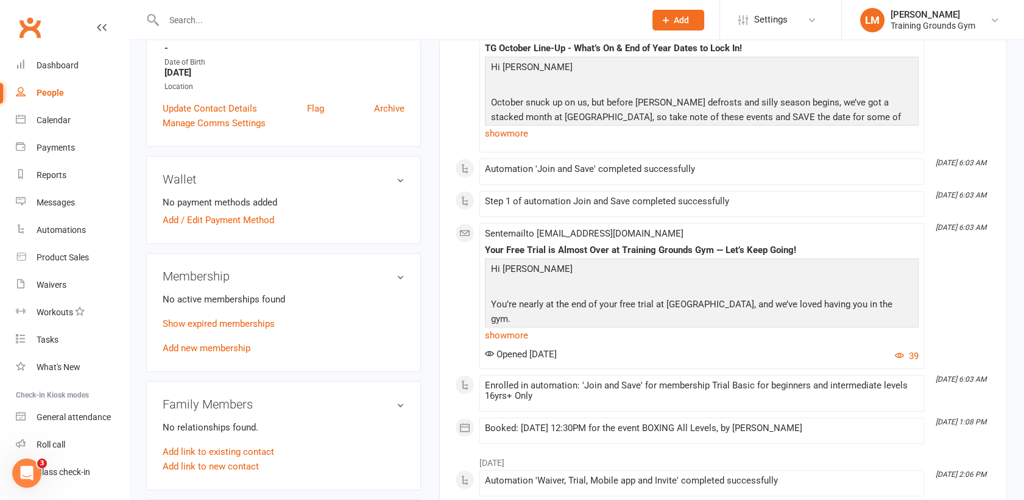
scroll to position [299, 0]
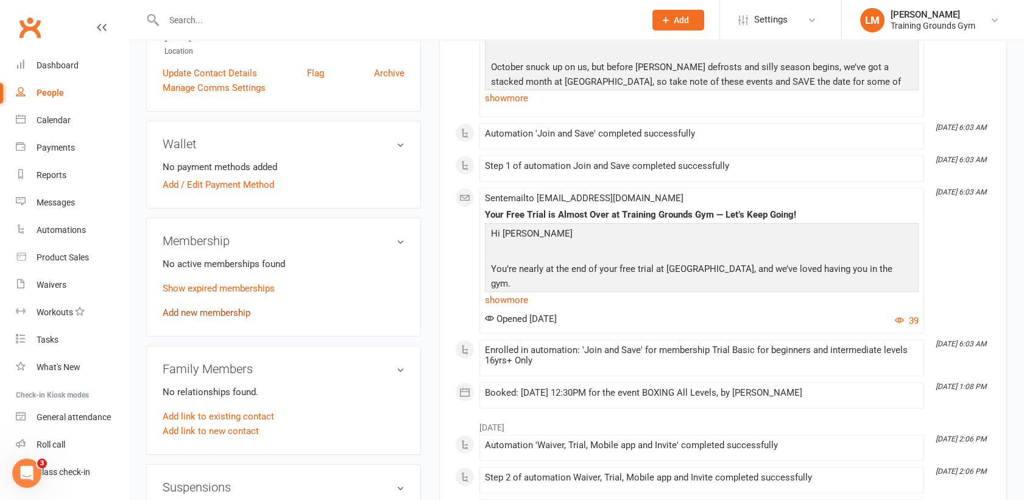
click at [185, 313] on link "Add new membership" at bounding box center [207, 312] width 88 height 11
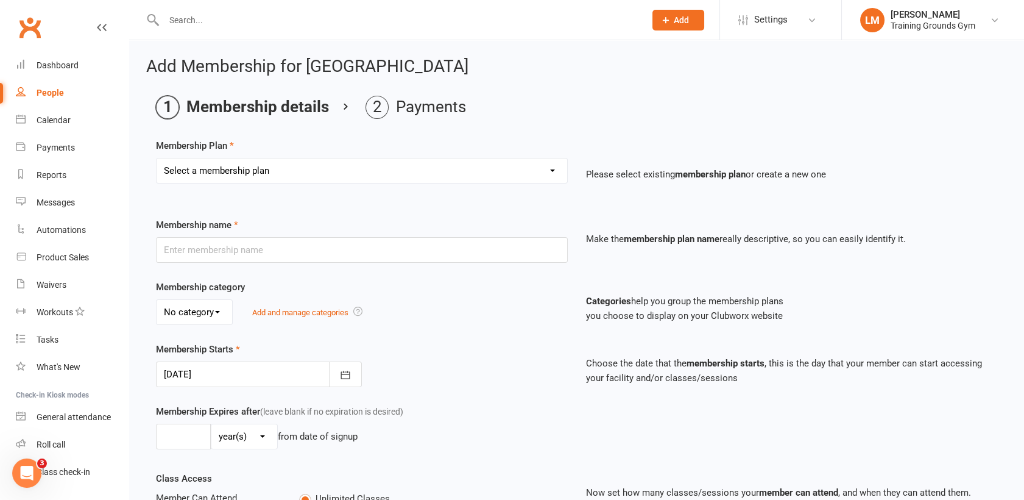
click at [505, 166] on select "Select a membership plan Create new Membership Plan Trial Basic for beginners a…" at bounding box center [362, 170] width 411 height 24
select select "20"
click at [157, 158] on select "Select a membership plan Create new Membership Plan Trial Basic for beginners a…" at bounding box center [362, 170] width 411 height 24
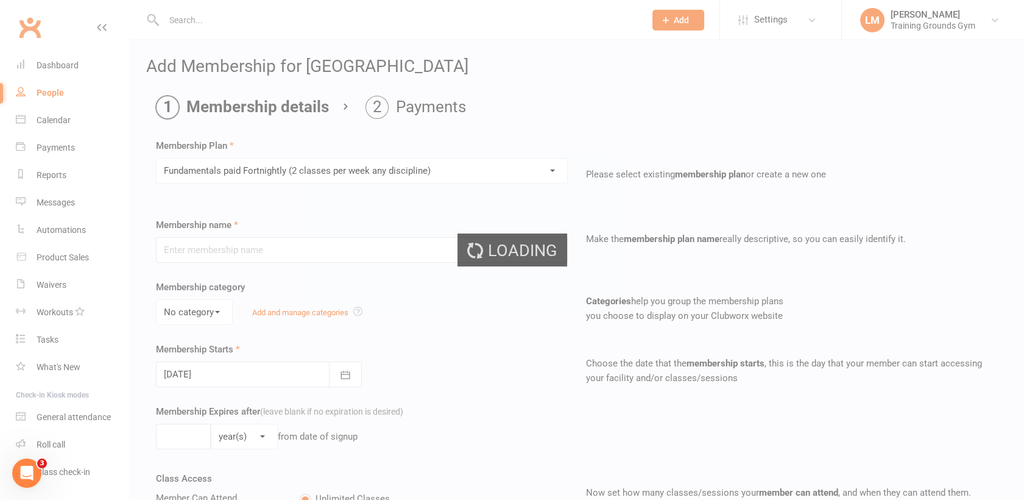
type input "Fundamentals paid Fortnightly (2 classes per week any discipline)"
select select "0"
type input "0"
type input "2"
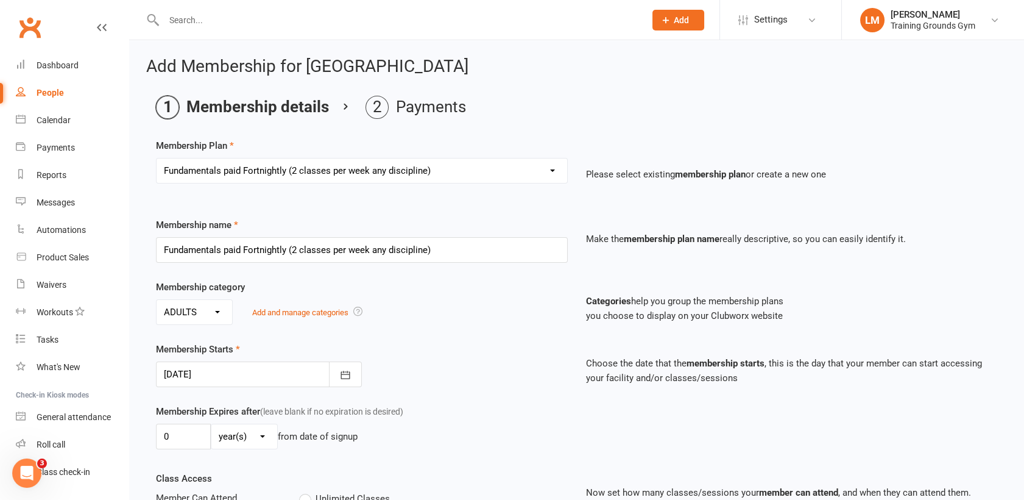
type input "[DATE]"
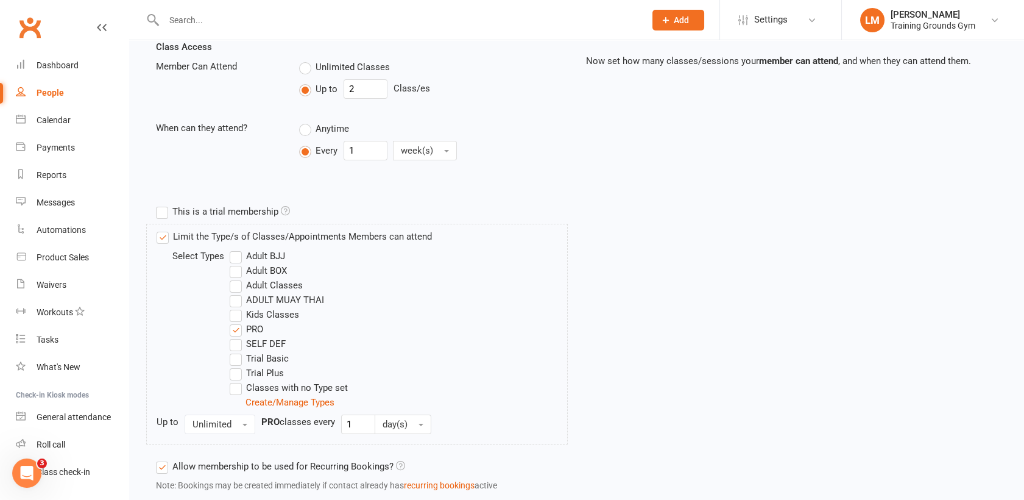
scroll to position [543, 0]
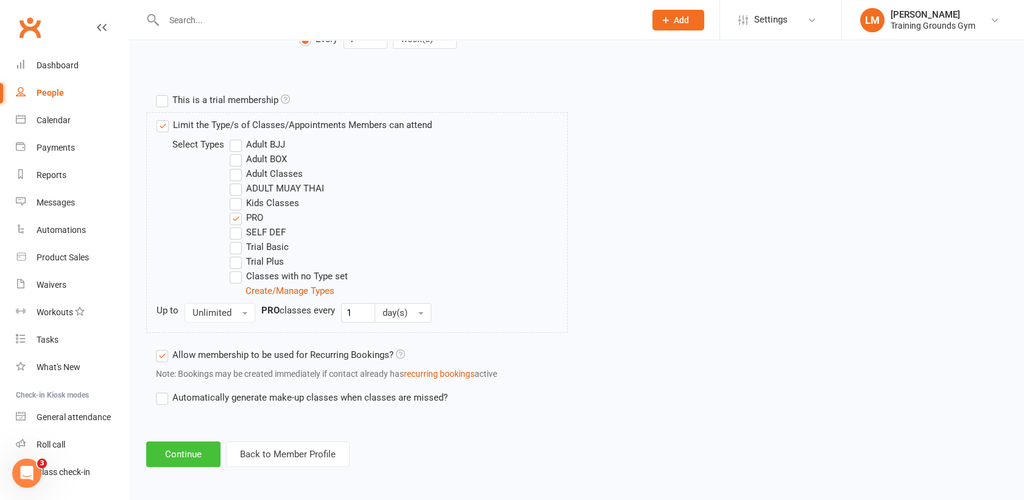
click at [189, 445] on button "Continue" at bounding box center [183, 454] width 74 height 26
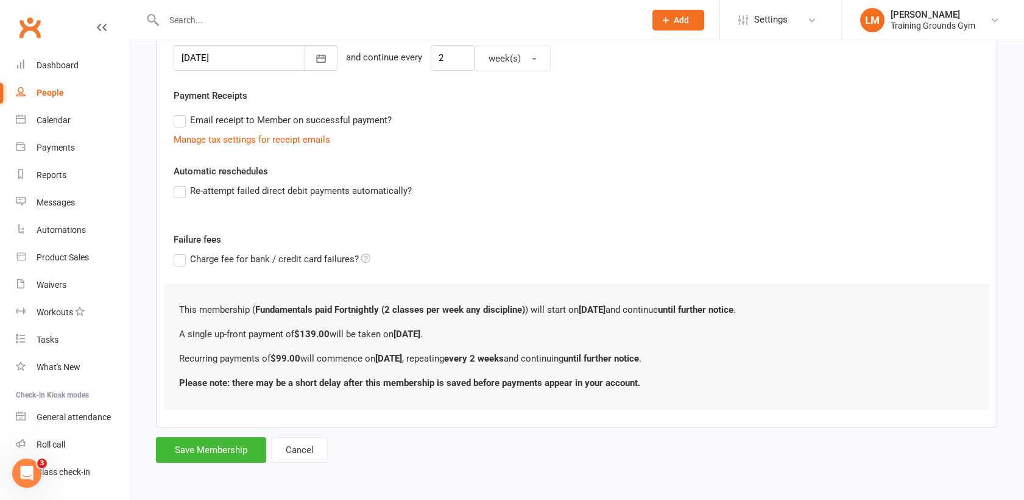
scroll to position [0, 0]
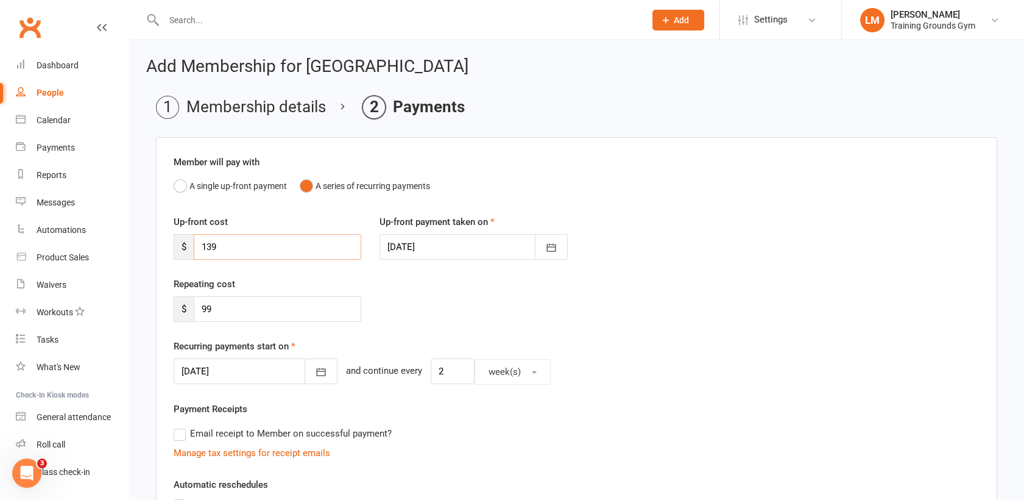
drag, startPoint x: 264, startPoint y: 244, endPoint x: 154, endPoint y: 251, distance: 110.5
click at [154, 251] on main "Membership details Payments Member will pay with A single up-front payment A se…" at bounding box center [576, 436] width 861 height 680
type input "99"
click at [748, 286] on div "Repeating cost $ 99" at bounding box center [577, 308] width 824 height 62
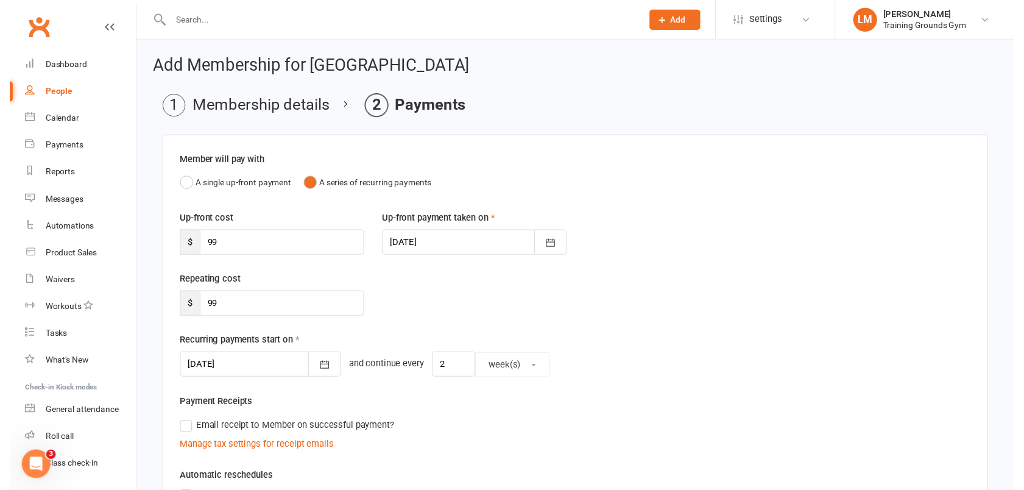
scroll to position [312, 0]
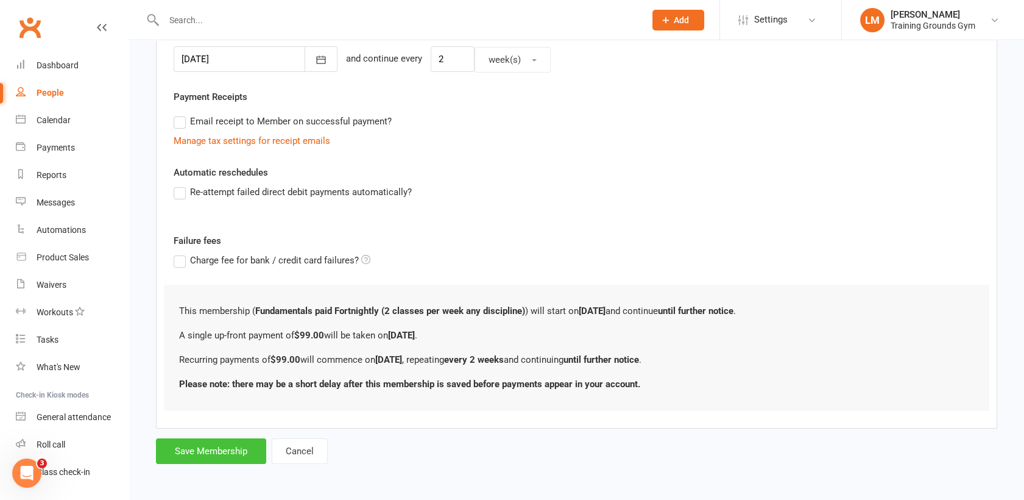
click at [180, 447] on button "Save Membership" at bounding box center [211, 451] width 110 height 26
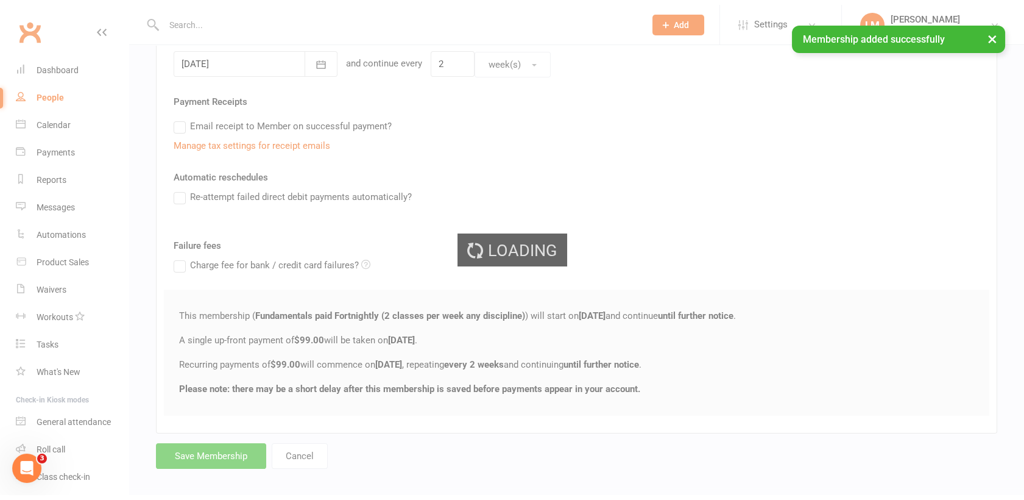
scroll to position [1324, 0]
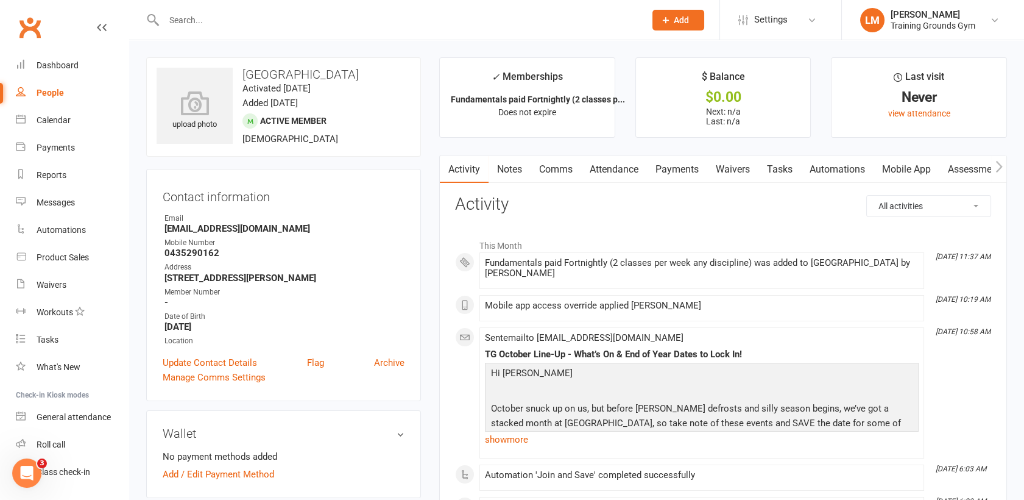
click at [196, 18] on input "text" at bounding box center [398, 20] width 476 height 17
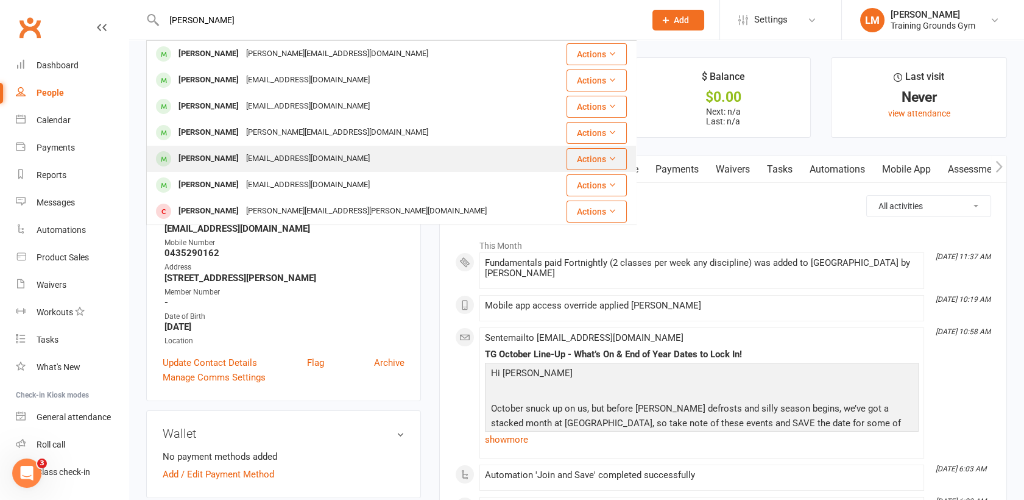
type input "[PERSON_NAME]"
click at [208, 156] on div "[PERSON_NAME]" at bounding box center [209, 159] width 68 height 18
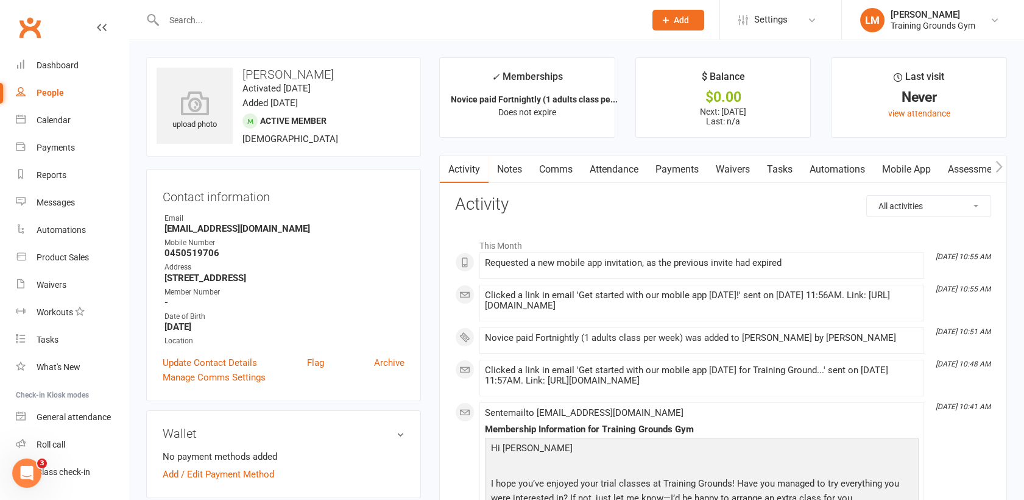
click at [886, 168] on link "Mobile App" at bounding box center [907, 169] width 66 height 28
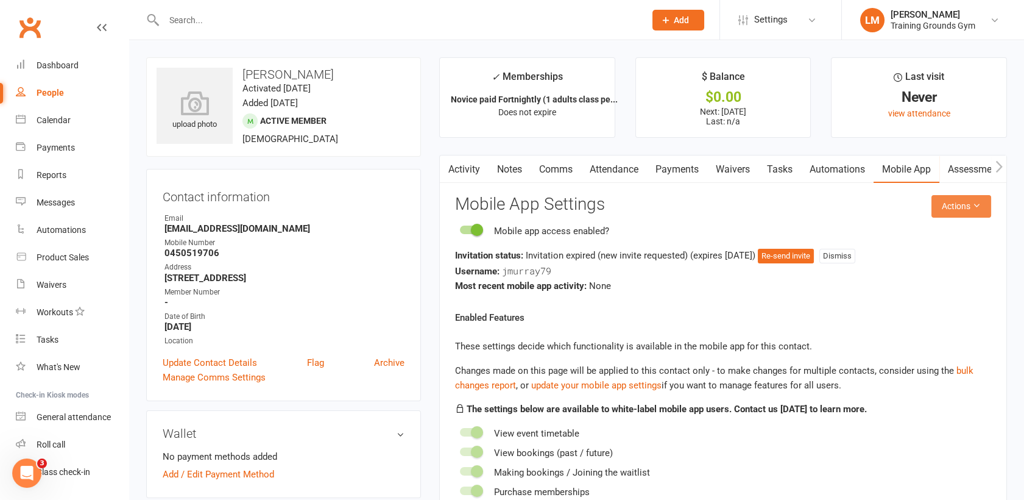
click at [949, 197] on button "Actions" at bounding box center [962, 206] width 60 height 22
click at [941, 224] on link "Send invitation email" at bounding box center [920, 233] width 121 height 24
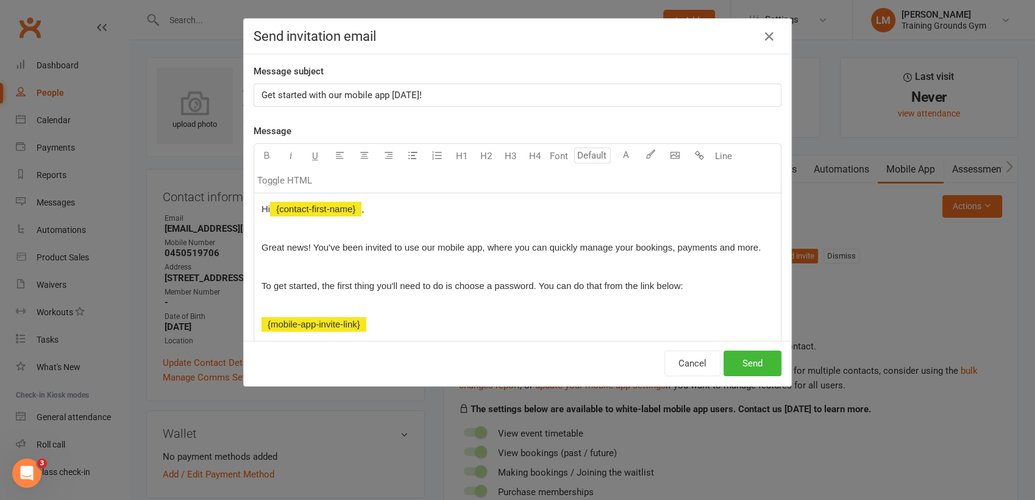
click at [470, 94] on p "Get started with our mobile app [DATE]!" at bounding box center [517, 95] width 512 height 15
click at [751, 382] on div "Cancel Send" at bounding box center [517, 363] width 547 height 45
click at [750, 373] on button "Send" at bounding box center [752, 363] width 58 height 26
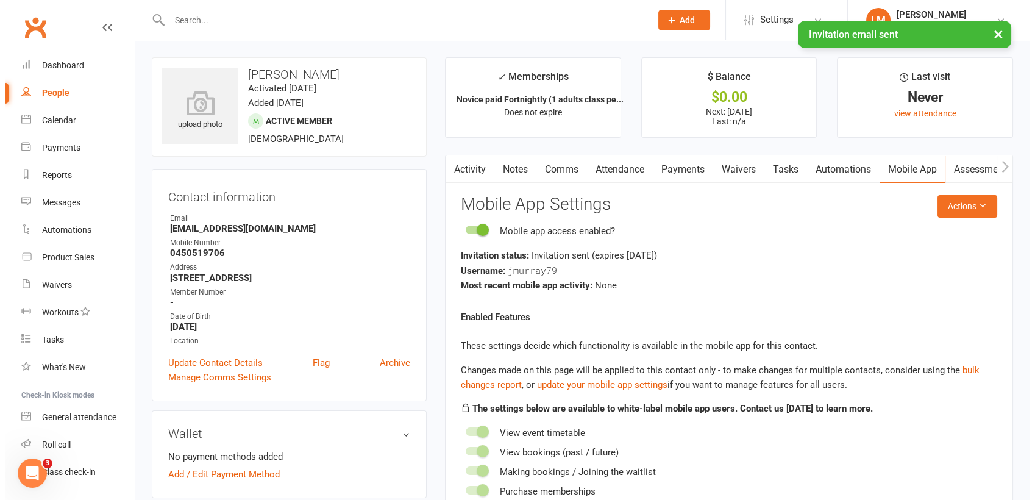
scroll to position [1324, 0]
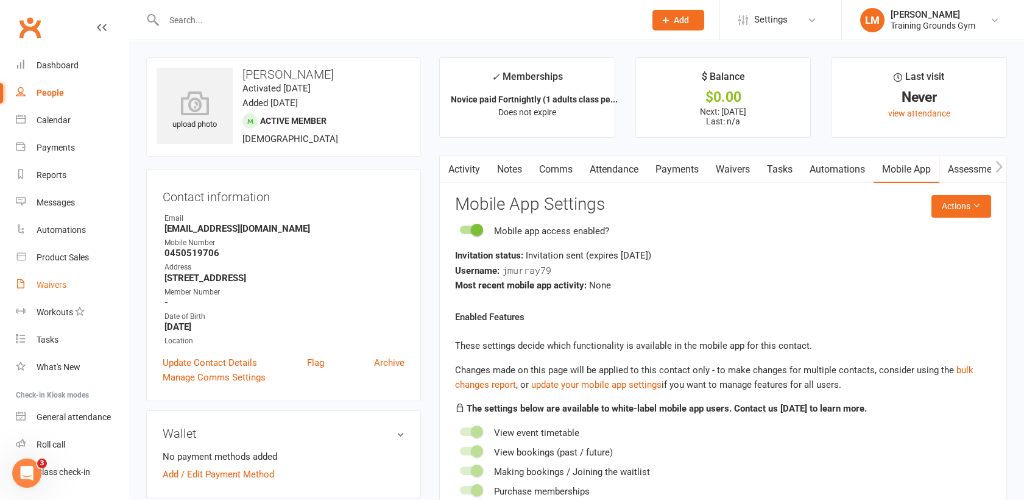
drag, startPoint x: 49, startPoint y: 280, endPoint x: 45, endPoint y: 288, distance: 8.7
click at [49, 280] on div "Waivers" at bounding box center [52, 285] width 30 height 10
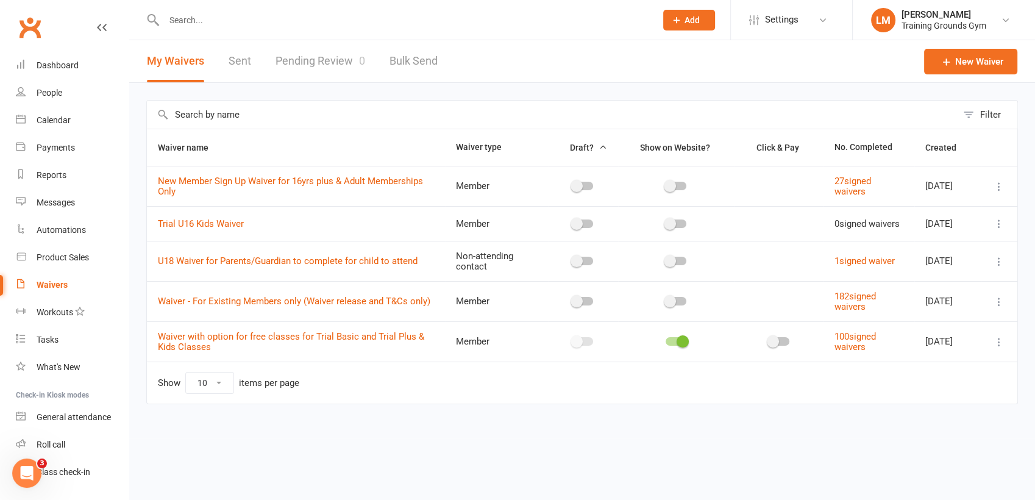
click at [321, 61] on link "Pending Review 0" at bounding box center [320, 61] width 90 height 42
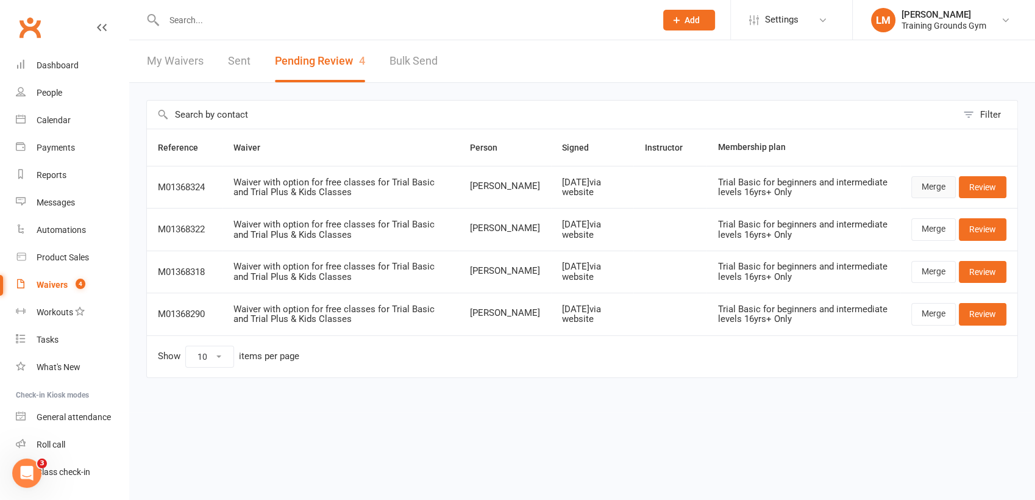
click at [938, 182] on link "Merge" at bounding box center [933, 187] width 44 height 22
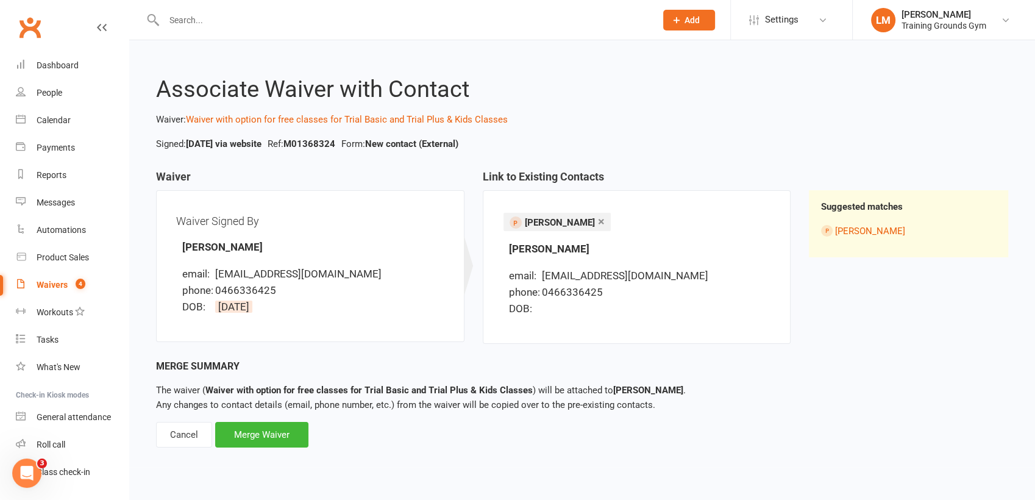
drag, startPoint x: 272, startPoint y: 245, endPoint x: 185, endPoint y: 250, distance: 86.7
click at [185, 250] on div "Waiver Signed By [PERSON_NAME] email: [EMAIL_ADDRESS][DOMAIN_NAME] phone: [PHON…" at bounding box center [310, 266] width 268 height 112
drag, startPoint x: 185, startPoint y: 250, endPoint x: 196, endPoint y: 250, distance: 10.4
copy strong "[PERSON_NAME]"
click at [267, 441] on div "Merge Waiver" at bounding box center [261, 435] width 93 height 26
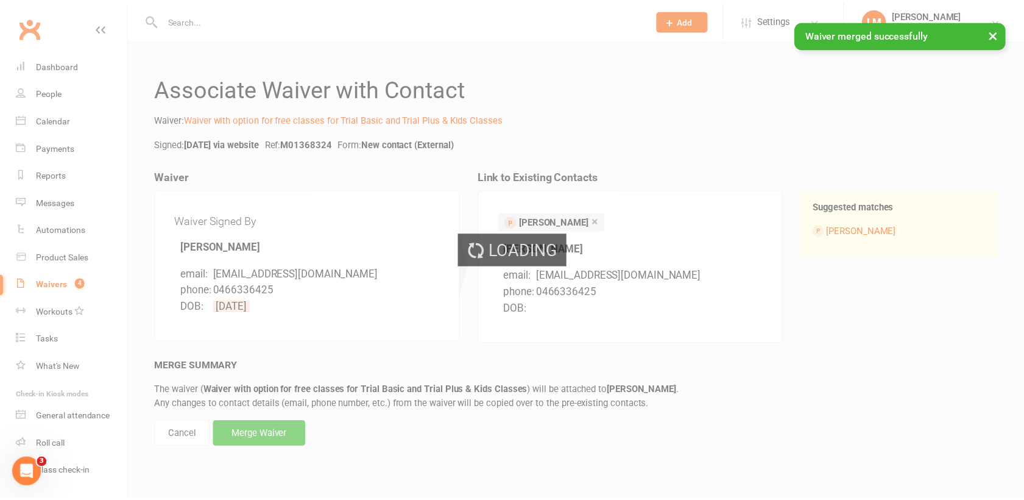
scroll to position [1324, 0]
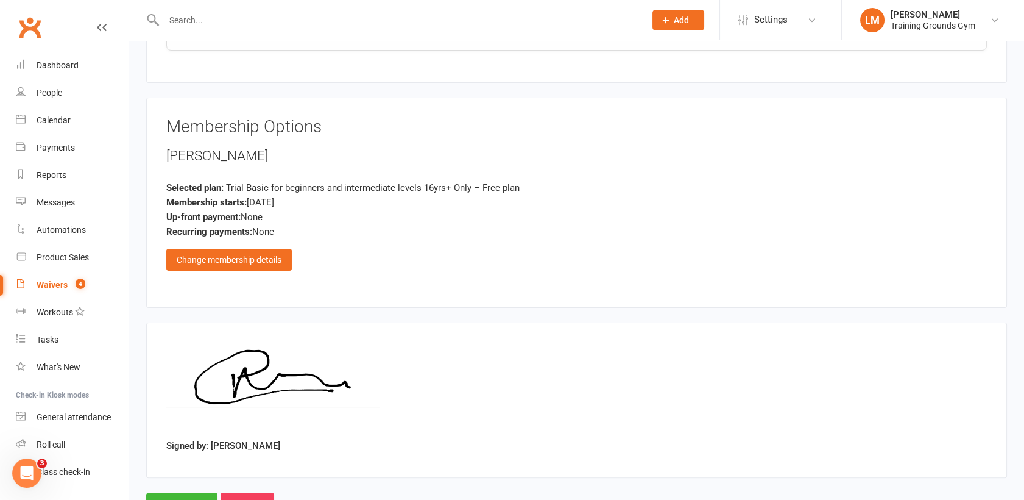
scroll to position [764, 0]
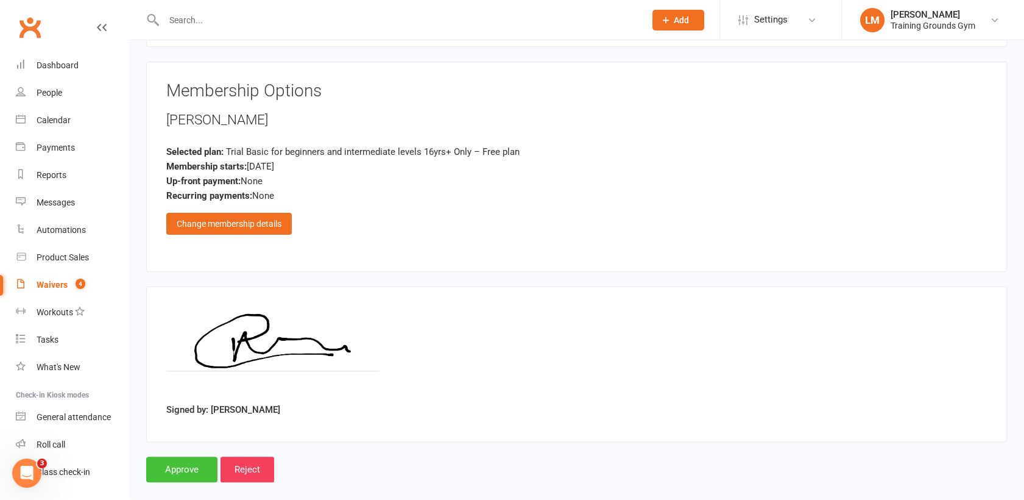
click at [171, 456] on input "Approve" at bounding box center [181, 469] width 71 height 26
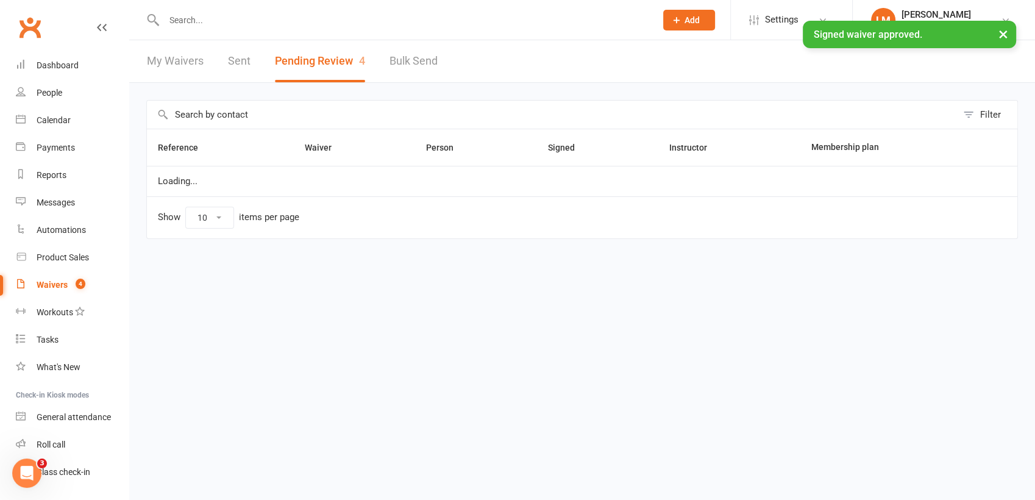
scroll to position [1324, 0]
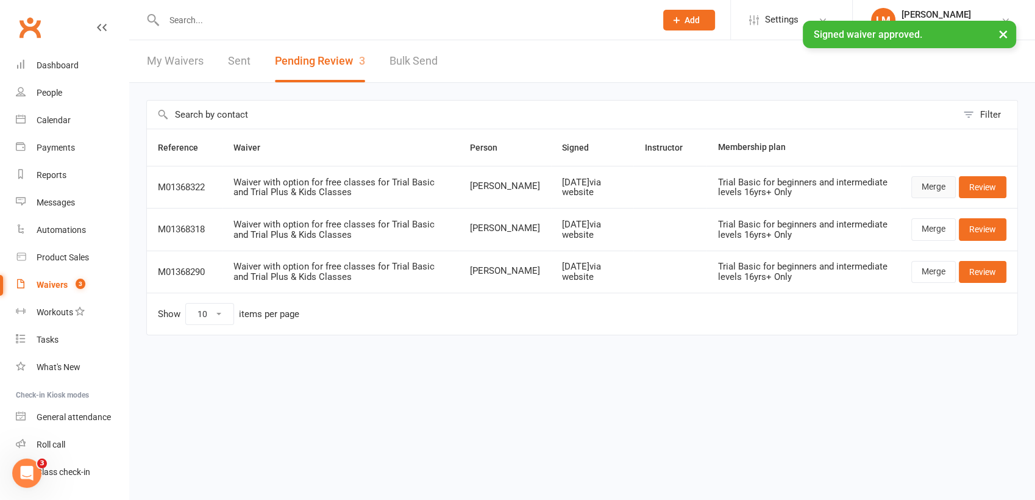
click at [928, 180] on link "Merge" at bounding box center [933, 187] width 44 height 22
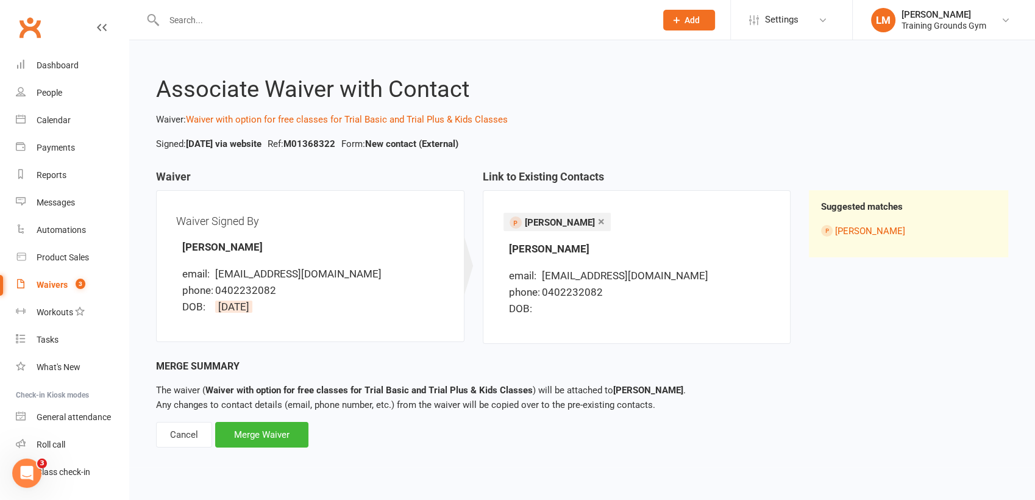
drag, startPoint x: 277, startPoint y: 245, endPoint x: 174, endPoint y: 246, distance: 103.0
click at [174, 246] on div "Waiver Signed By [PERSON_NAME] email: [EMAIL_ADDRESS][DOMAIN_NAME] phone: [PHON…" at bounding box center [310, 266] width 308 height 152
copy strong "[PERSON_NAME]"
click at [266, 430] on div "Merge Waiver" at bounding box center [261, 435] width 93 height 26
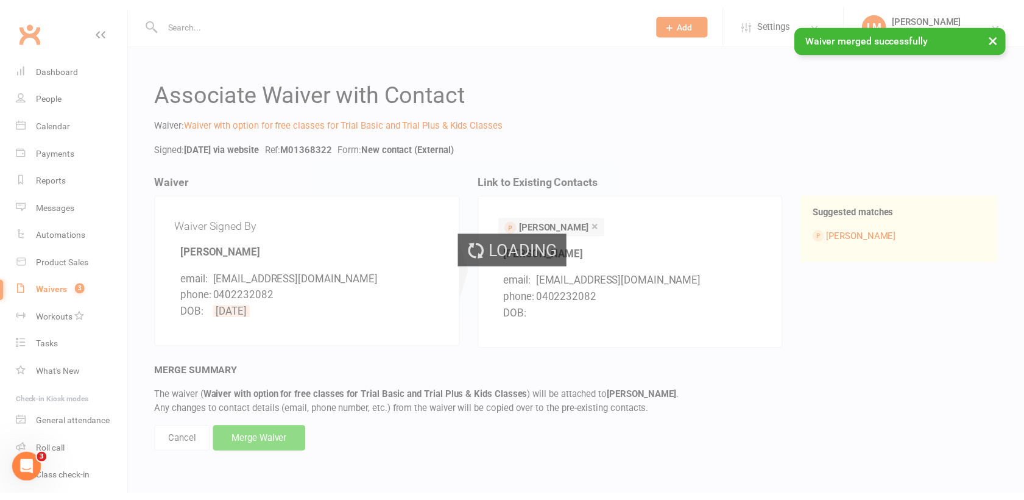
scroll to position [1324, 0]
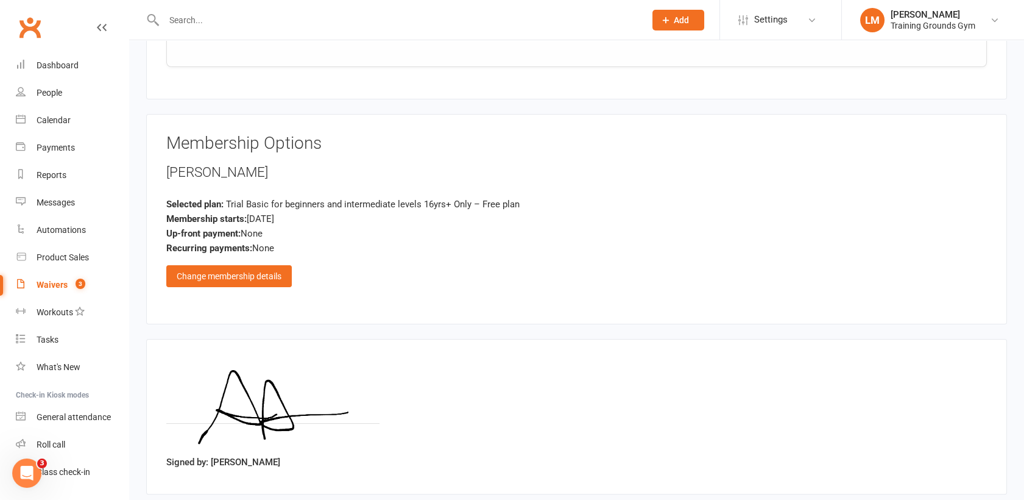
scroll to position [764, 0]
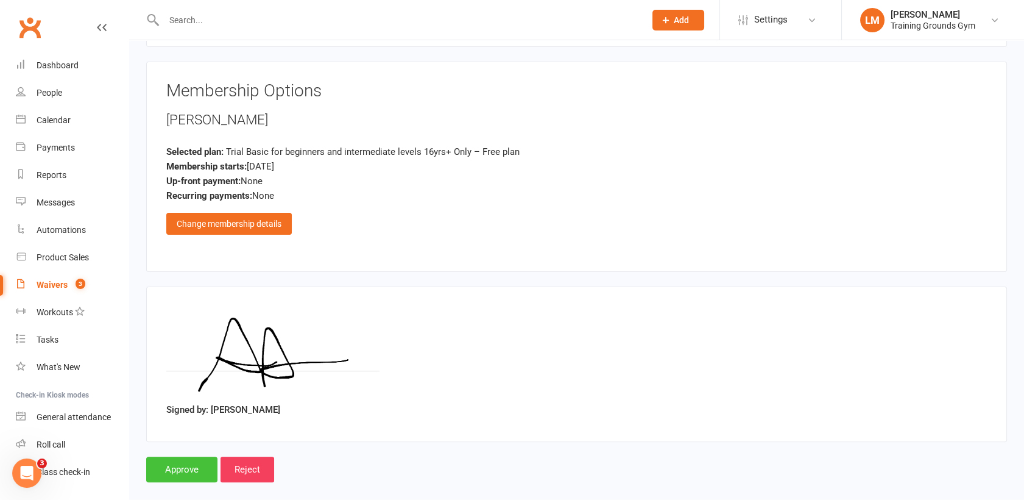
click at [166, 456] on input "Approve" at bounding box center [181, 469] width 71 height 26
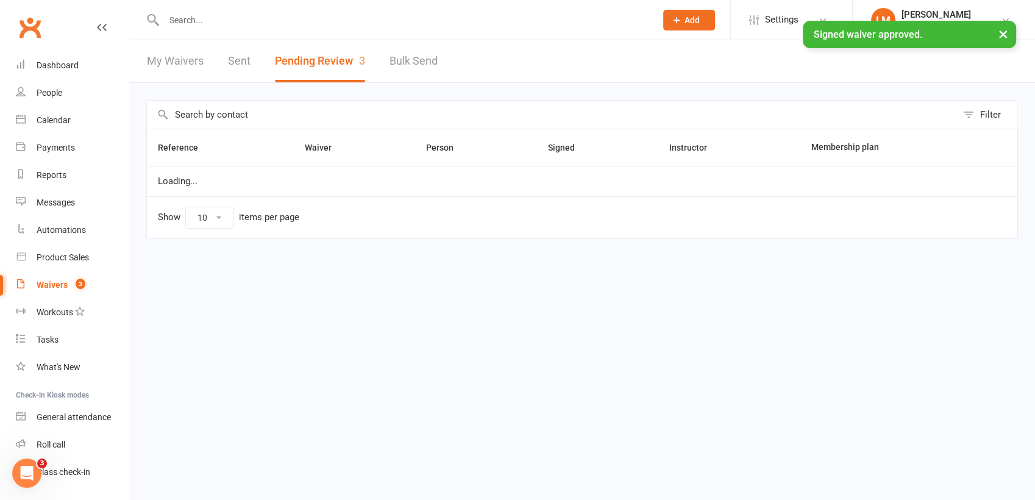
scroll to position [1324, 0]
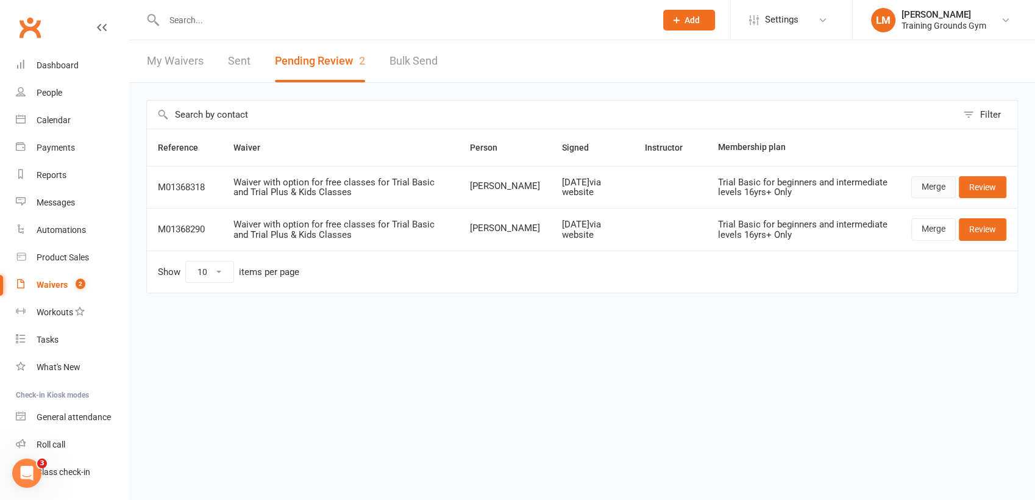
click at [938, 183] on link "Merge" at bounding box center [933, 187] width 44 height 22
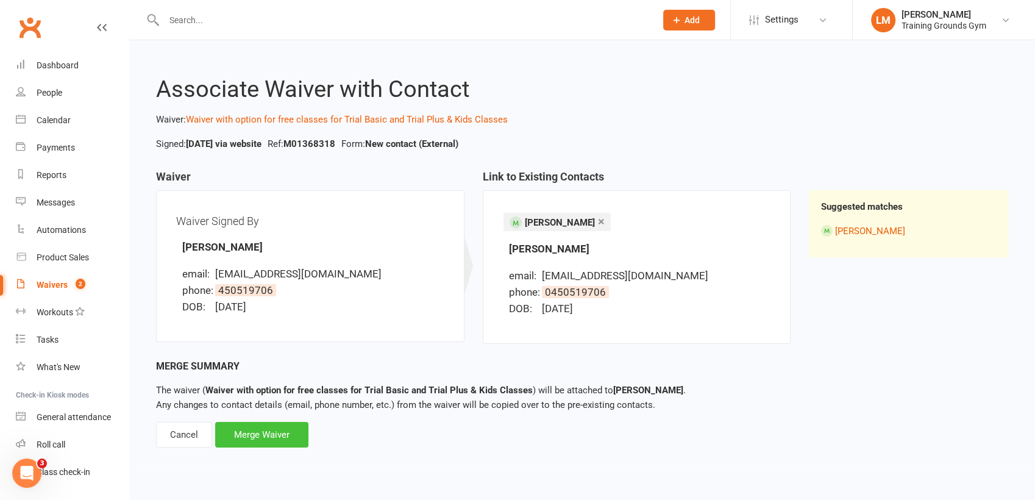
click at [275, 429] on div "Merge Waiver" at bounding box center [261, 435] width 93 height 26
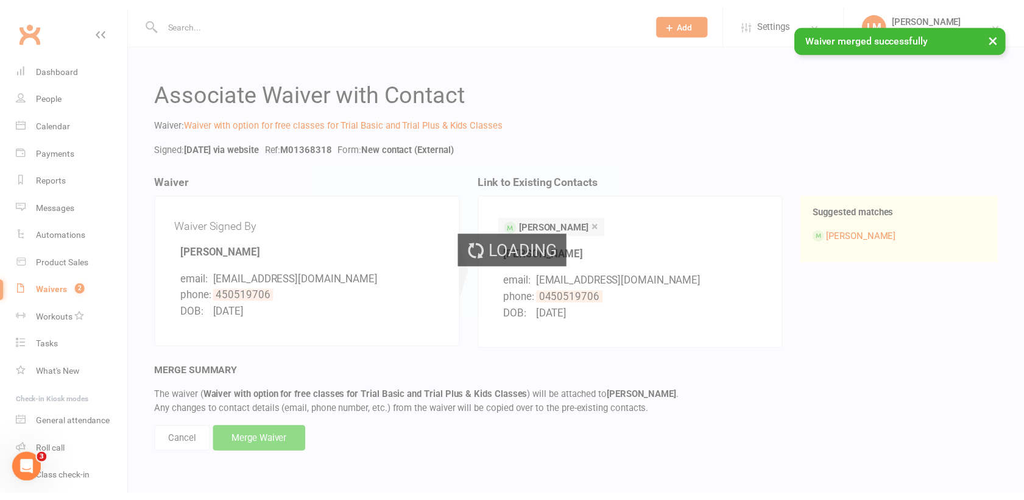
scroll to position [1324, 0]
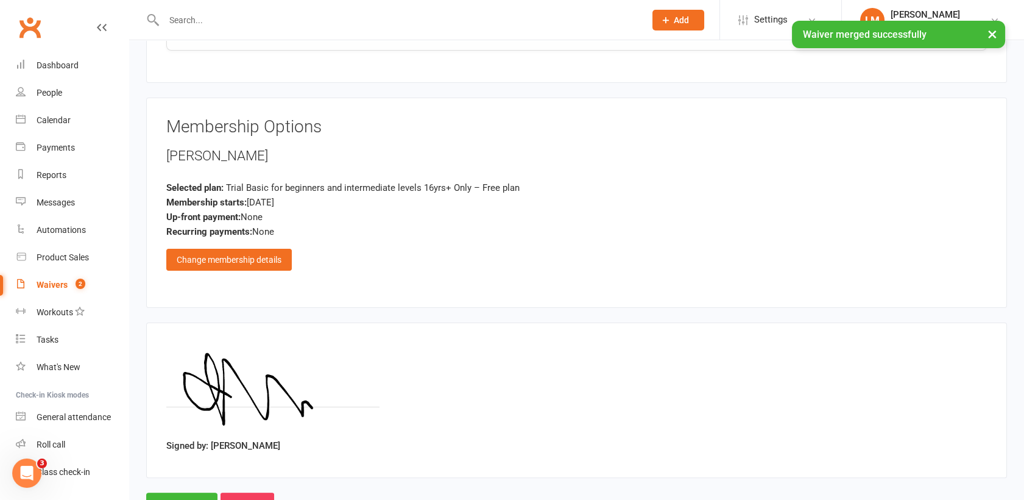
scroll to position [764, 0]
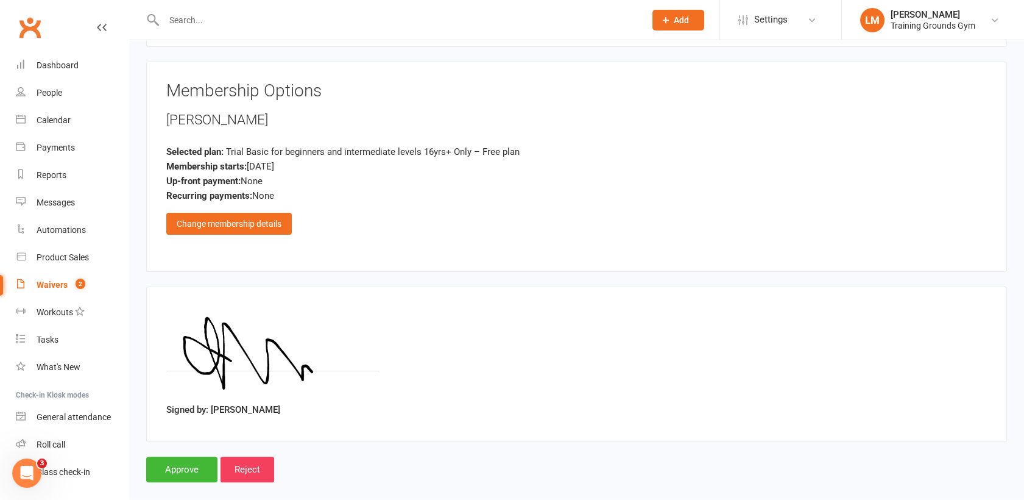
click at [46, 281] on div "Waivers" at bounding box center [52, 285] width 31 height 10
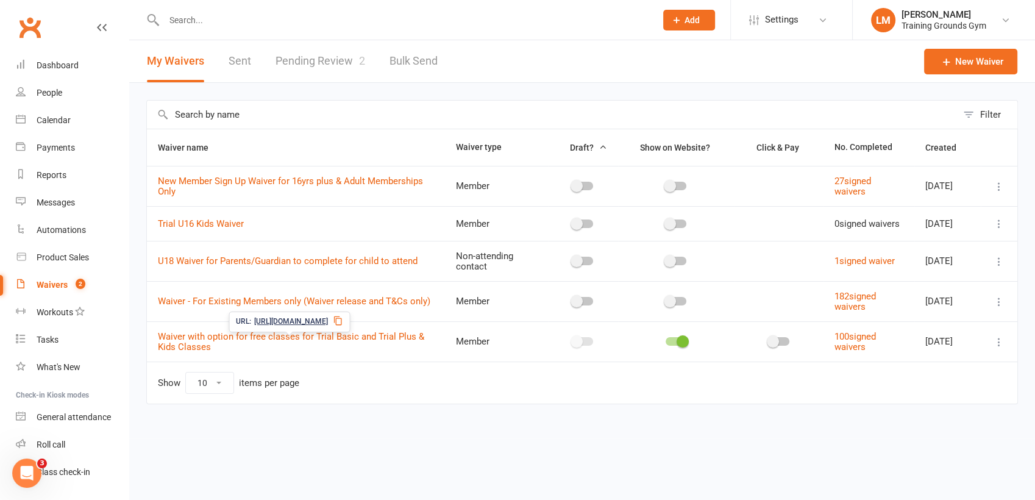
click at [313, 68] on link "Pending Review 2" at bounding box center [320, 61] width 90 height 42
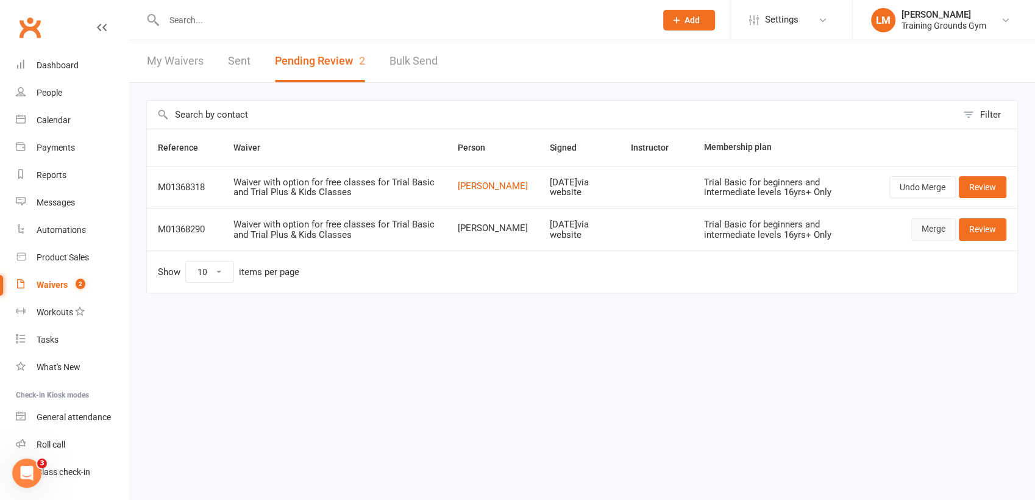
click at [933, 227] on link "Merge" at bounding box center [933, 229] width 44 height 22
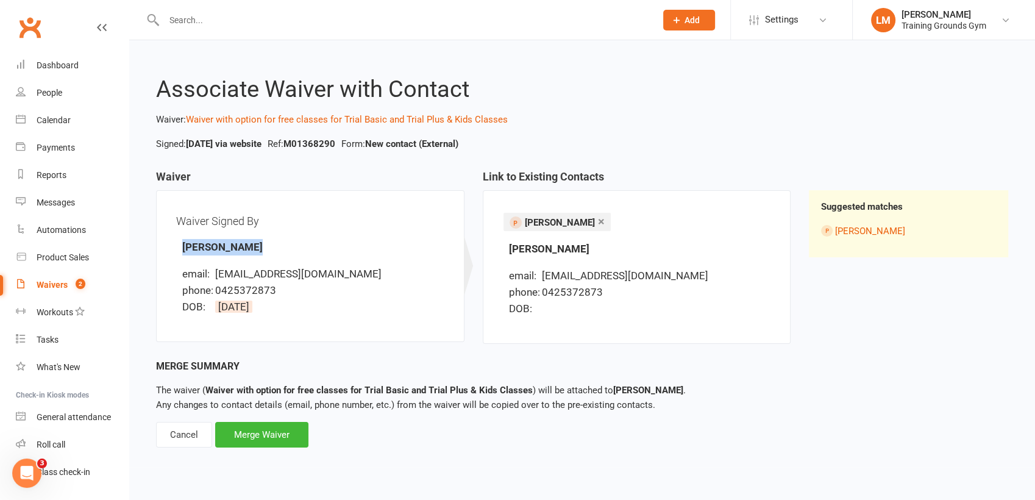
drag, startPoint x: 249, startPoint y: 250, endPoint x: 175, endPoint y: 247, distance: 73.2
click at [176, 247] on div "Waiver Signed By [PERSON_NAME] email: [EMAIL_ADDRESS][DOMAIN_NAME] phone: [PHON…" at bounding box center [310, 266] width 268 height 112
drag, startPoint x: 175, startPoint y: 247, endPoint x: 200, endPoint y: 247, distance: 25.0
copy strong "[PERSON_NAME]"
click at [278, 439] on div "Merge Waiver" at bounding box center [261, 435] width 93 height 26
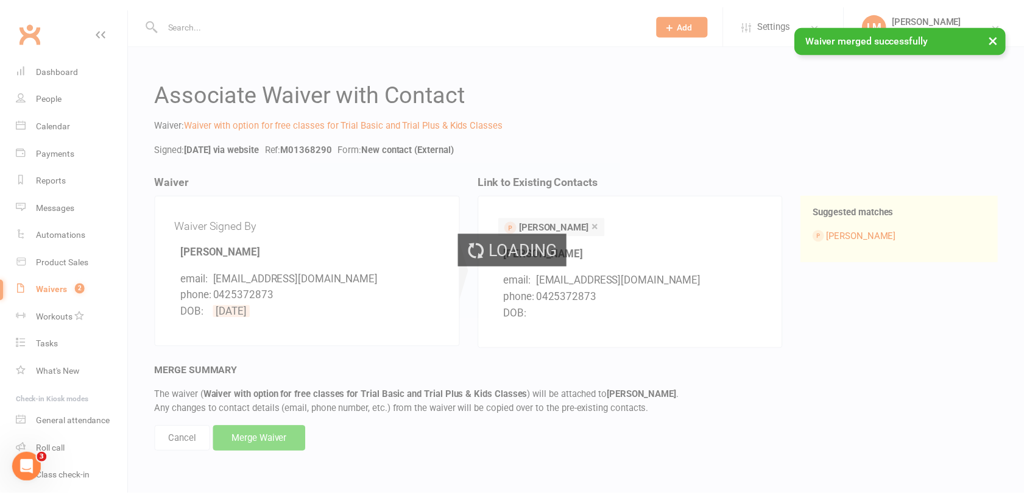
scroll to position [1324, 0]
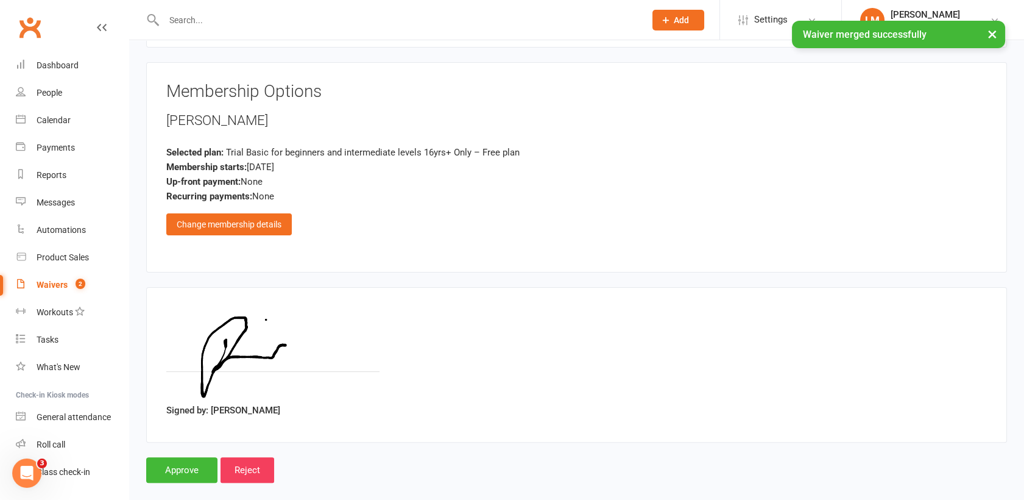
scroll to position [764, 0]
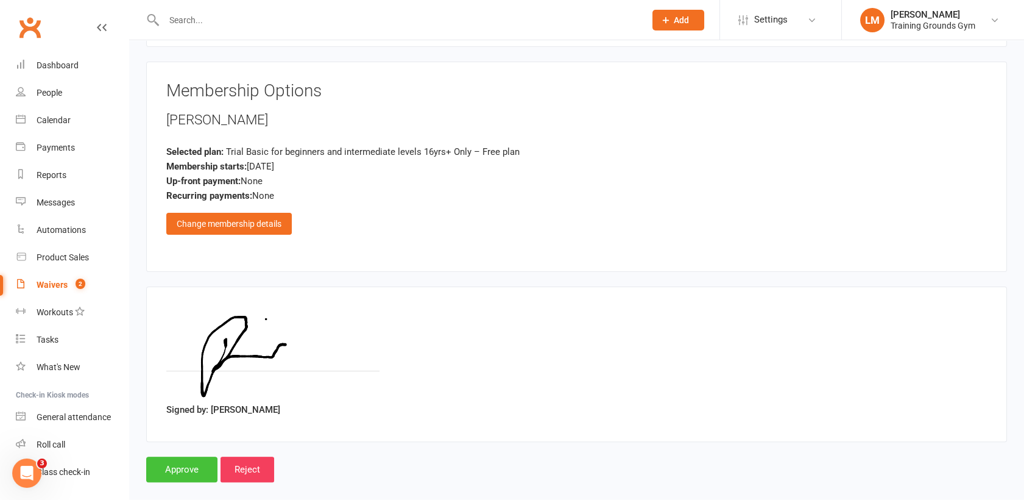
click at [188, 456] on input "Approve" at bounding box center [181, 469] width 71 height 26
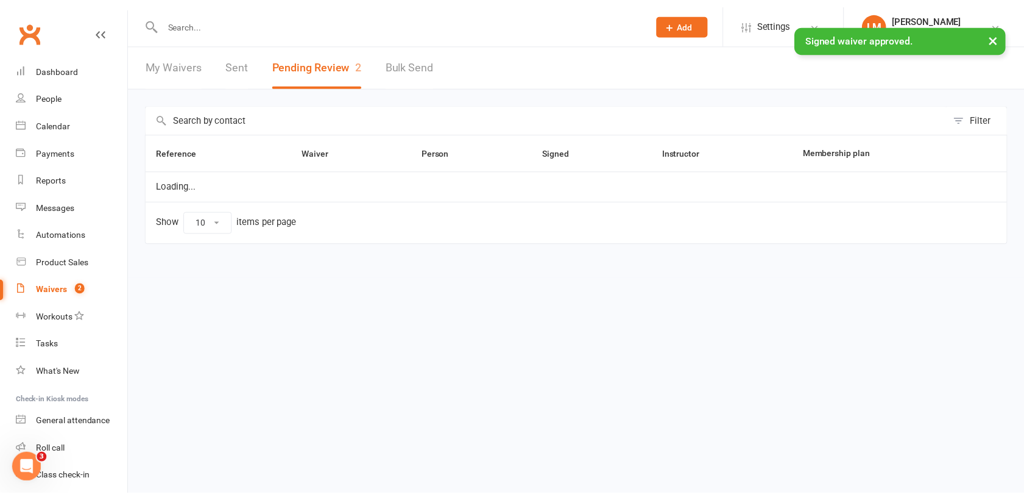
scroll to position [1324, 0]
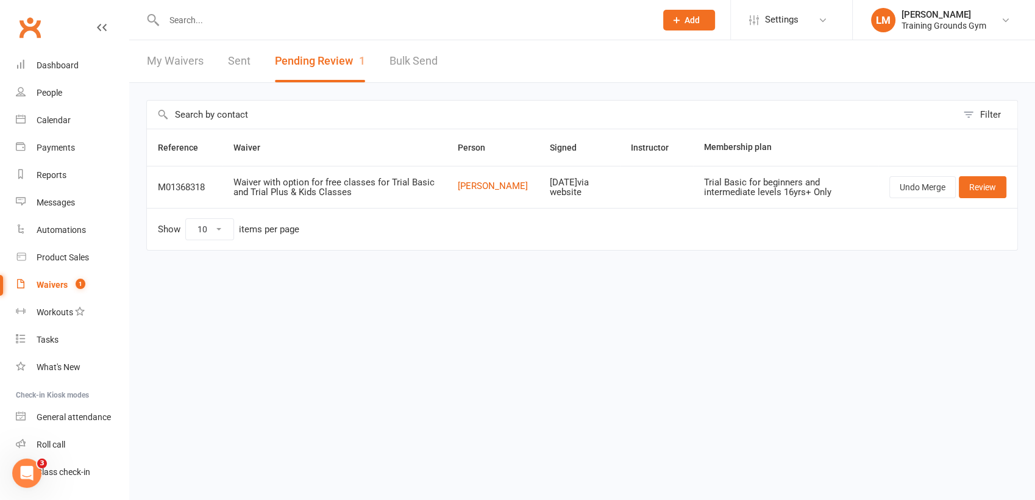
click at [185, 25] on input "text" at bounding box center [403, 20] width 487 height 17
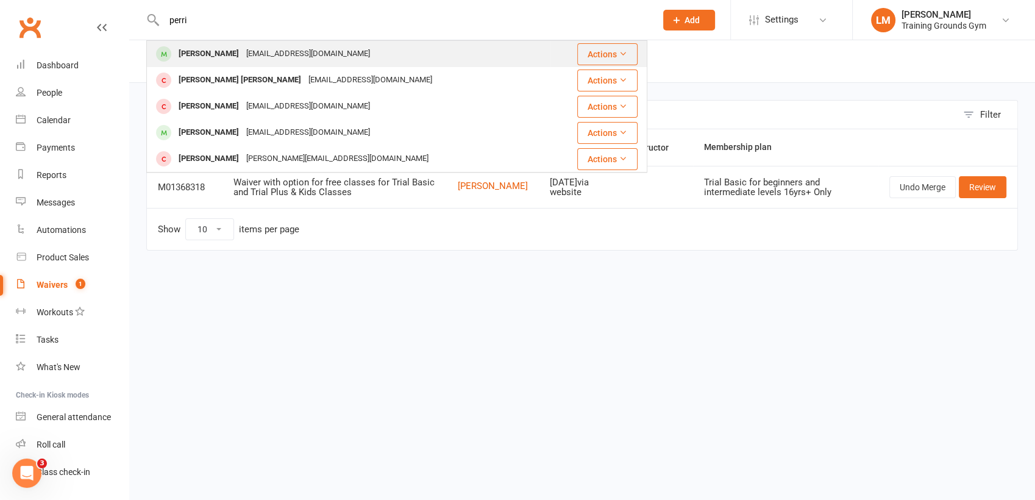
type input "perri"
click at [195, 56] on div "[PERSON_NAME]" at bounding box center [209, 54] width 68 height 18
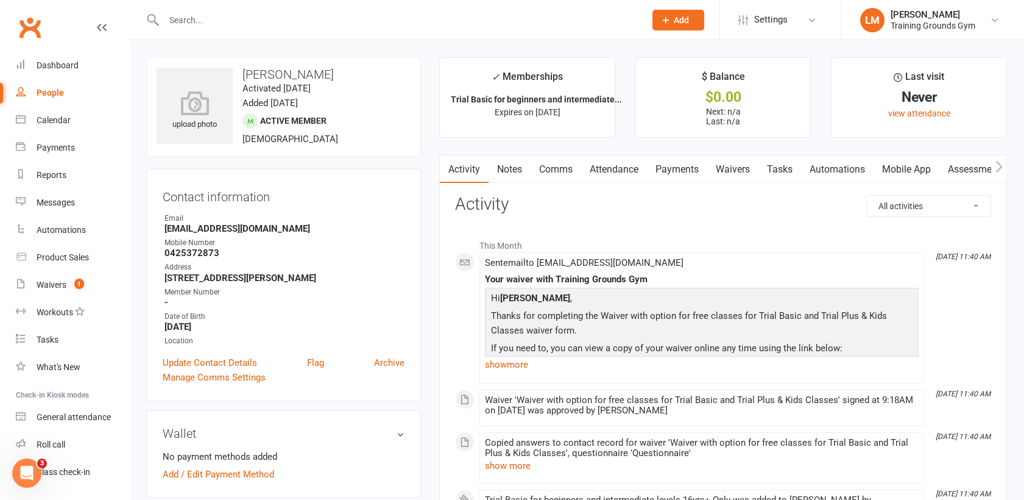
click at [632, 163] on link "Attendance" at bounding box center [614, 169] width 66 height 28
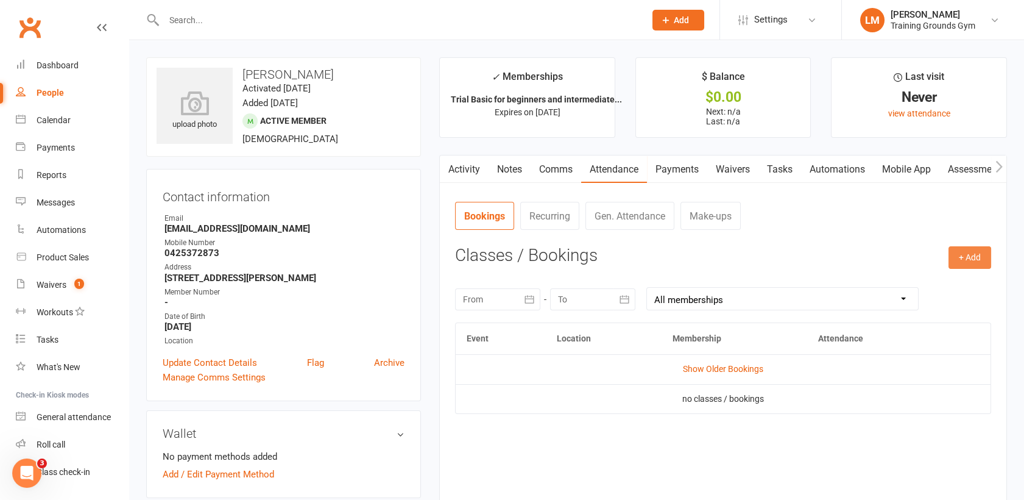
click at [977, 255] on button "+ Add" at bounding box center [970, 257] width 43 height 22
click at [887, 286] on link "Book Event" at bounding box center [930, 285] width 121 height 24
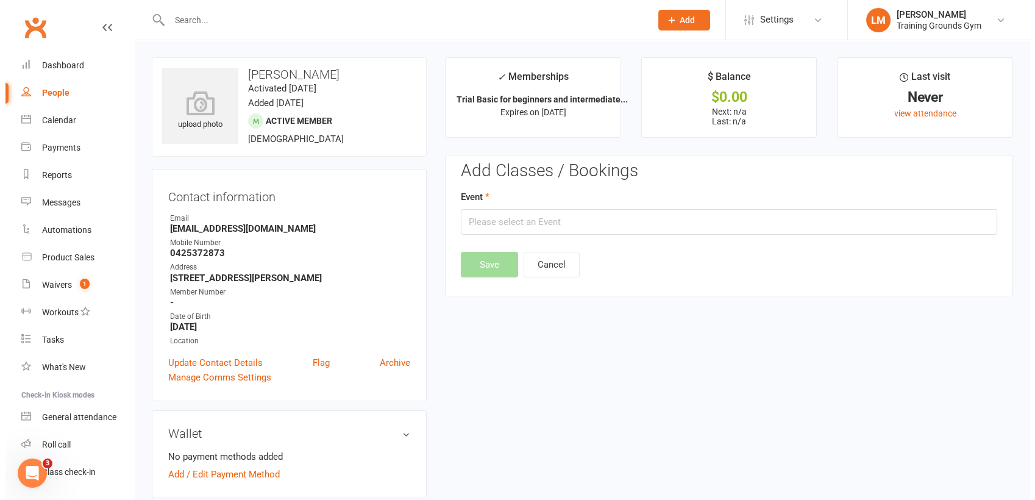
scroll to position [93, 0]
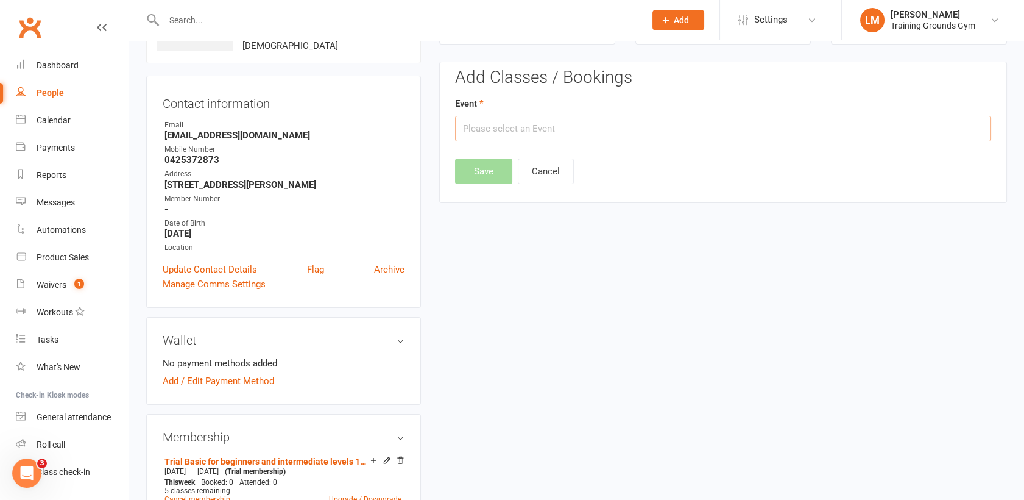
click at [717, 139] on input "text" at bounding box center [723, 129] width 536 height 26
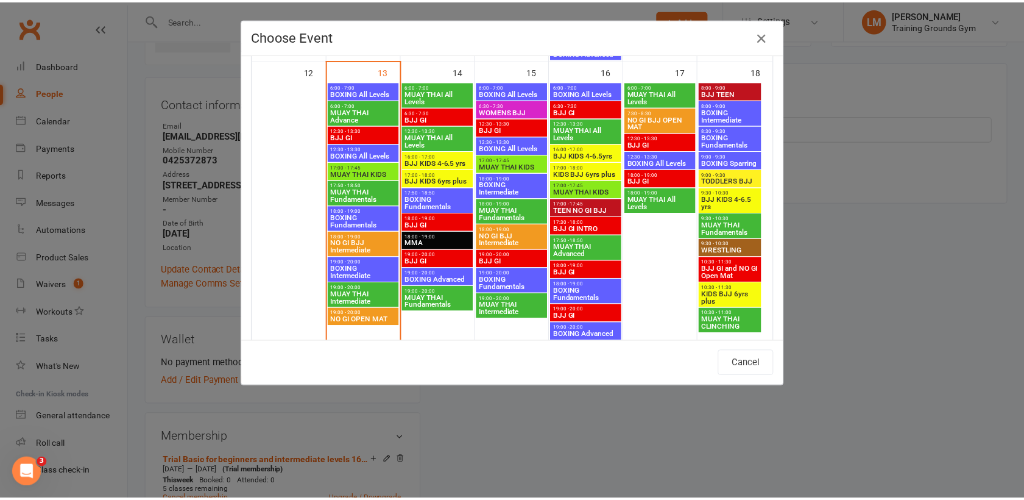
scroll to position [657, 0]
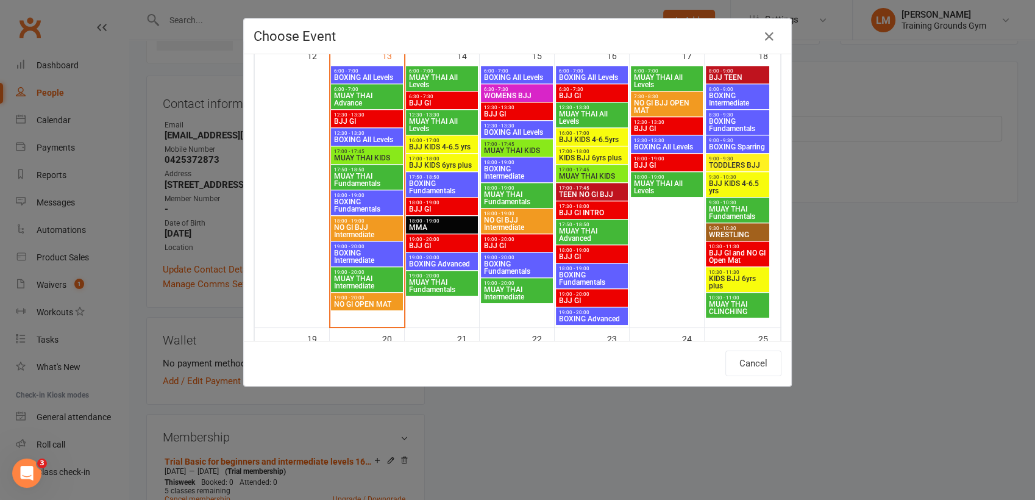
click at [580, 293] on span "19:00 - 20:00" at bounding box center [591, 293] width 67 height 5
type input "BJJ GI - [DATE] 7:00:00 PM"
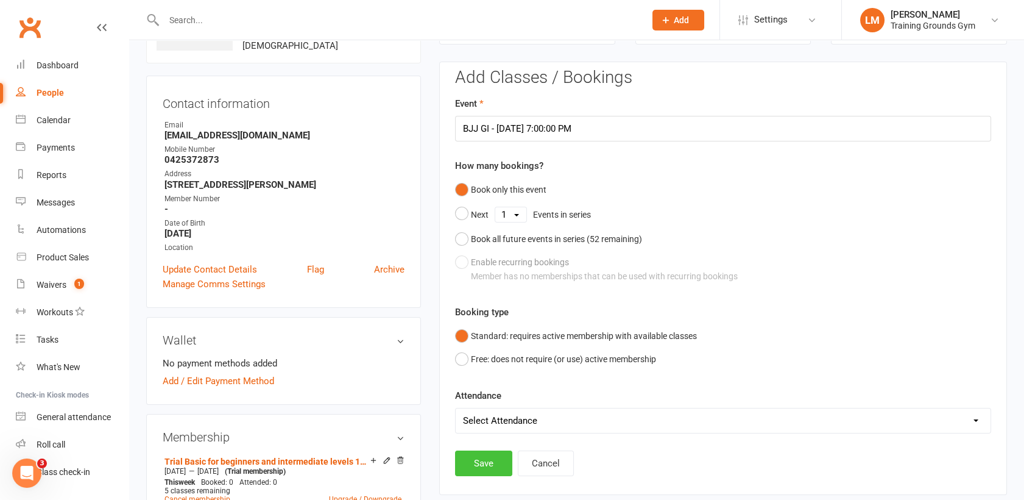
click at [492, 456] on button "Save" at bounding box center [483, 463] width 57 height 26
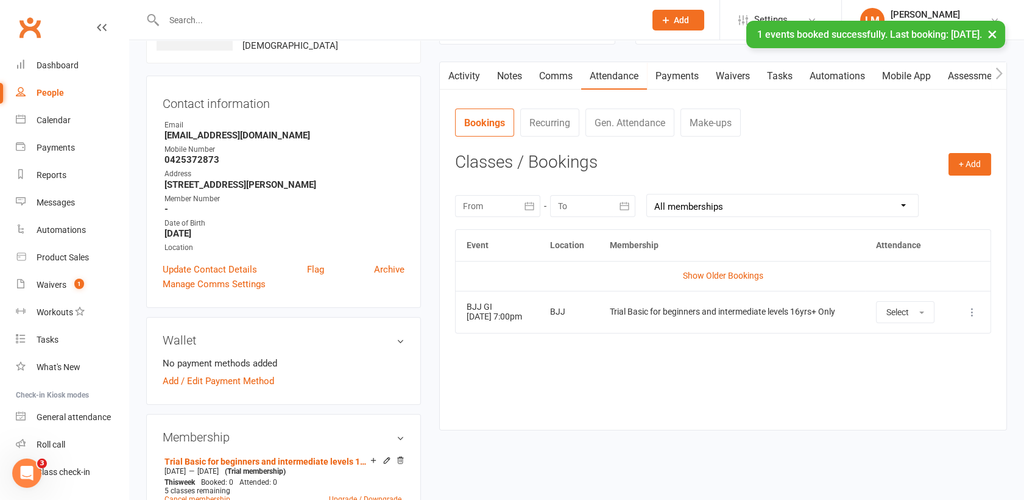
scroll to position [1324, 0]
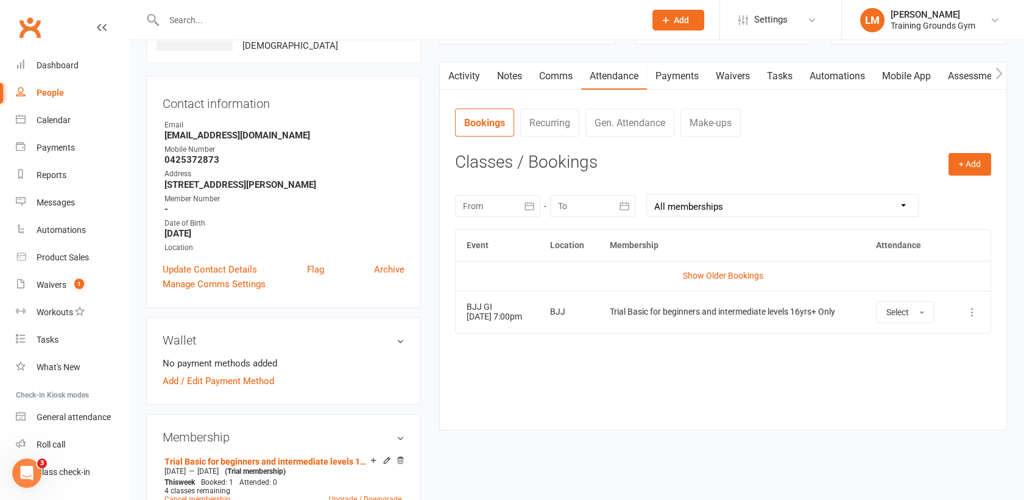
click at [229, 10] on div at bounding box center [391, 20] width 490 height 40
click at [224, 15] on input "text" at bounding box center [398, 20] width 476 height 17
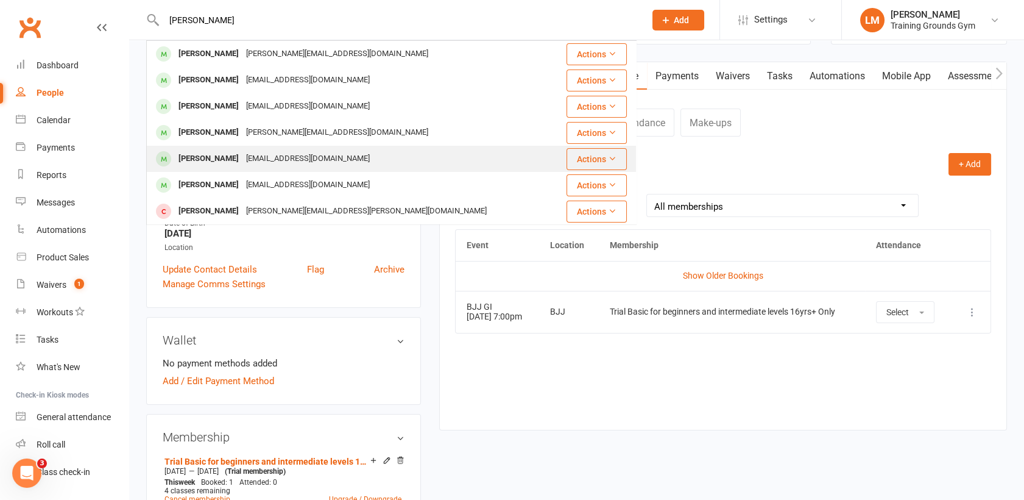
type input "[PERSON_NAME]"
click at [221, 158] on div "[PERSON_NAME]" at bounding box center [209, 159] width 68 height 18
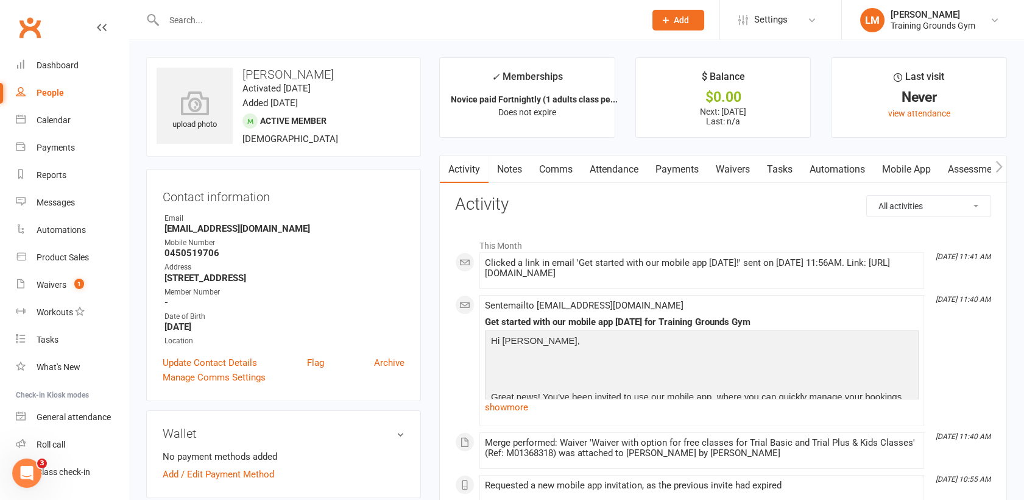
click at [912, 168] on link "Mobile App" at bounding box center [907, 169] width 66 height 28
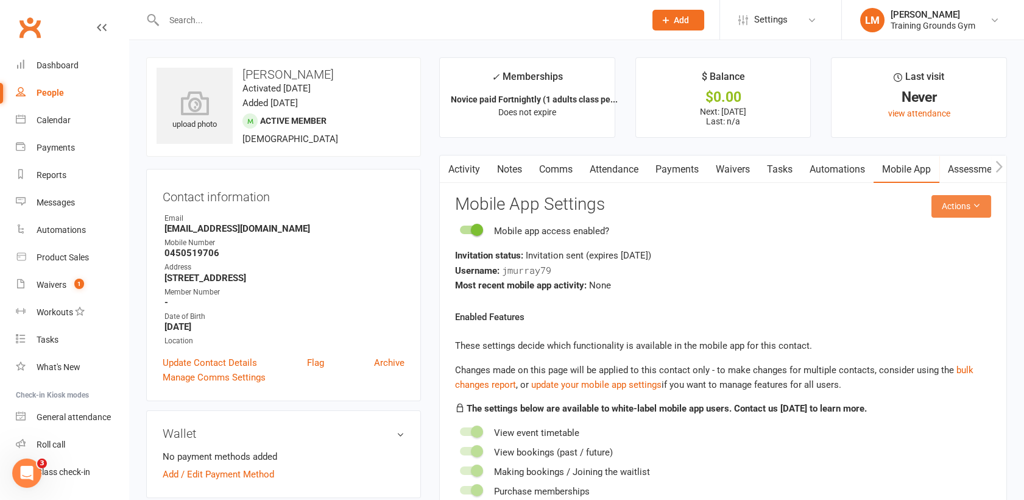
click at [954, 205] on button "Actions" at bounding box center [962, 206] width 60 height 22
click at [952, 225] on link "Send invitation email" at bounding box center [920, 233] width 121 height 24
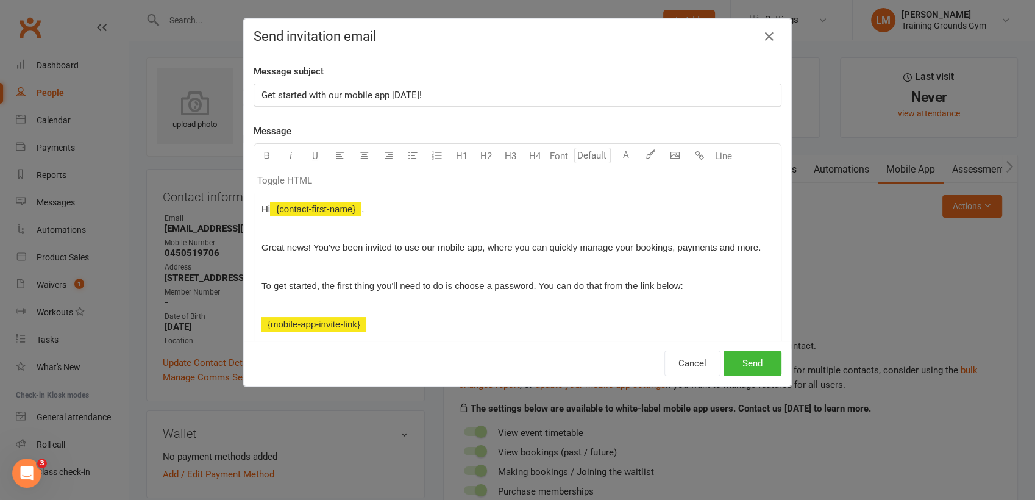
click at [426, 93] on p "Get started with our mobile app [DATE]!" at bounding box center [517, 95] width 512 height 15
click at [746, 364] on button "Send" at bounding box center [752, 363] width 58 height 26
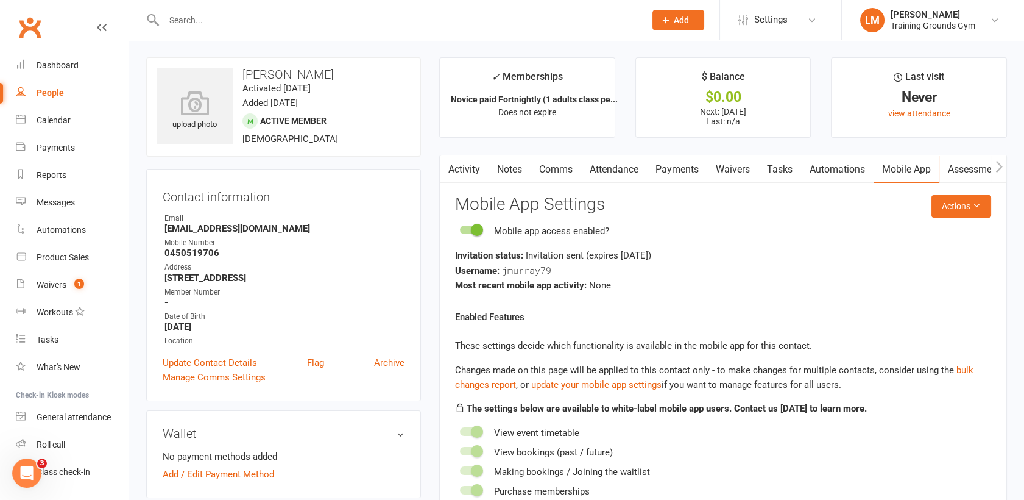
click at [726, 172] on link "Waivers" at bounding box center [732, 169] width 51 height 28
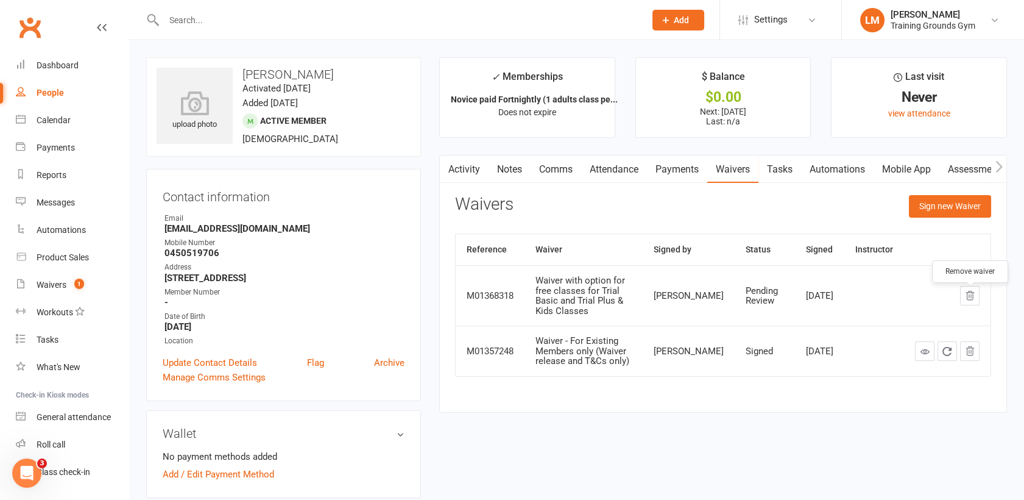
scroll to position [1356, 0]
click at [974, 297] on icon "button" at bounding box center [970, 295] width 11 height 11
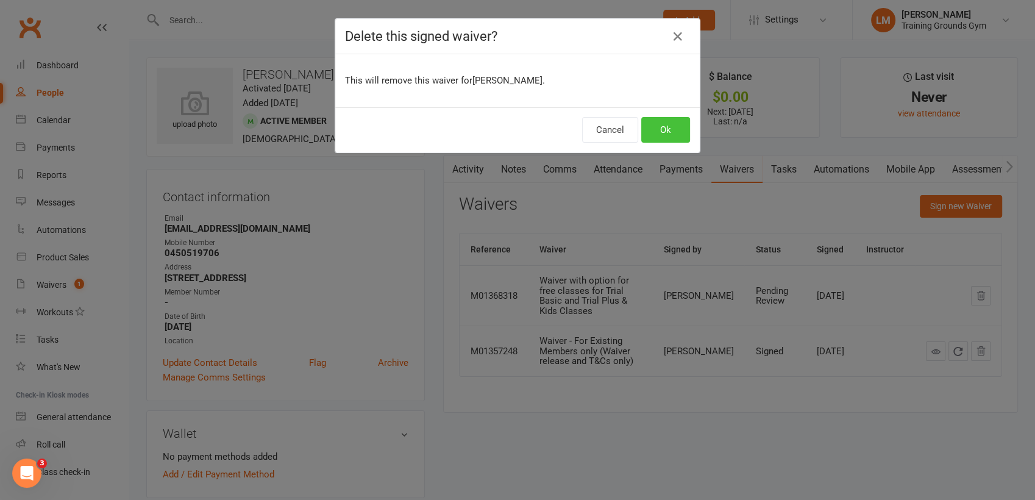
click at [661, 130] on button "Ok" at bounding box center [665, 130] width 49 height 26
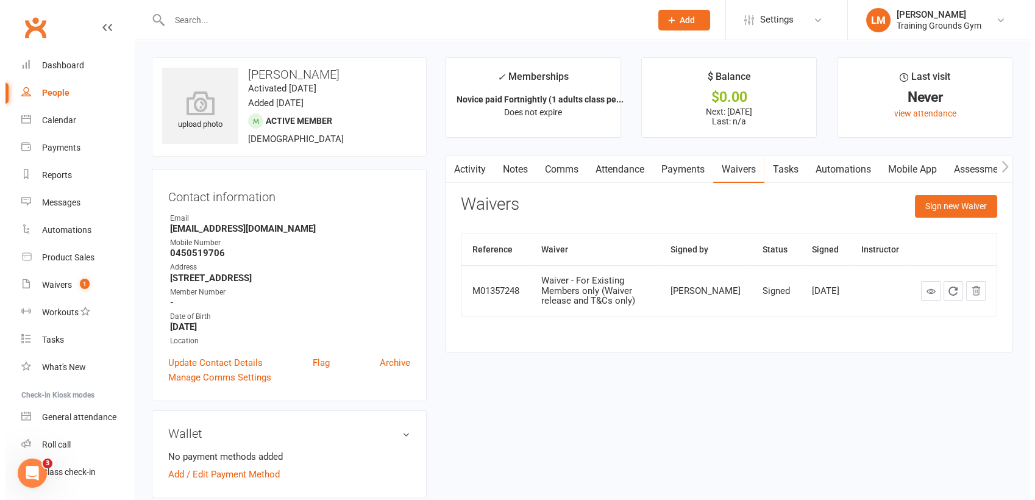
scroll to position [1324, 0]
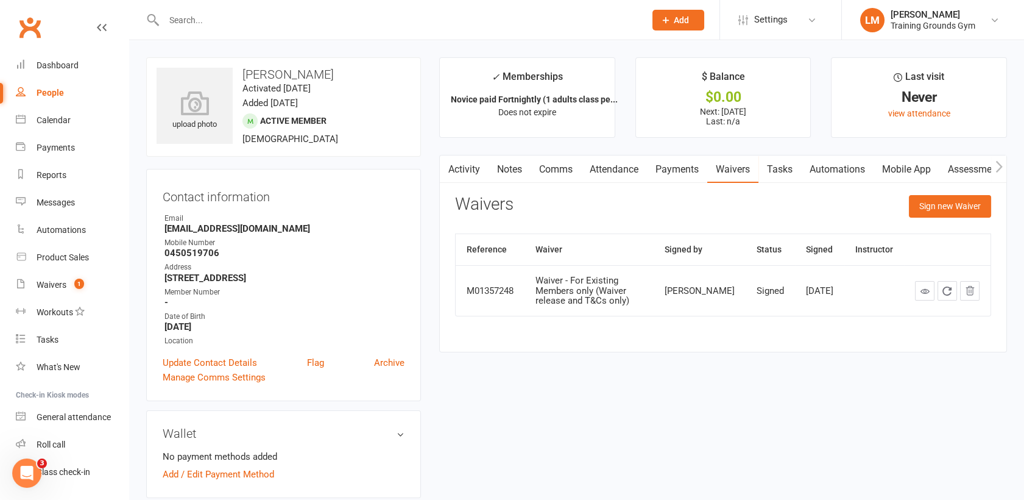
click at [195, 20] on input "text" at bounding box center [398, 20] width 476 height 17
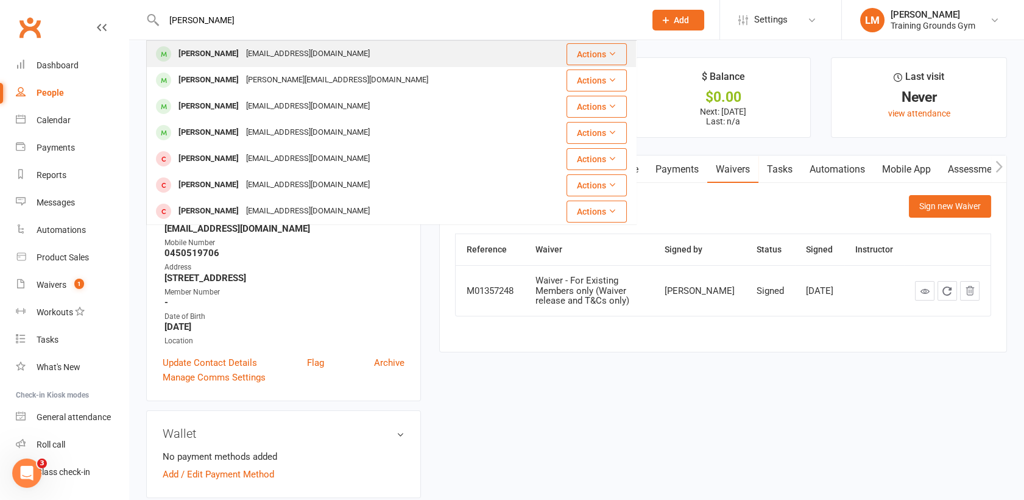
type input "[PERSON_NAME]"
click at [200, 51] on div "[PERSON_NAME]" at bounding box center [209, 54] width 68 height 18
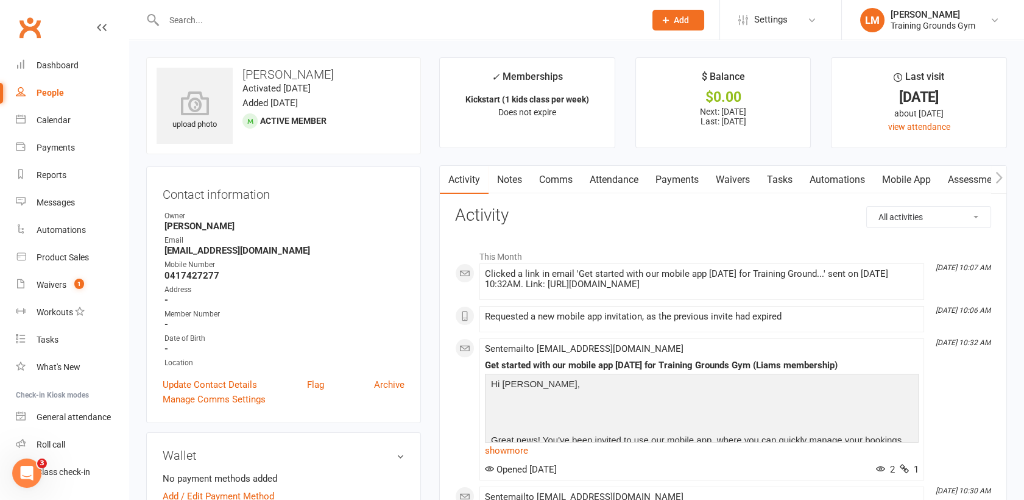
click at [904, 177] on link "Mobile App" at bounding box center [907, 180] width 66 height 28
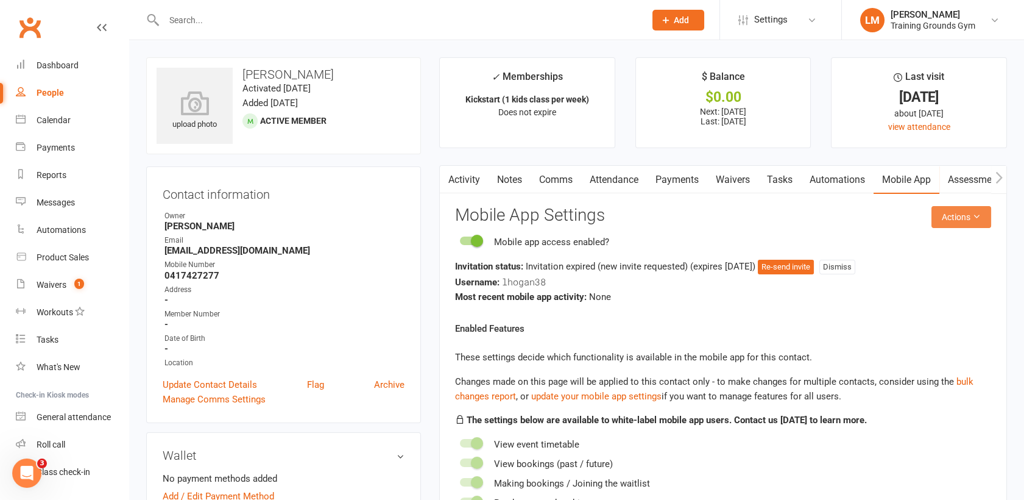
click at [963, 213] on button "Actions" at bounding box center [962, 217] width 60 height 22
click at [955, 241] on link "Send invitation email" at bounding box center [920, 244] width 121 height 24
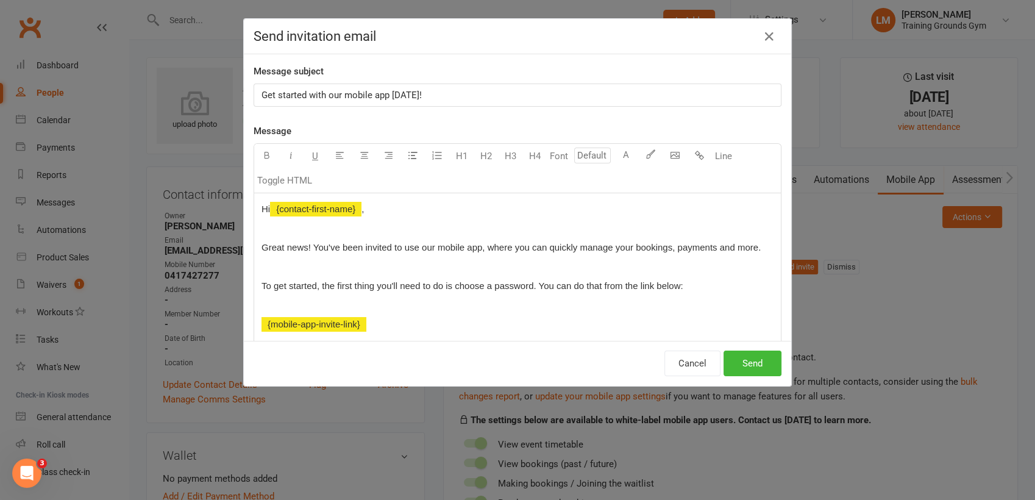
click at [442, 101] on p "Get started with our mobile app [DATE]!" at bounding box center [517, 95] width 512 height 15
click at [759, 357] on button "Send" at bounding box center [752, 363] width 58 height 26
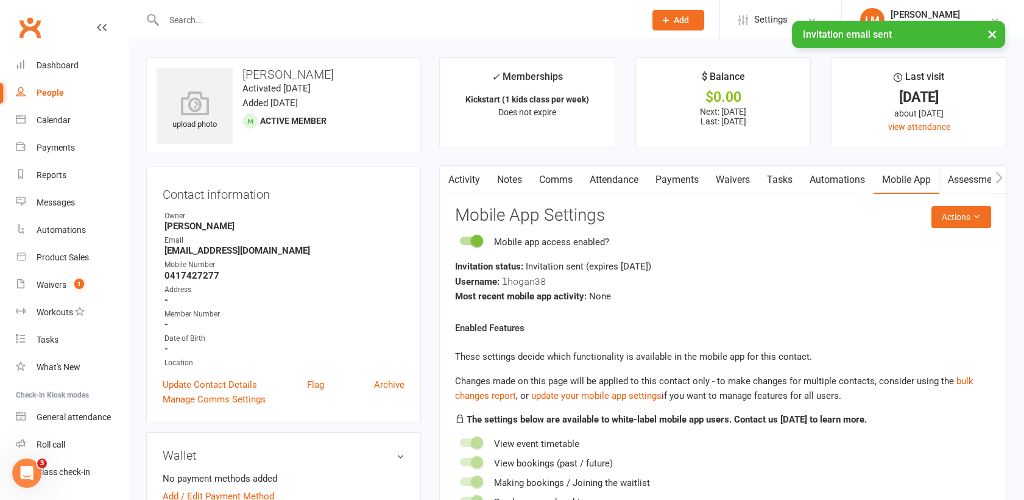
scroll to position [1324, 0]
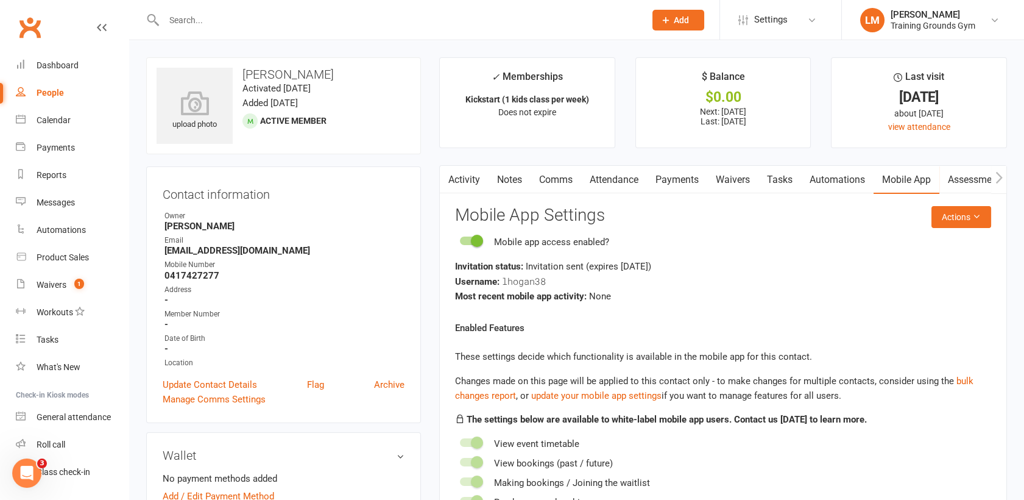
click at [182, 15] on input "text" at bounding box center [398, 20] width 476 height 17
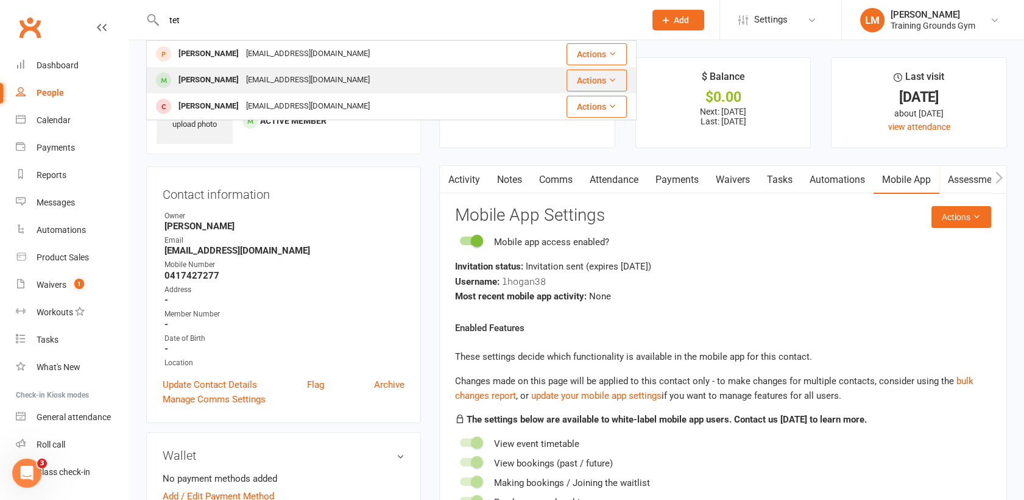
type input "tet"
click at [200, 84] on div "[PERSON_NAME]" at bounding box center [209, 80] width 68 height 18
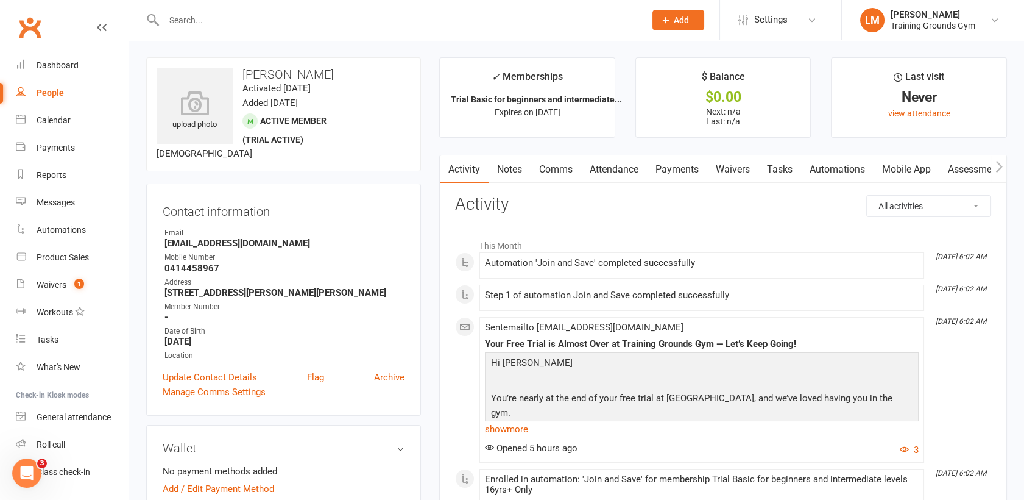
drag, startPoint x: 327, startPoint y: 76, endPoint x: 240, endPoint y: 74, distance: 86.5
click at [240, 74] on h3 "[PERSON_NAME]" at bounding box center [284, 74] width 254 height 13
copy h3 "[PERSON_NAME]"
click at [623, 173] on link "Attendance" at bounding box center [614, 169] width 66 height 28
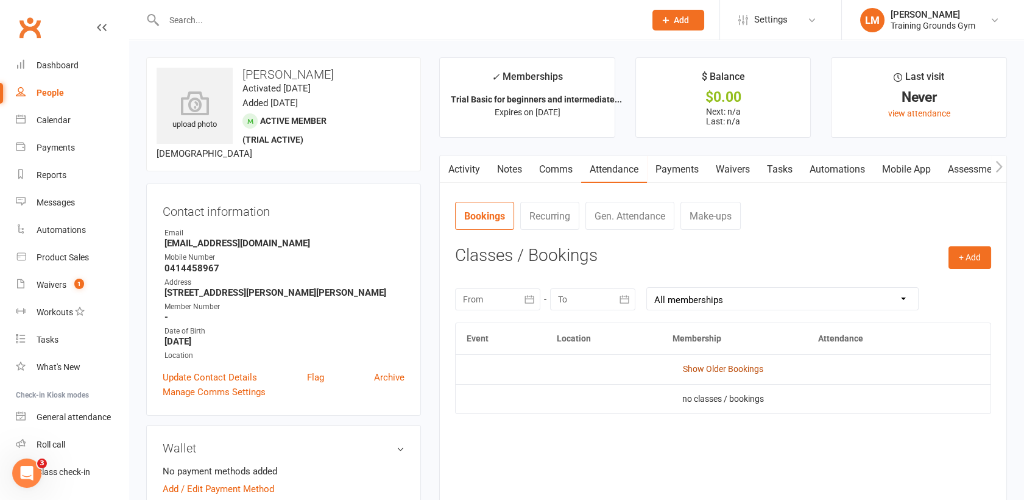
click at [713, 373] on link "Show Older Bookings" at bounding box center [723, 369] width 80 height 10
click at [454, 166] on button "button" at bounding box center [447, 168] width 15 height 27
click at [464, 168] on link "Activity" at bounding box center [464, 169] width 49 height 28
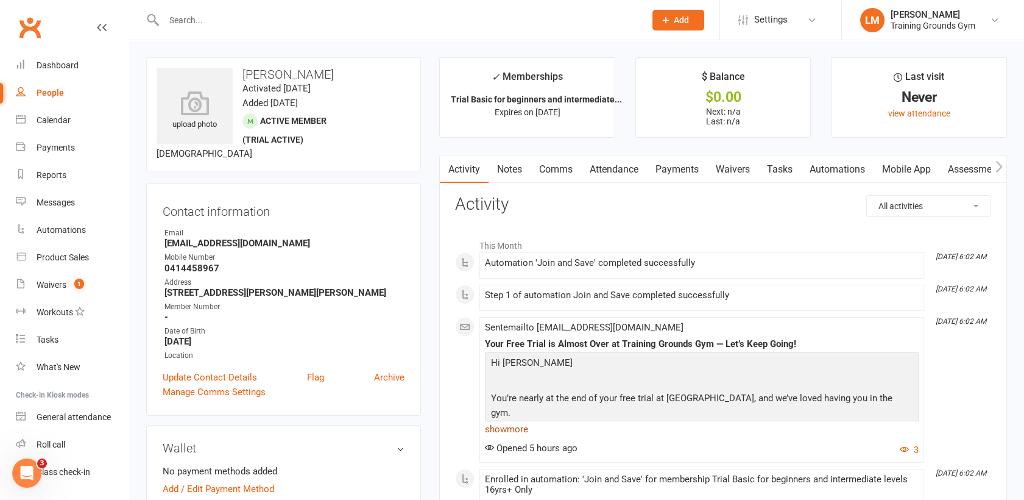
click at [502, 429] on link "show more" at bounding box center [702, 428] width 434 height 17
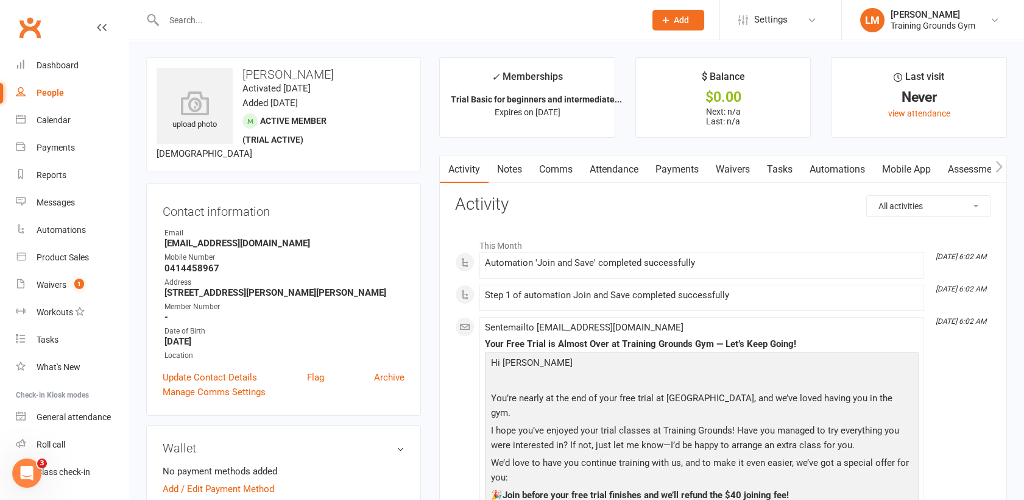
click at [604, 398] on p "You’re nearly at the end of your free trial at [GEOGRAPHIC_DATA], and we’ve lov…" at bounding box center [702, 407] width 428 height 32
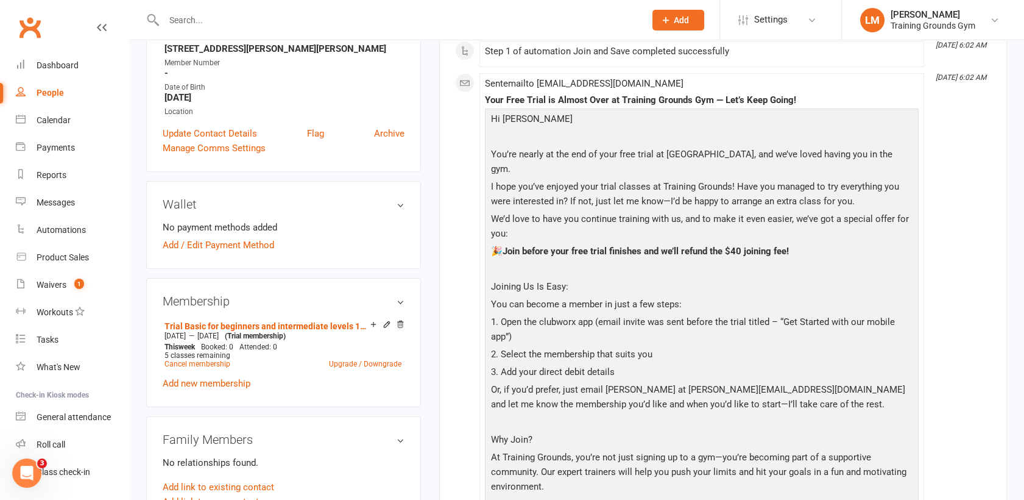
scroll to position [271, 0]
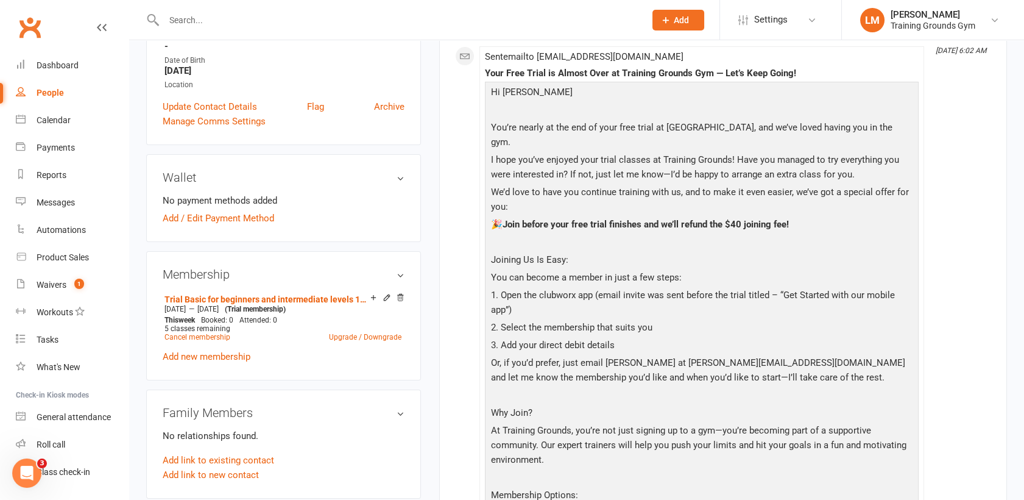
click at [182, 19] on input "text" at bounding box center [398, 20] width 476 height 17
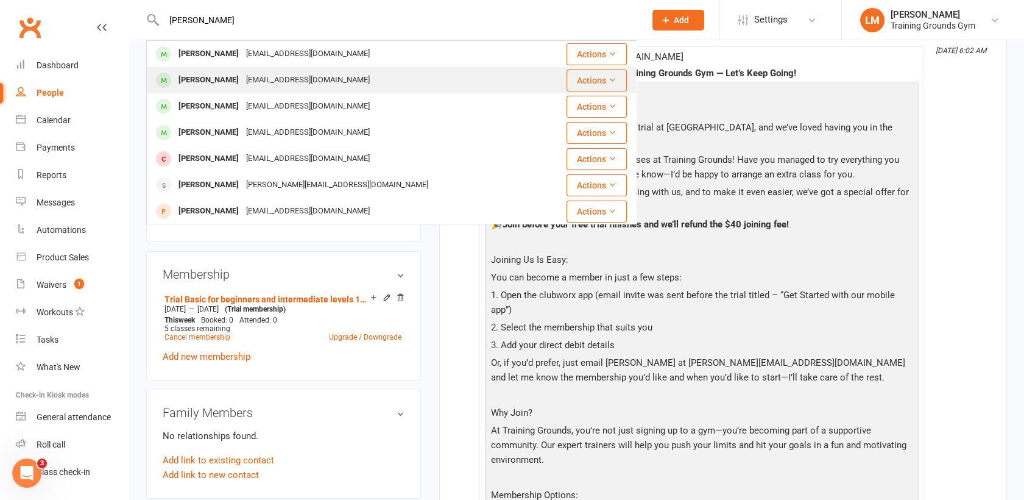
type input "[PERSON_NAME]"
click at [199, 84] on div "[PERSON_NAME]" at bounding box center [209, 80] width 68 height 18
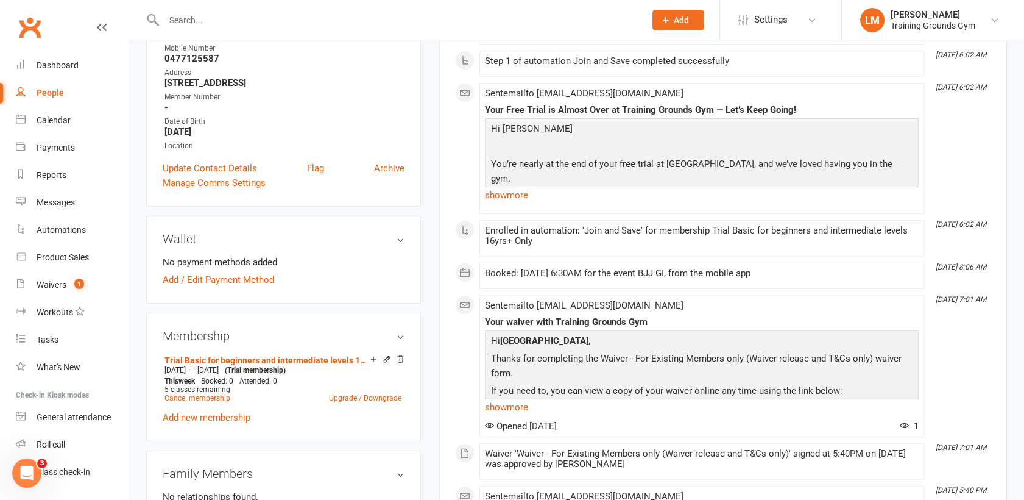
scroll to position [244, 0]
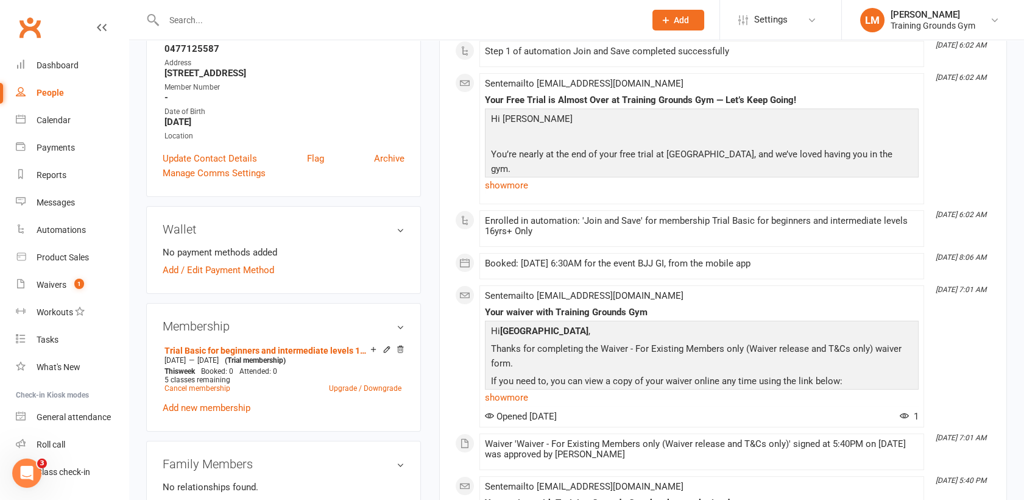
click at [205, 18] on input "text" at bounding box center [398, 20] width 476 height 17
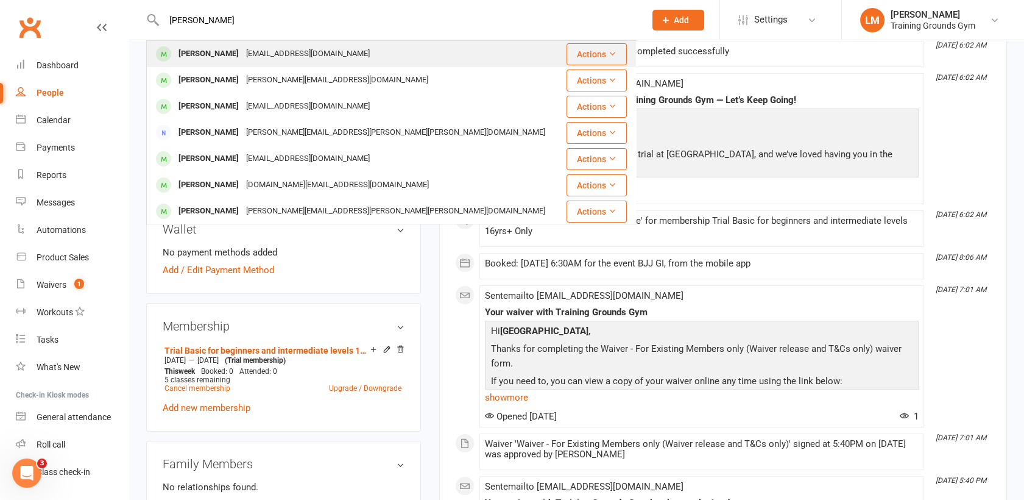
type input "[PERSON_NAME]"
click at [205, 50] on div "[PERSON_NAME]" at bounding box center [209, 54] width 68 height 18
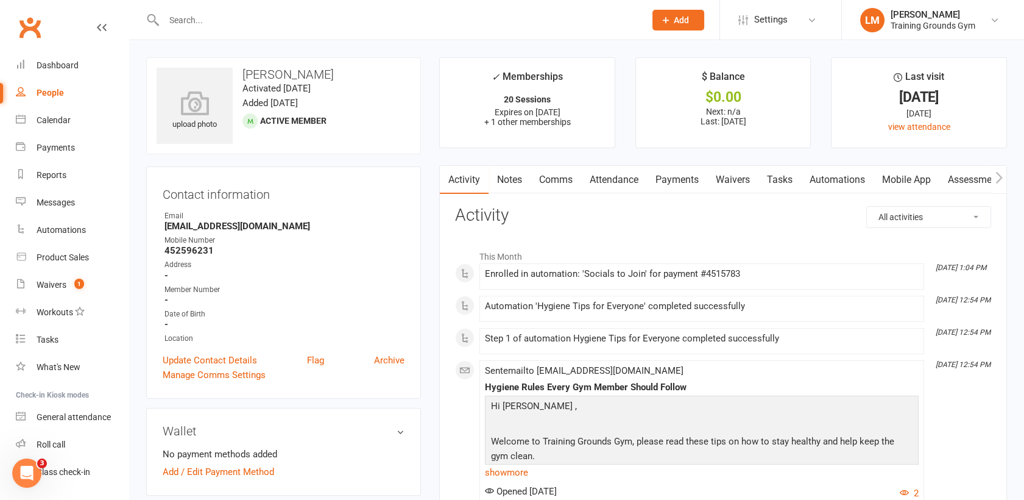
click at [691, 173] on link "Payments" at bounding box center [677, 180] width 60 height 28
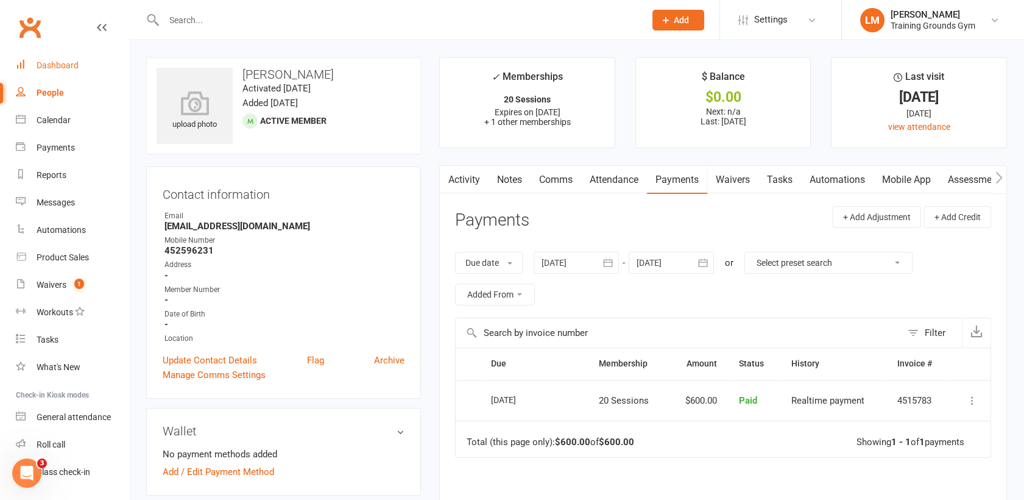
click at [65, 62] on div "Dashboard" at bounding box center [58, 65] width 42 height 10
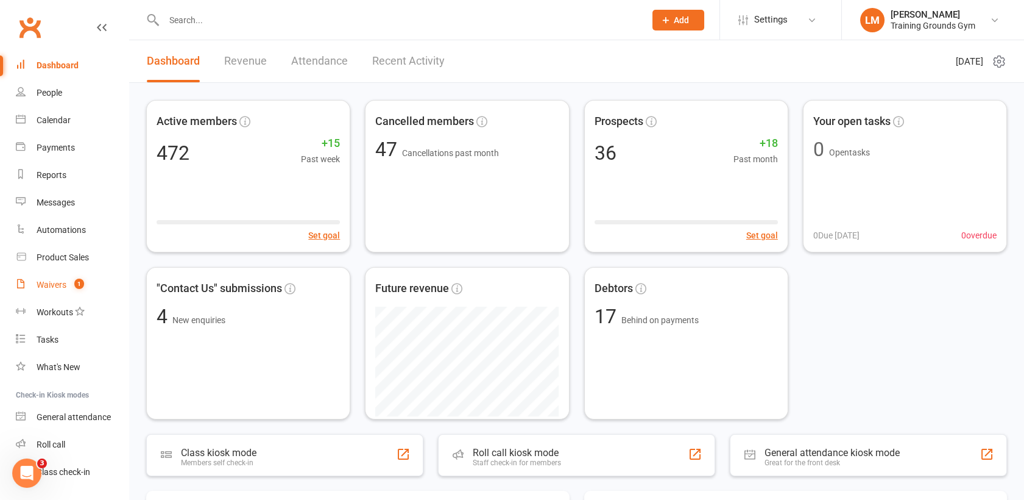
click at [46, 283] on div "Waivers" at bounding box center [52, 285] width 30 height 10
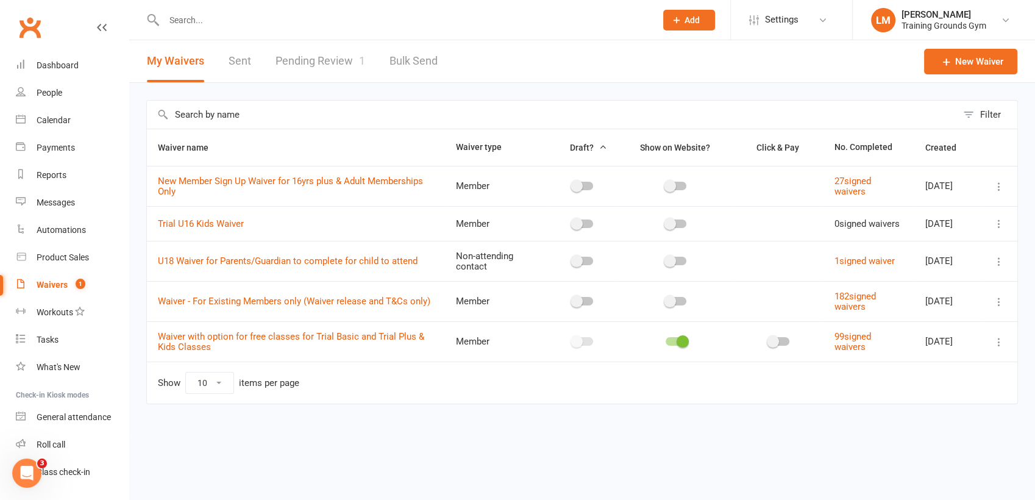
click at [331, 66] on link "Pending Review 1" at bounding box center [320, 61] width 90 height 42
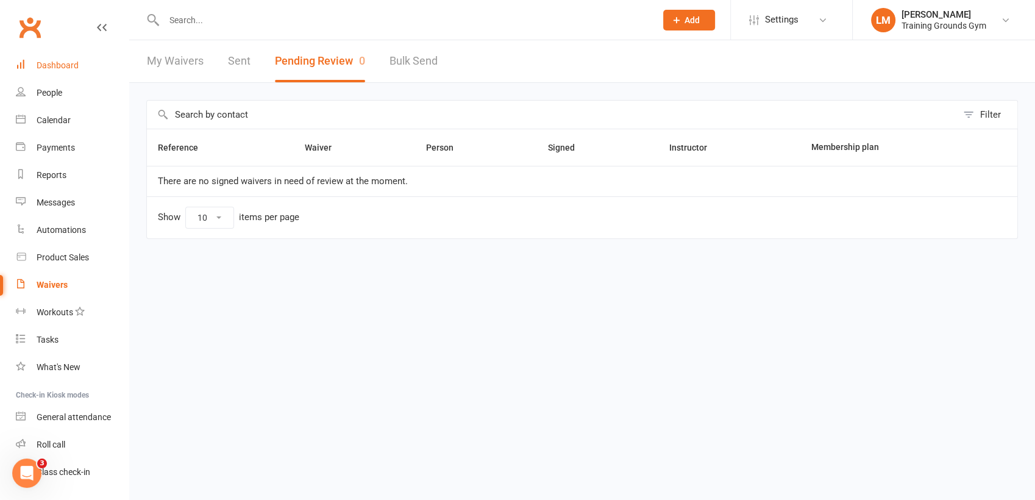
click at [56, 68] on div "Dashboard" at bounding box center [58, 65] width 42 height 10
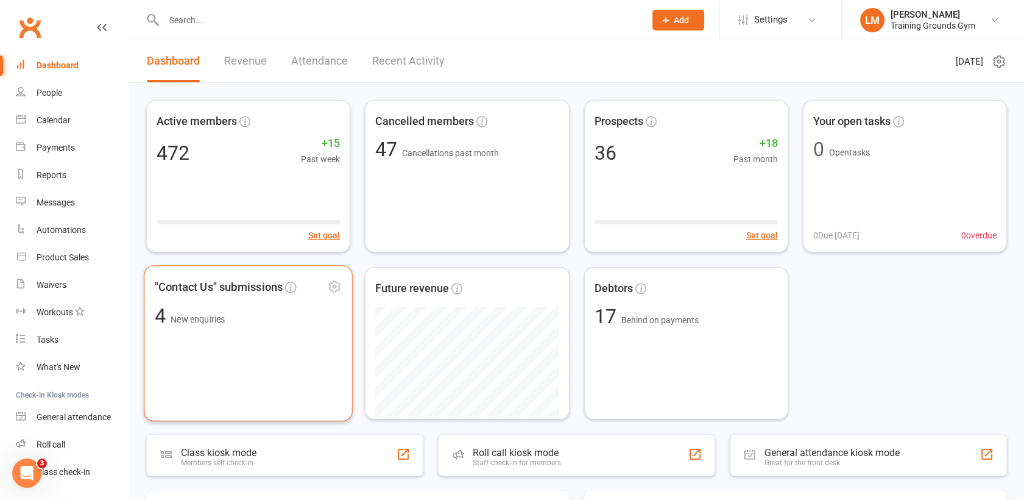
click at [181, 319] on span "New enquiries" at bounding box center [198, 319] width 54 height 10
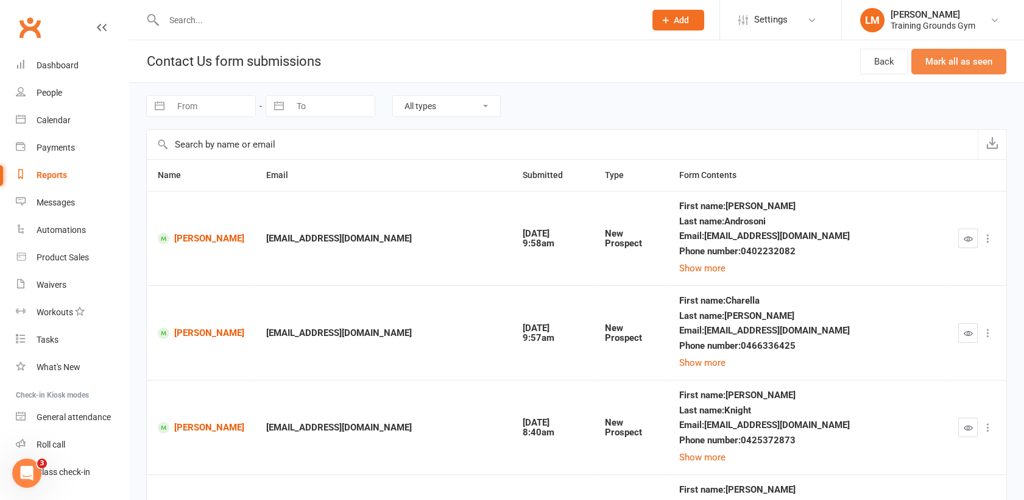
click at [975, 63] on button "Mark all as seen" at bounding box center [959, 62] width 95 height 26
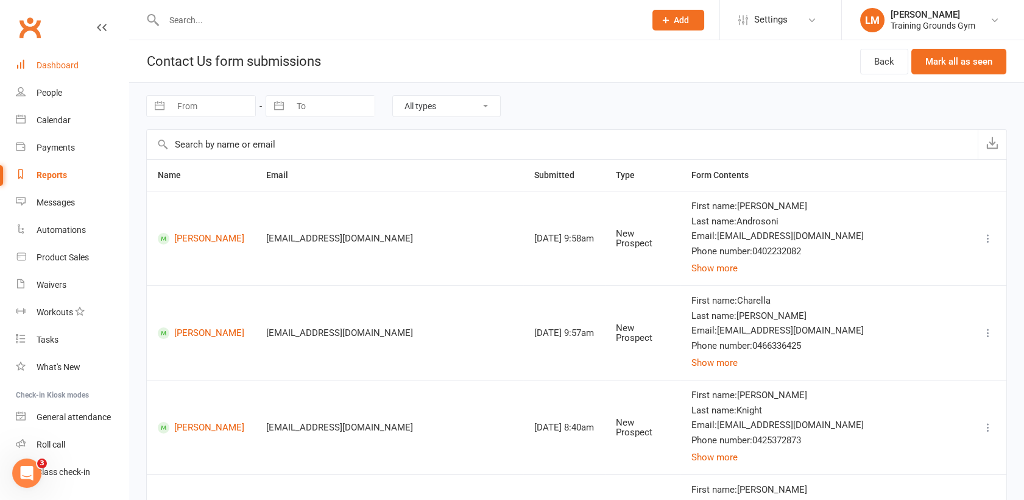
click at [53, 66] on div "Dashboard" at bounding box center [58, 65] width 42 height 10
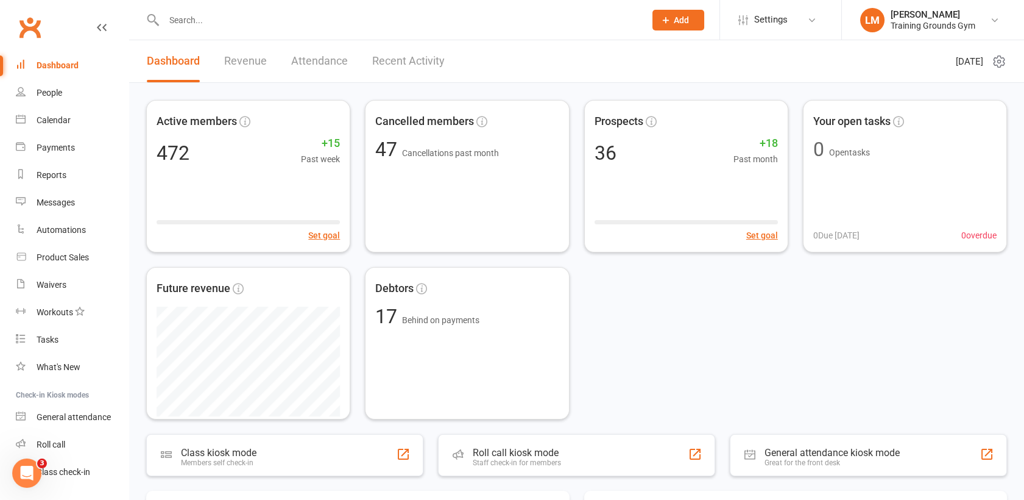
scroll to position [27, 0]
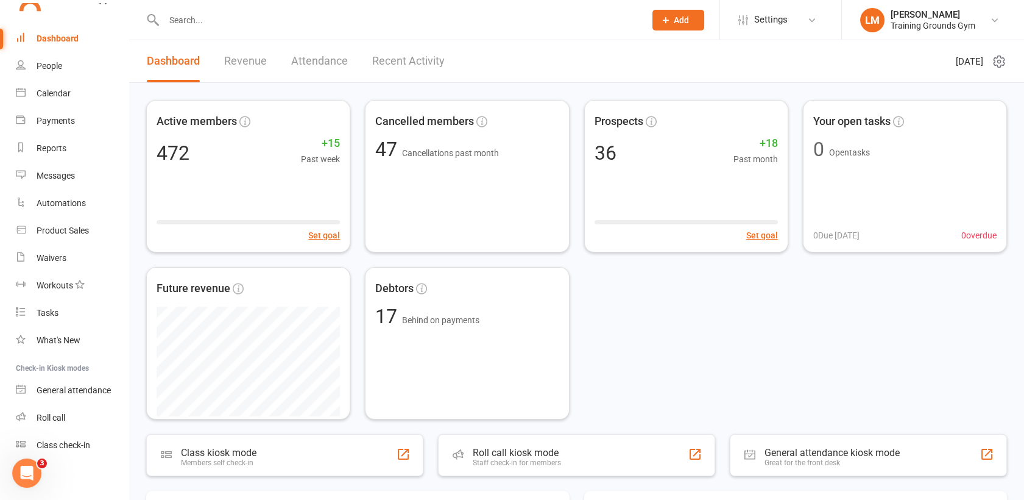
click at [741, 358] on div "Active members 472 +15 Past week Set goal Cancelled members 47 Cancellations pa…" at bounding box center [576, 259] width 861 height 319
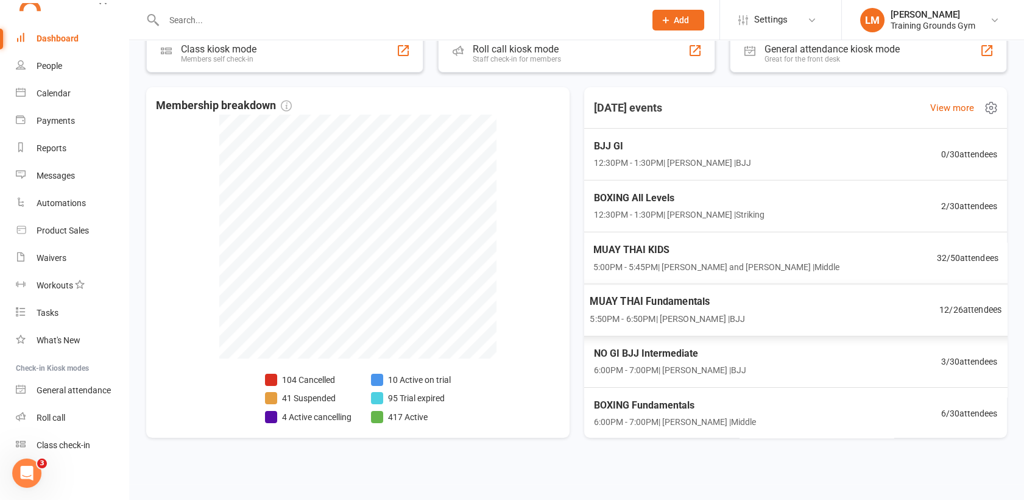
scroll to position [405, 0]
click at [168, 21] on input "text" at bounding box center [398, 20] width 476 height 17
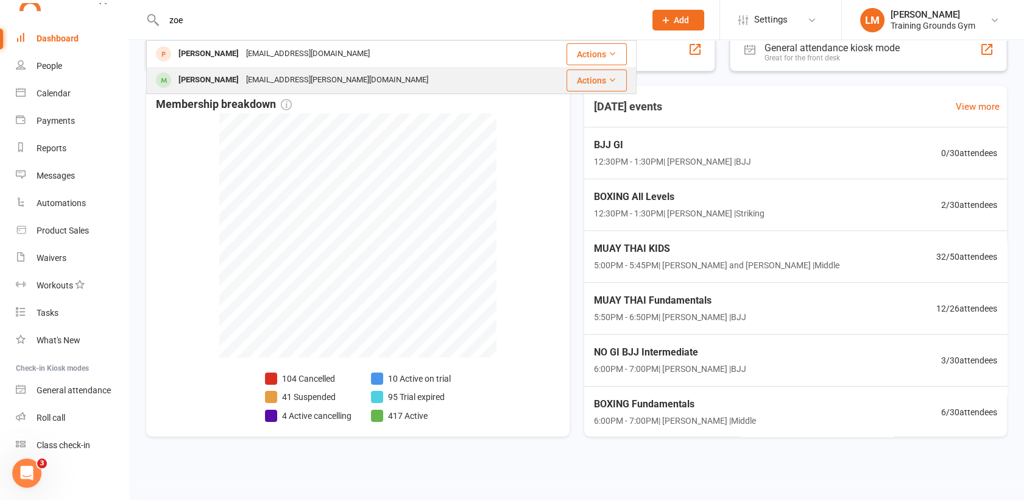
type input "zoe"
click at [195, 82] on div "[PERSON_NAME]" at bounding box center [209, 80] width 68 height 18
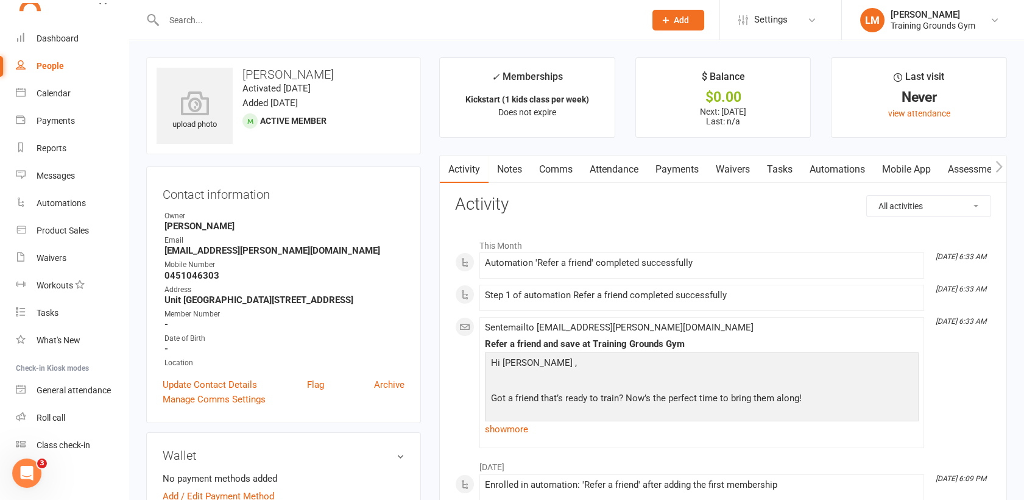
scroll to position [27, 0]
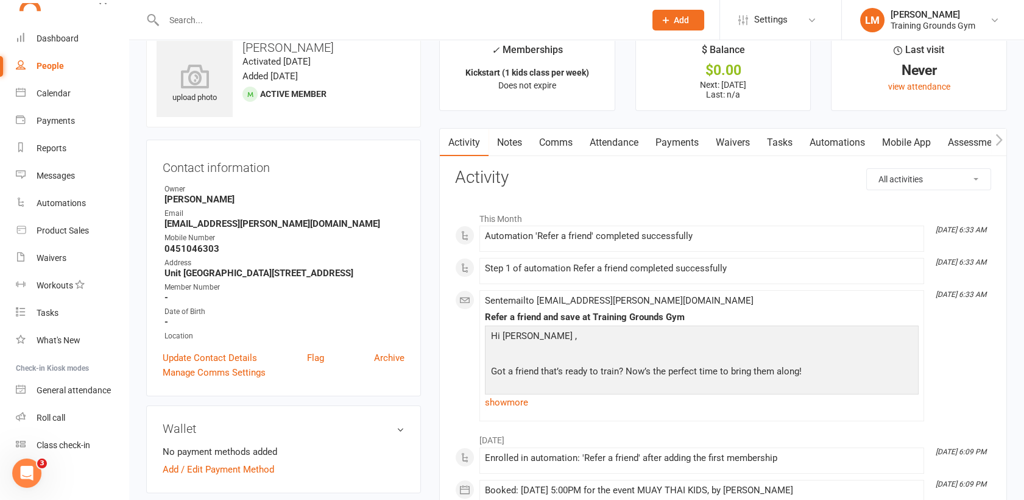
click at [194, 19] on input "text" at bounding box center [398, 20] width 476 height 17
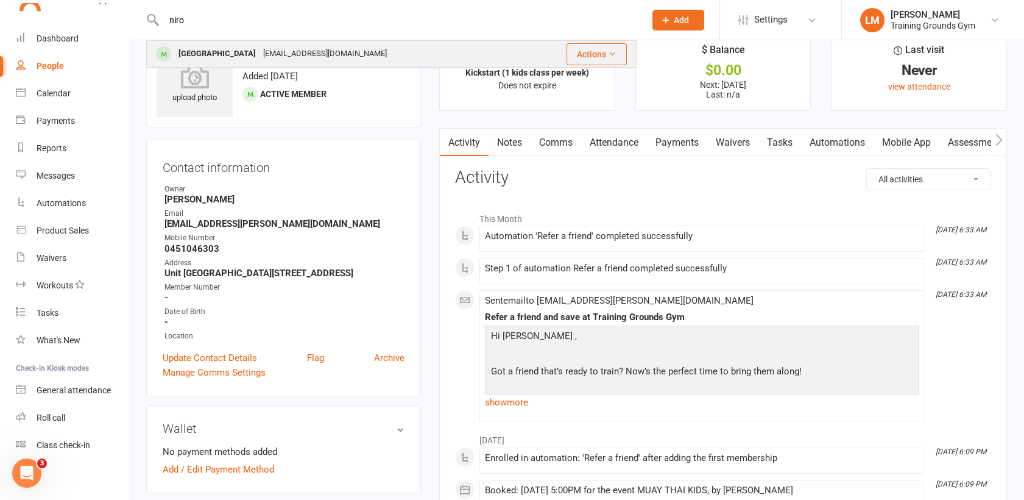
type input "niro"
click at [198, 51] on div "[GEOGRAPHIC_DATA]" at bounding box center [217, 54] width 85 height 18
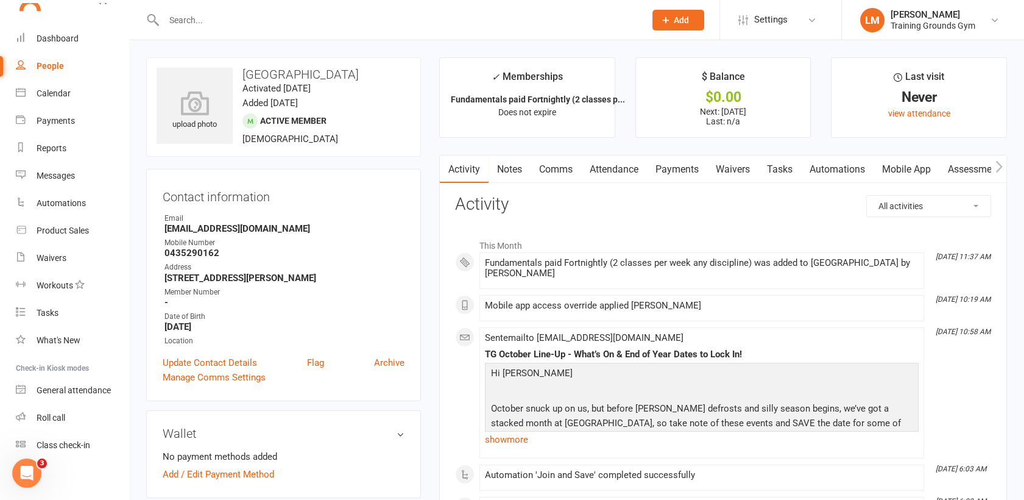
click at [908, 163] on link "Mobile App" at bounding box center [907, 169] width 66 height 28
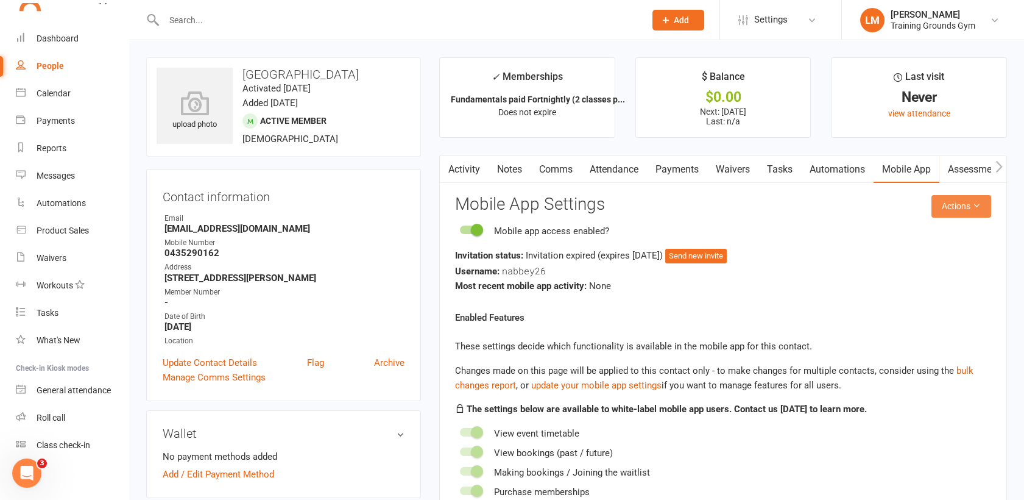
click at [952, 204] on button "Actions" at bounding box center [962, 206] width 60 height 22
click at [949, 233] on link "Send invitation email" at bounding box center [920, 233] width 121 height 24
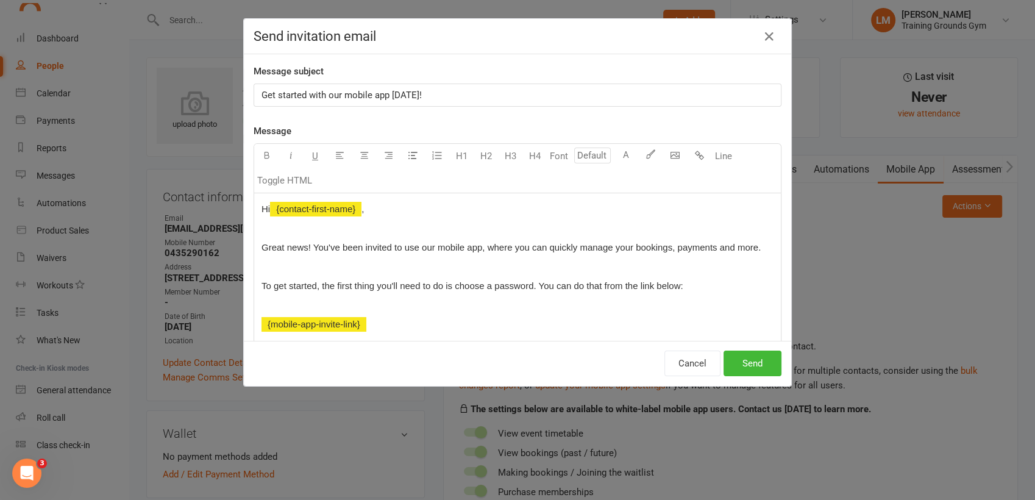
click at [422, 88] on p "Get started with our mobile app [DATE]!" at bounding box center [517, 95] width 512 height 15
click at [738, 364] on button "Send" at bounding box center [752, 363] width 58 height 26
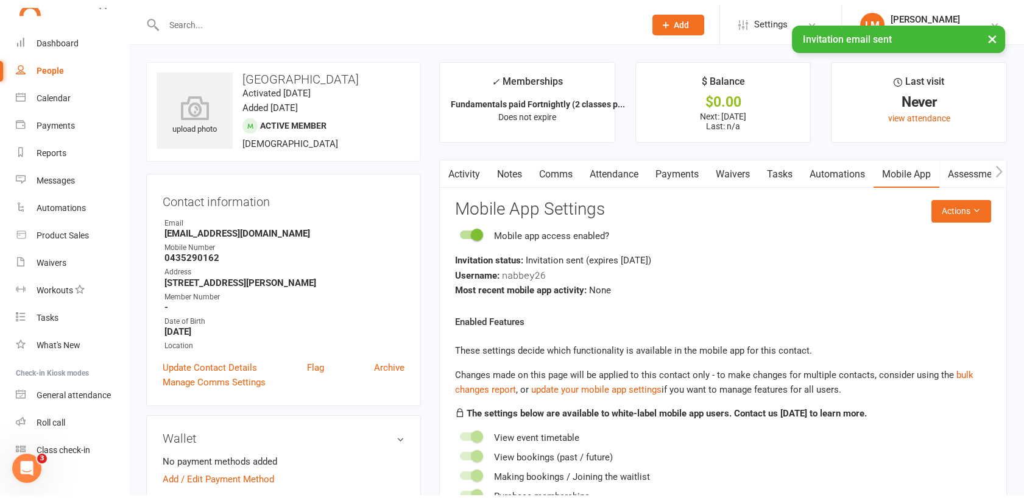
scroll to position [1324, 0]
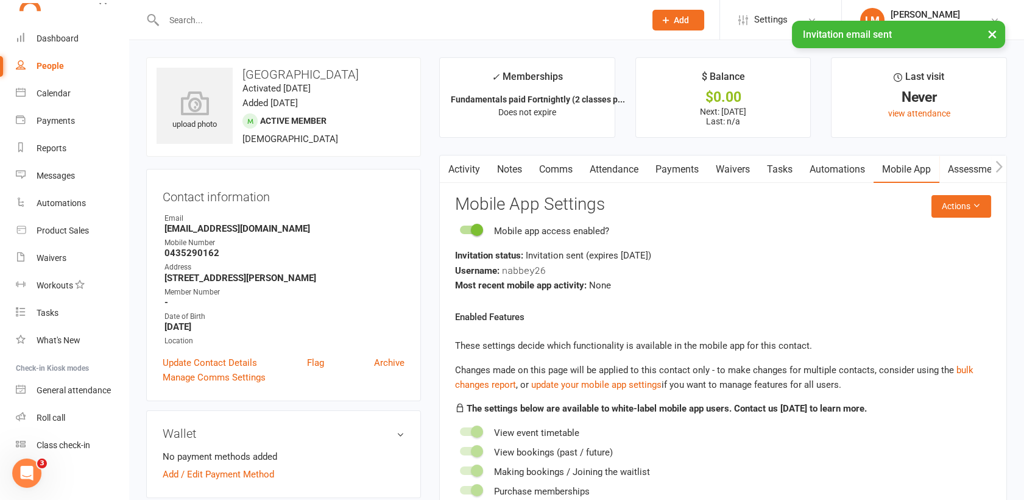
click at [199, 16] on input "text" at bounding box center [398, 20] width 476 height 17
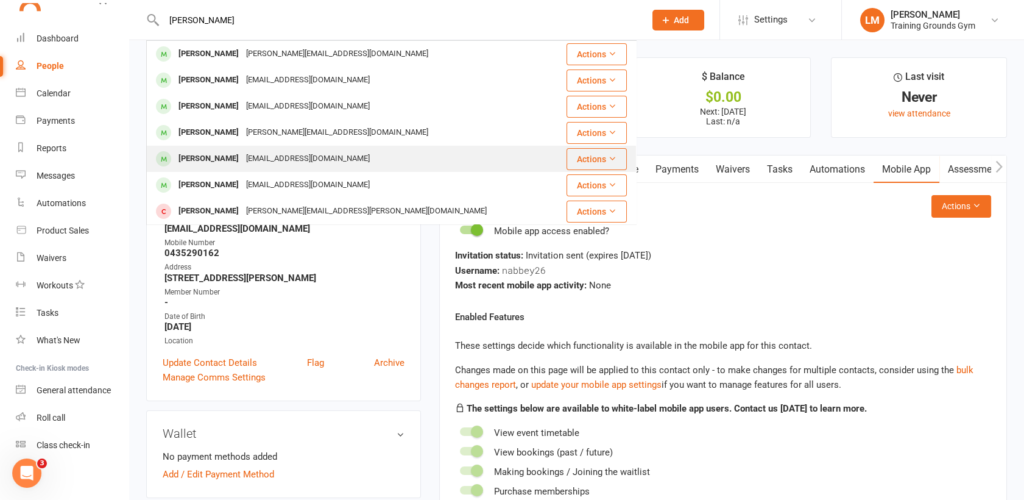
type input "[PERSON_NAME]"
click at [205, 160] on div "[PERSON_NAME]" at bounding box center [209, 159] width 68 height 18
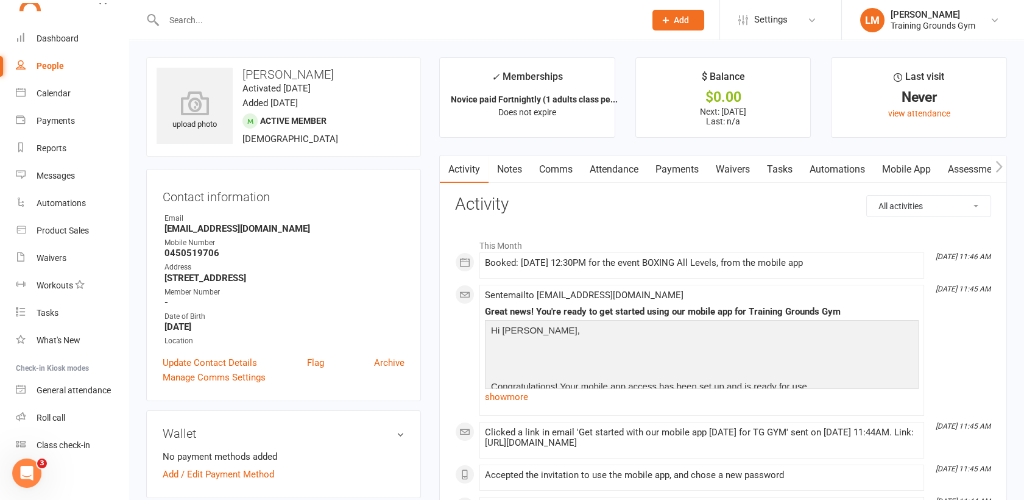
click at [173, 13] on input "text" at bounding box center [398, 20] width 476 height 17
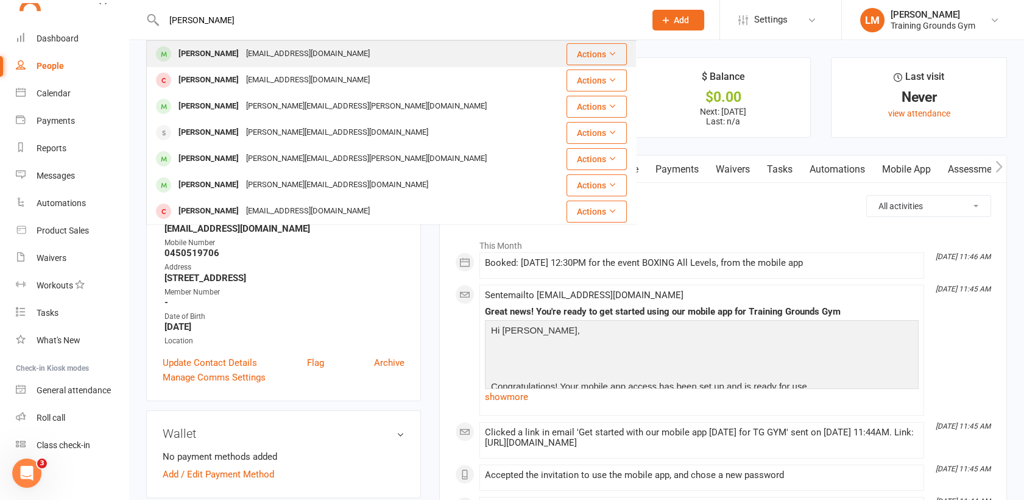
type input "[PERSON_NAME]"
click at [211, 59] on div "[PERSON_NAME]" at bounding box center [209, 54] width 68 height 18
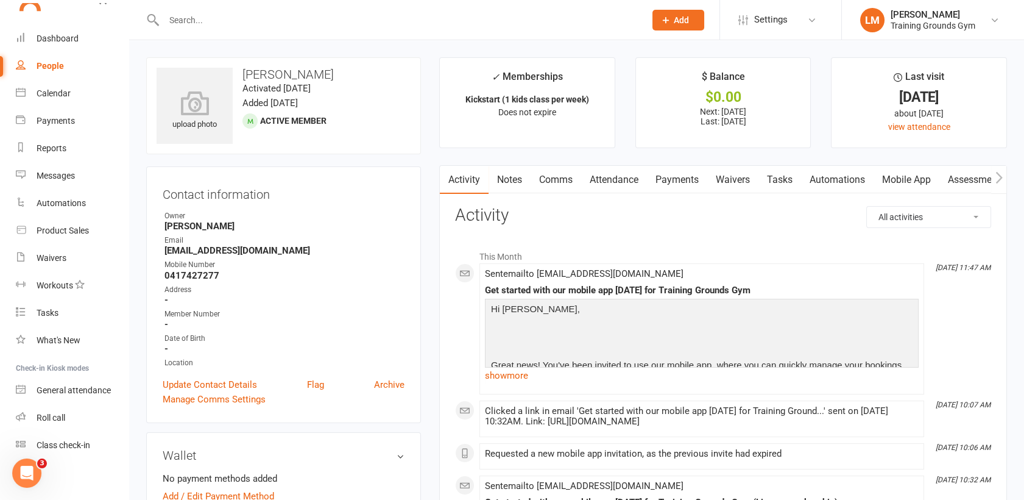
click at [222, 20] on input "text" at bounding box center [398, 20] width 476 height 17
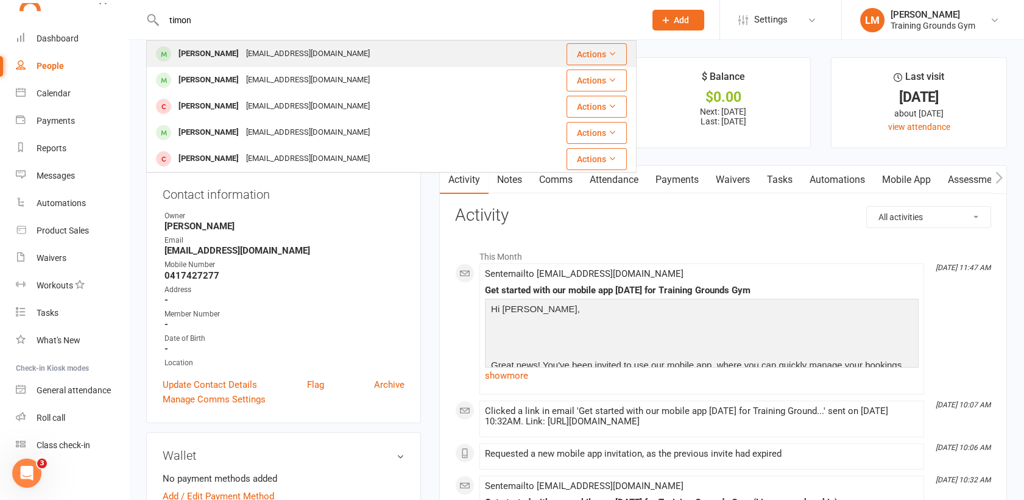
type input "timon"
click at [218, 51] on div "[PERSON_NAME]" at bounding box center [209, 54] width 68 height 18
